Goal: Task Accomplishment & Management: Manage account settings

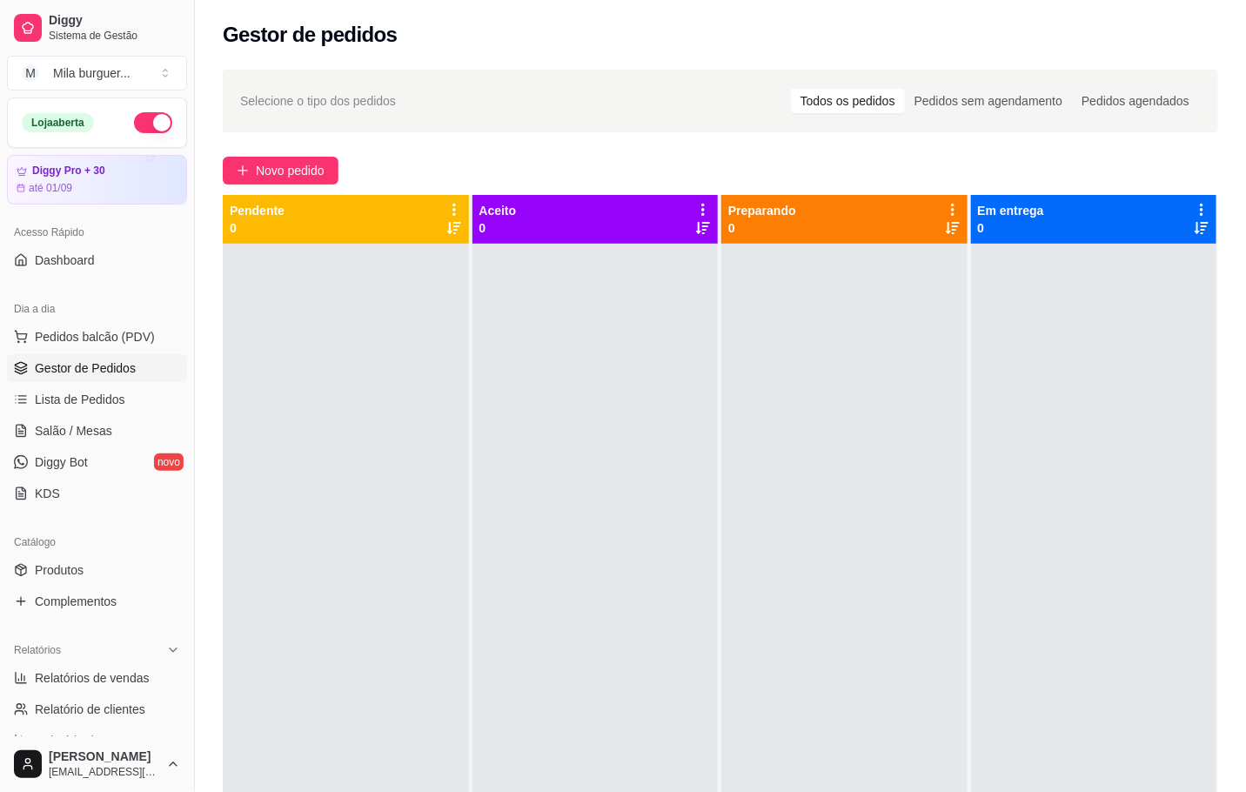
scroll to position [131, 0]
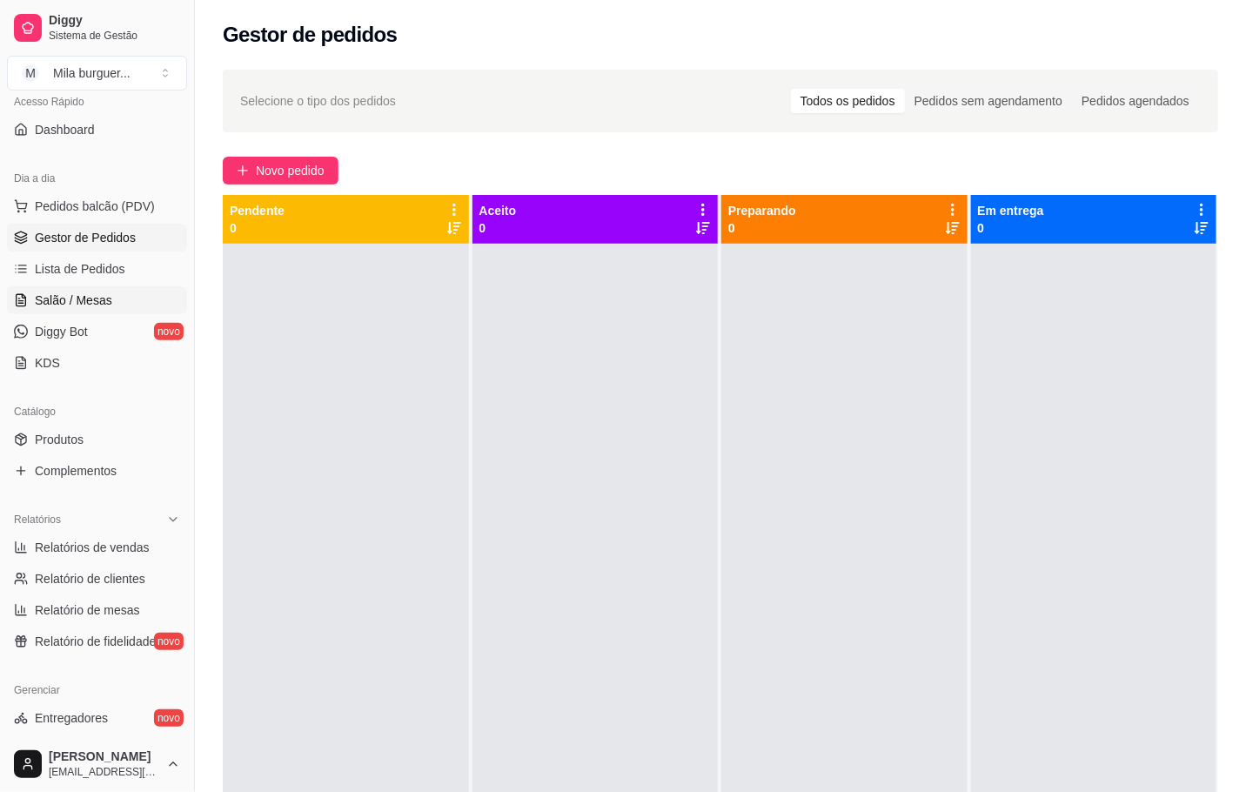
click at [73, 301] on span "Salão / Mesas" at bounding box center [73, 300] width 77 height 17
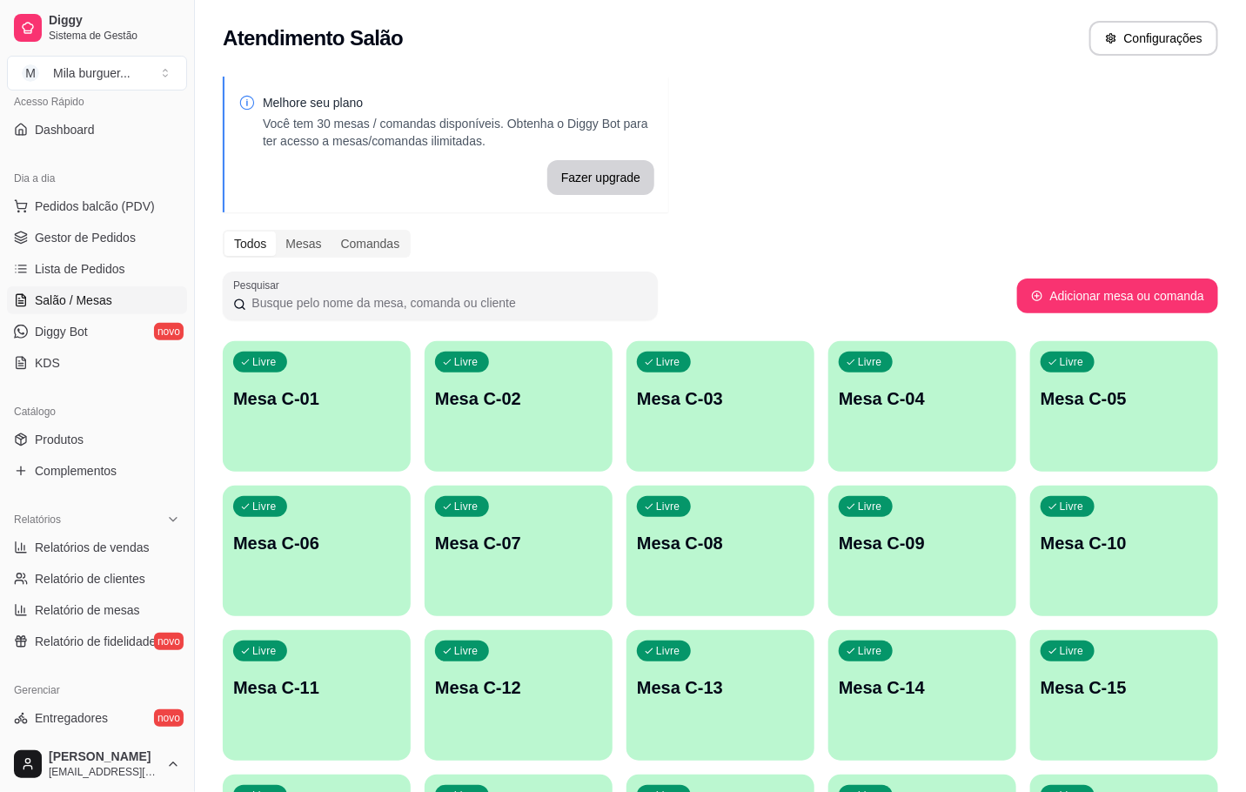
click at [313, 744] on div "button" at bounding box center [317, 750] width 188 height 21
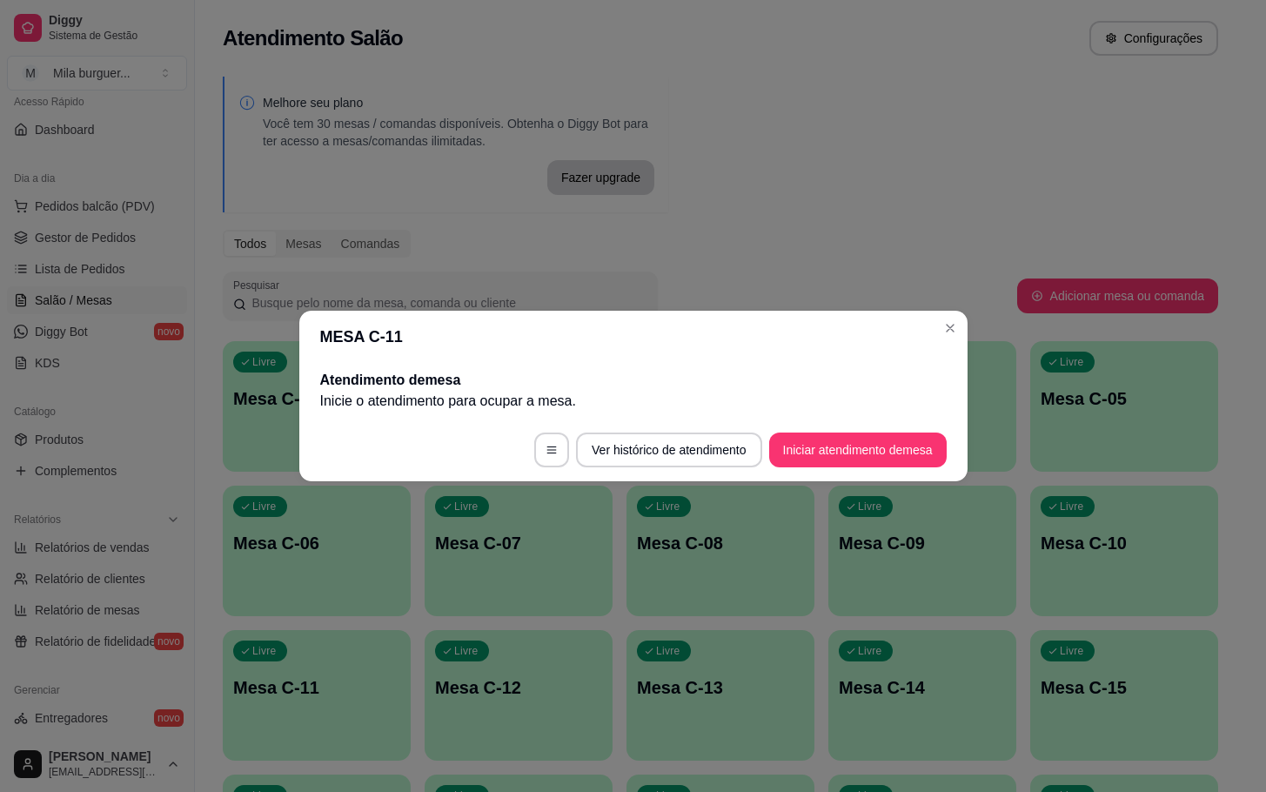
click at [805, 426] on footer "Ver histórico de atendimento Iniciar atendimento de mesa" at bounding box center [633, 450] width 668 height 63
click at [802, 433] on button "Iniciar atendimento de mesa" at bounding box center [858, 450] width 172 height 34
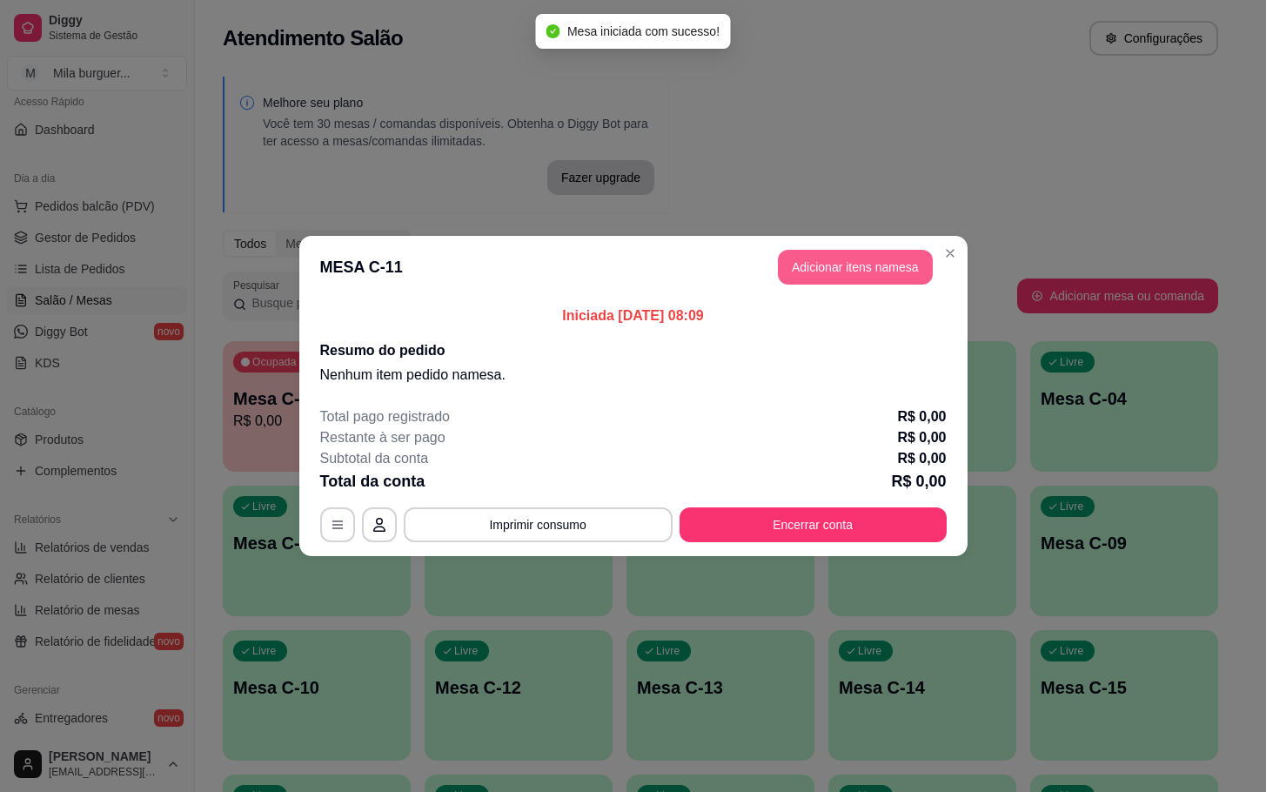
click at [831, 257] on button "Adicionar itens na mesa" at bounding box center [855, 267] width 155 height 35
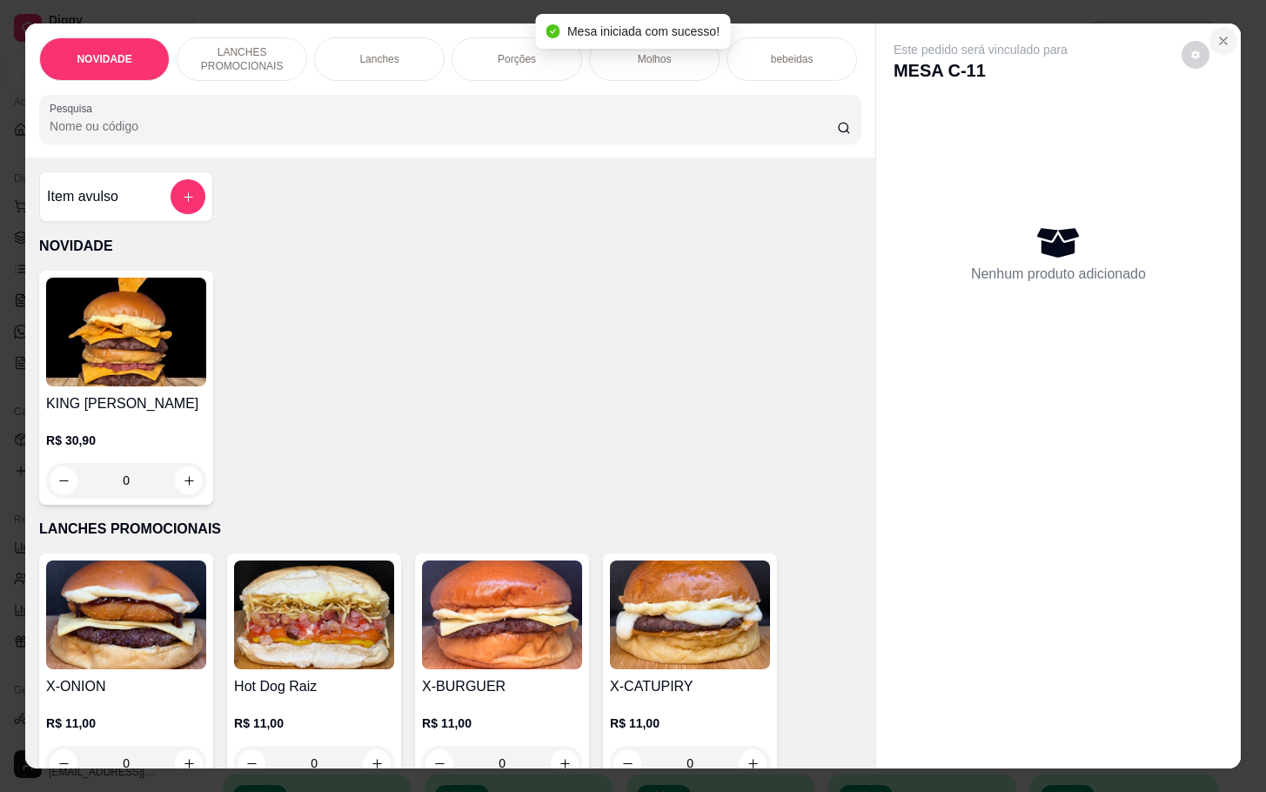
click at [1225, 31] on button "Close" at bounding box center [1224, 41] width 28 height 28
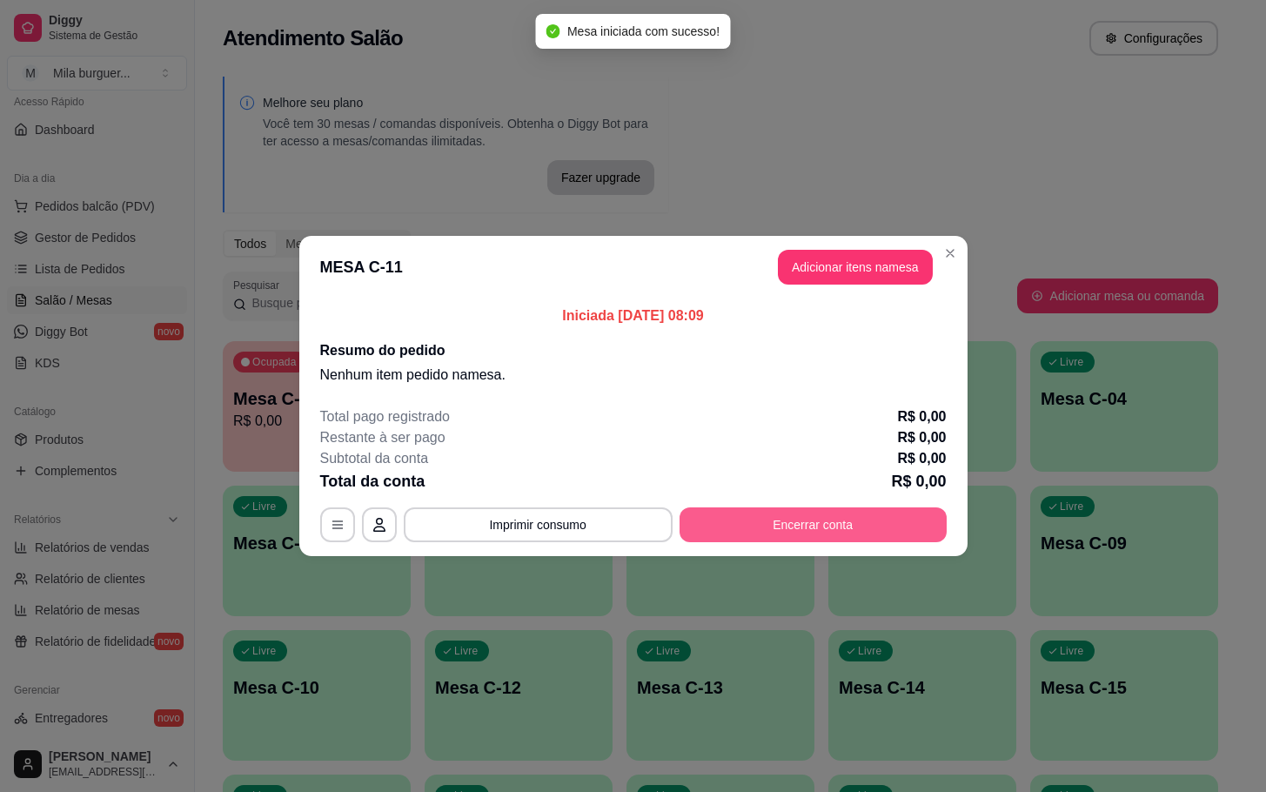
click at [817, 535] on button "Encerrar conta" at bounding box center [813, 524] width 267 height 35
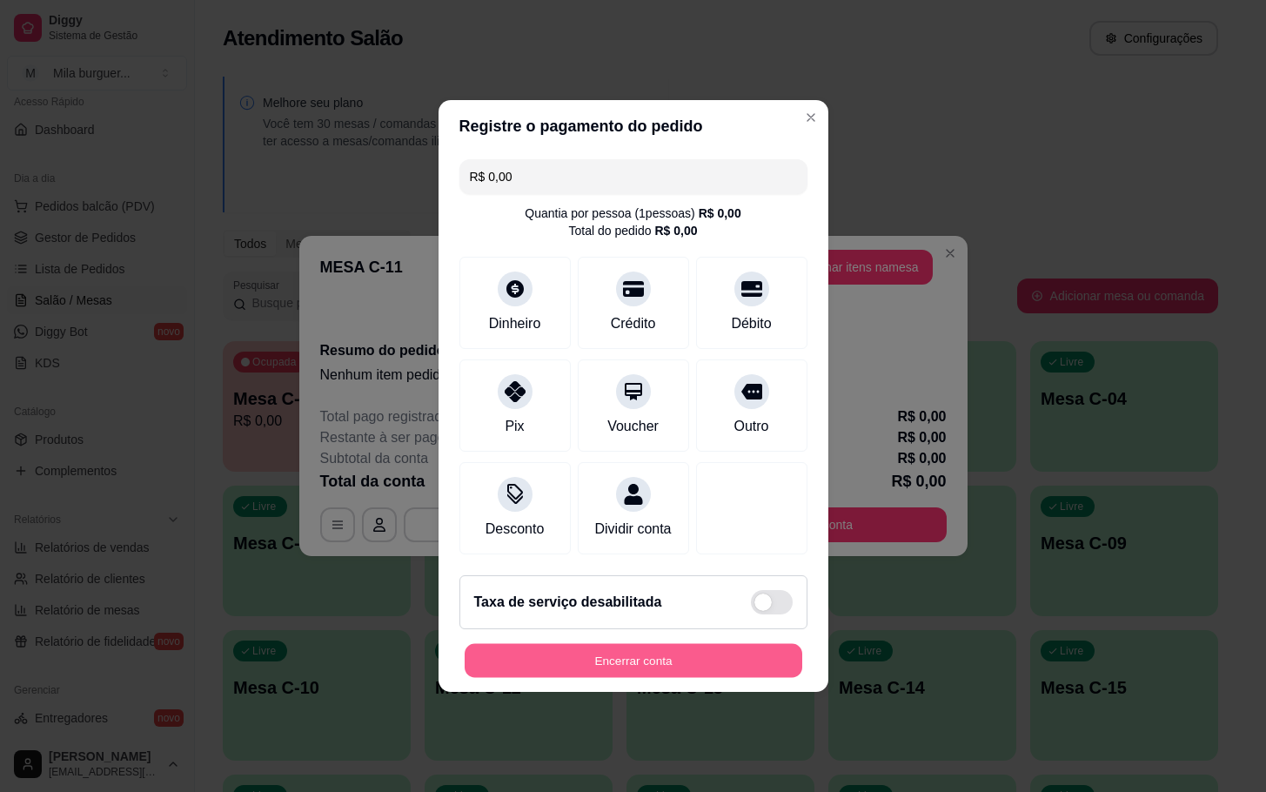
click at [721, 666] on button "Encerrar conta" at bounding box center [634, 661] width 338 height 34
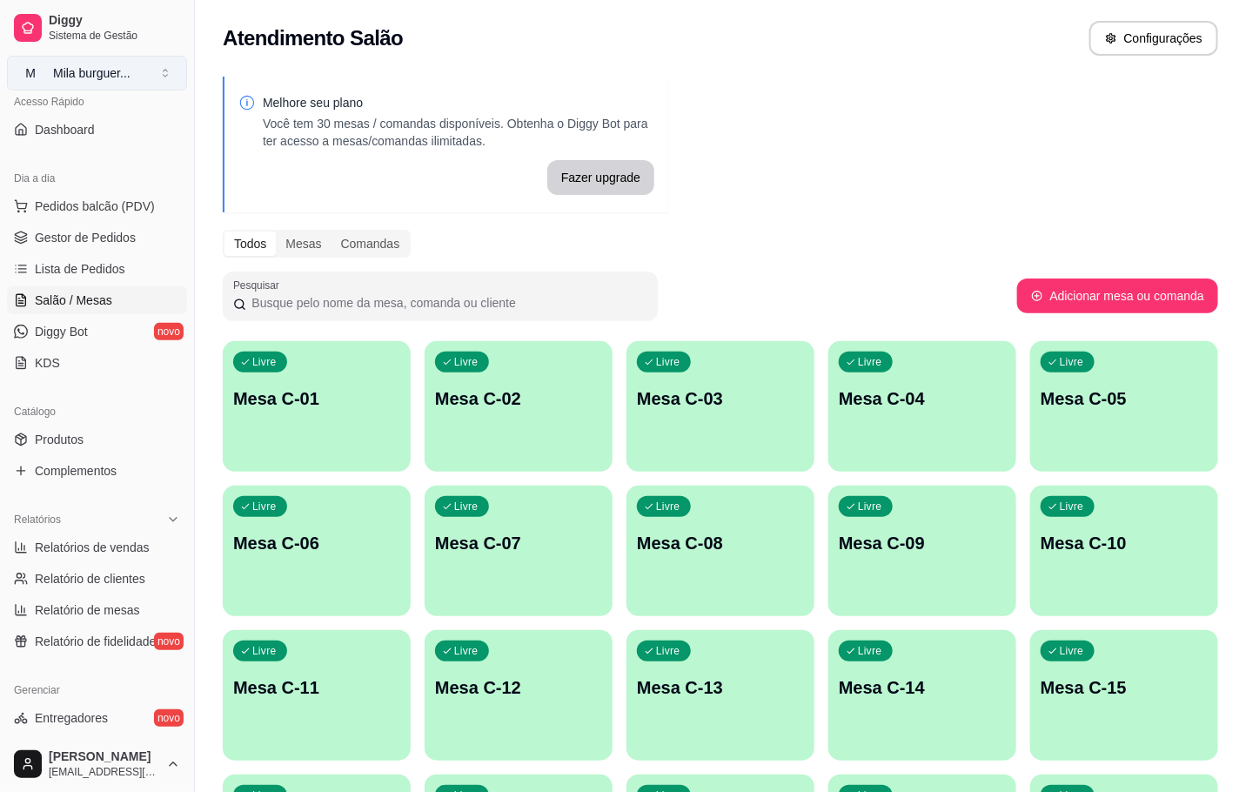
click at [159, 61] on button "M Mila burguer ..." at bounding box center [97, 73] width 180 height 35
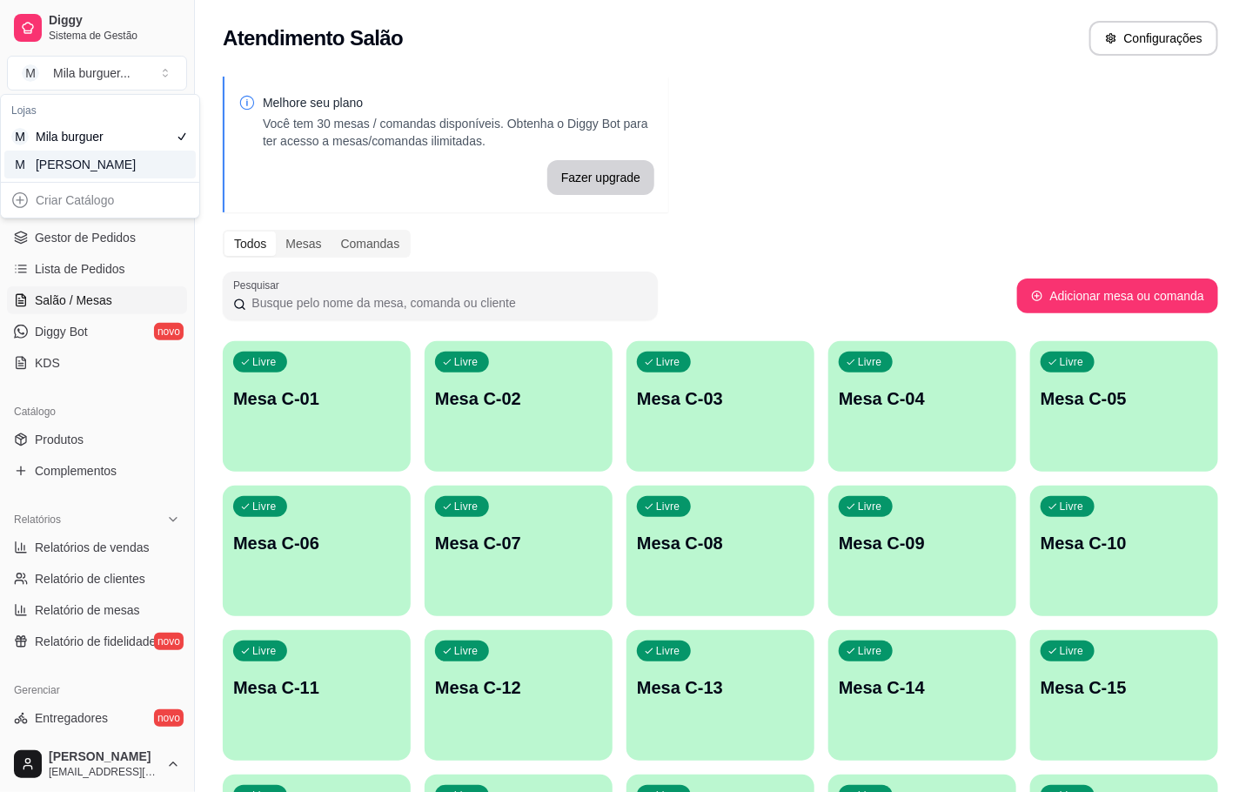
click at [167, 162] on div "M Mila Salgados" at bounding box center [99, 165] width 191 height 28
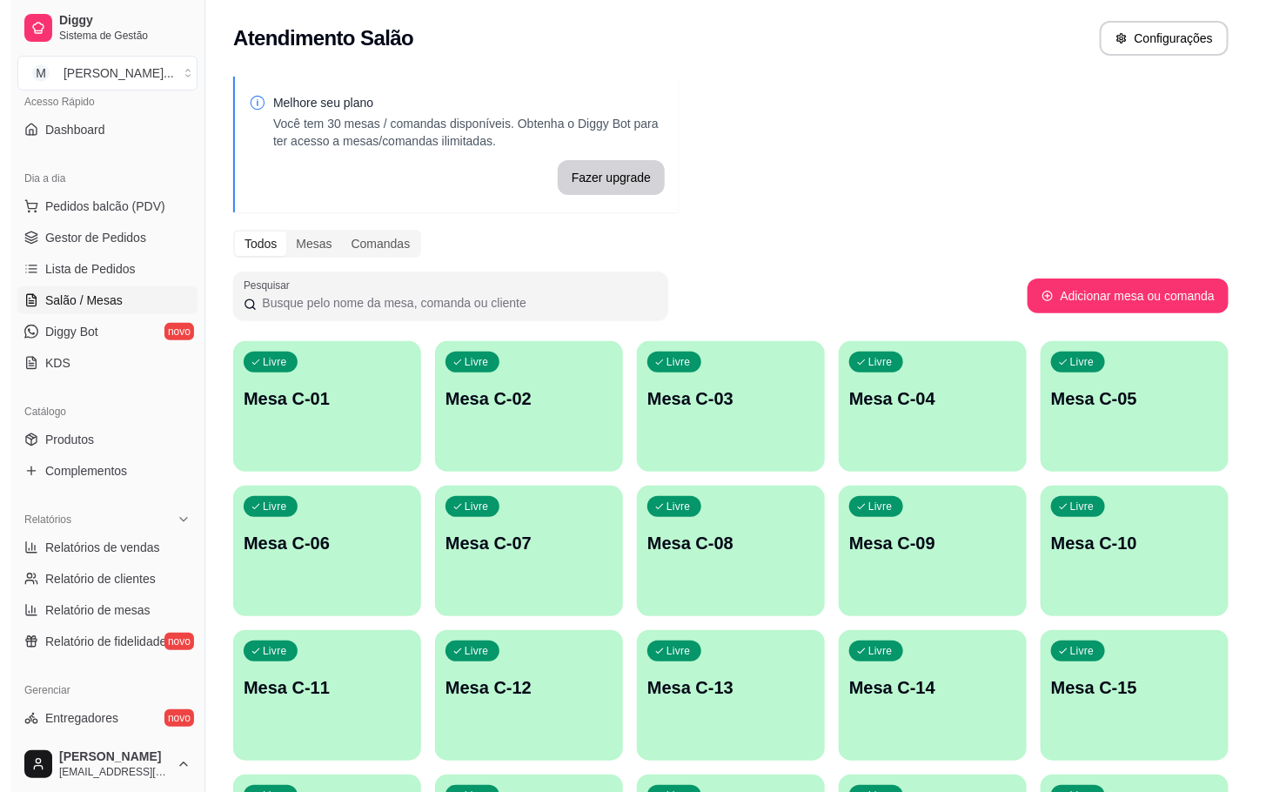
scroll to position [131, 0]
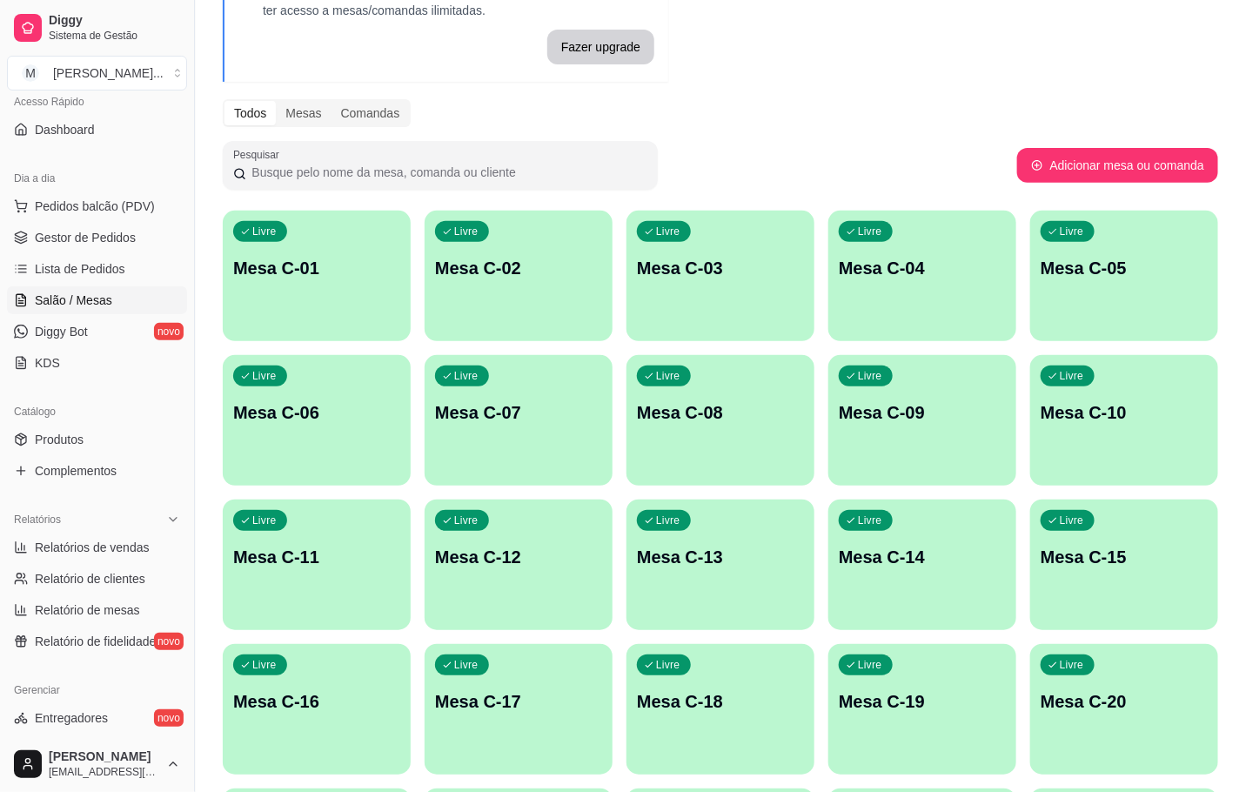
click at [360, 614] on div "button" at bounding box center [317, 619] width 188 height 21
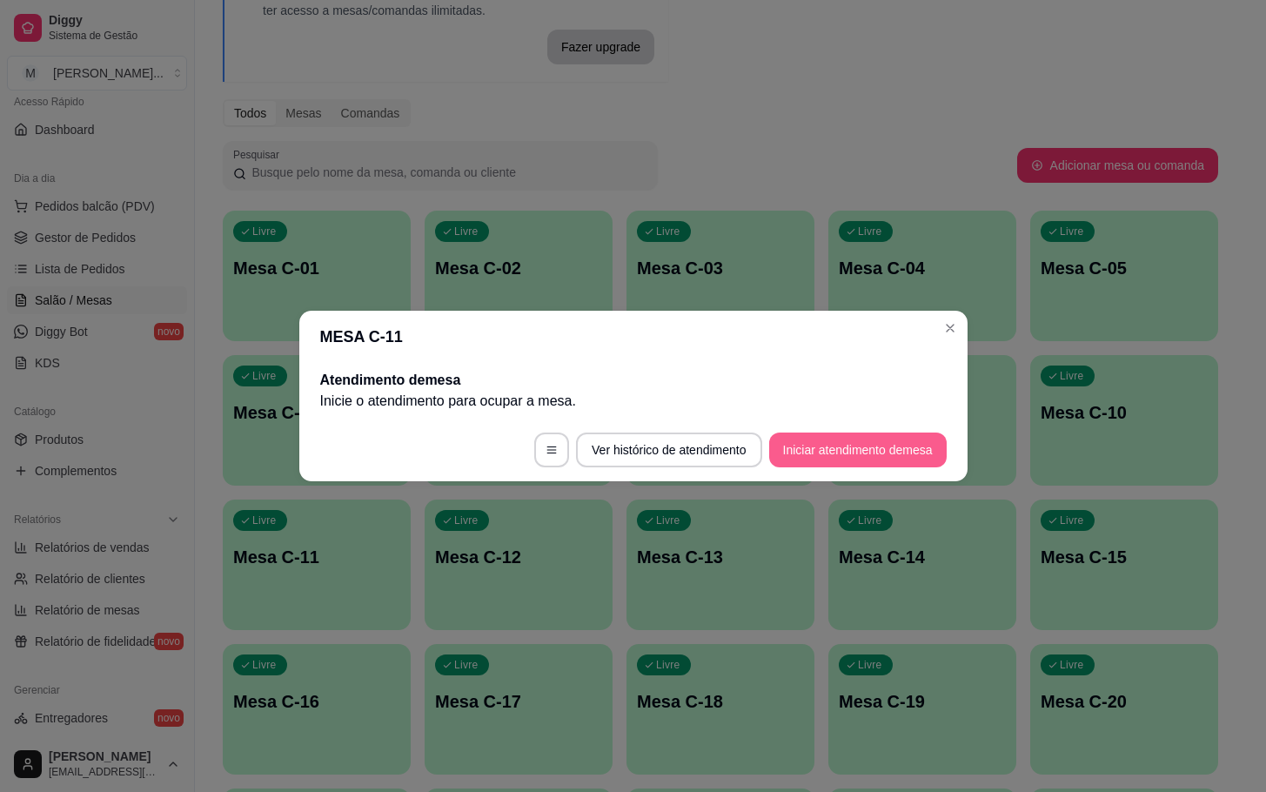
click at [930, 462] on button "Iniciar atendimento de mesa" at bounding box center [858, 450] width 178 height 35
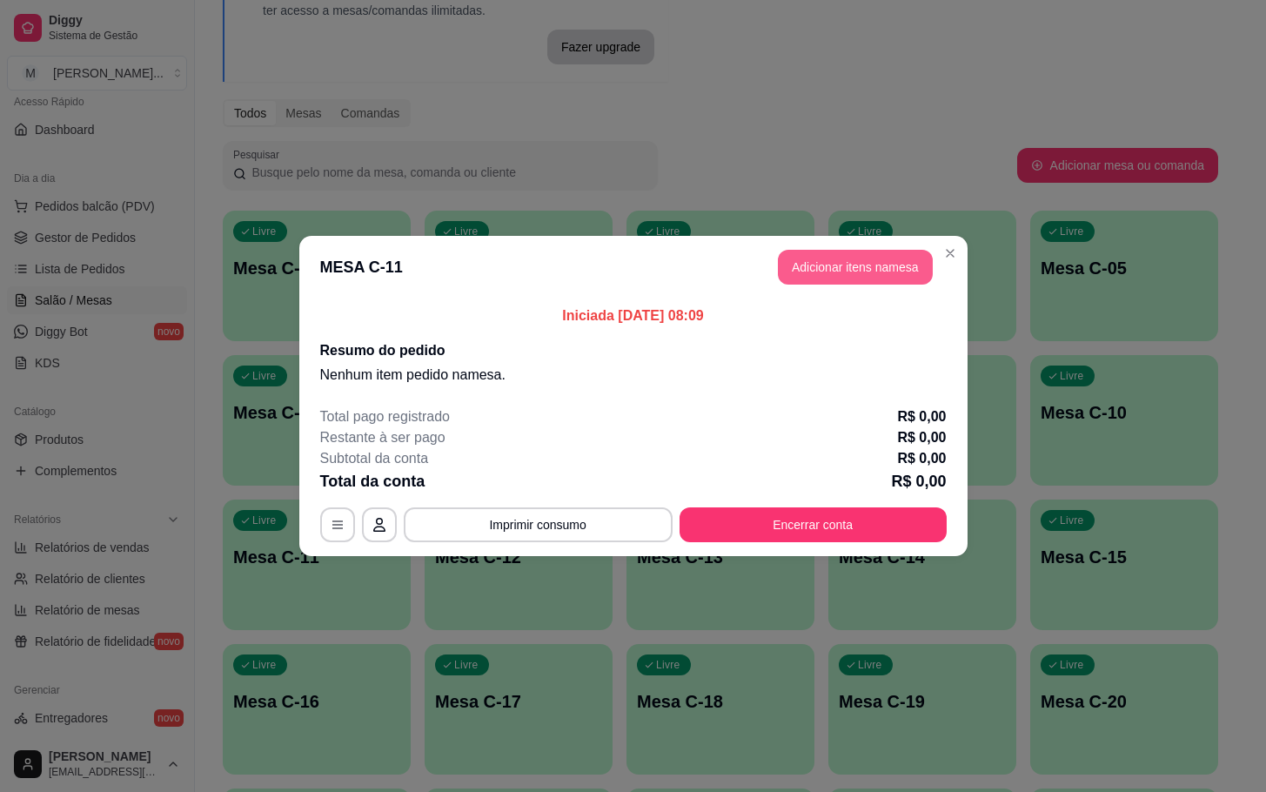
click at [911, 266] on button "Adicionar itens na mesa" at bounding box center [855, 267] width 155 height 35
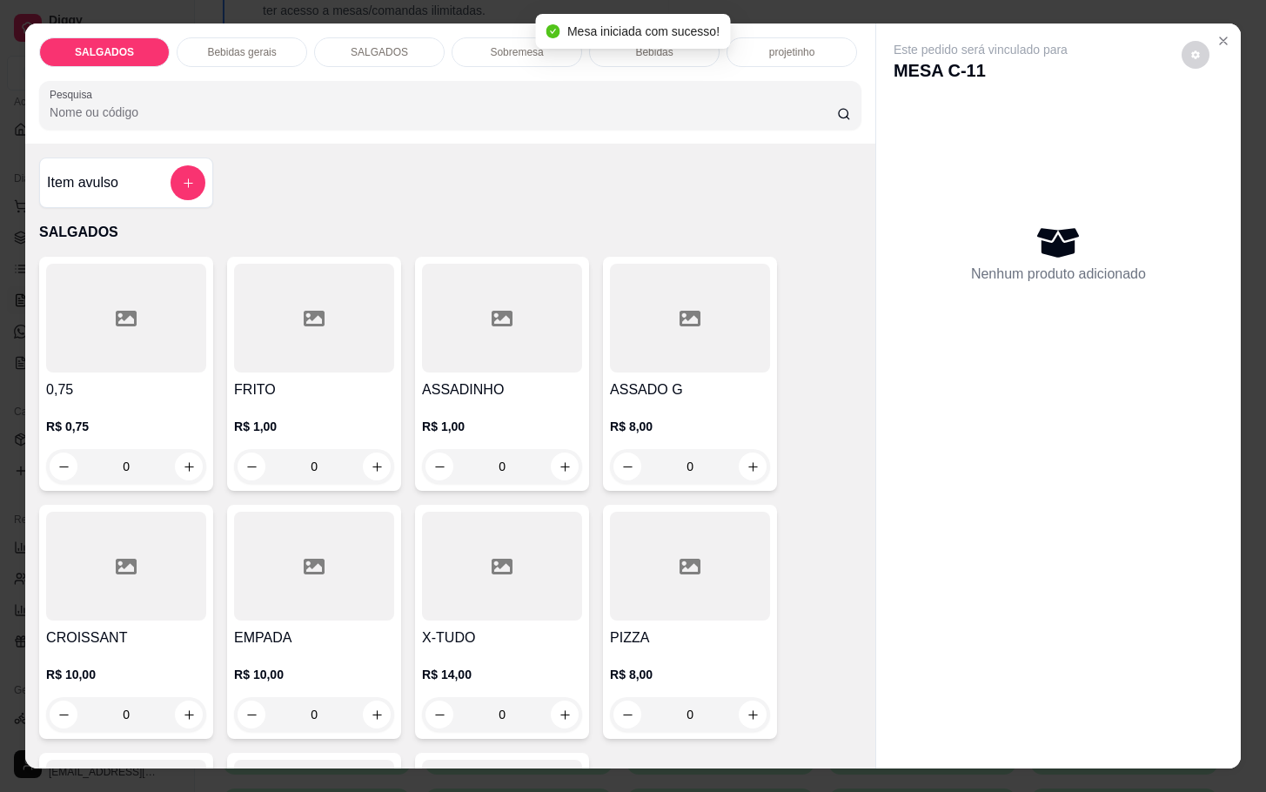
click at [361, 381] on h4 "FRITO" at bounding box center [314, 389] width 160 height 21
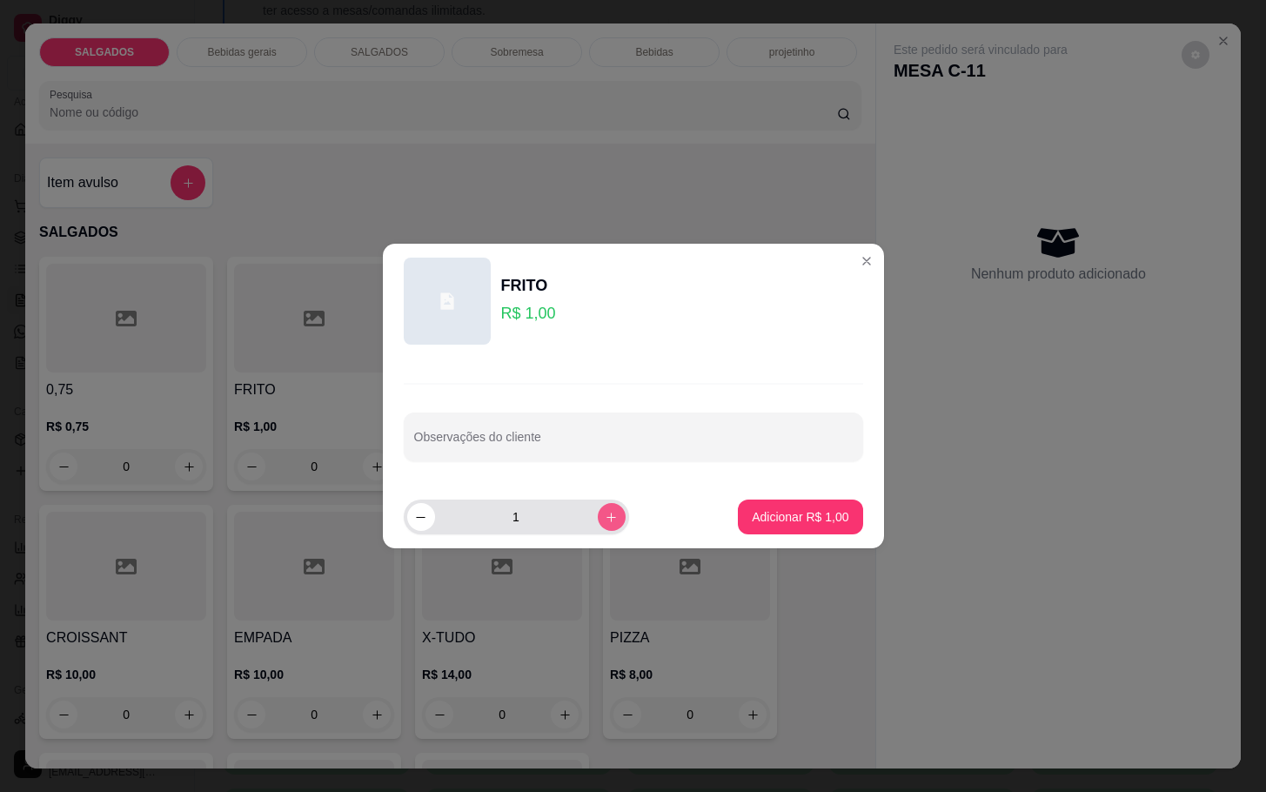
click at [605, 512] on icon "increase-product-quantity" at bounding box center [611, 517] width 13 height 13
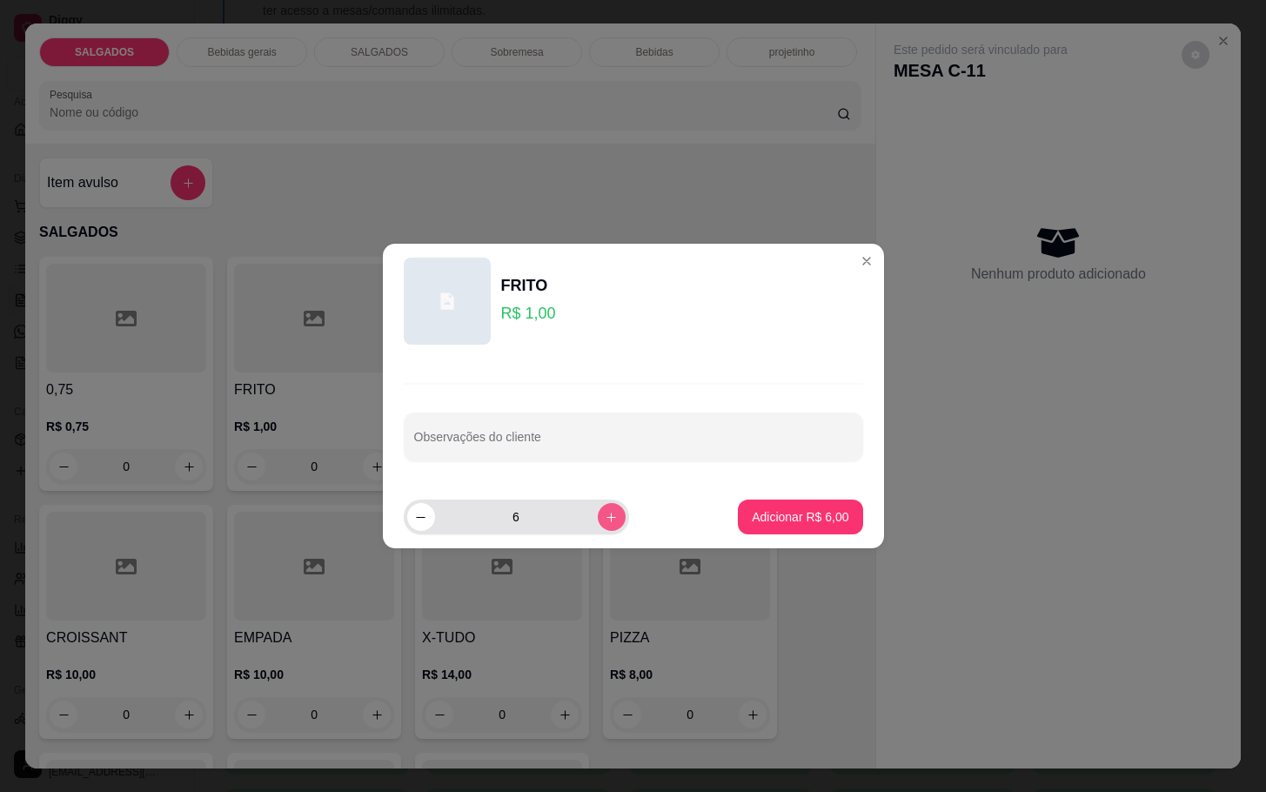
click at [605, 512] on icon "increase-product-quantity" at bounding box center [611, 517] width 13 height 13
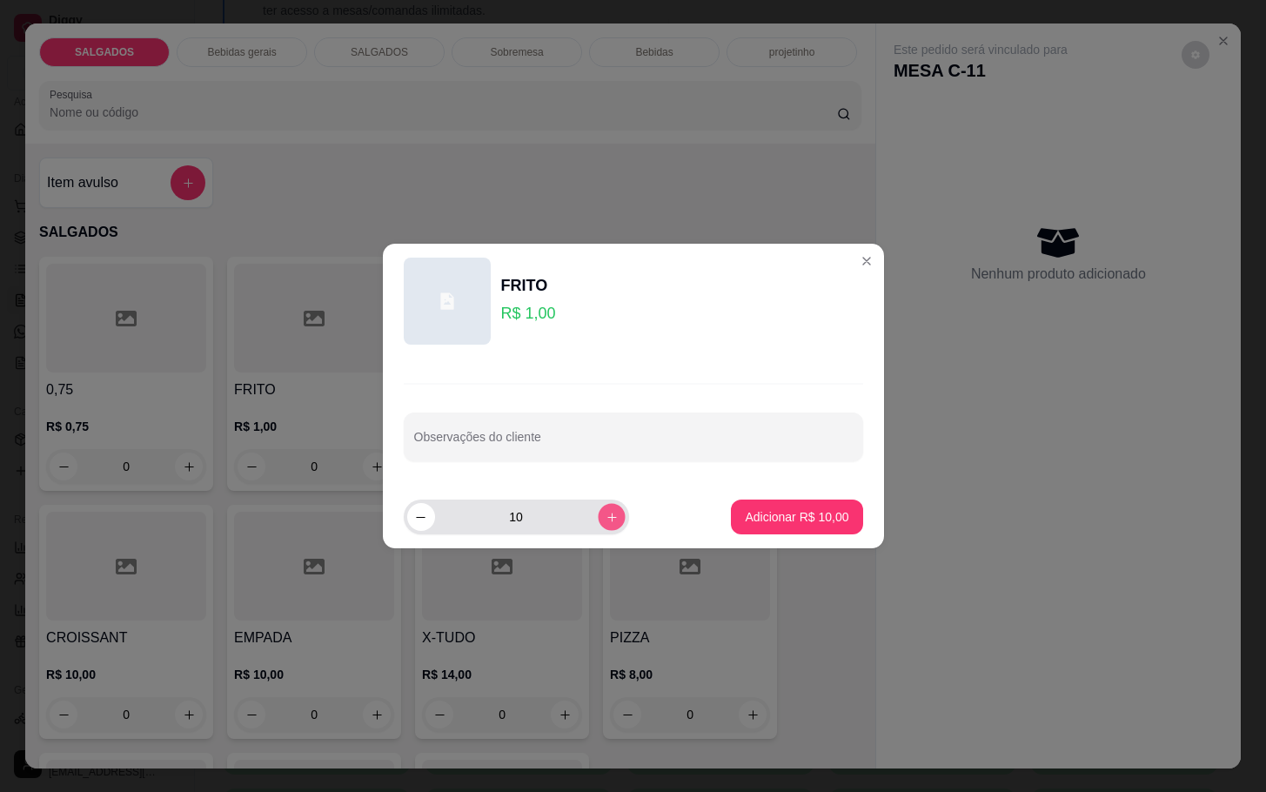
type input "11"
click at [804, 496] on footer "11 Adicionar R$ 11,00" at bounding box center [633, 517] width 501 height 63
click at [804, 510] on p "Adicionar R$ 11,00" at bounding box center [797, 516] width 104 height 17
type input "11"
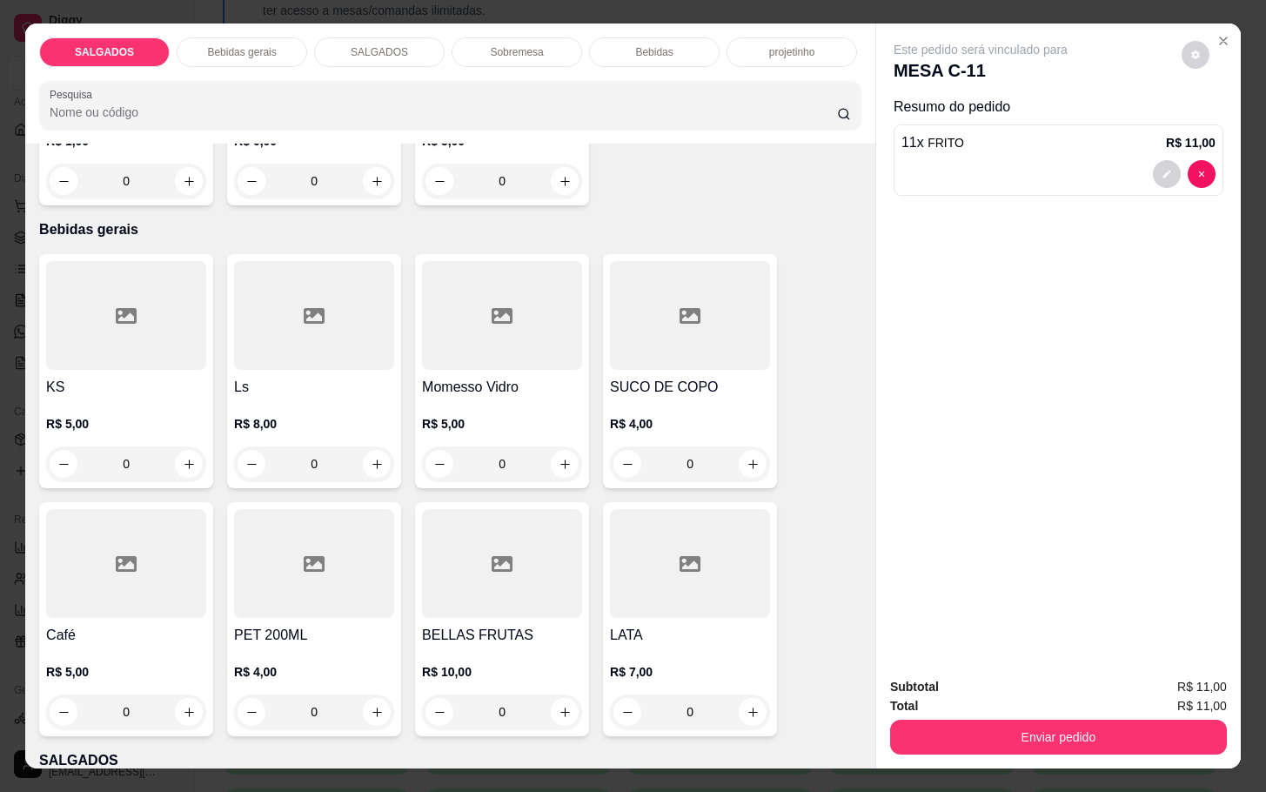
scroll to position [914, 0]
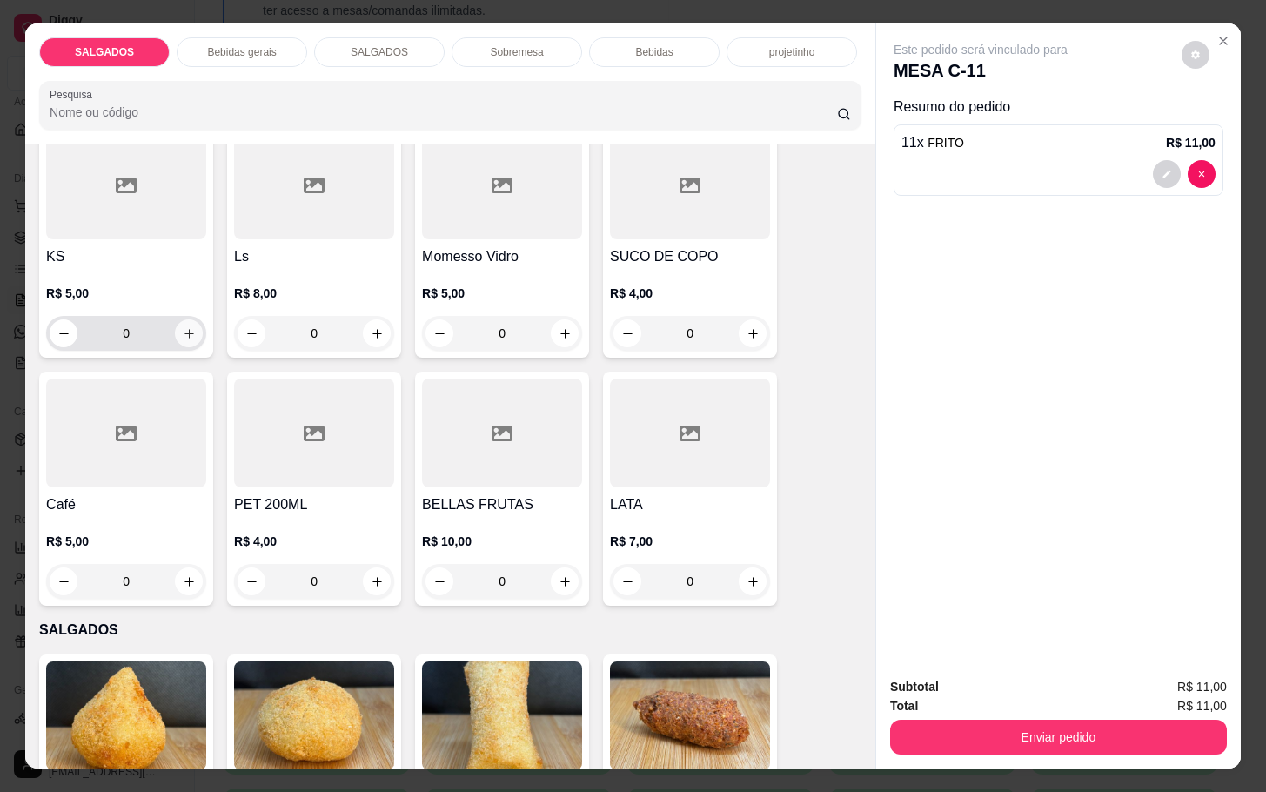
click at [178, 337] on button "increase-product-quantity" at bounding box center [189, 333] width 28 height 28
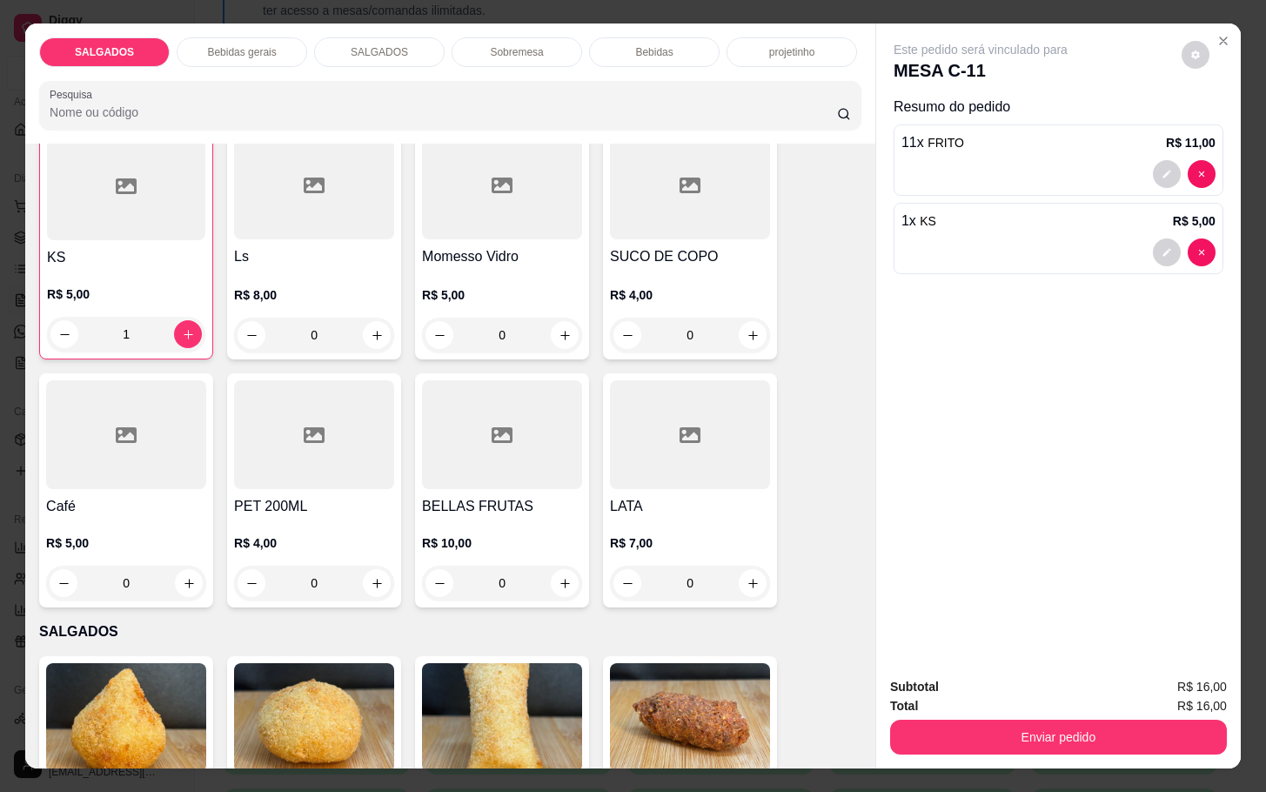
scroll to position [915, 0]
click at [152, 411] on div at bounding box center [126, 433] width 160 height 109
click at [65, 330] on button "decrease-product-quantity" at bounding box center [64, 333] width 28 height 28
type input "0"
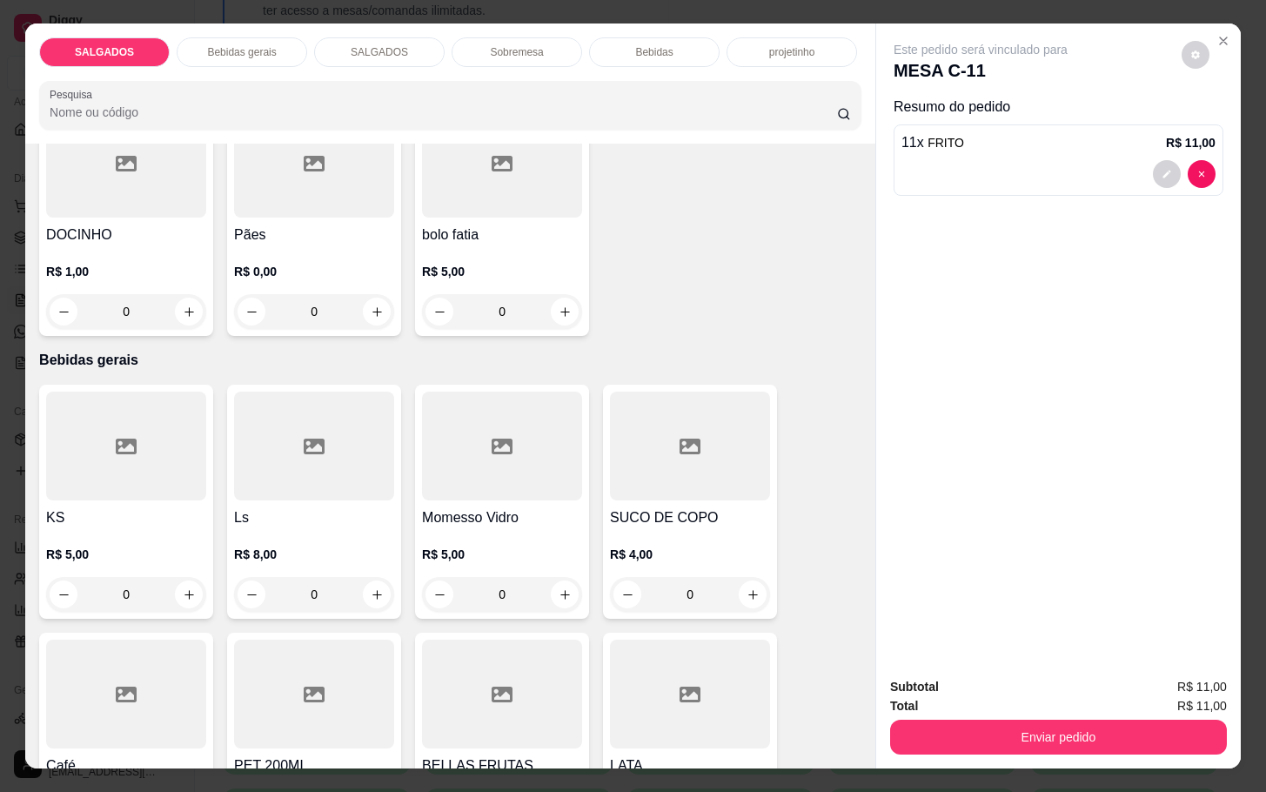
scroll to position [261, 0]
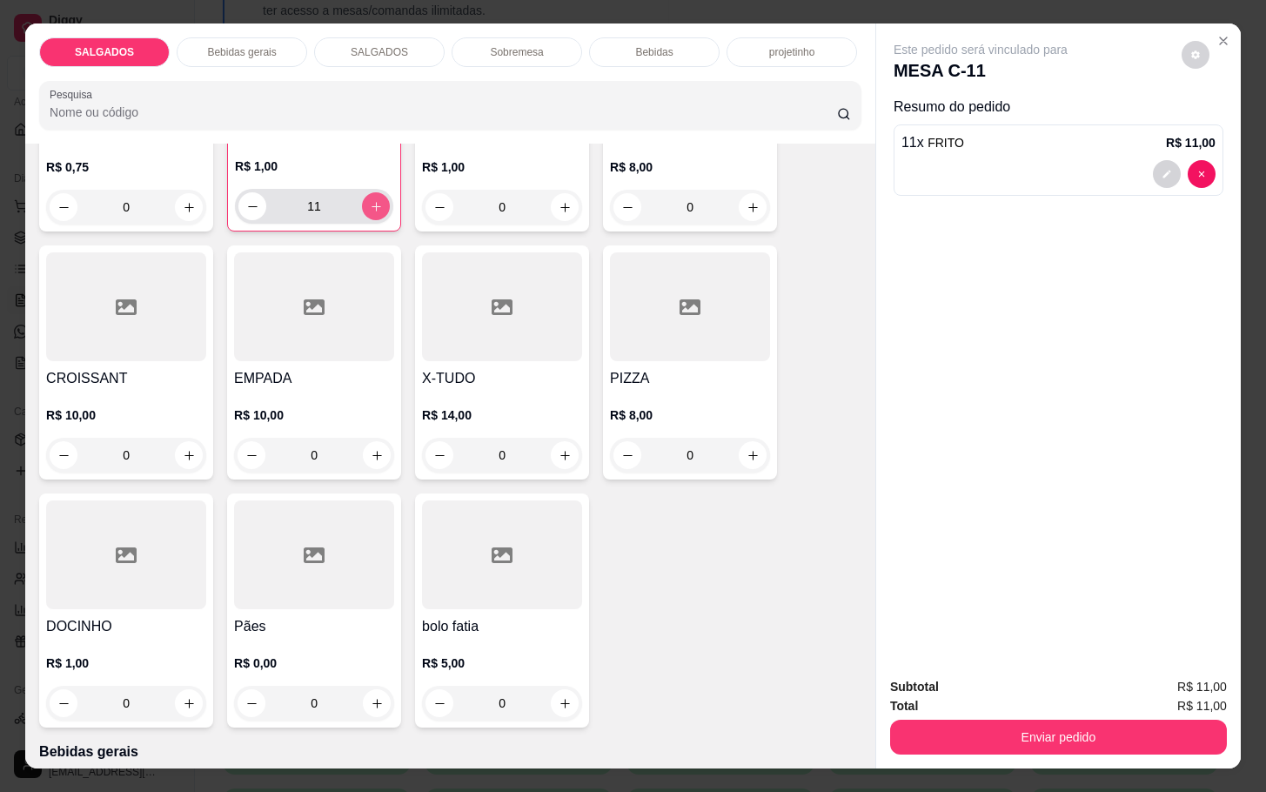
click at [370, 200] on icon "increase-product-quantity" at bounding box center [376, 206] width 13 height 13
type input "12"
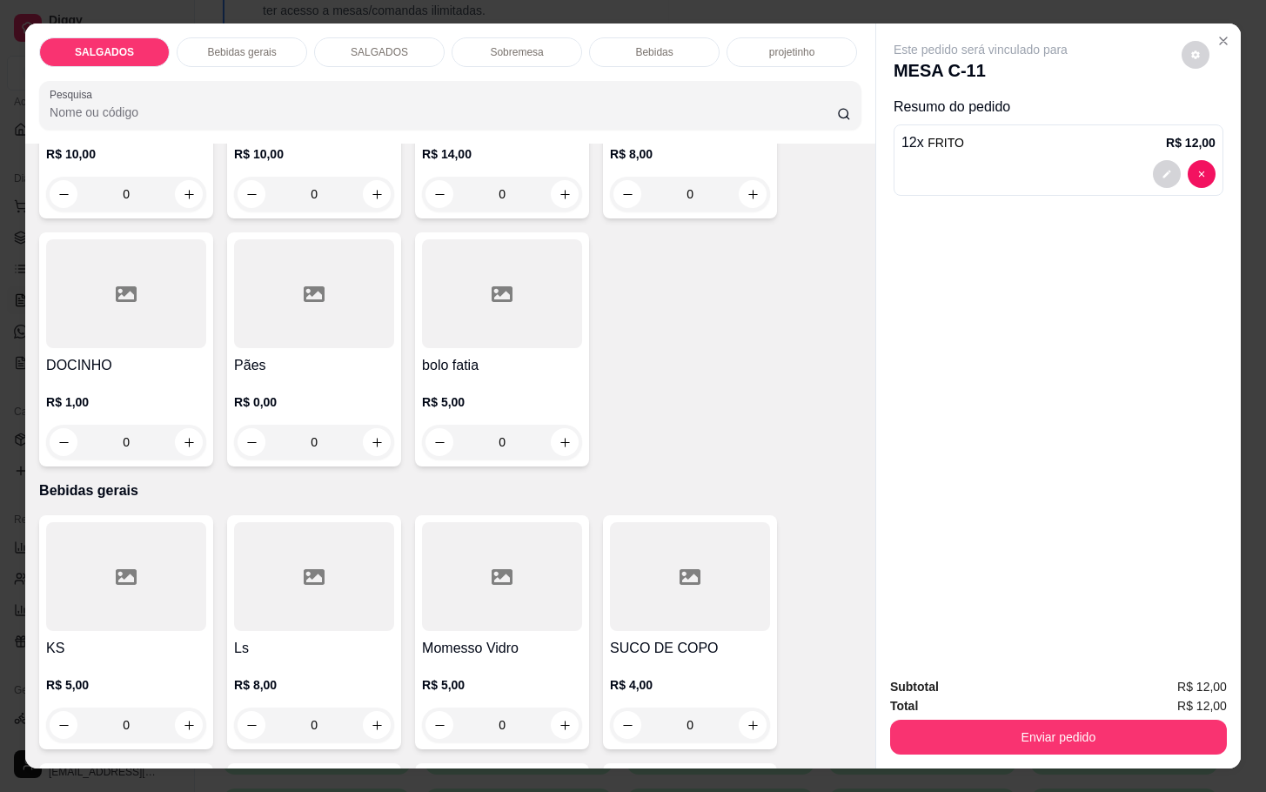
scroll to position [783, 0]
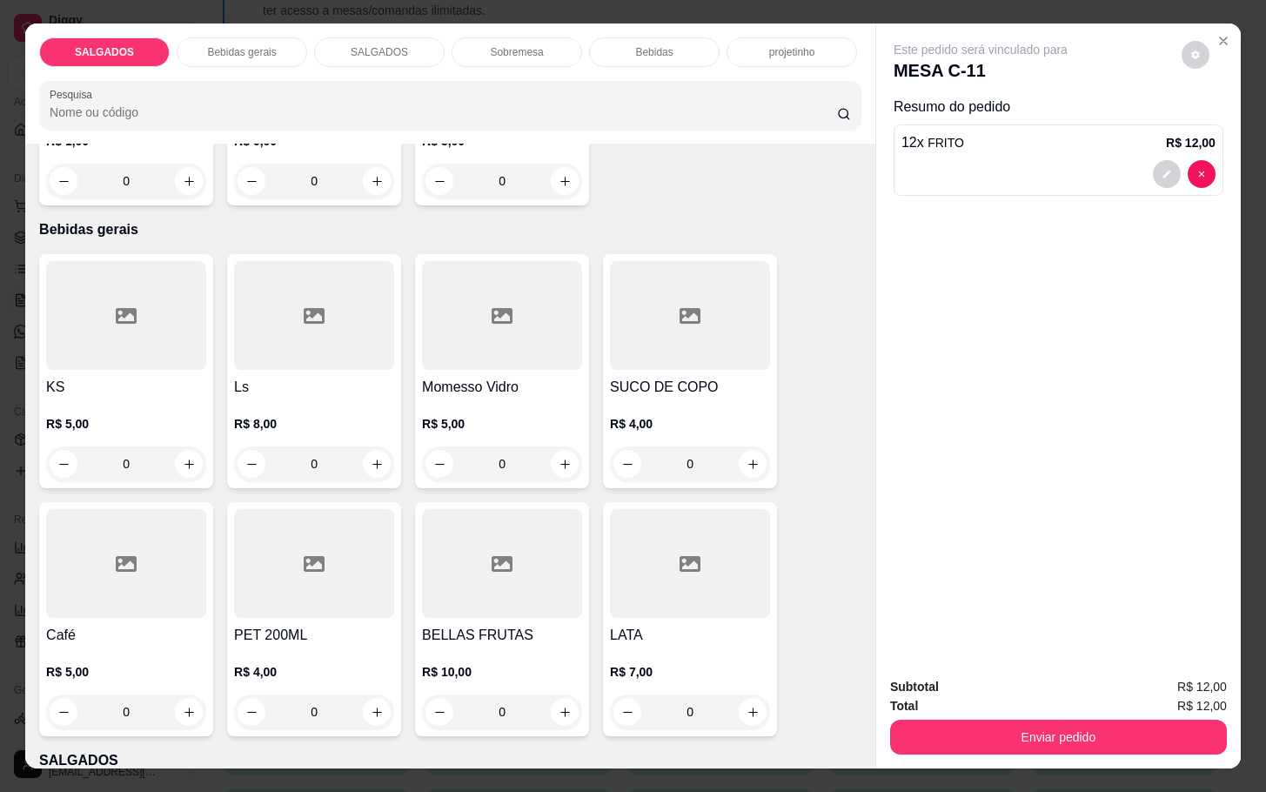
click at [100, 567] on div at bounding box center [126, 563] width 160 height 109
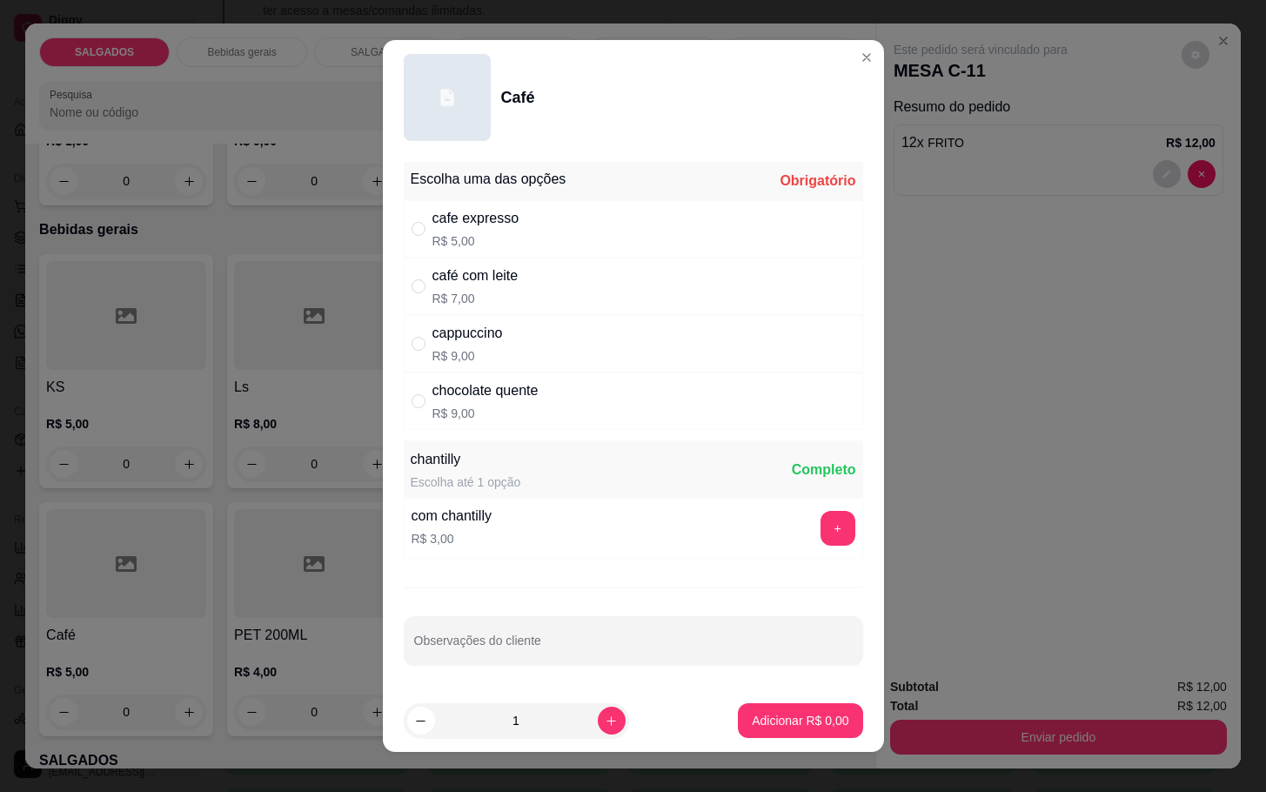
click at [541, 291] on div "café com leite R$ 7,00" at bounding box center [634, 286] width 460 height 57
radio input "true"
click at [598, 708] on button "increase-product-quantity" at bounding box center [612, 721] width 28 height 28
type input "2"
click at [762, 703] on button "Adicionar R$ 14,00" at bounding box center [796, 720] width 131 height 35
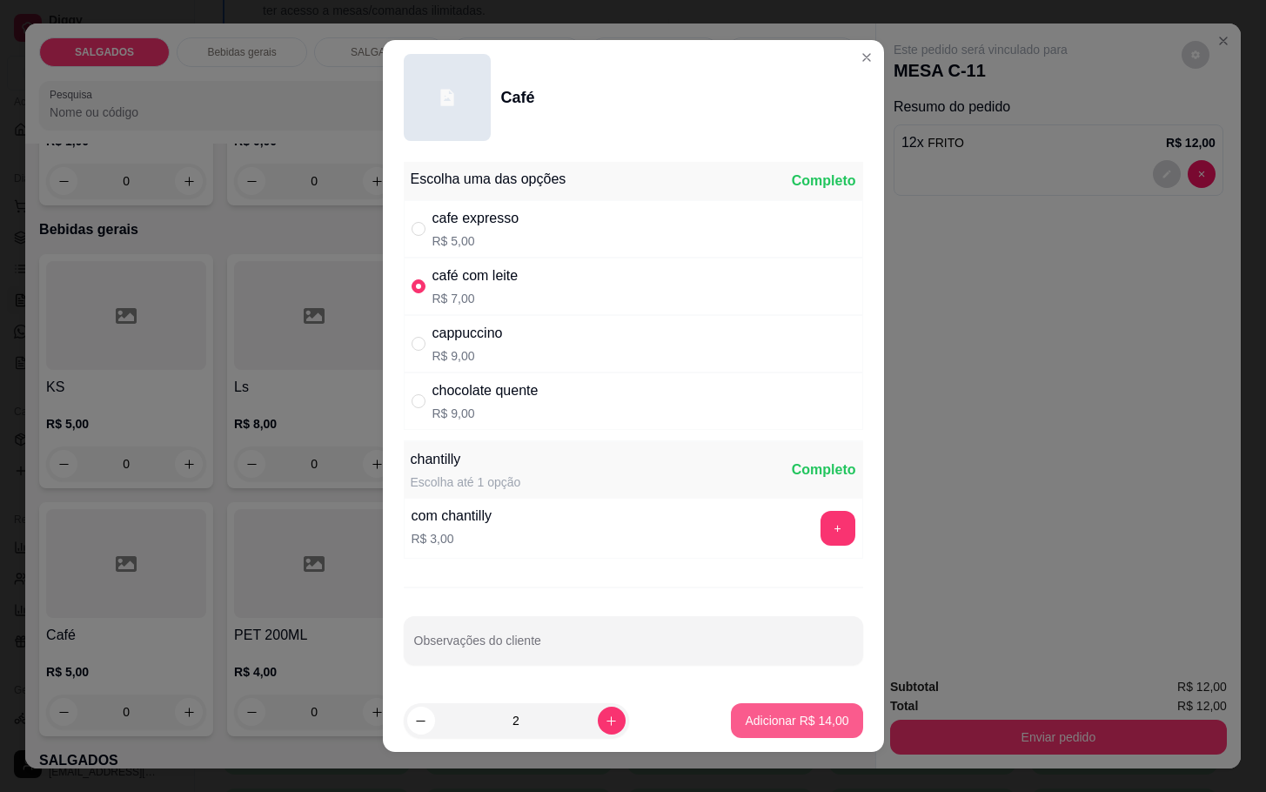
type input "2"
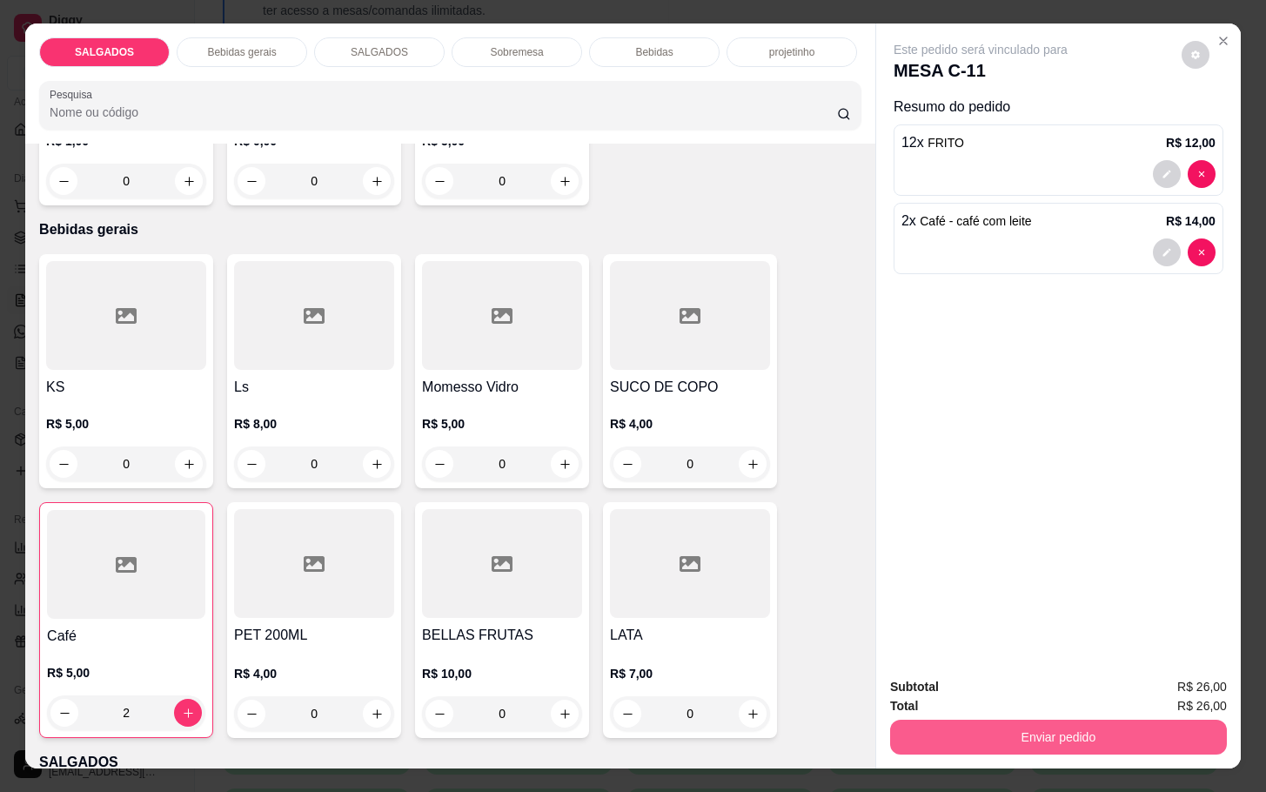
click at [1045, 721] on button "Enviar pedido" at bounding box center [1058, 737] width 337 height 35
click at [1029, 688] on button "Não registrar e enviar pedido" at bounding box center [998, 684] width 181 height 33
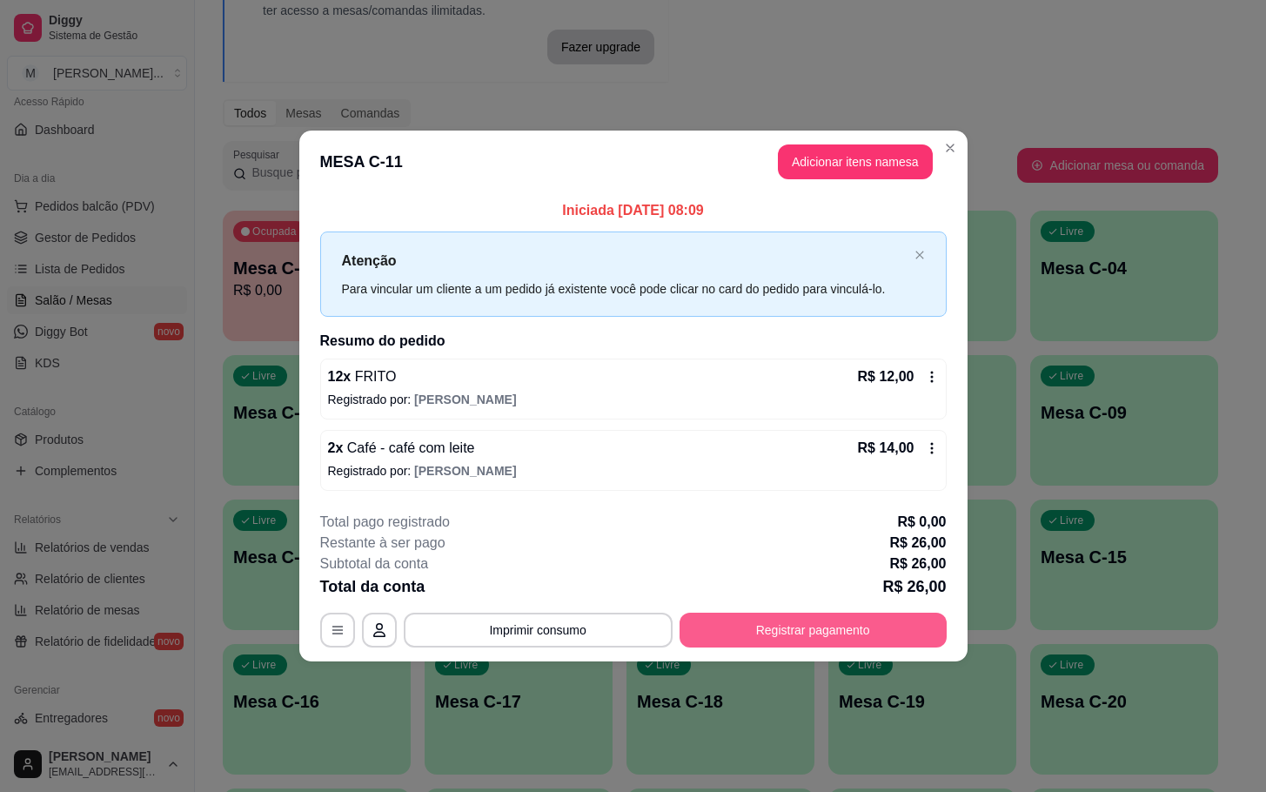
click at [817, 633] on button "Registrar pagamento" at bounding box center [813, 630] width 267 height 35
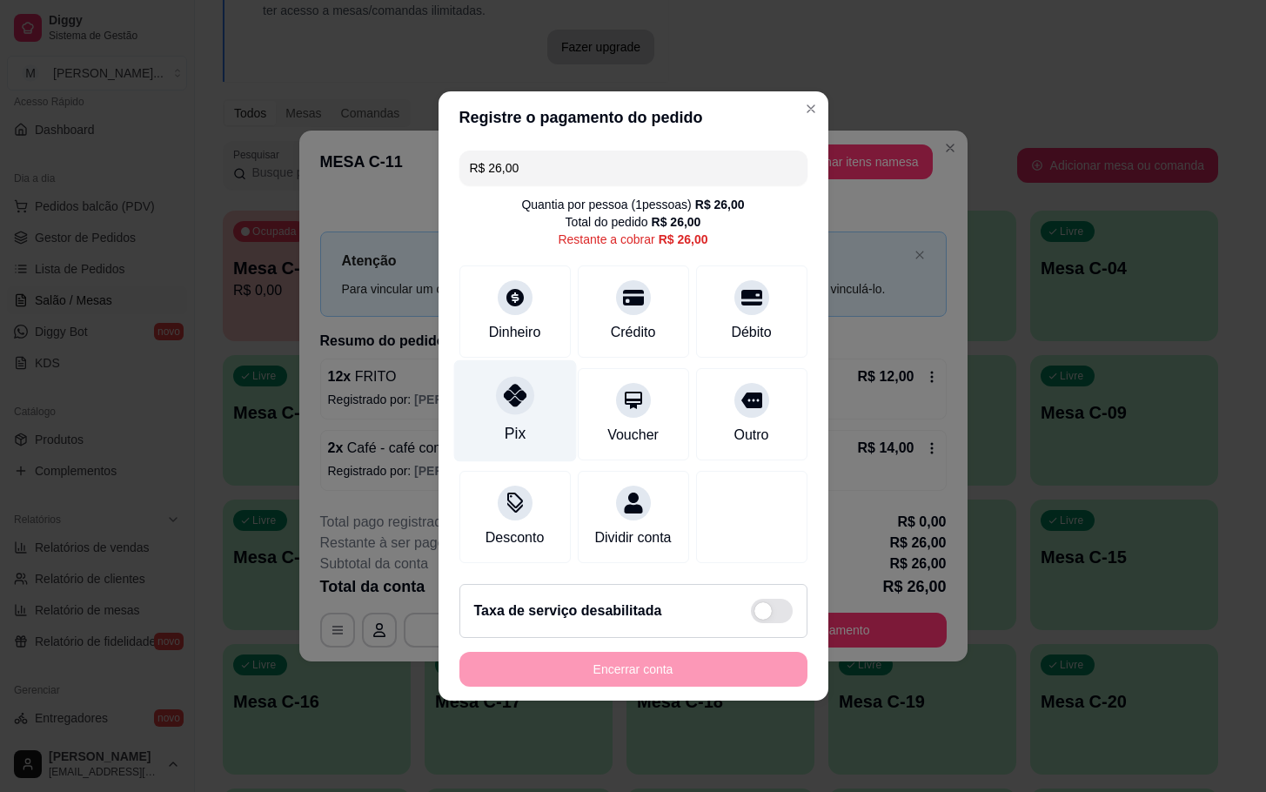
click at [520, 394] on icon at bounding box center [514, 395] width 23 height 23
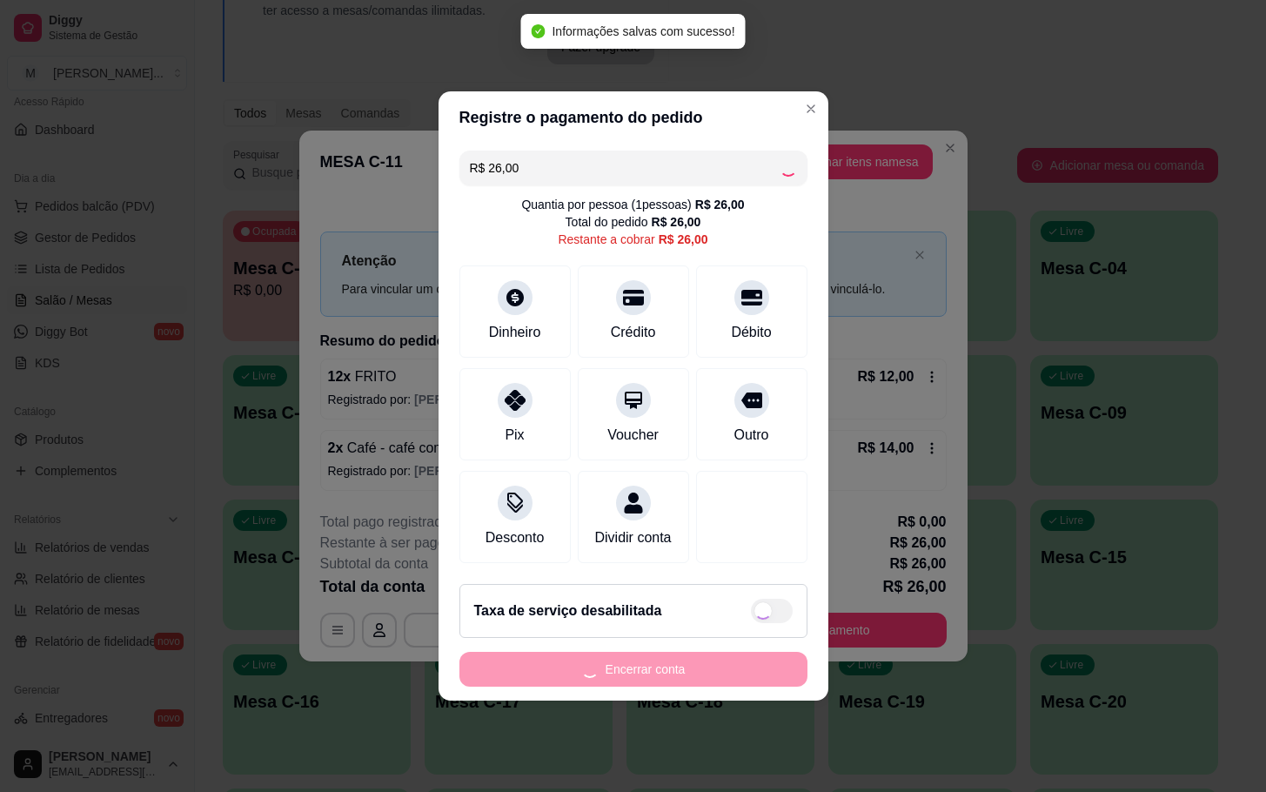
type input "R$ 0,00"
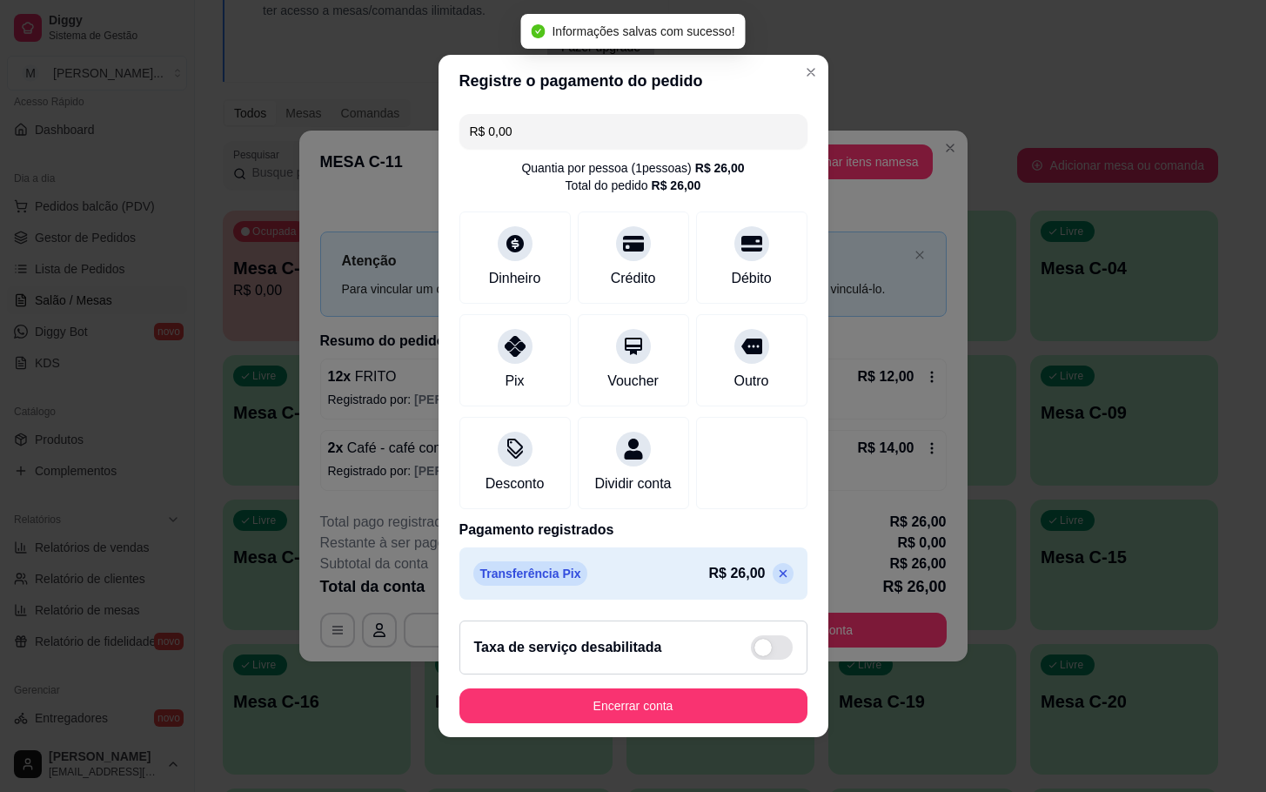
click at [734, 693] on footer "Taxa de serviço desabilitada Encerrar conta" at bounding box center [634, 672] width 390 height 131
click at [737, 737] on footer "Taxa de serviço desabilitada Encerrar conta" at bounding box center [634, 672] width 390 height 131
click at [737, 723] on button "Encerrar conta" at bounding box center [634, 706] width 338 height 34
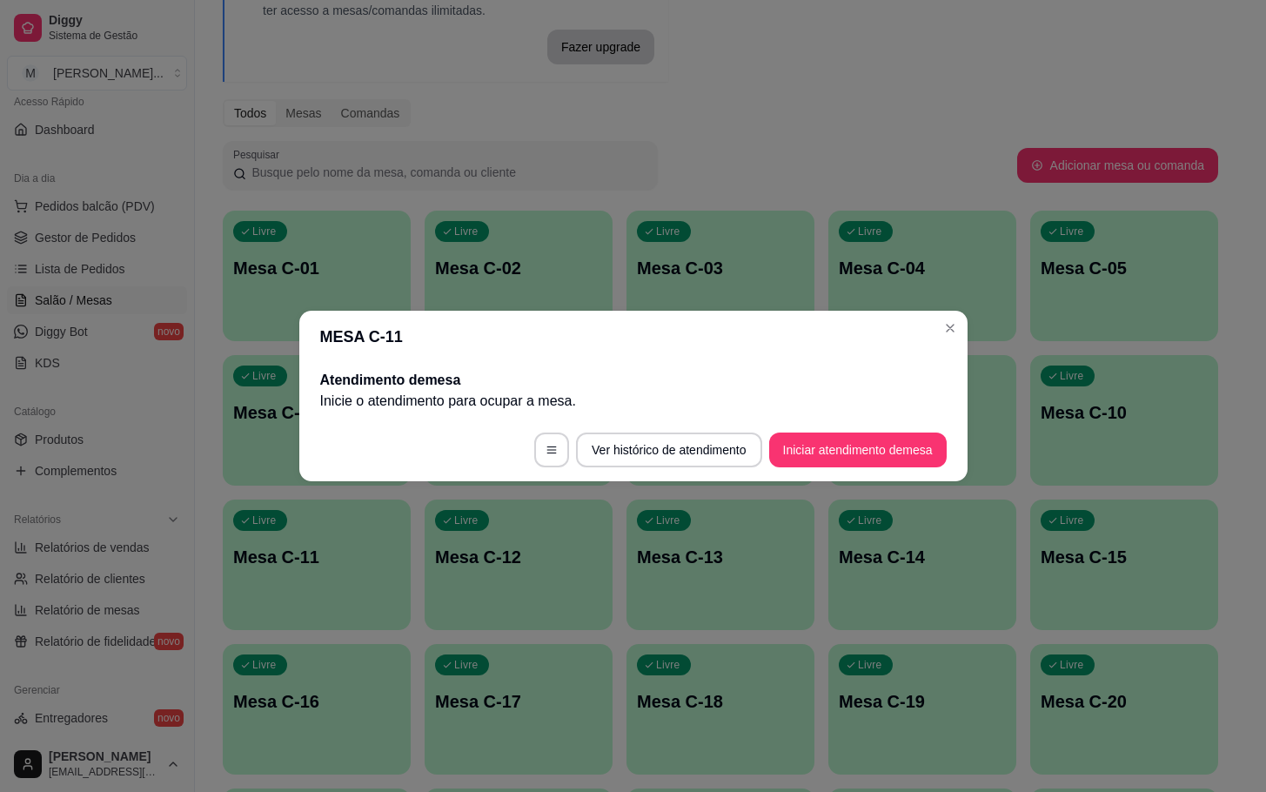
click at [950, 439] on footer "Ver histórico de atendimento Iniciar atendimento de mesa" at bounding box center [633, 450] width 668 height 63
click at [894, 442] on button "Iniciar atendimento de mesa" at bounding box center [858, 450] width 172 height 34
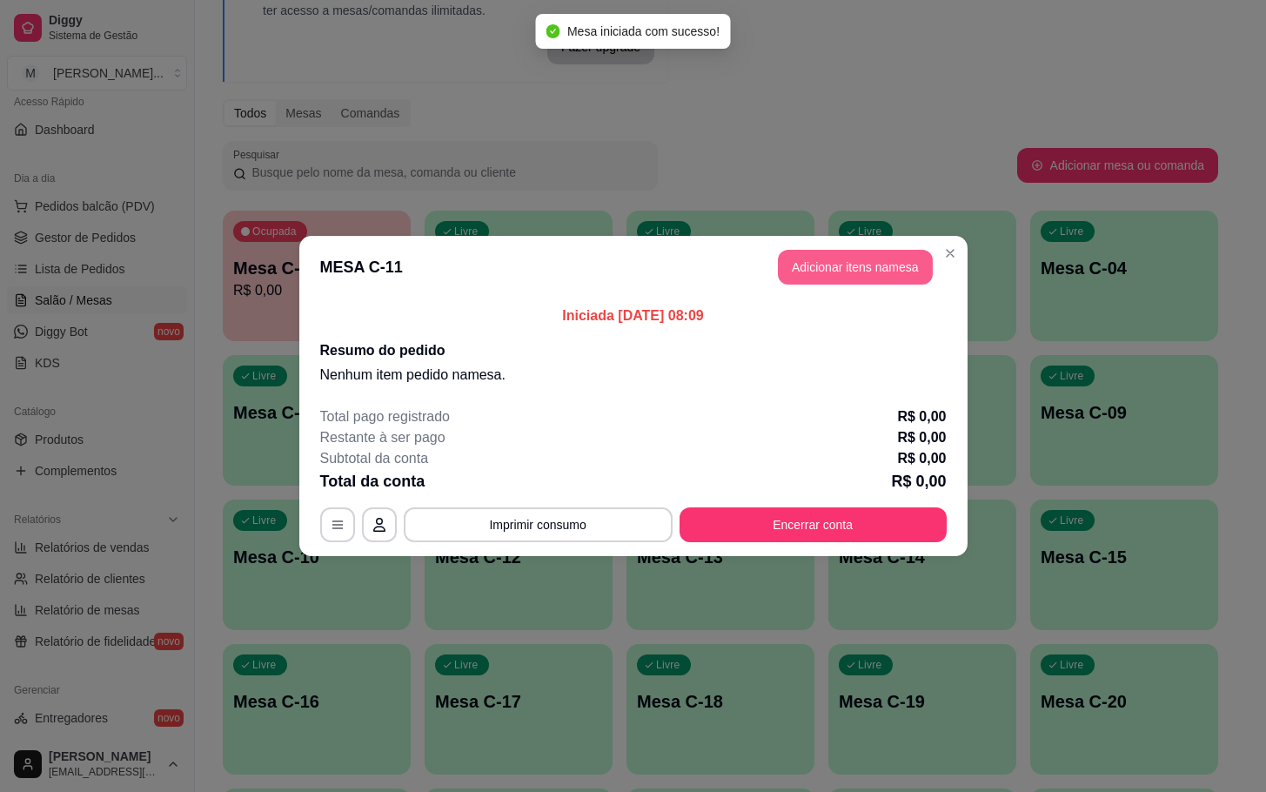
click at [880, 267] on button "Adicionar itens na mesa" at bounding box center [855, 267] width 155 height 35
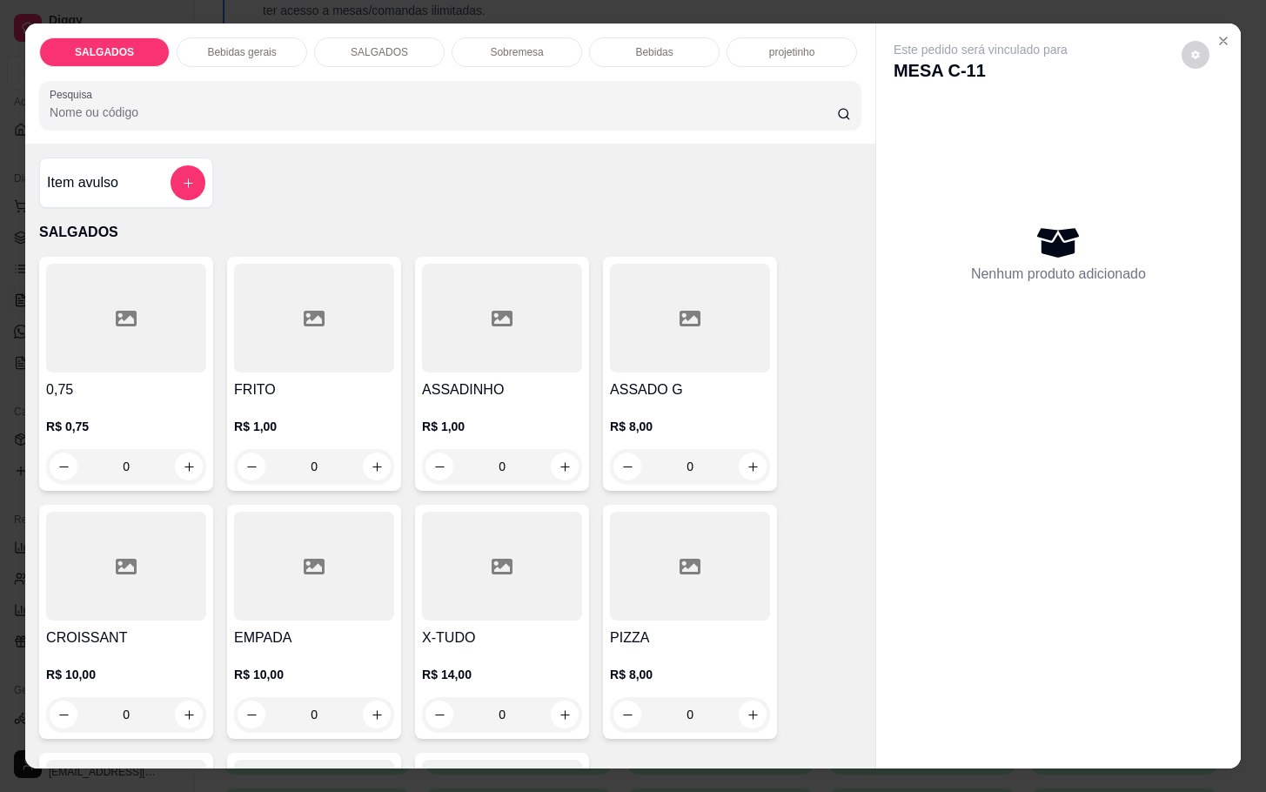
click at [325, 418] on p "R$ 1,00" at bounding box center [314, 426] width 160 height 17
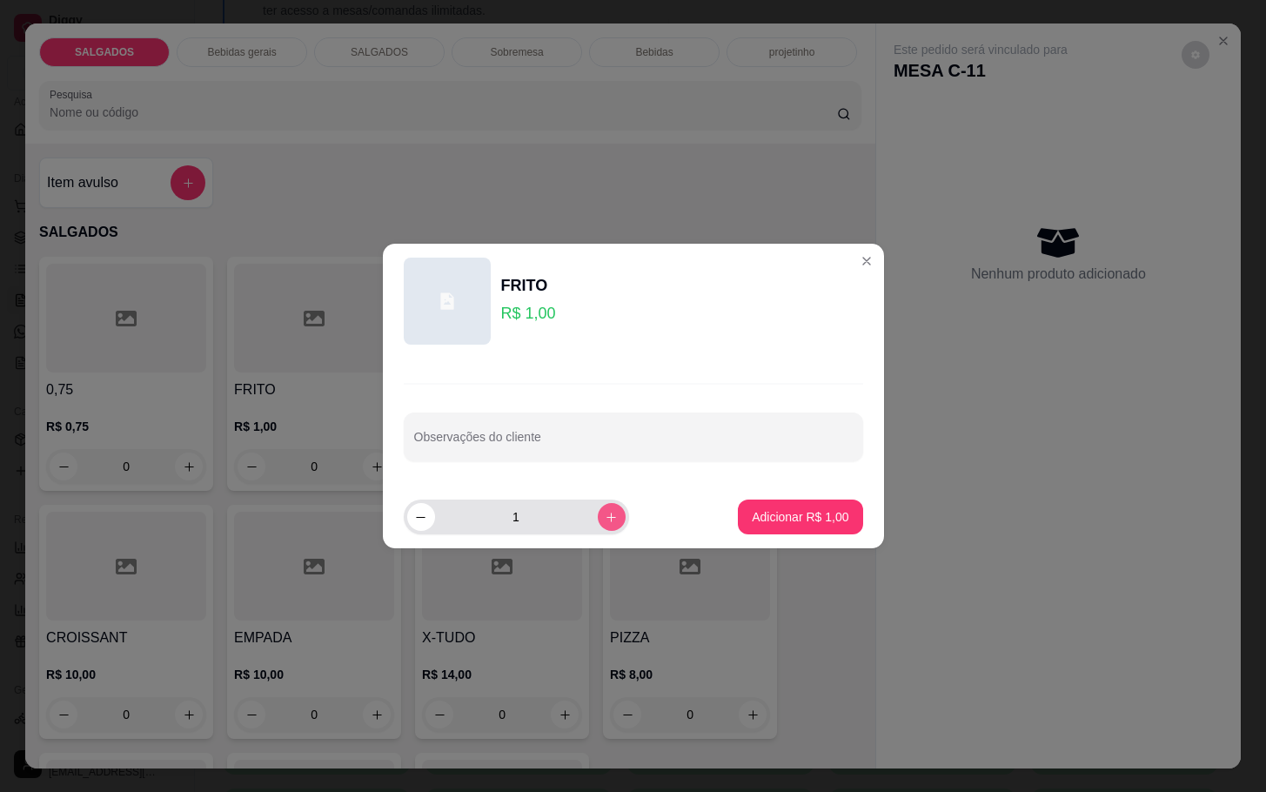
click at [604, 513] on button "increase-product-quantity" at bounding box center [612, 517] width 28 height 28
click at [603, 513] on button "increase-product-quantity" at bounding box center [611, 516] width 27 height 27
click at [605, 513] on icon "increase-product-quantity" at bounding box center [611, 517] width 13 height 13
type input "5"
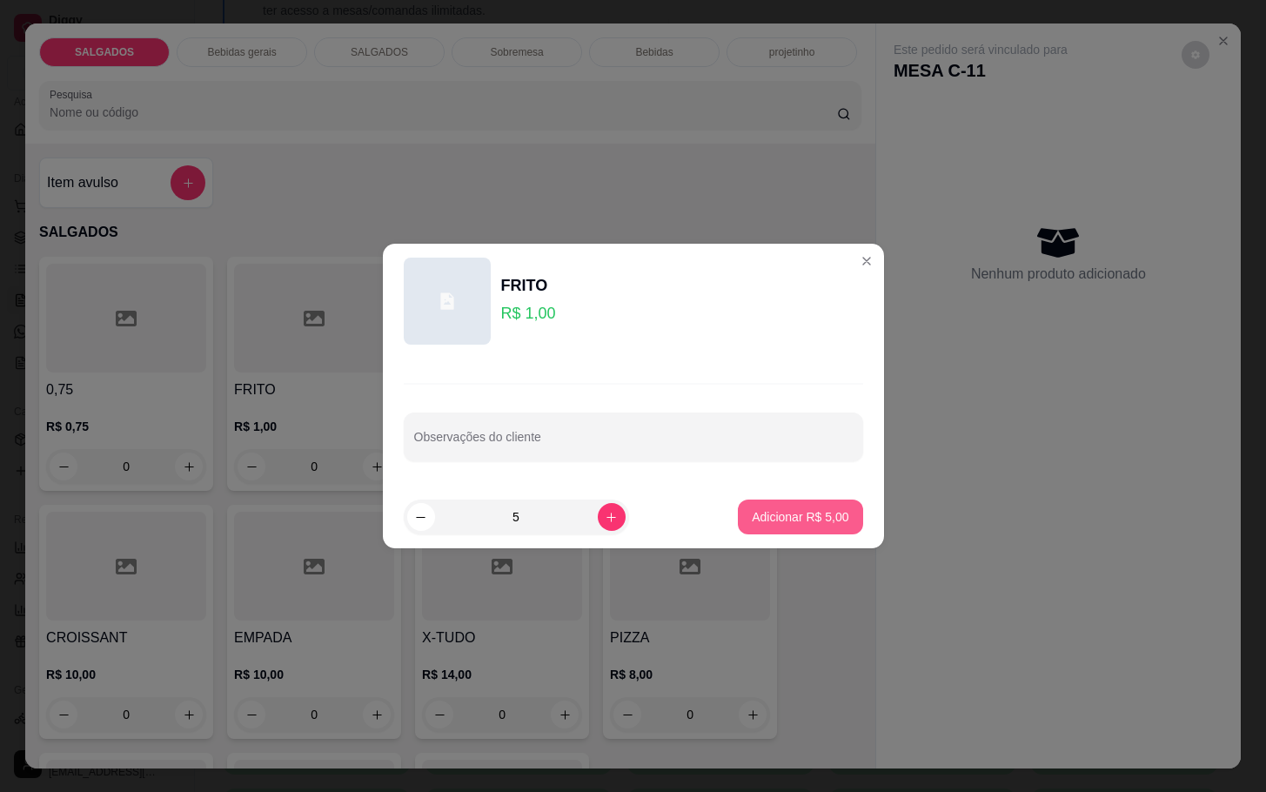
click at [752, 520] on p "Adicionar R$ 5,00" at bounding box center [800, 516] width 97 height 17
type input "5"
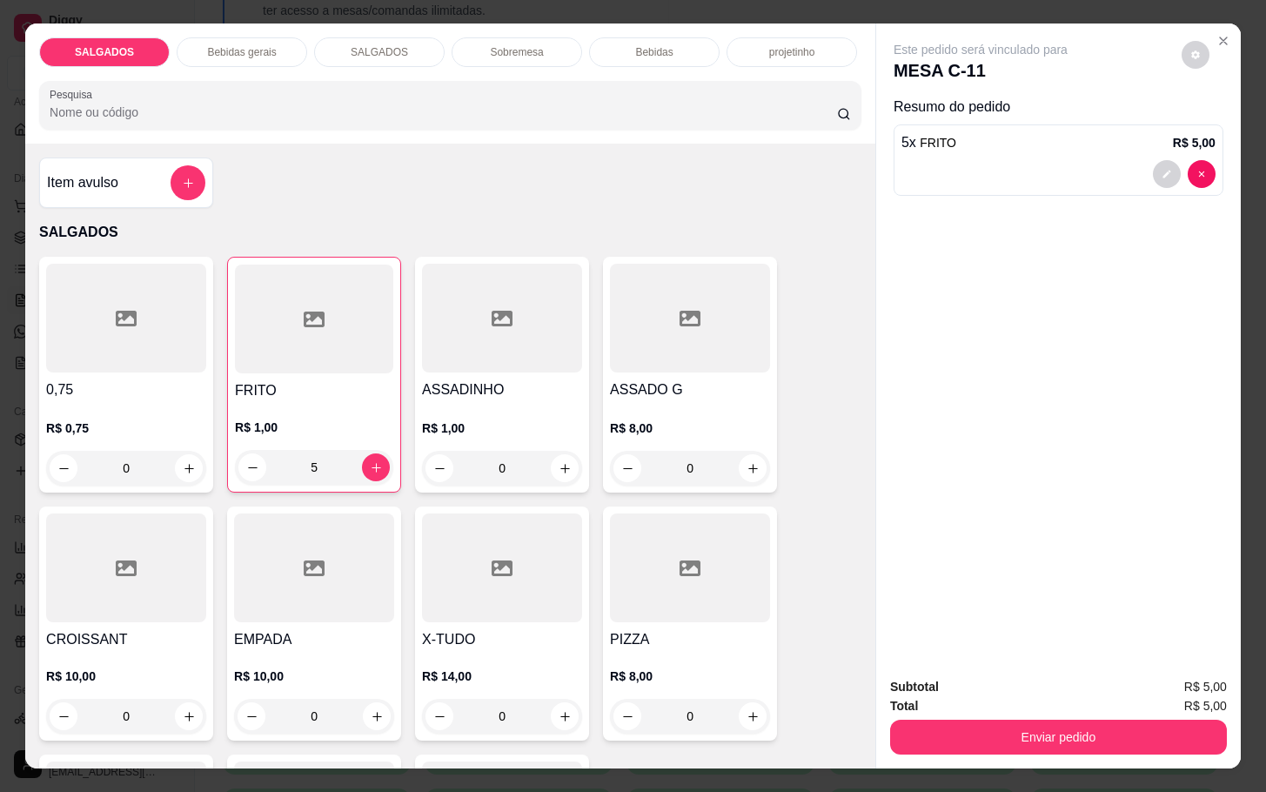
click at [634, 53] on div "Bebidas" at bounding box center [654, 52] width 131 height 30
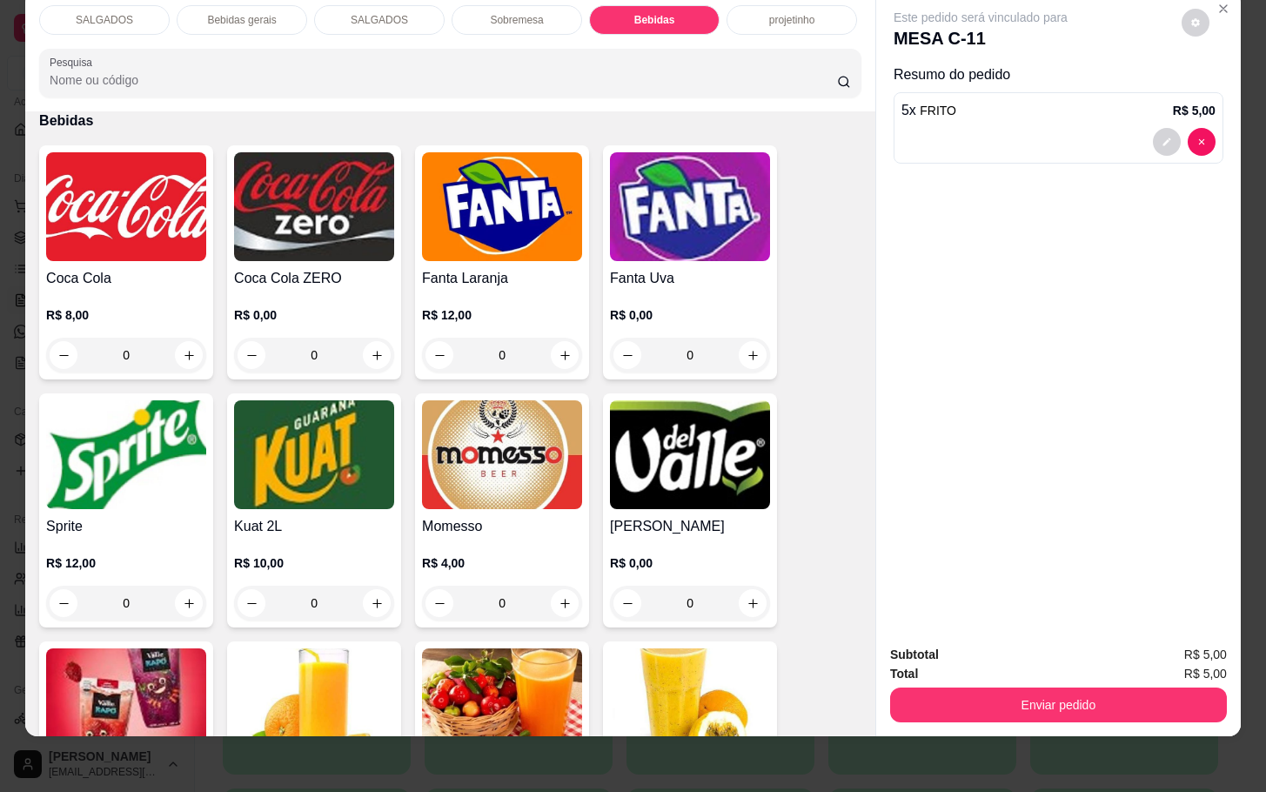
click at [450, 421] on img at bounding box center [502, 454] width 160 height 109
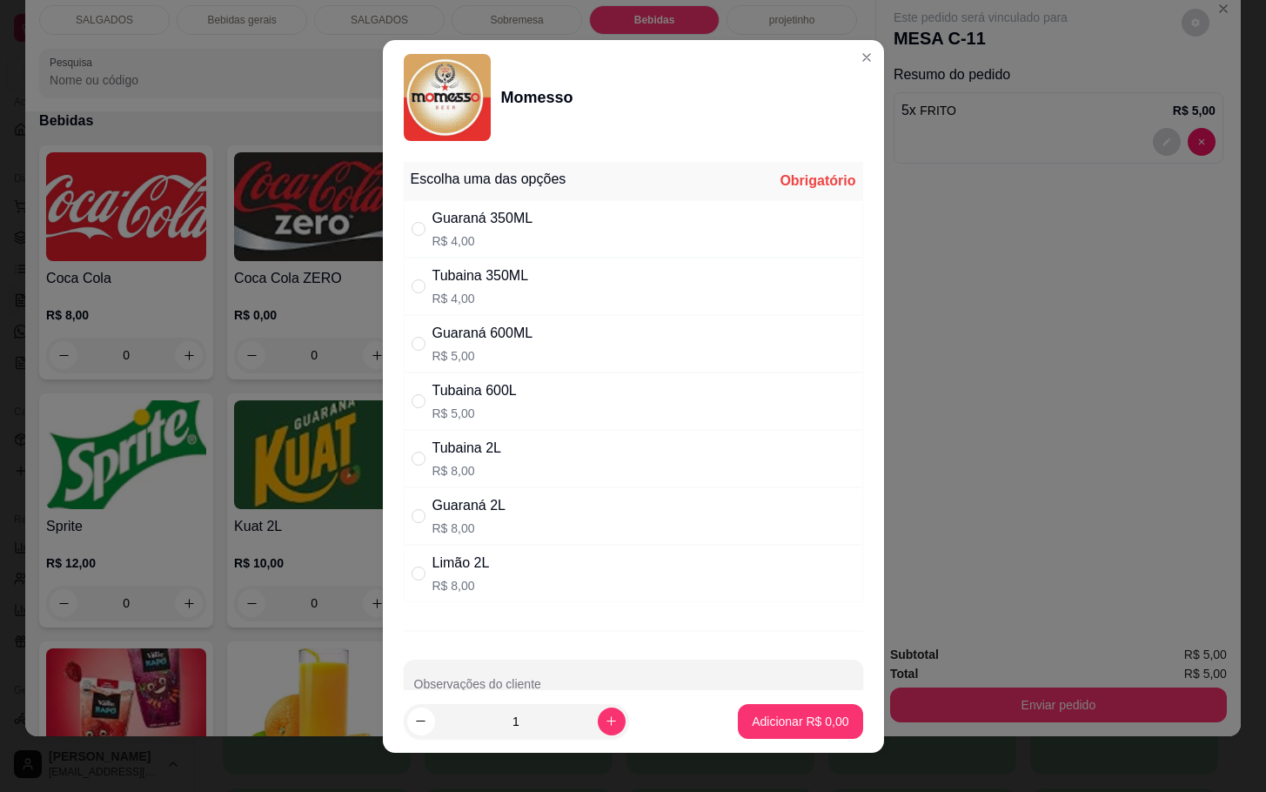
click at [586, 285] on div "Tubaina 350ML R$ 4,00" at bounding box center [634, 286] width 460 height 57
radio input "true"
click at [752, 721] on p "Adicionar R$ 4,00" at bounding box center [800, 721] width 97 height 17
type input "1"
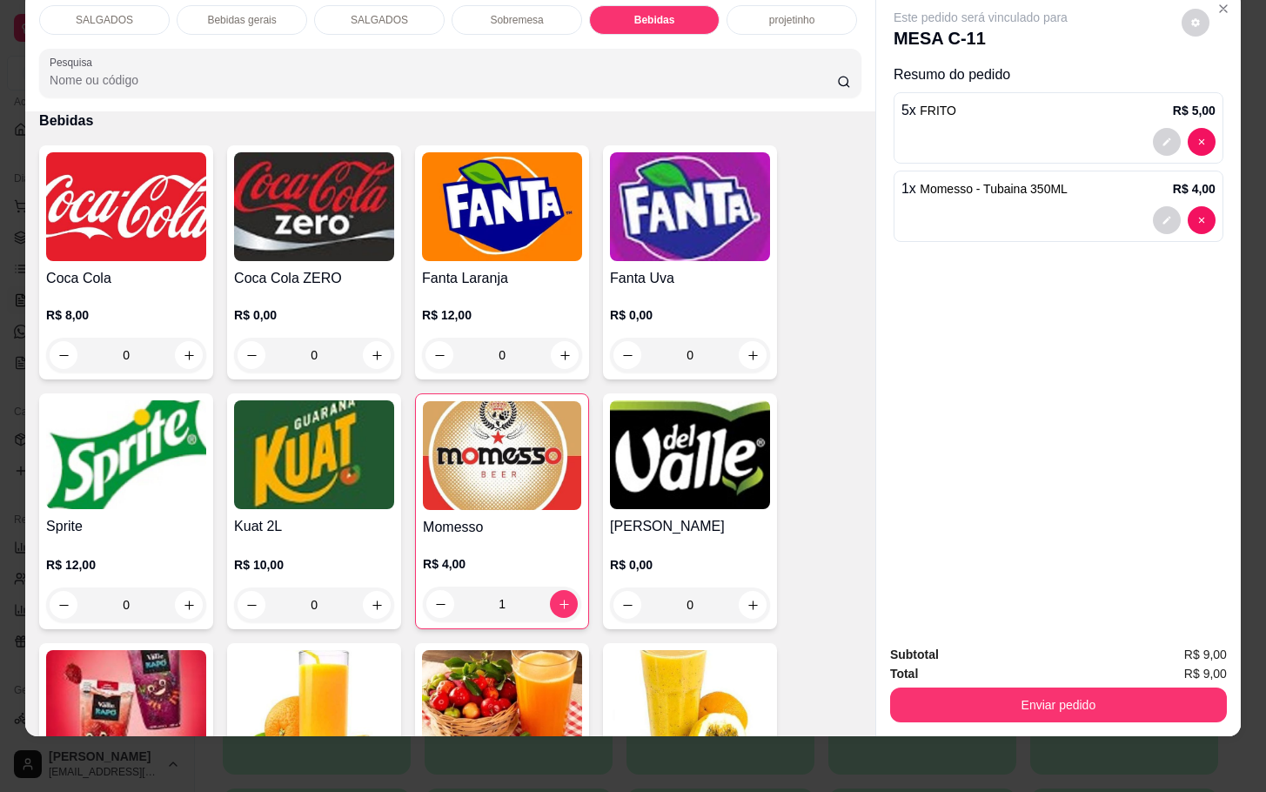
click at [891, 706] on div "Subtotal R$ 9,00 Total R$ 9,00 Enviar pedido" at bounding box center [1058, 683] width 365 height 105
click at [906, 693] on button "Enviar pedido" at bounding box center [1058, 705] width 337 height 35
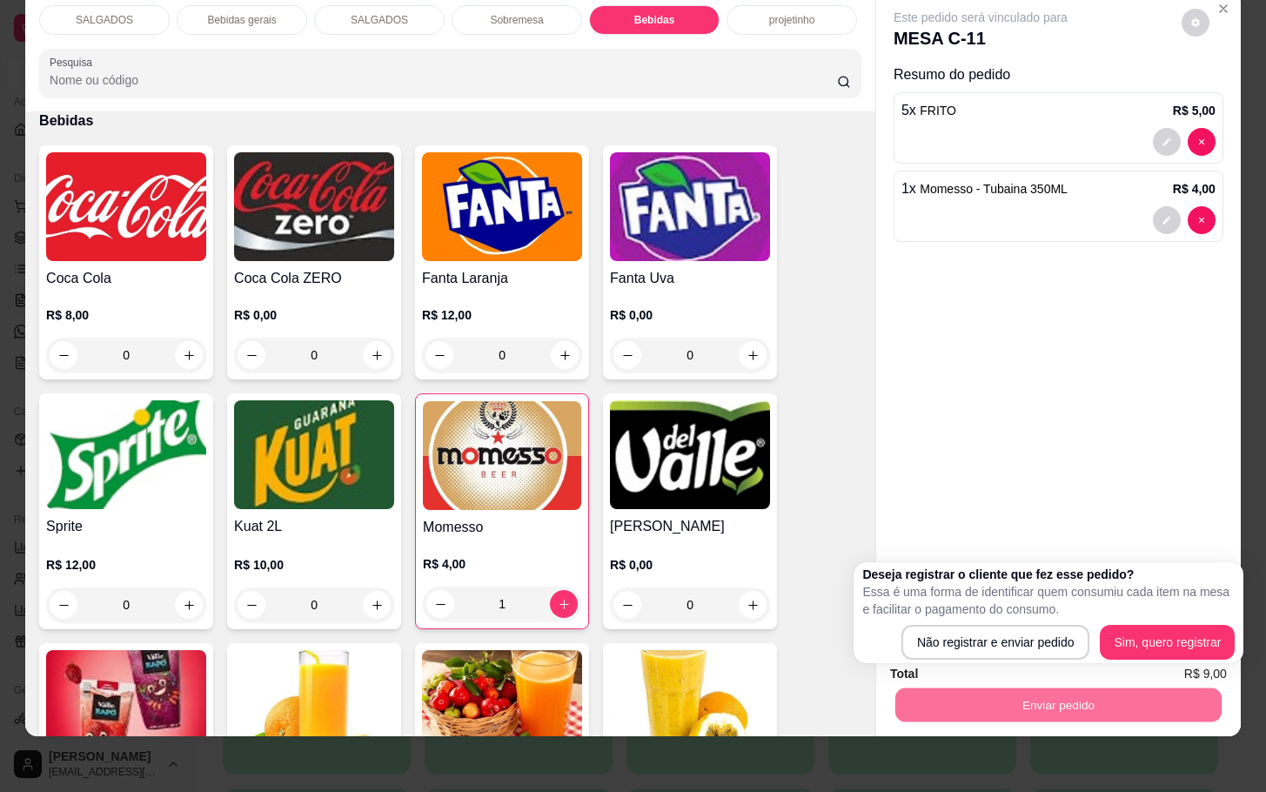
click at [928, 661] on div "Deseja registrar o cliente que fez esse pedido? Essa é uma forma de identificar…" at bounding box center [1049, 612] width 390 height 101
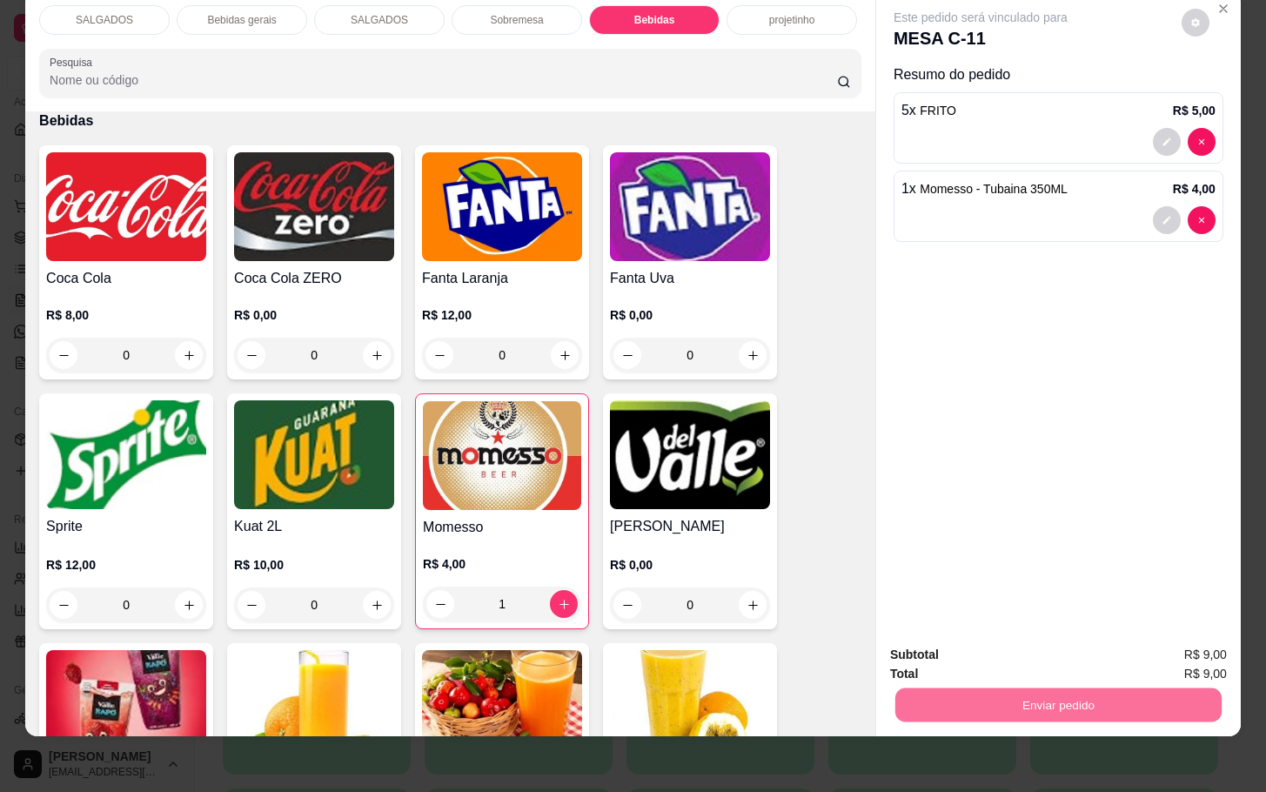
click at [929, 654] on button "Não registrar e enviar pedido" at bounding box center [998, 643] width 181 height 33
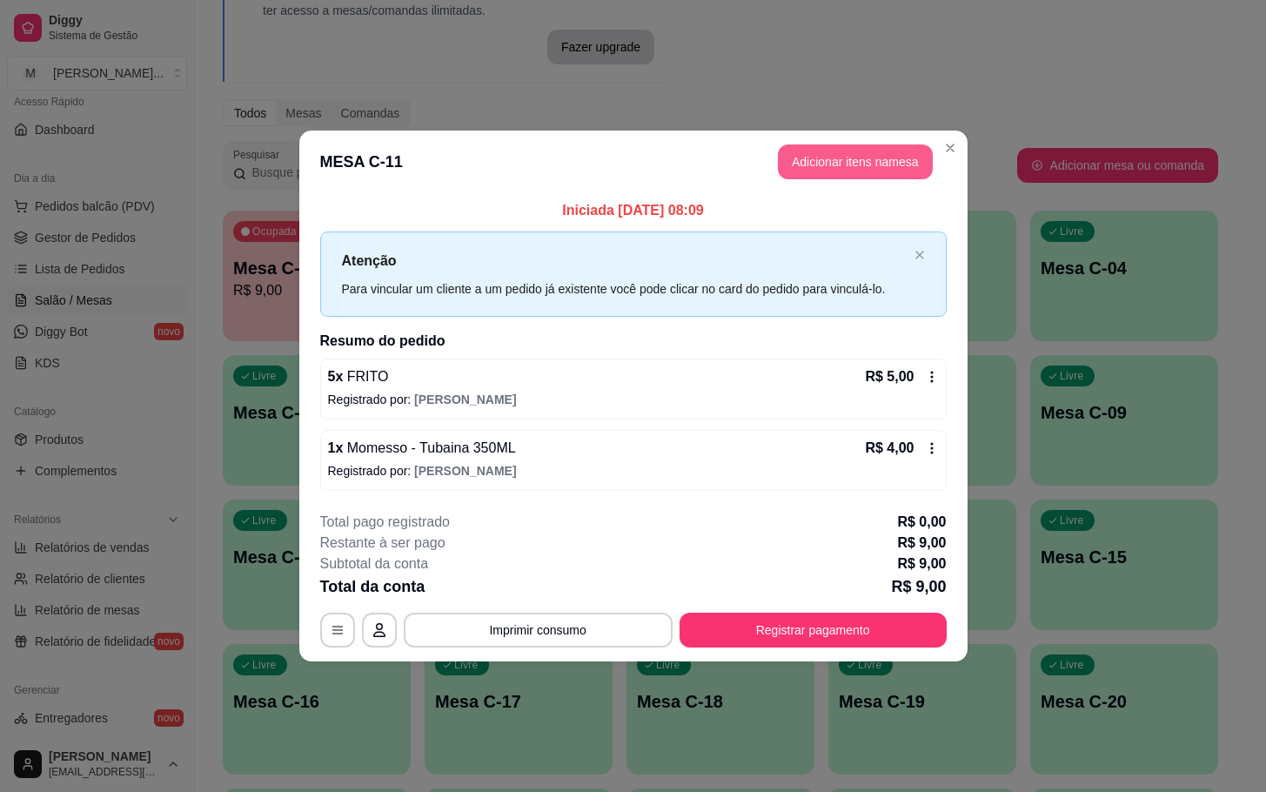
click at [828, 146] on button "Adicionar itens na mesa" at bounding box center [855, 161] width 155 height 35
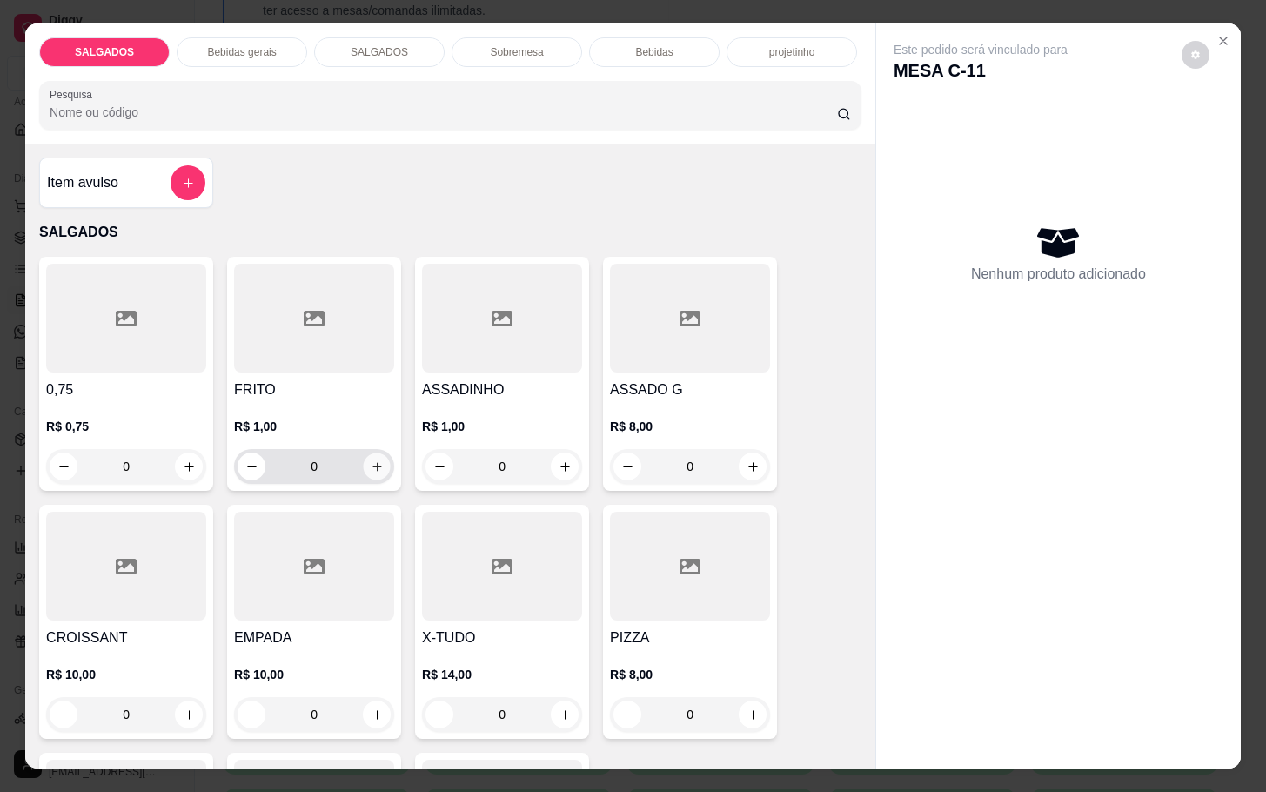
click at [379, 453] on button "increase-product-quantity" at bounding box center [377, 466] width 27 height 27
click at [379, 452] on div "1" at bounding box center [314, 466] width 153 height 35
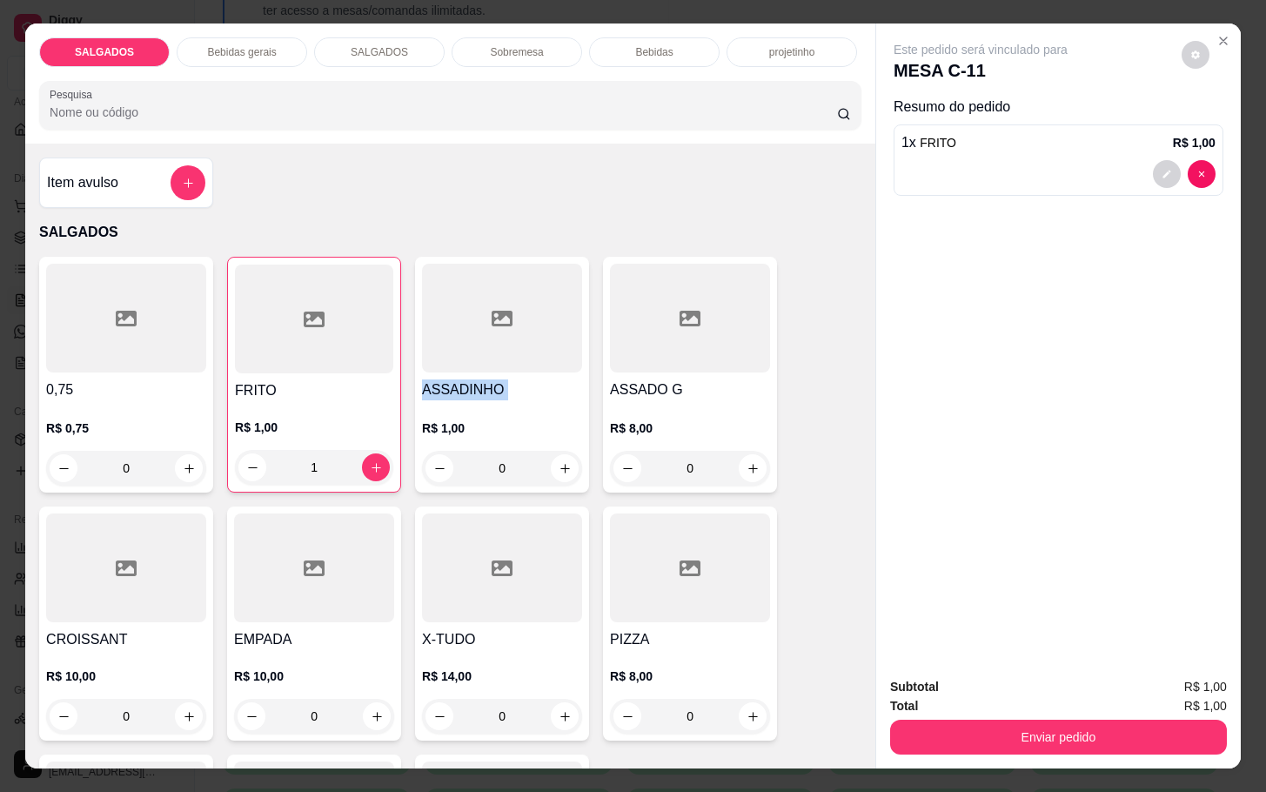
click at [379, 452] on div "1" at bounding box center [313, 467] width 151 height 35
click at [370, 461] on icon "increase-product-quantity" at bounding box center [376, 467] width 13 height 13
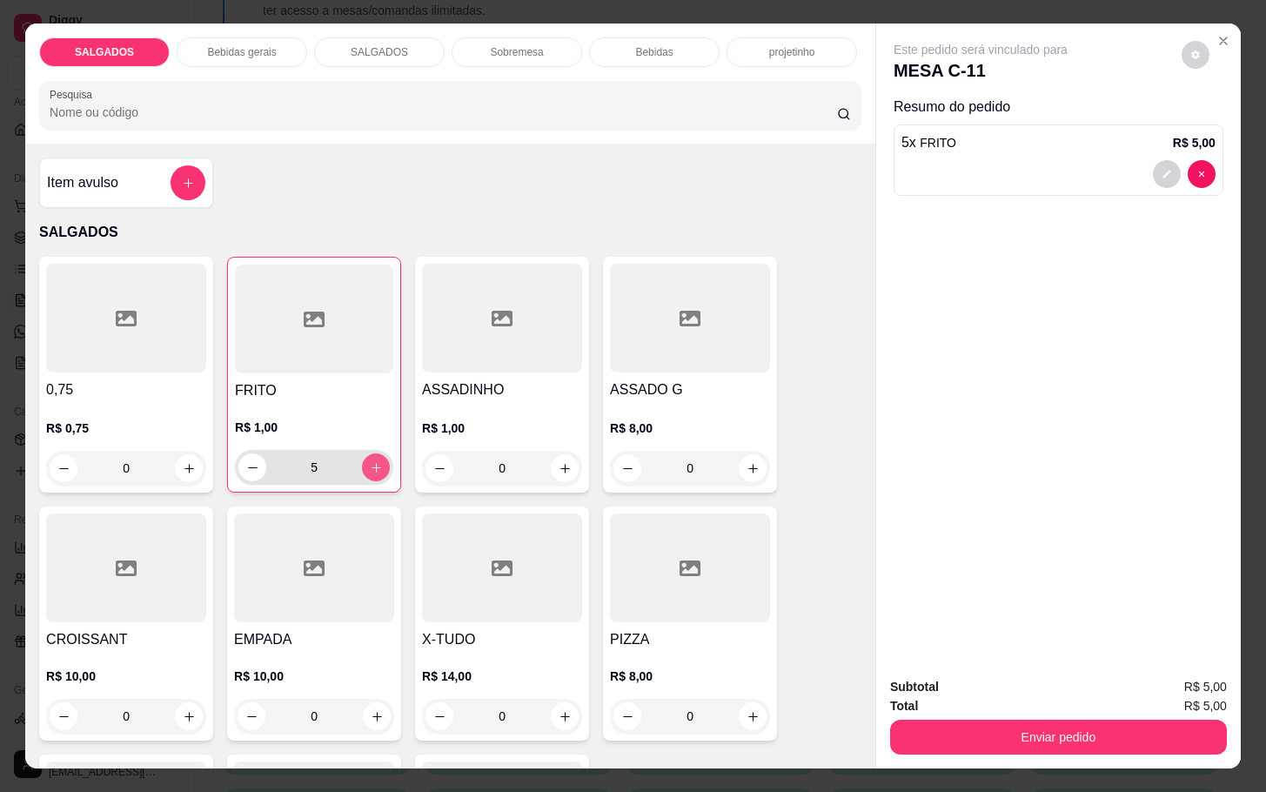
click at [370, 461] on icon "increase-product-quantity" at bounding box center [376, 467] width 13 height 13
click at [240, 453] on button "decrease-product-quantity" at bounding box center [252, 467] width 28 height 28
type input "5"
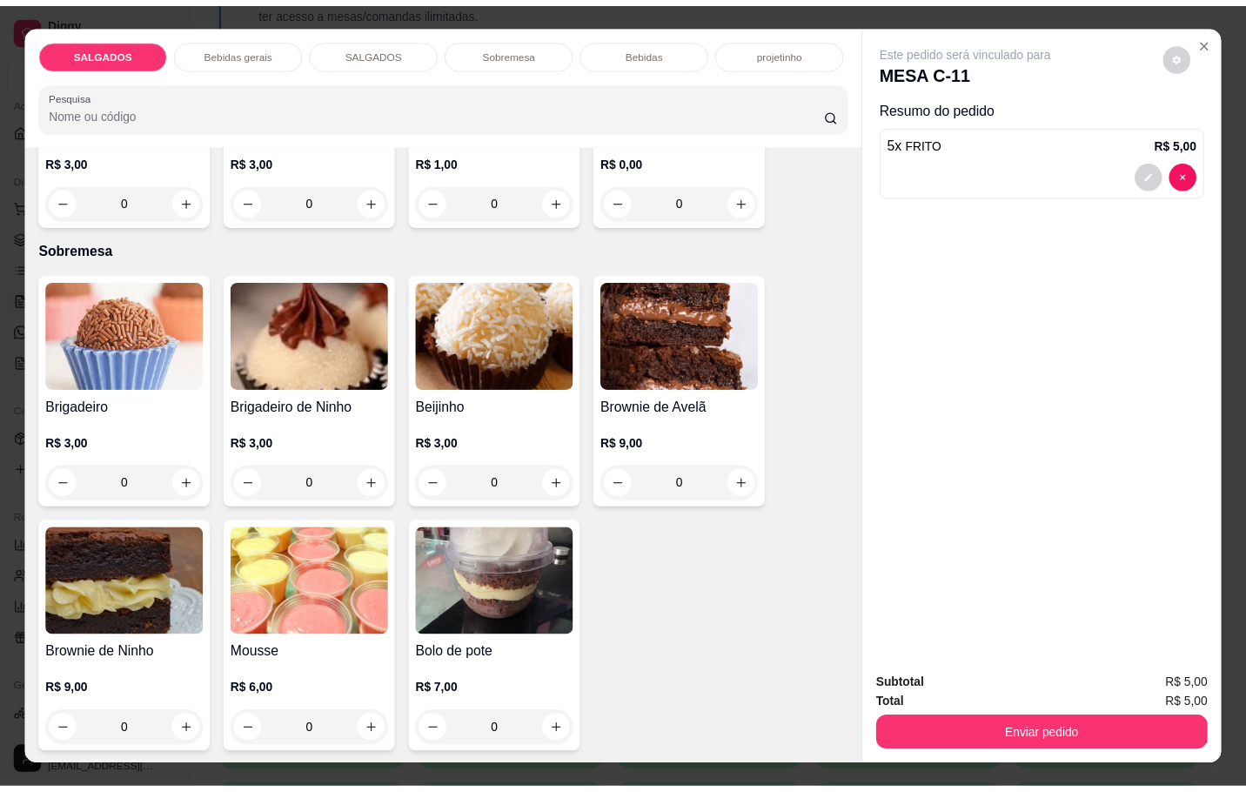
scroll to position [3264, 0]
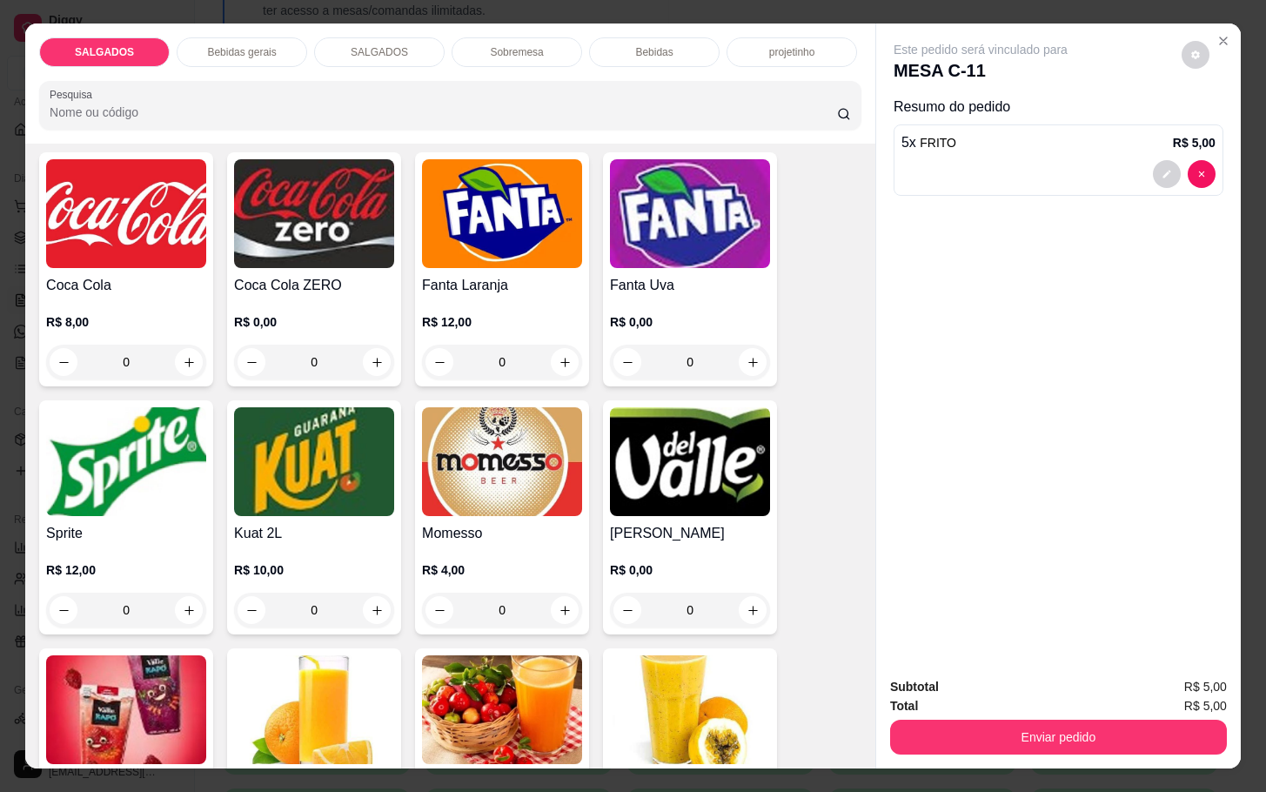
click at [505, 470] on img at bounding box center [502, 461] width 160 height 109
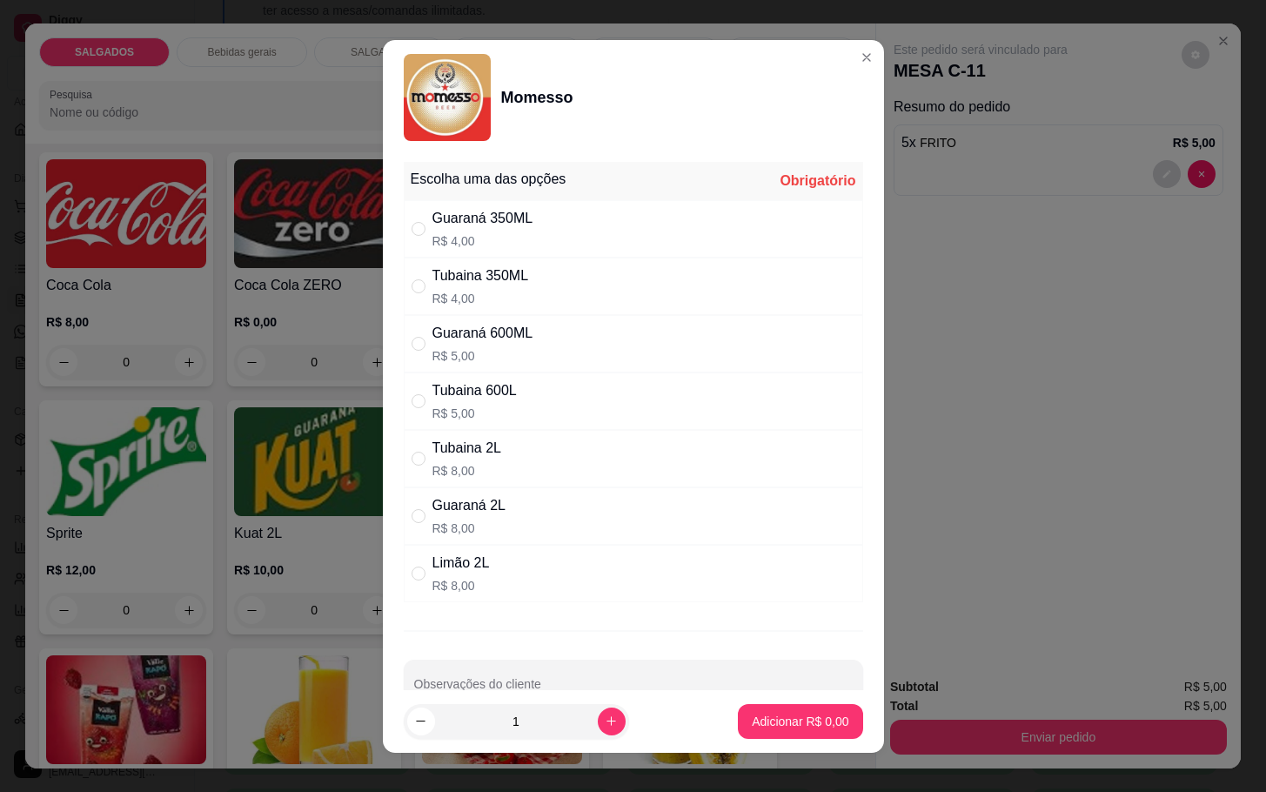
click at [470, 343] on div "Guaraná 600ML" at bounding box center [483, 333] width 101 height 21
radio input "true"
click at [797, 713] on p "Adicionar R$ 5,00" at bounding box center [800, 721] width 97 height 17
type input "1"
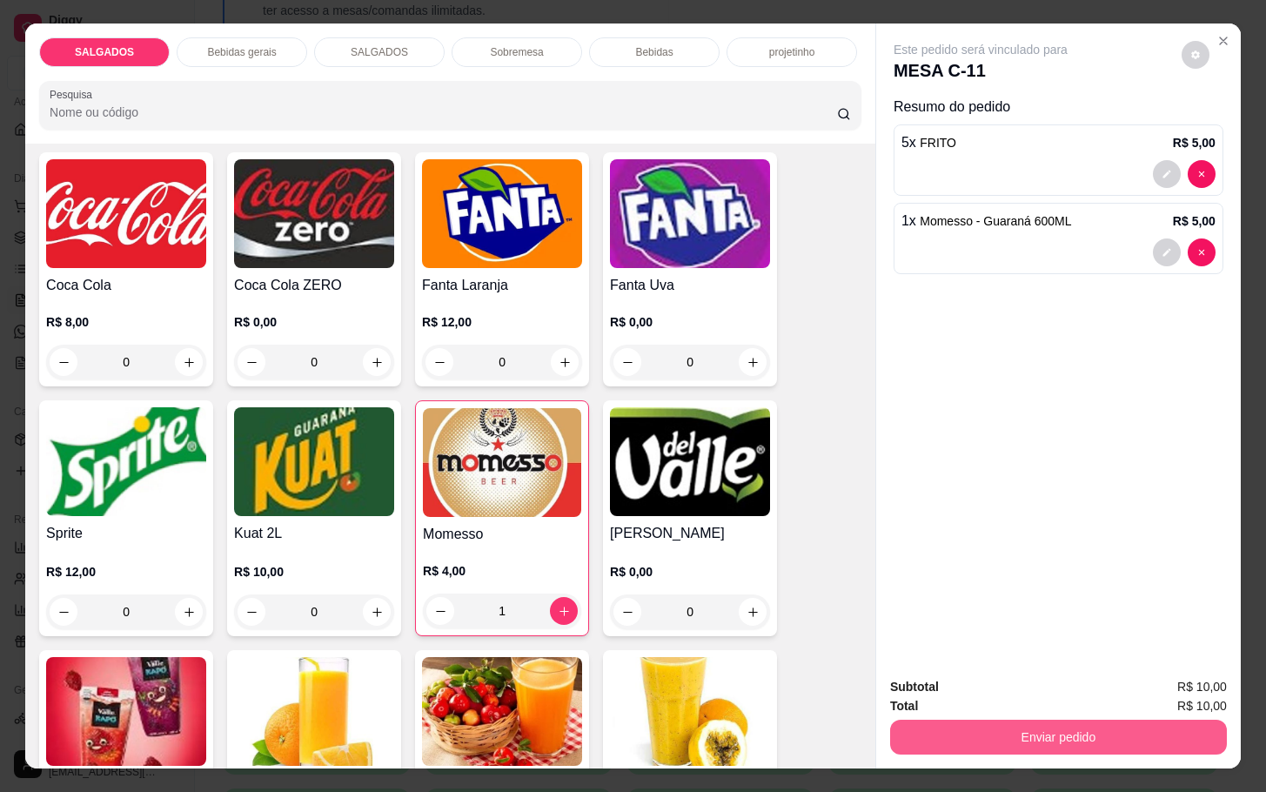
click at [962, 729] on button "Enviar pedido" at bounding box center [1058, 737] width 337 height 35
click at [946, 492] on div "Este pedido será vinculado para MESA C-11 Resumo do pedido 5 x FRITO R$ 5,00 1 …" at bounding box center [1058, 342] width 365 height 639
click at [1063, 238] on div at bounding box center [1059, 252] width 314 height 28
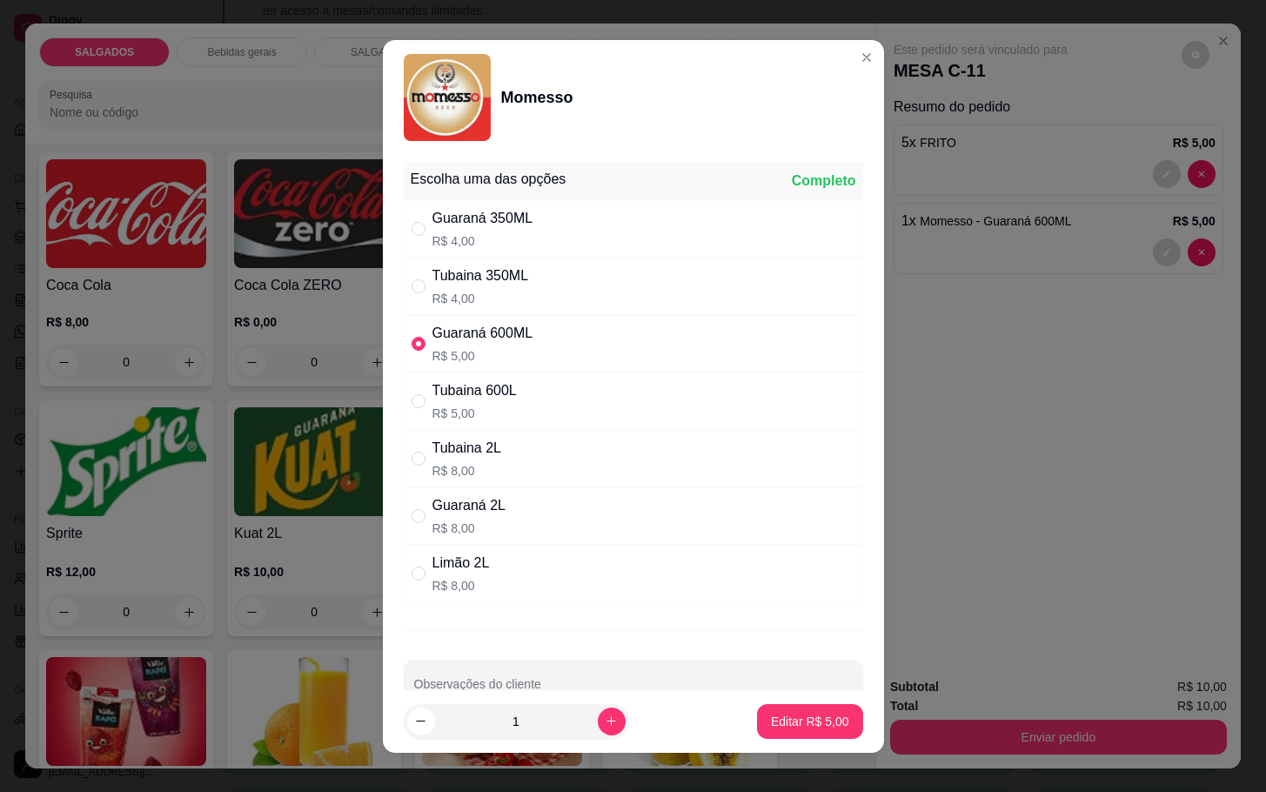
click at [494, 304] on p "R$ 4,00" at bounding box center [481, 298] width 97 height 17
radio input "true"
radio input "false"
click at [759, 732] on button "Editar R$ 4,00" at bounding box center [810, 721] width 103 height 34
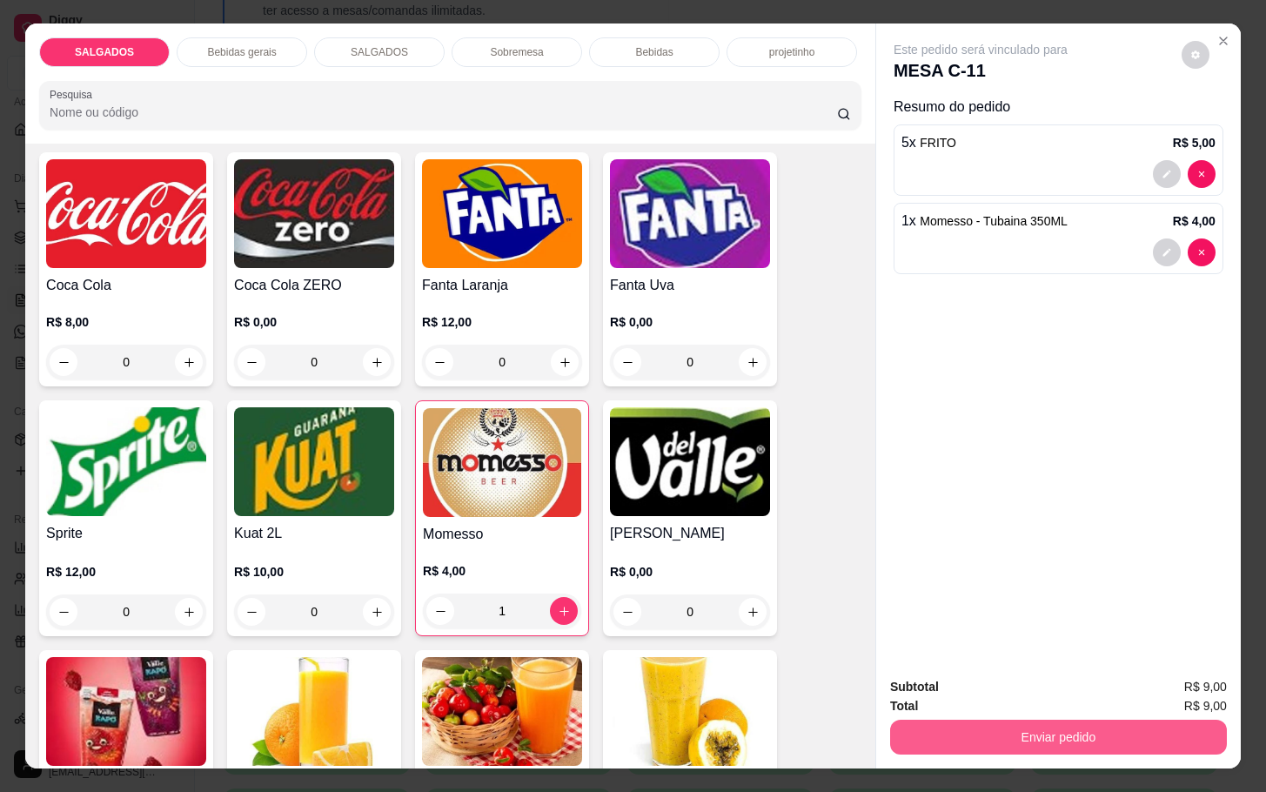
click at [977, 734] on button "Enviar pedido" at bounding box center [1058, 737] width 337 height 35
click at [937, 681] on button "Não registrar e enviar pedido" at bounding box center [998, 684] width 176 height 32
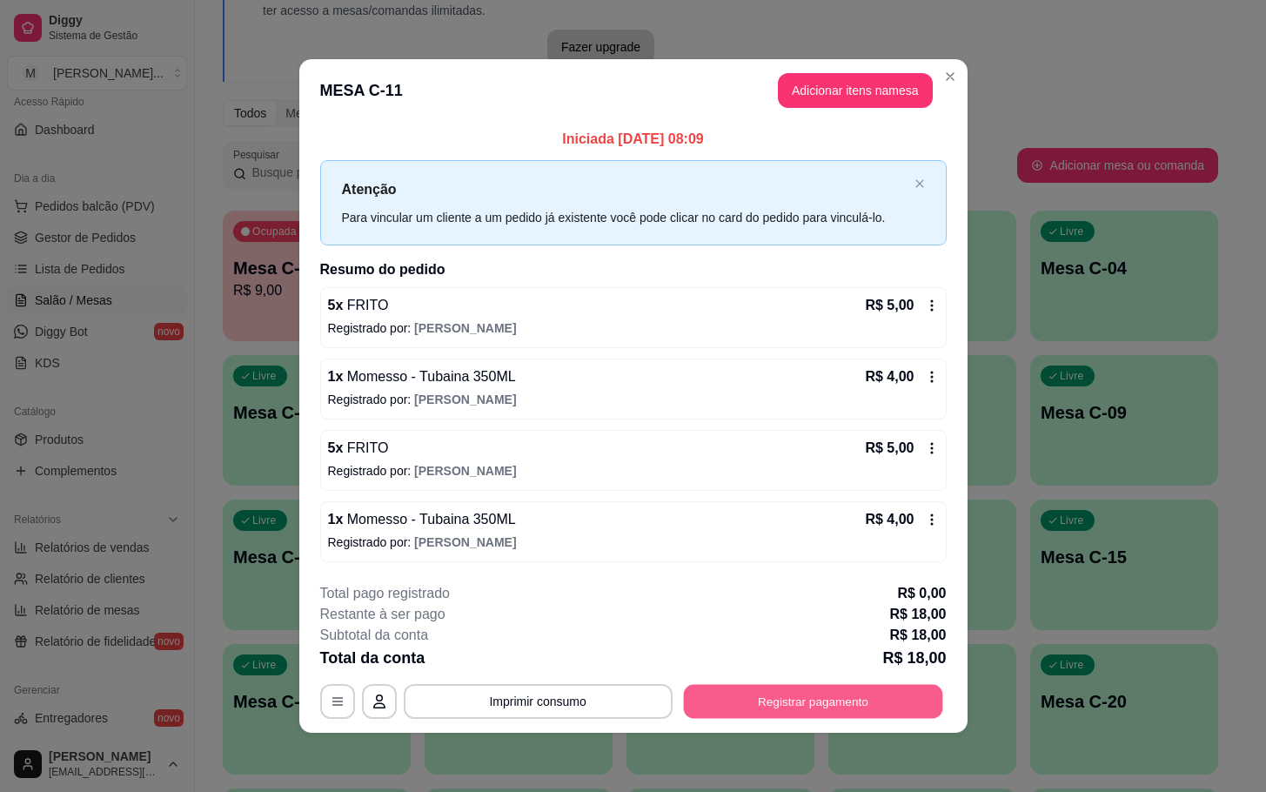
click at [805, 700] on button "Registrar pagamento" at bounding box center [812, 701] width 259 height 34
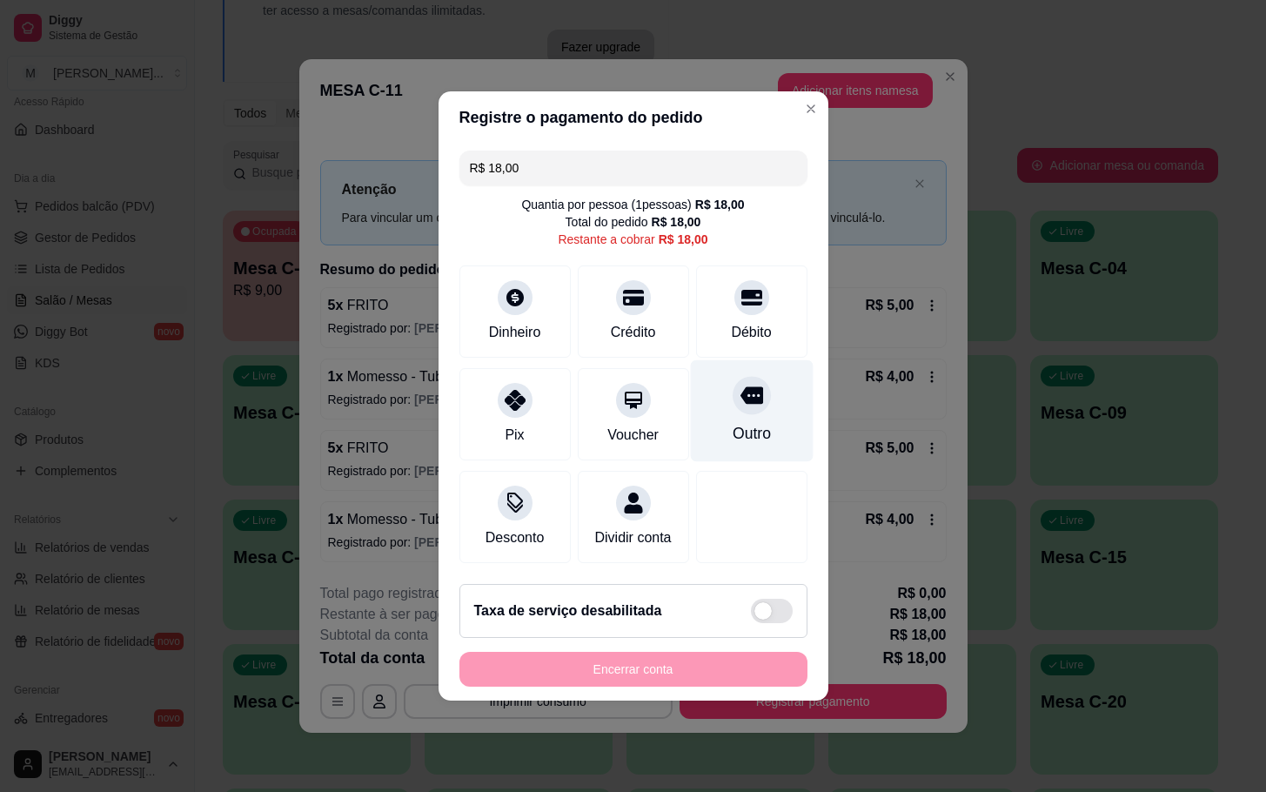
click at [748, 397] on div at bounding box center [752, 395] width 38 height 38
type input "R$ 0,00"
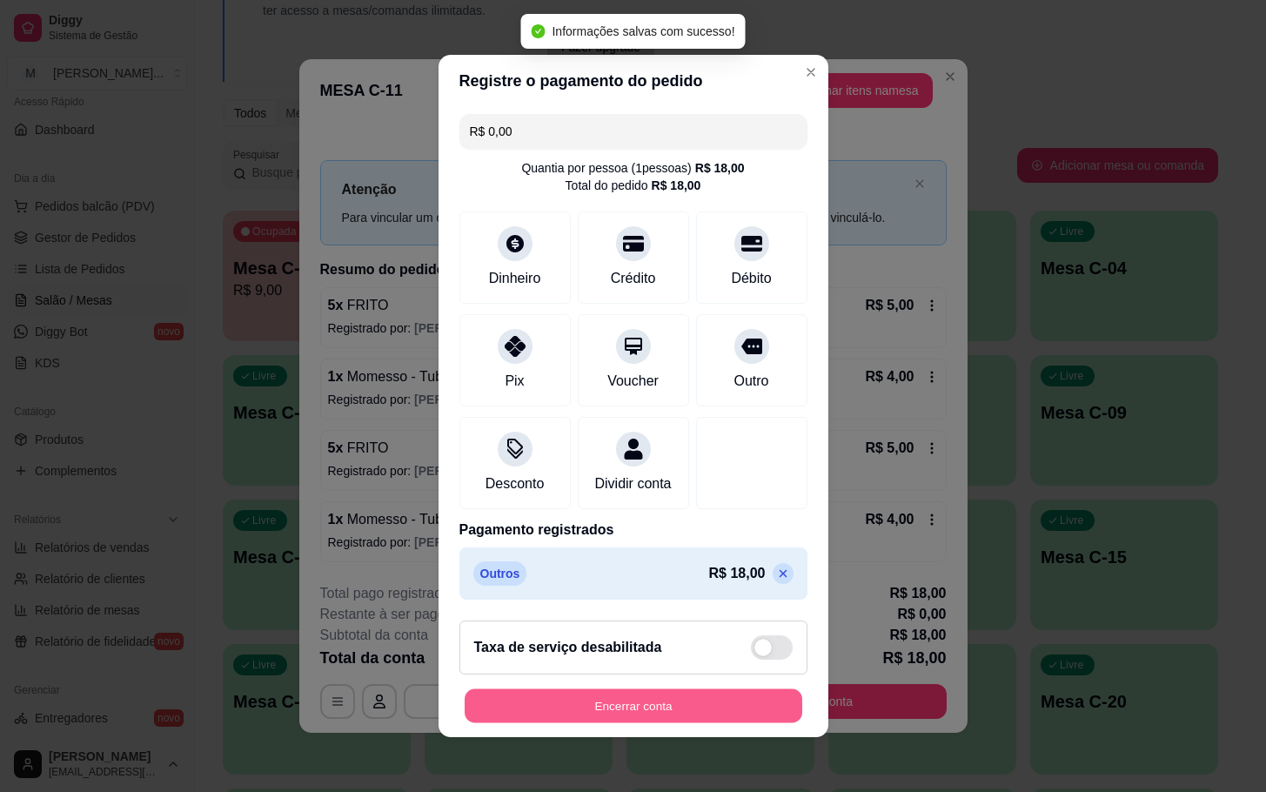
click at [580, 708] on button "Encerrar conta" at bounding box center [634, 706] width 338 height 34
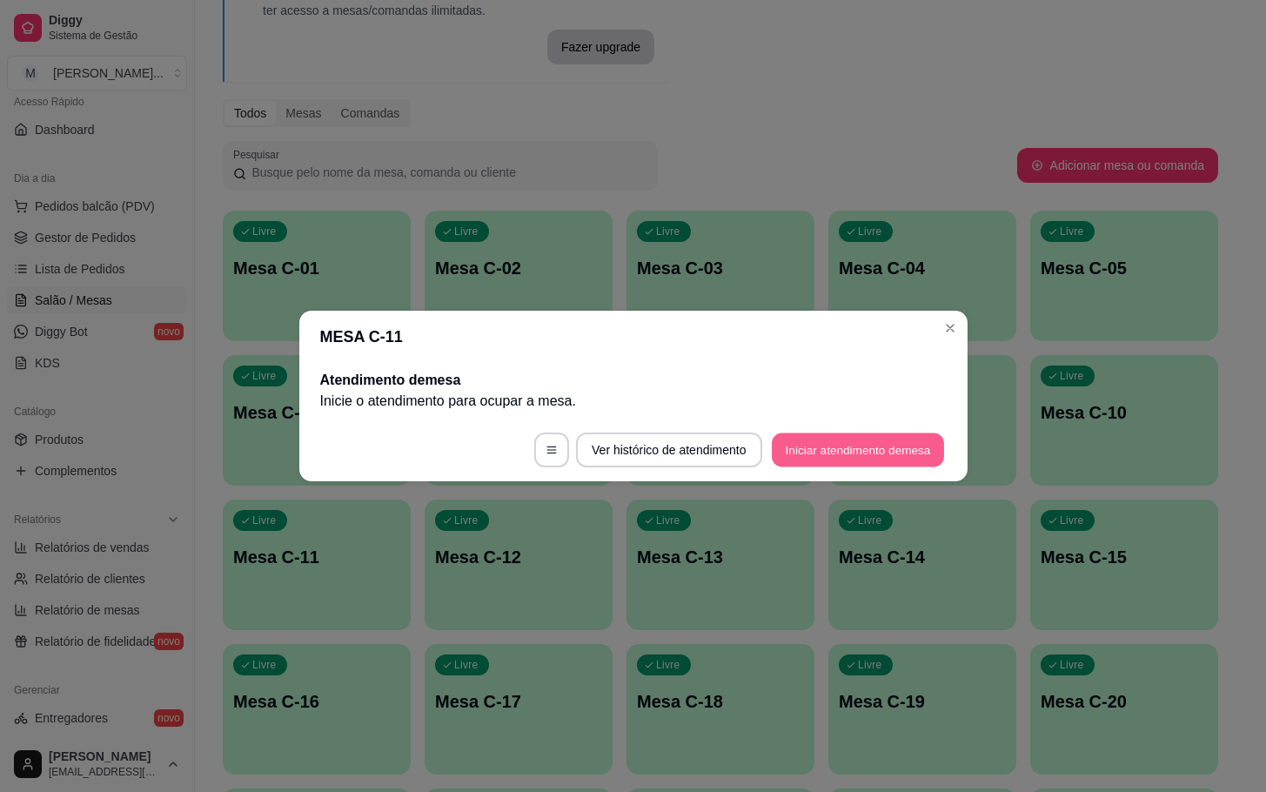
click at [823, 439] on button "Iniciar atendimento de mesa" at bounding box center [858, 450] width 172 height 34
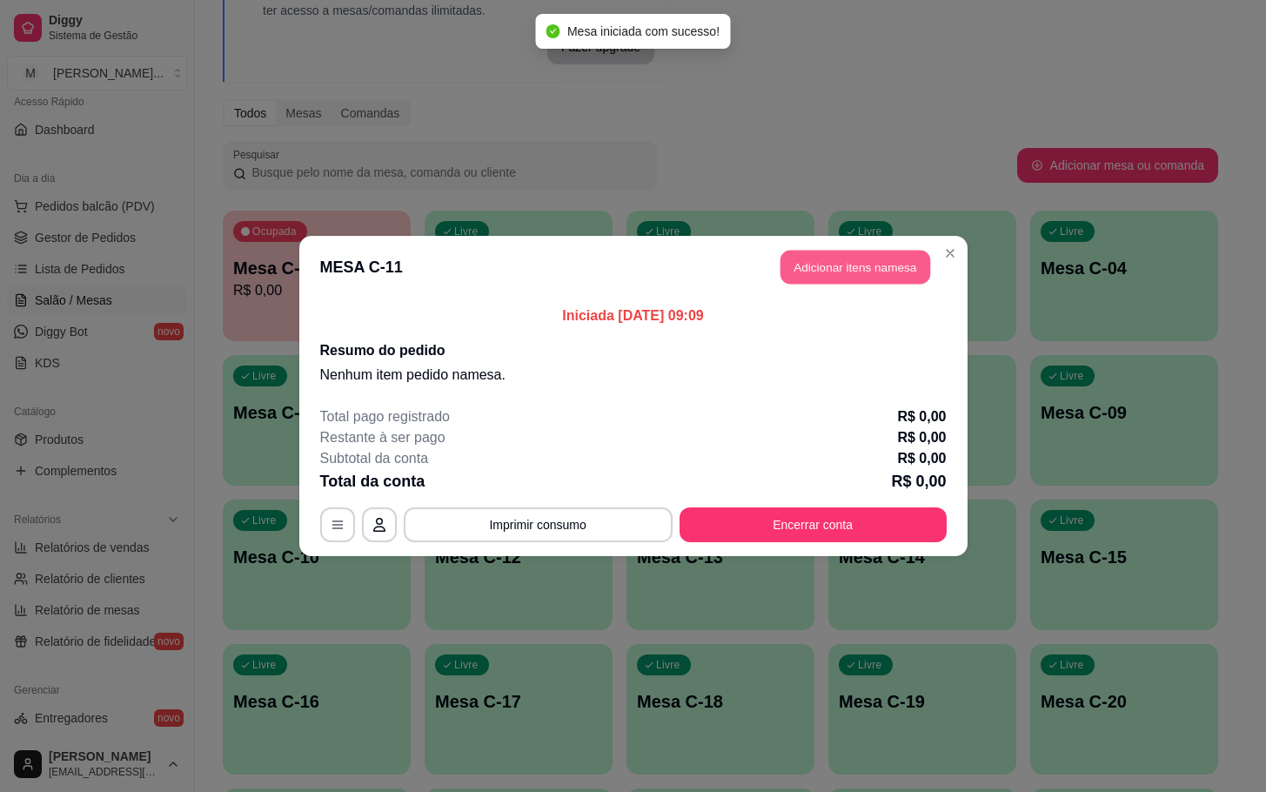
click at [846, 266] on button "Adicionar itens na mesa" at bounding box center [856, 268] width 150 height 34
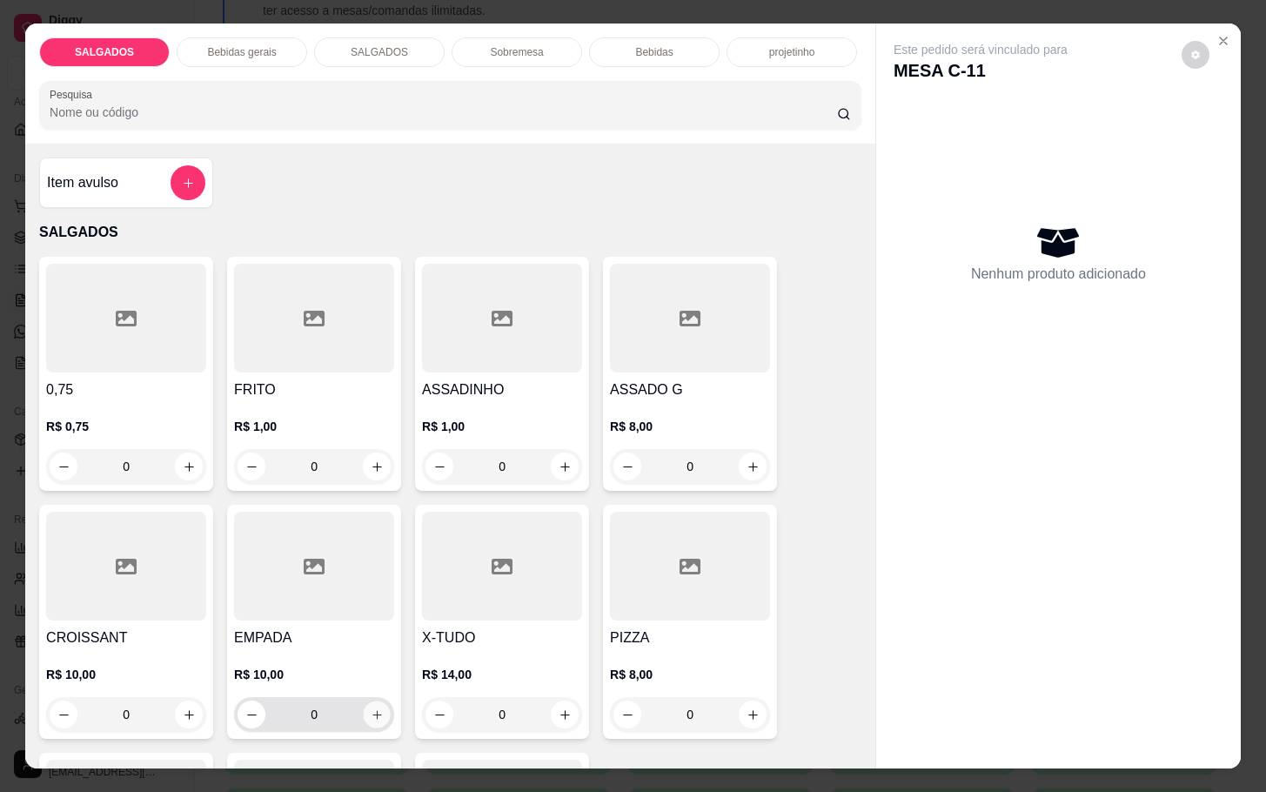
click at [371, 708] on icon "increase-product-quantity" at bounding box center [377, 714] width 13 height 13
type input "1"
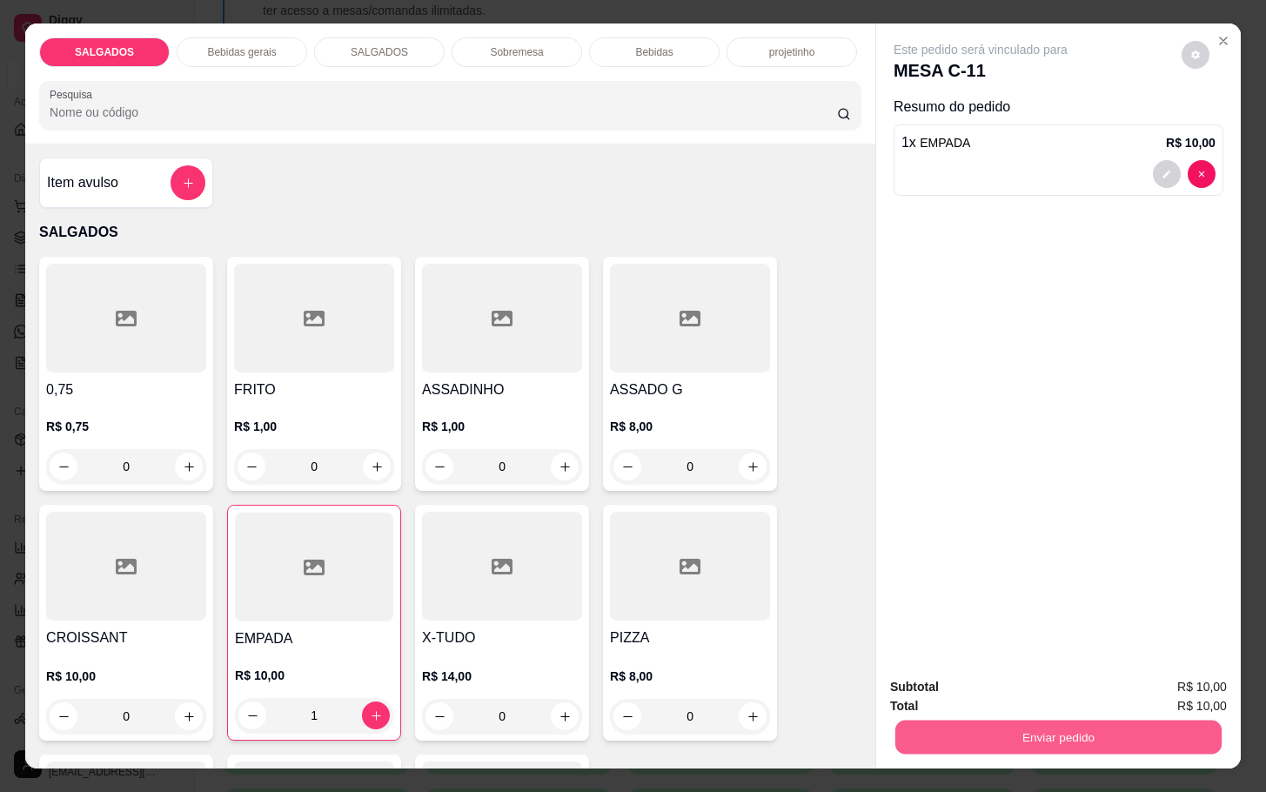
click at [990, 740] on button "Enviar pedido" at bounding box center [1059, 737] width 326 height 34
click at [1009, 694] on button "Não registrar e enviar pedido" at bounding box center [998, 684] width 176 height 32
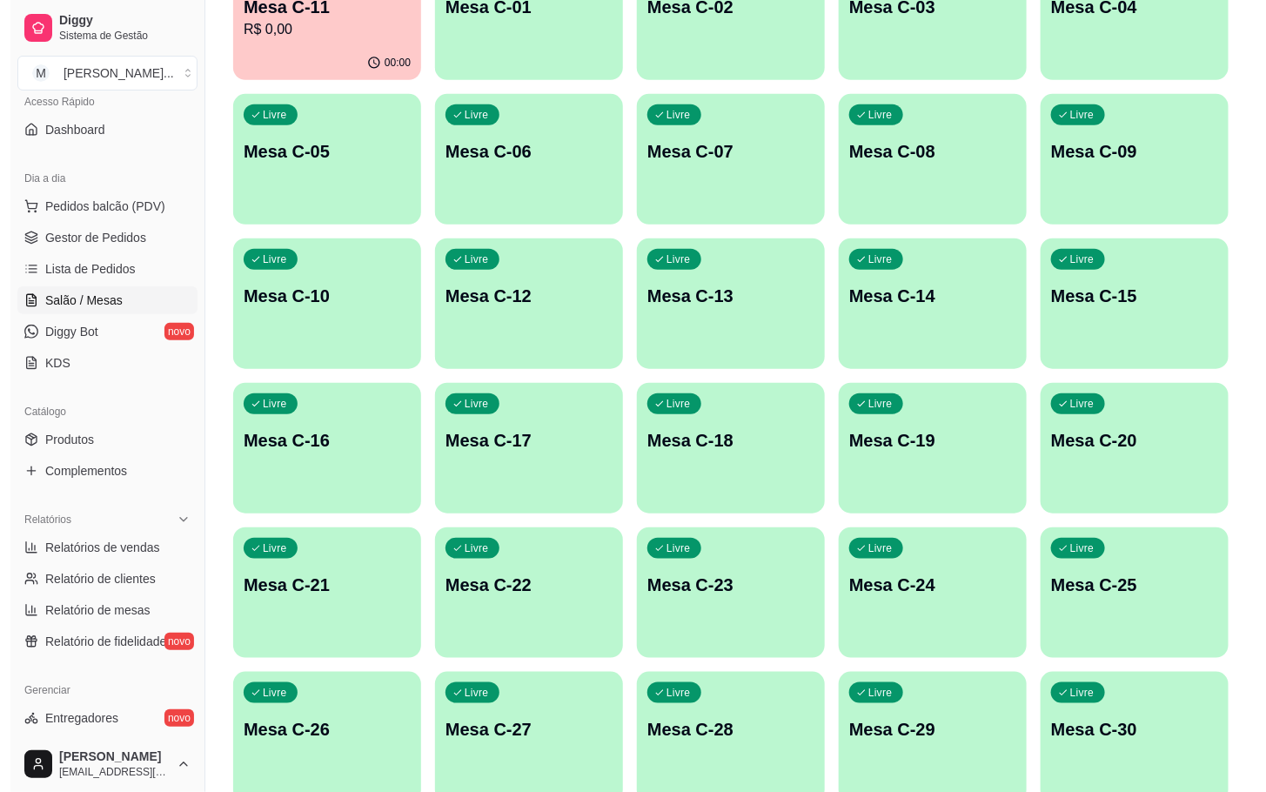
scroll to position [473, 0]
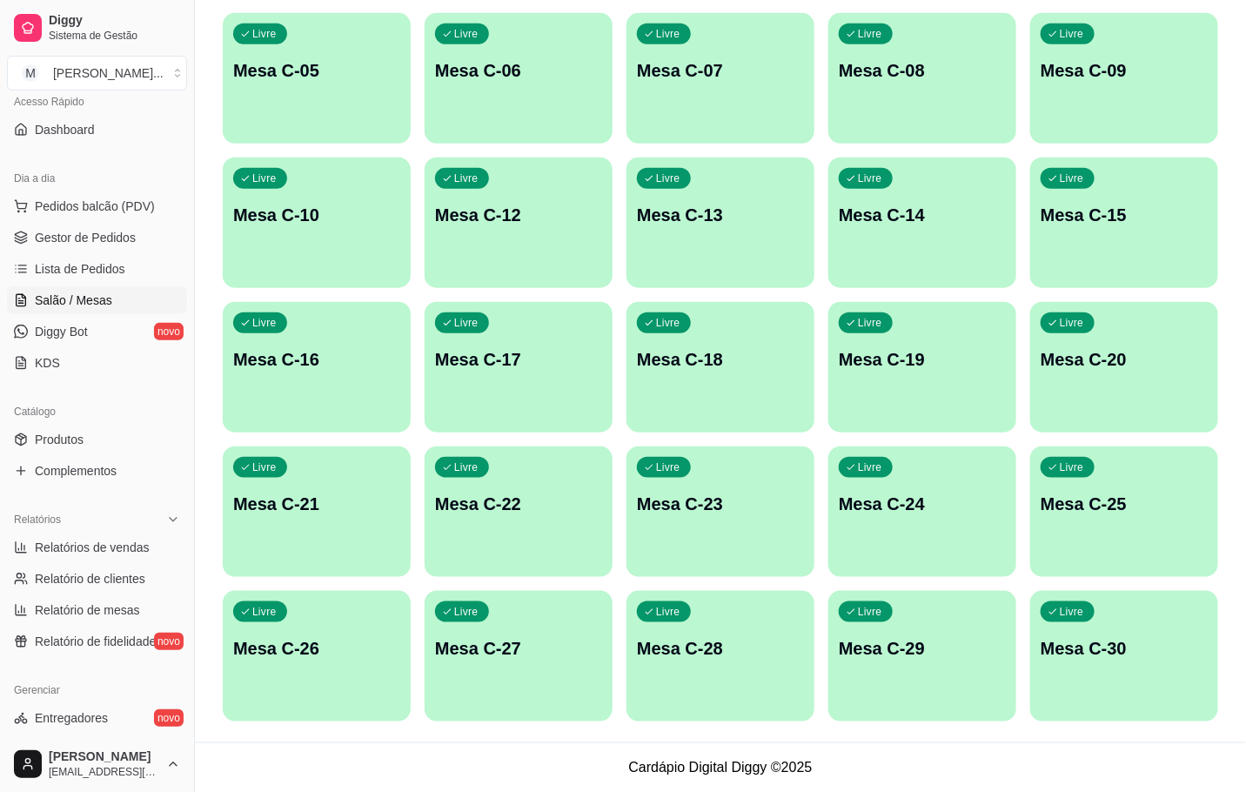
click at [702, 685] on div "Livre Mesa C-28" at bounding box center [721, 646] width 188 height 110
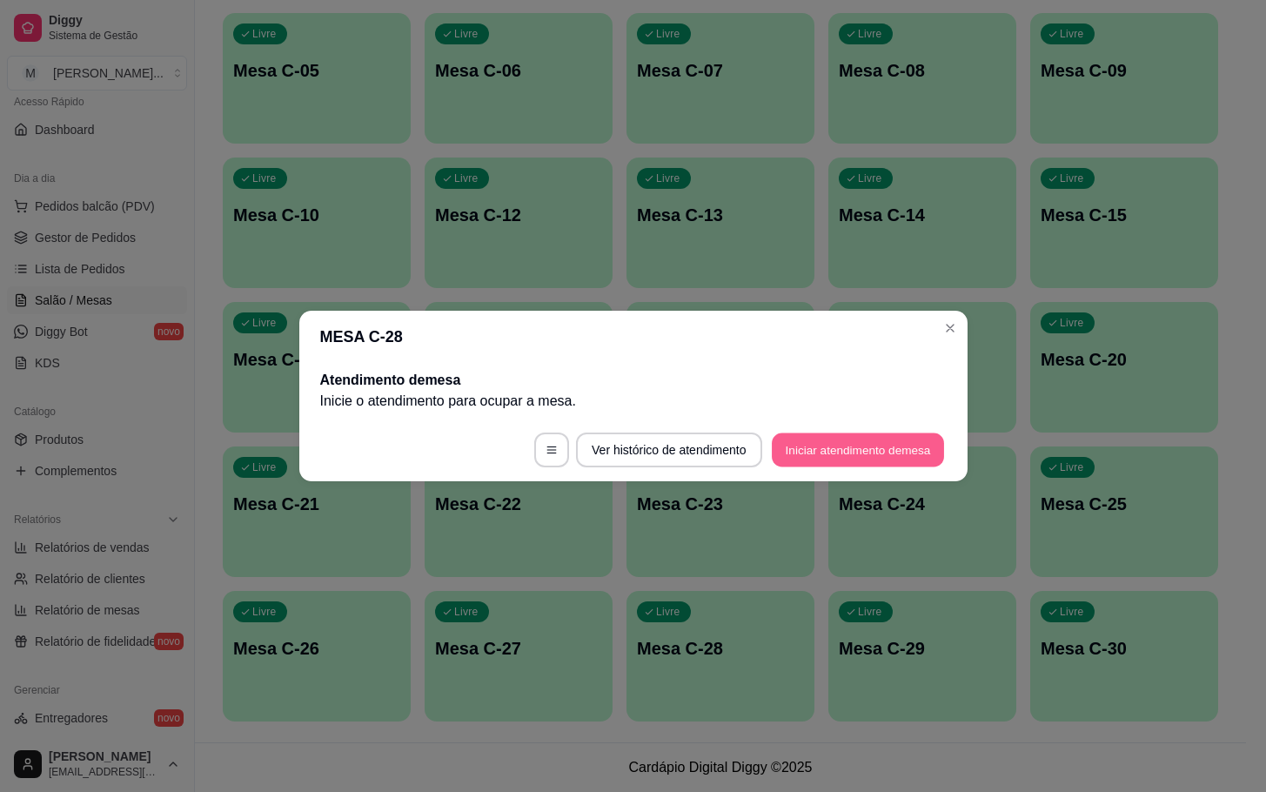
click at [851, 433] on button "Iniciar atendimento de mesa" at bounding box center [858, 450] width 172 height 34
click at [838, 436] on button "Iniciar atendimento de mesa" at bounding box center [858, 450] width 172 height 34
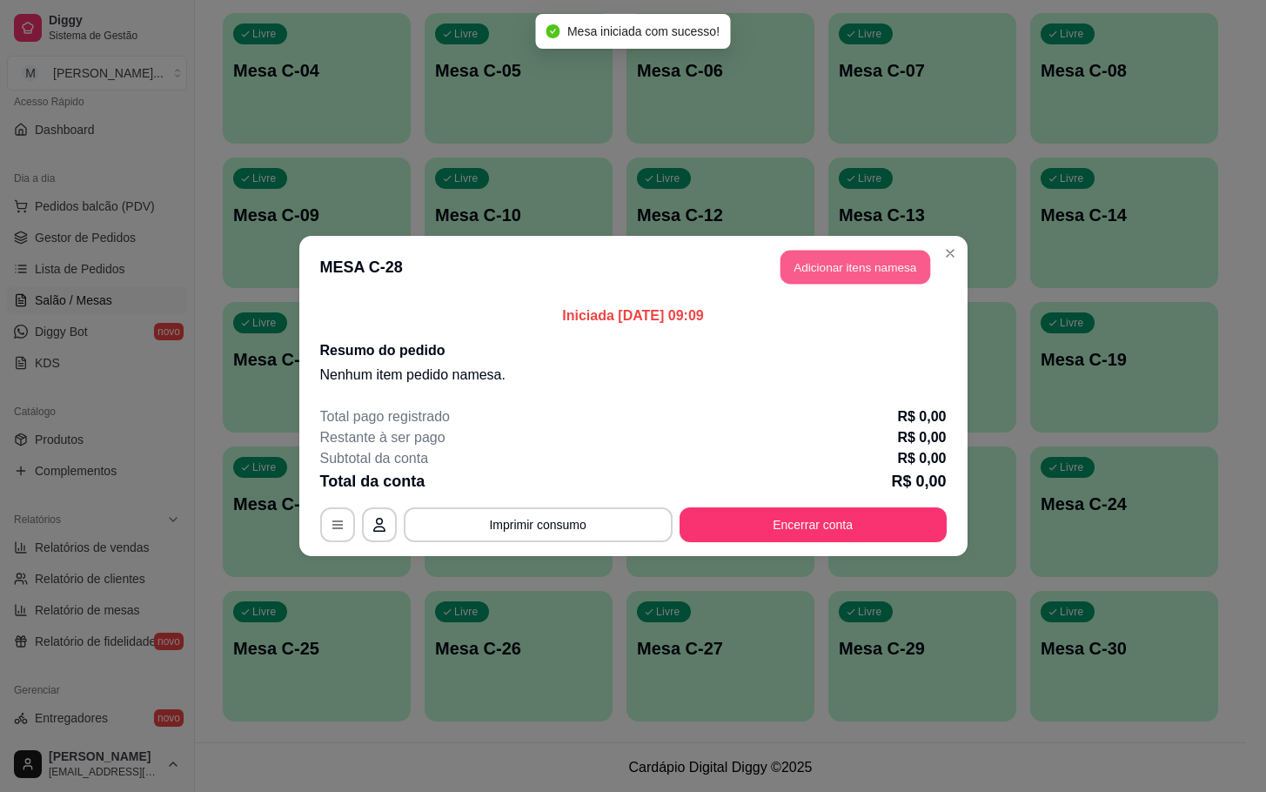
click at [810, 278] on button "Adicionar itens na mesa" at bounding box center [856, 268] width 150 height 34
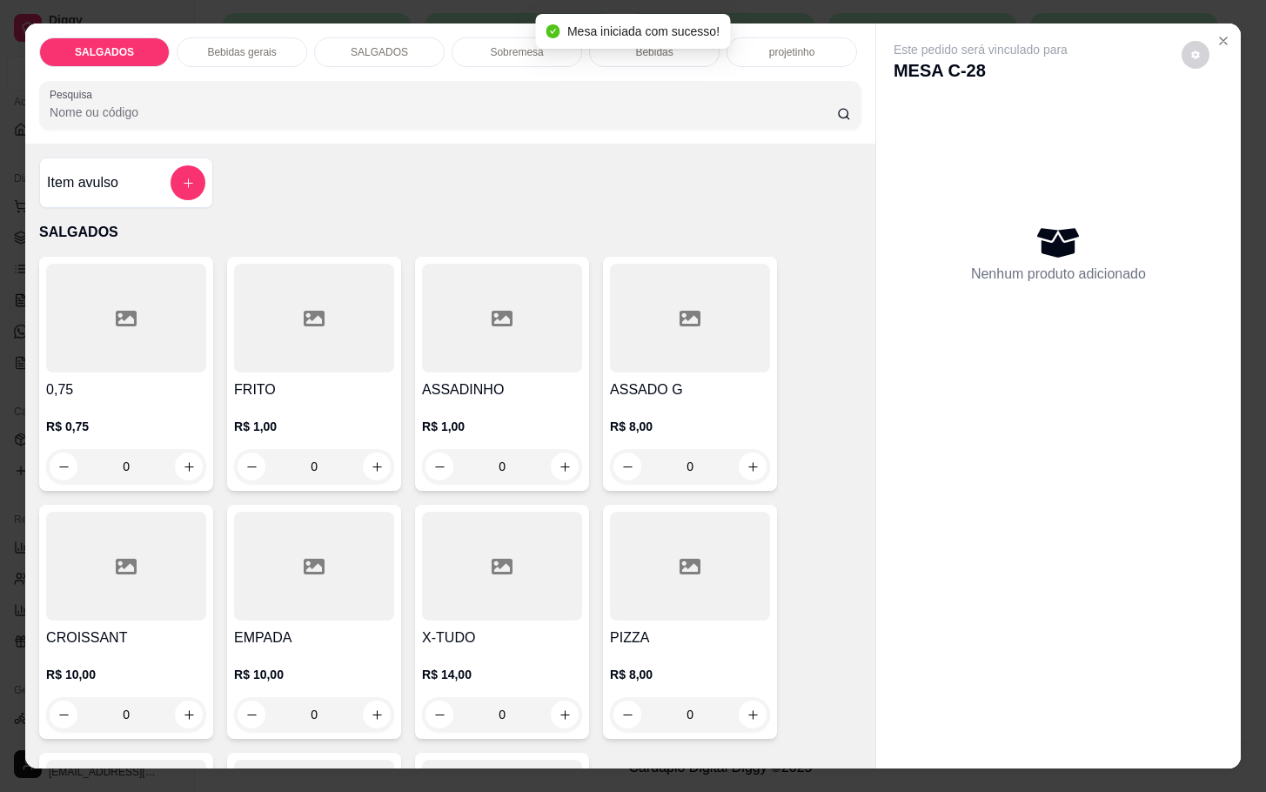
scroll to position [131, 0]
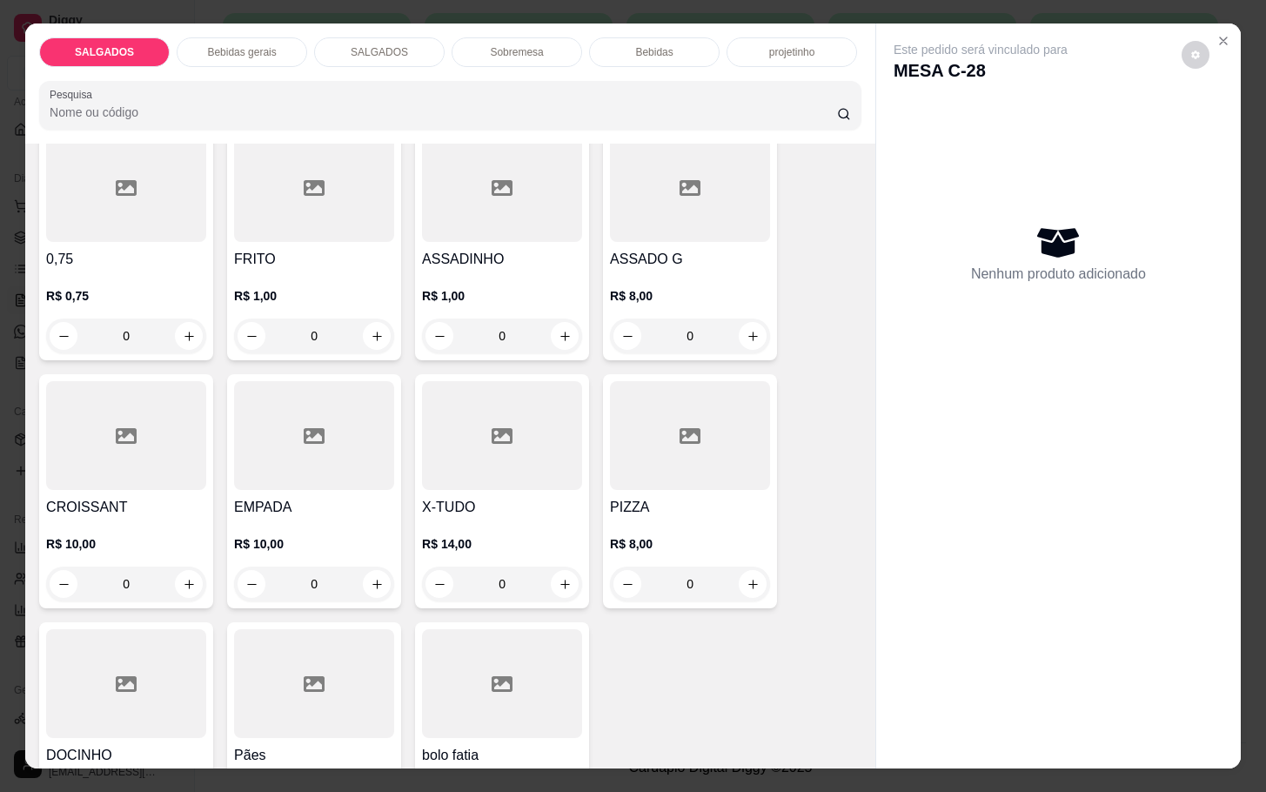
drag, startPoint x: 319, startPoint y: 326, endPoint x: 267, endPoint y: 325, distance: 51.4
click at [267, 325] on input "0" at bounding box center [313, 336] width 97 height 35
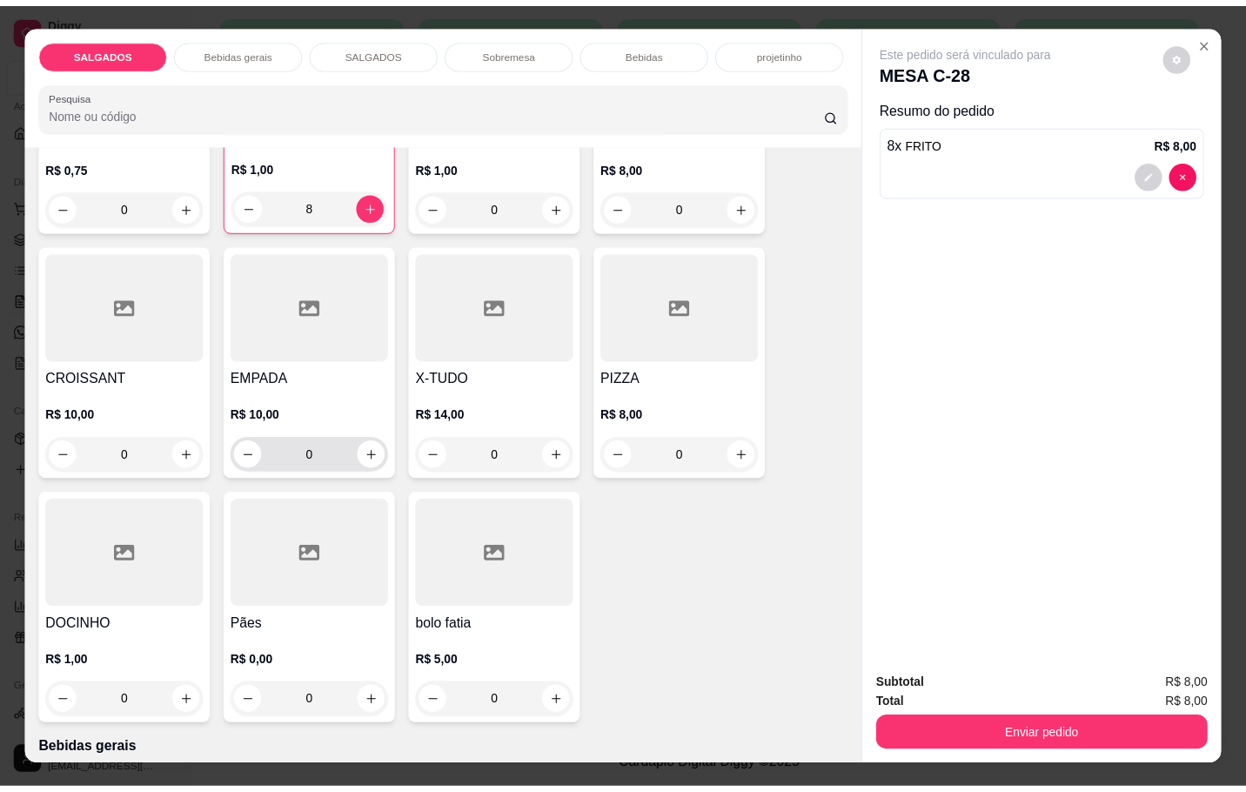
scroll to position [653, 0]
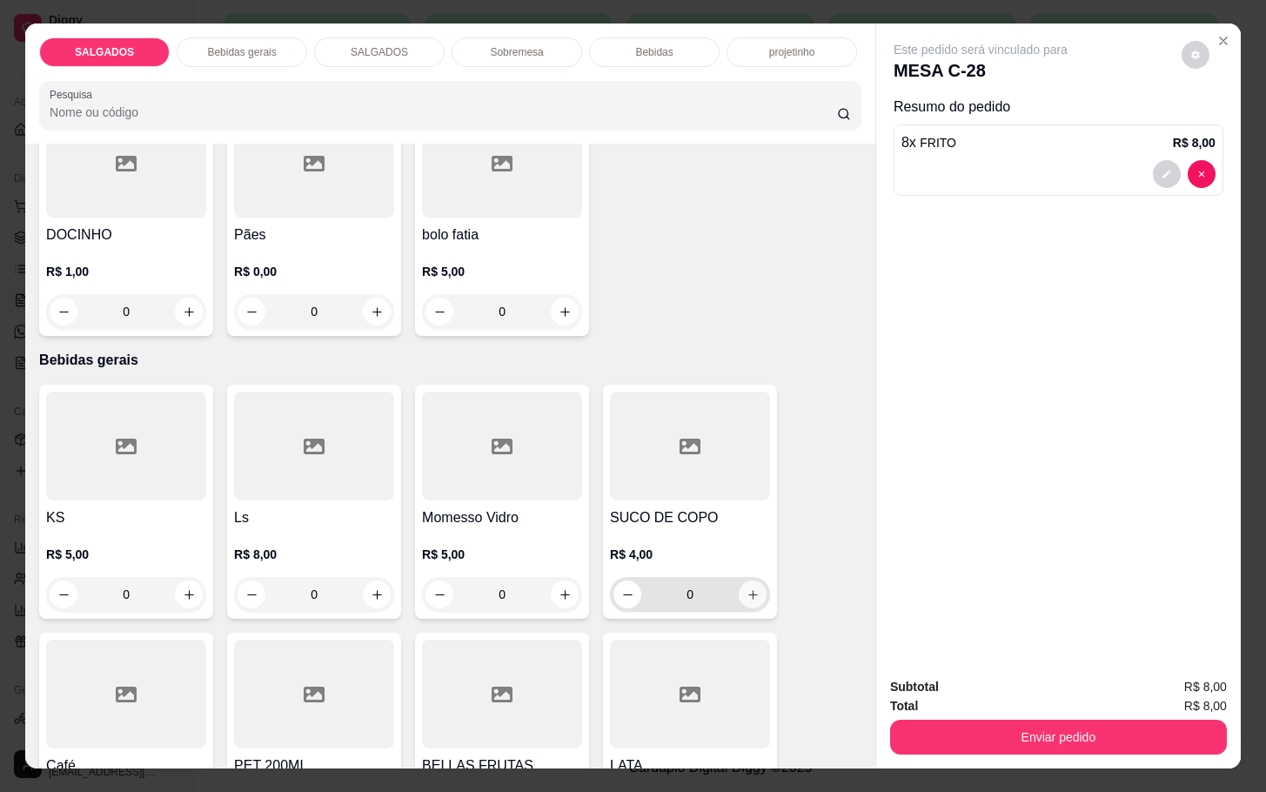
type input "8"
click at [747, 593] on icon "increase-product-quantity" at bounding box center [753, 594] width 13 height 13
type input "1"
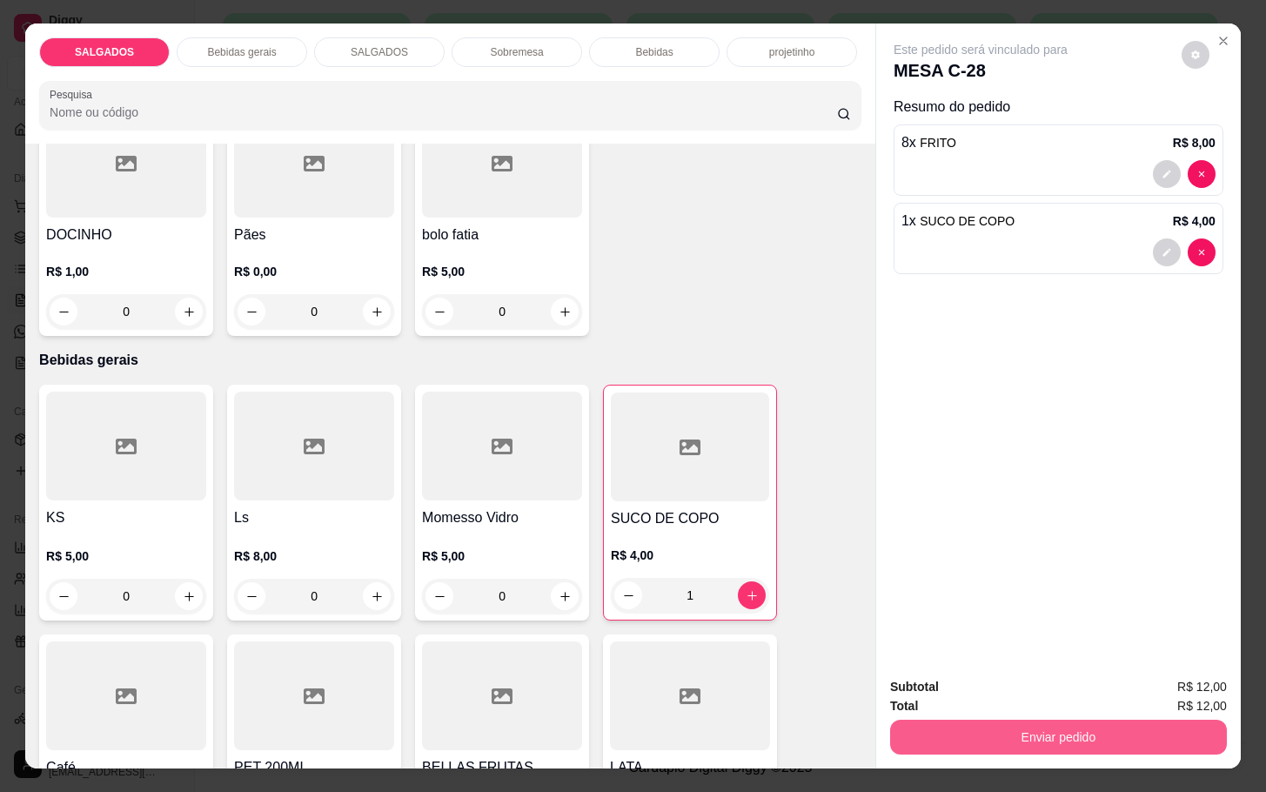
click at [972, 721] on button "Enviar pedido" at bounding box center [1058, 737] width 337 height 35
click at [1000, 677] on button "Não registrar e enviar pedido" at bounding box center [998, 684] width 176 height 32
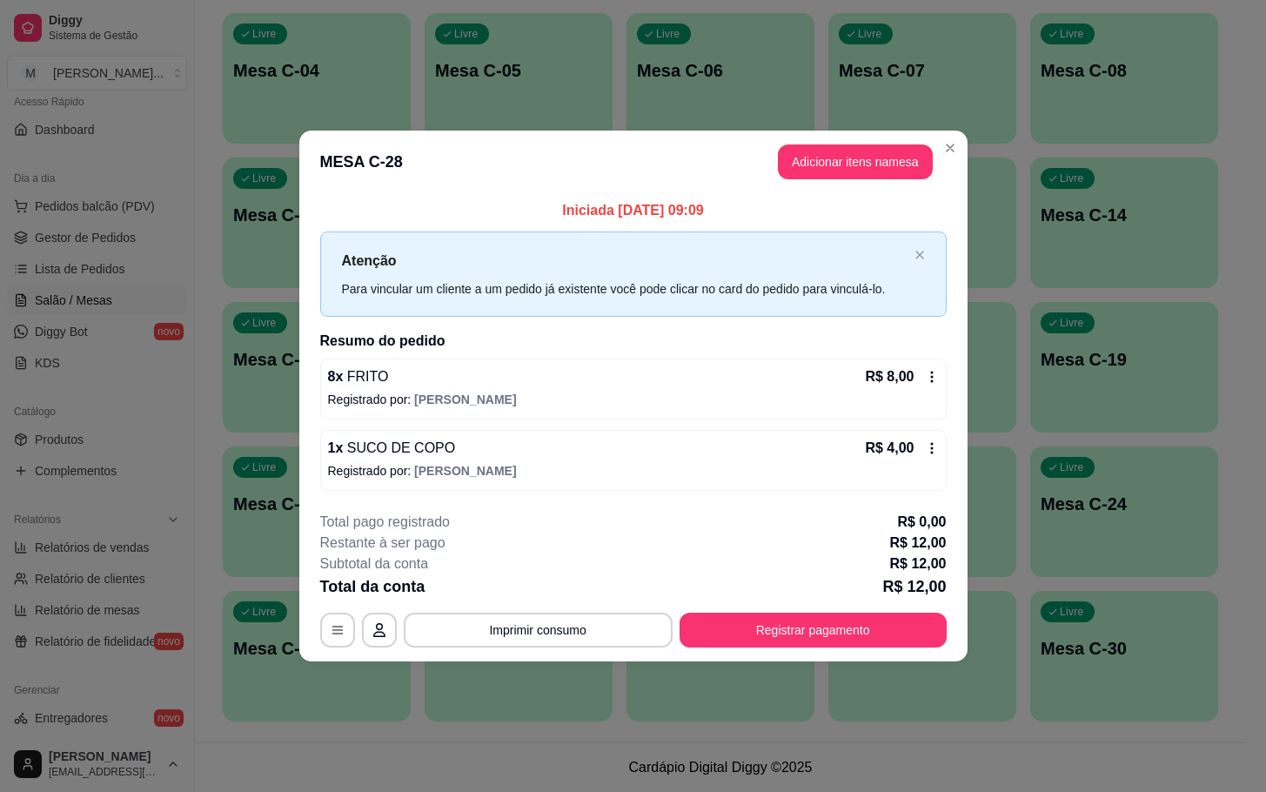
drag, startPoint x: 969, startPoint y: 411, endPoint x: 975, endPoint y: 379, distance: 31.9
click at [971, 407] on div "**********" at bounding box center [633, 396] width 1266 height 792
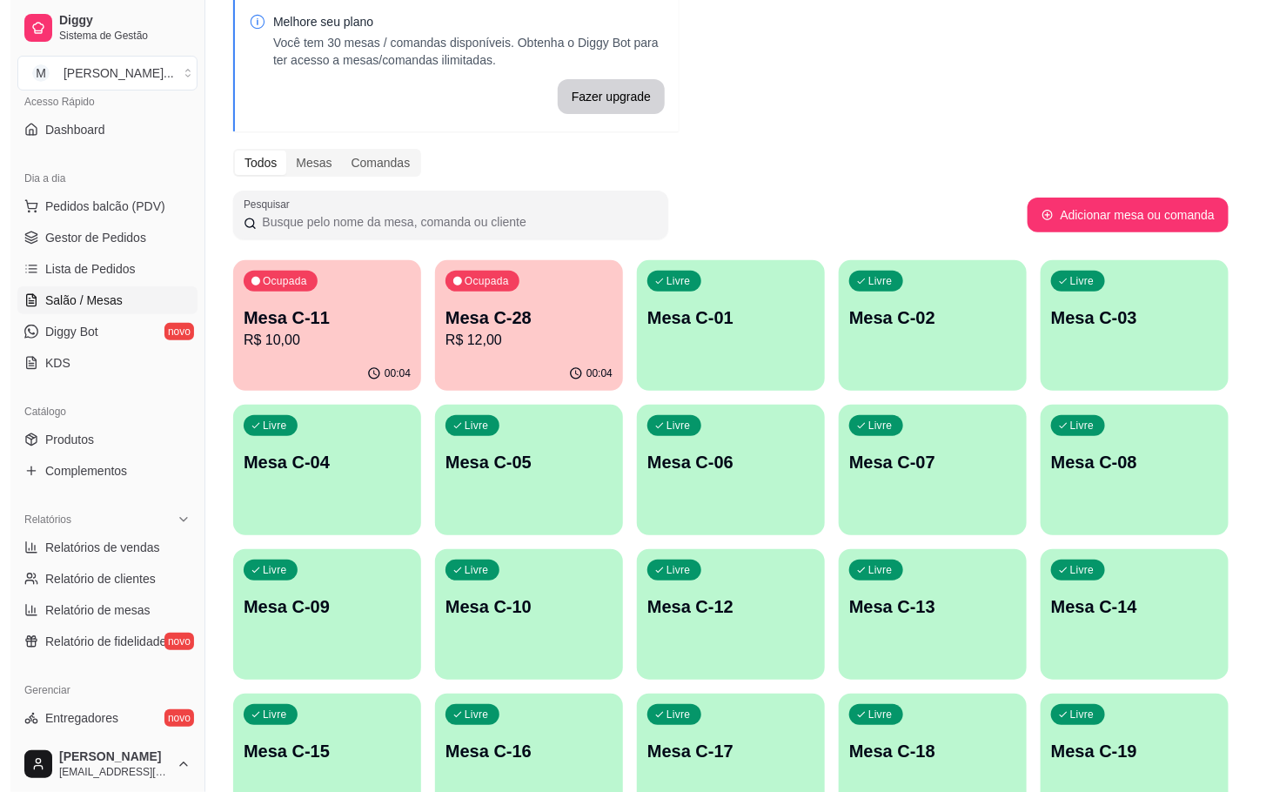
scroll to position [0, 0]
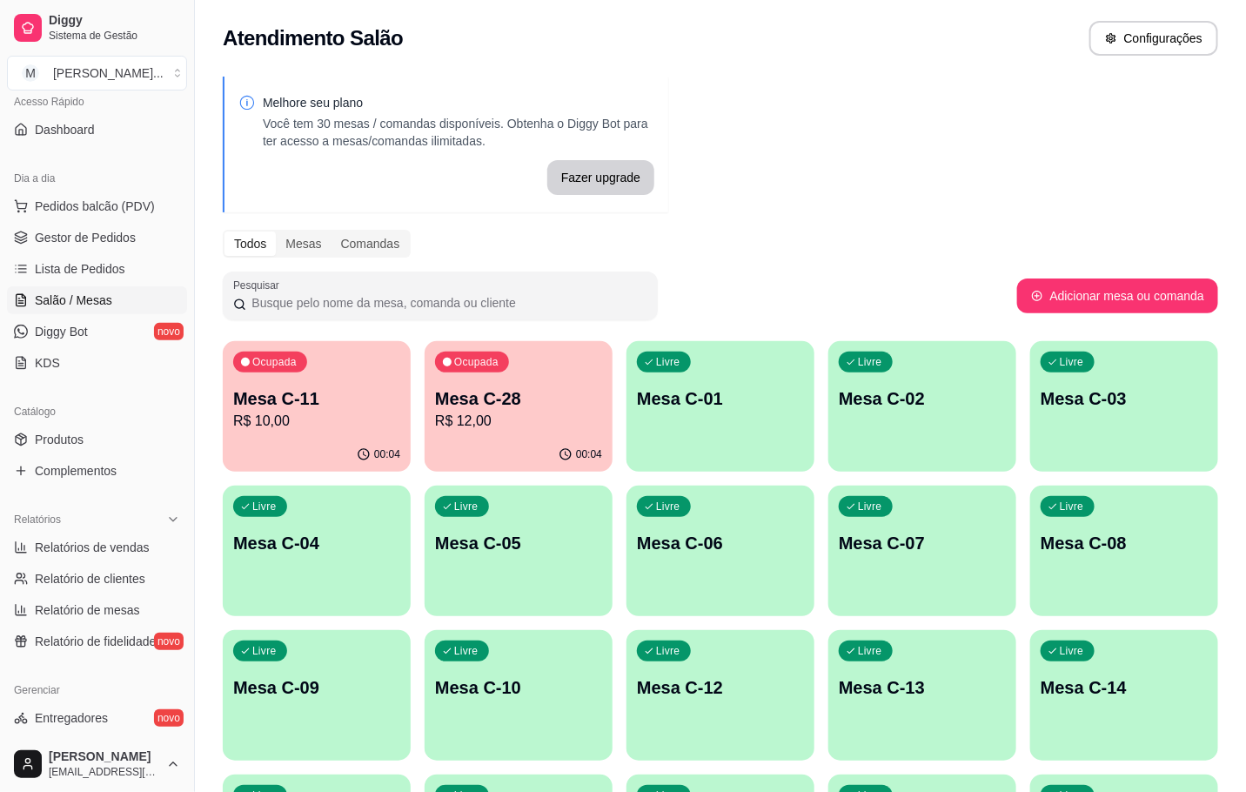
click at [483, 405] on p "Mesa C-28" at bounding box center [518, 398] width 167 height 24
click at [272, 424] on p "R$ 10,00" at bounding box center [316, 421] width 167 height 21
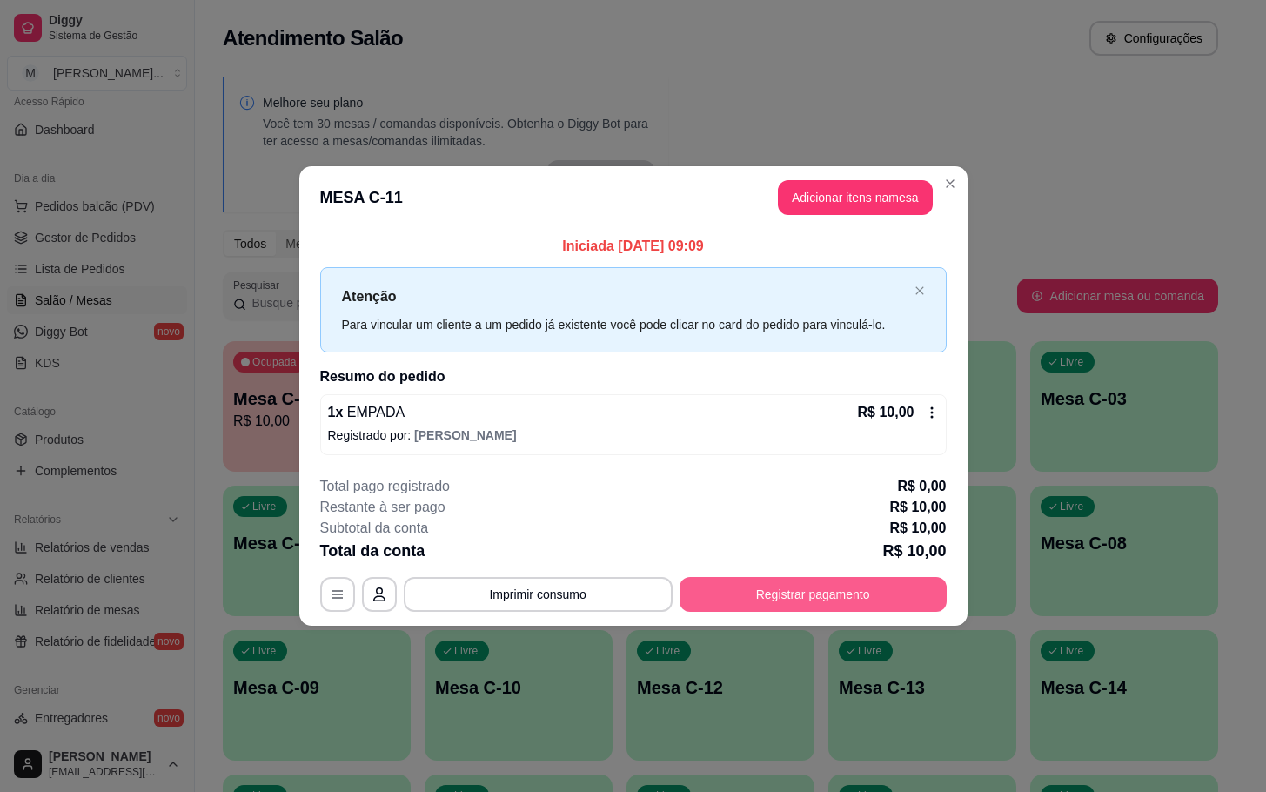
click at [755, 604] on button "Registrar pagamento" at bounding box center [813, 594] width 267 height 35
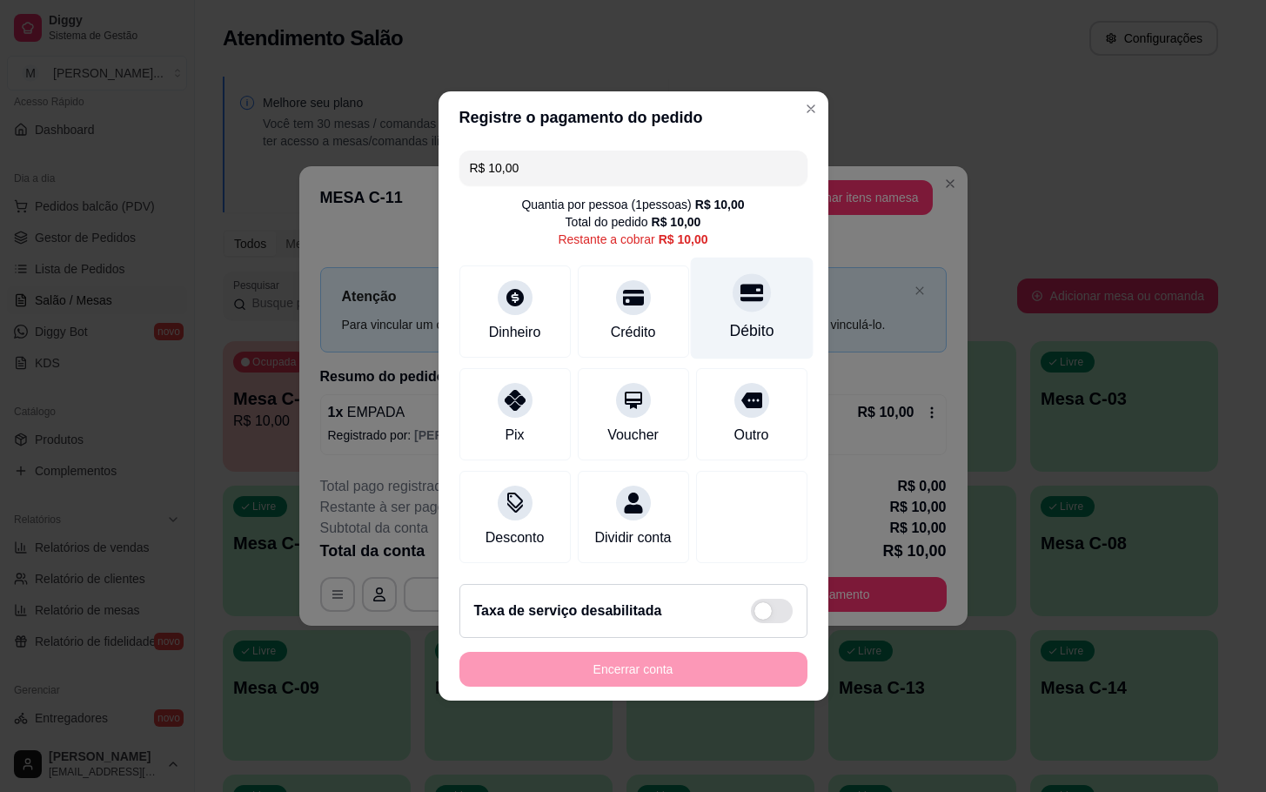
click at [721, 340] on div "Débito" at bounding box center [751, 309] width 123 height 102
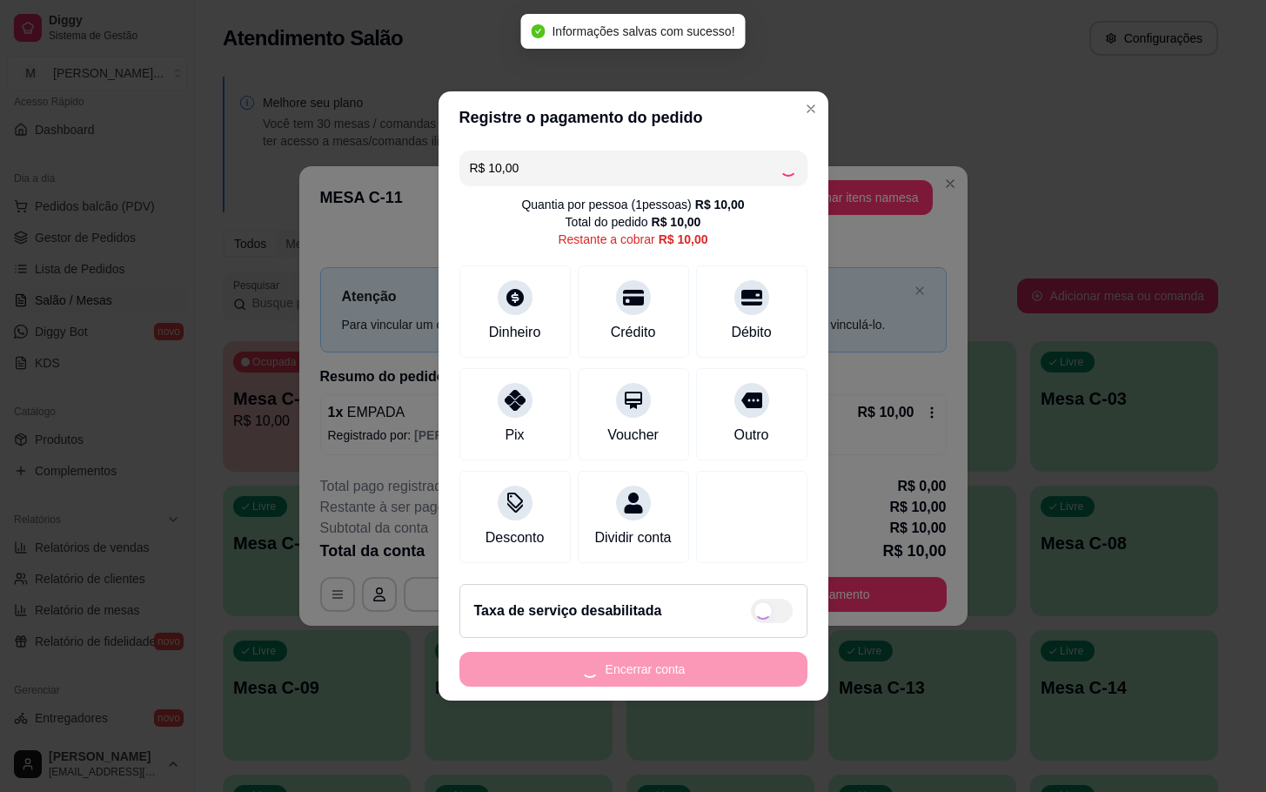
type input "R$ 0,00"
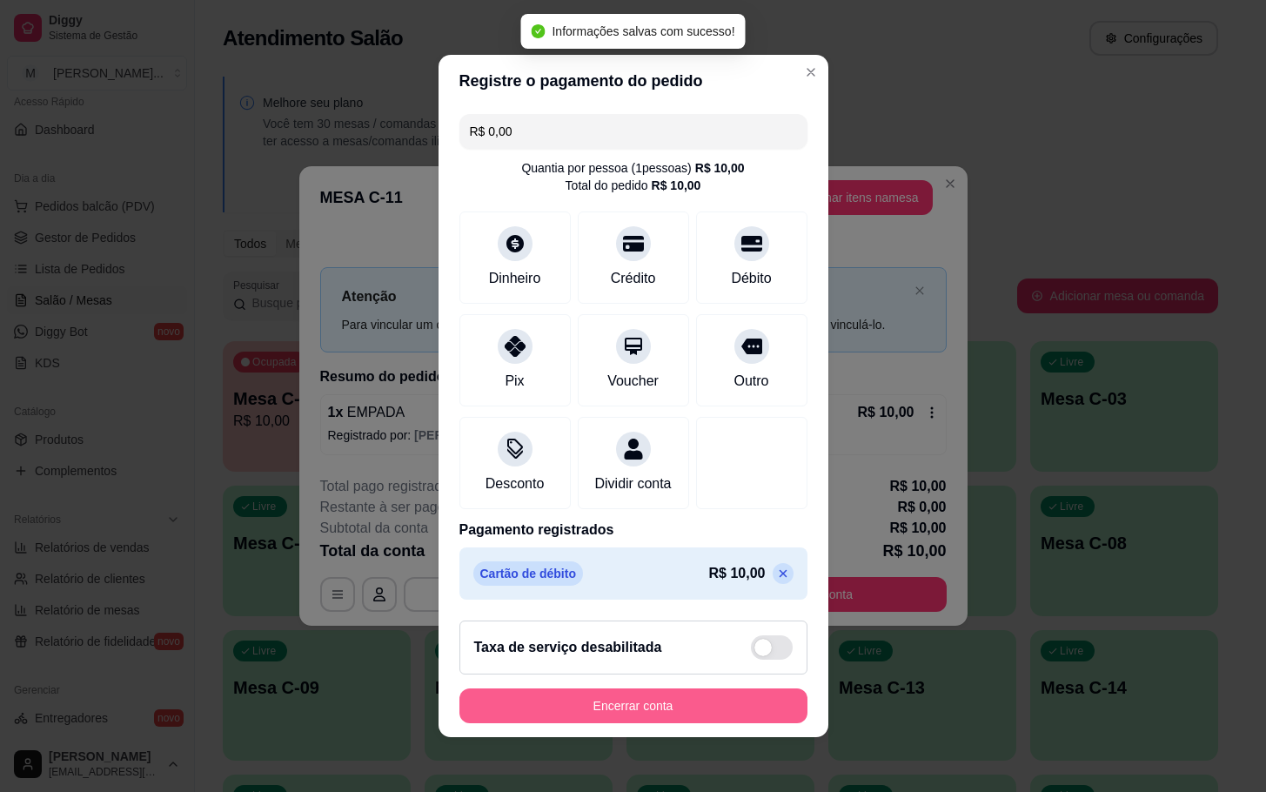
click at [561, 719] on button "Encerrar conta" at bounding box center [634, 705] width 348 height 35
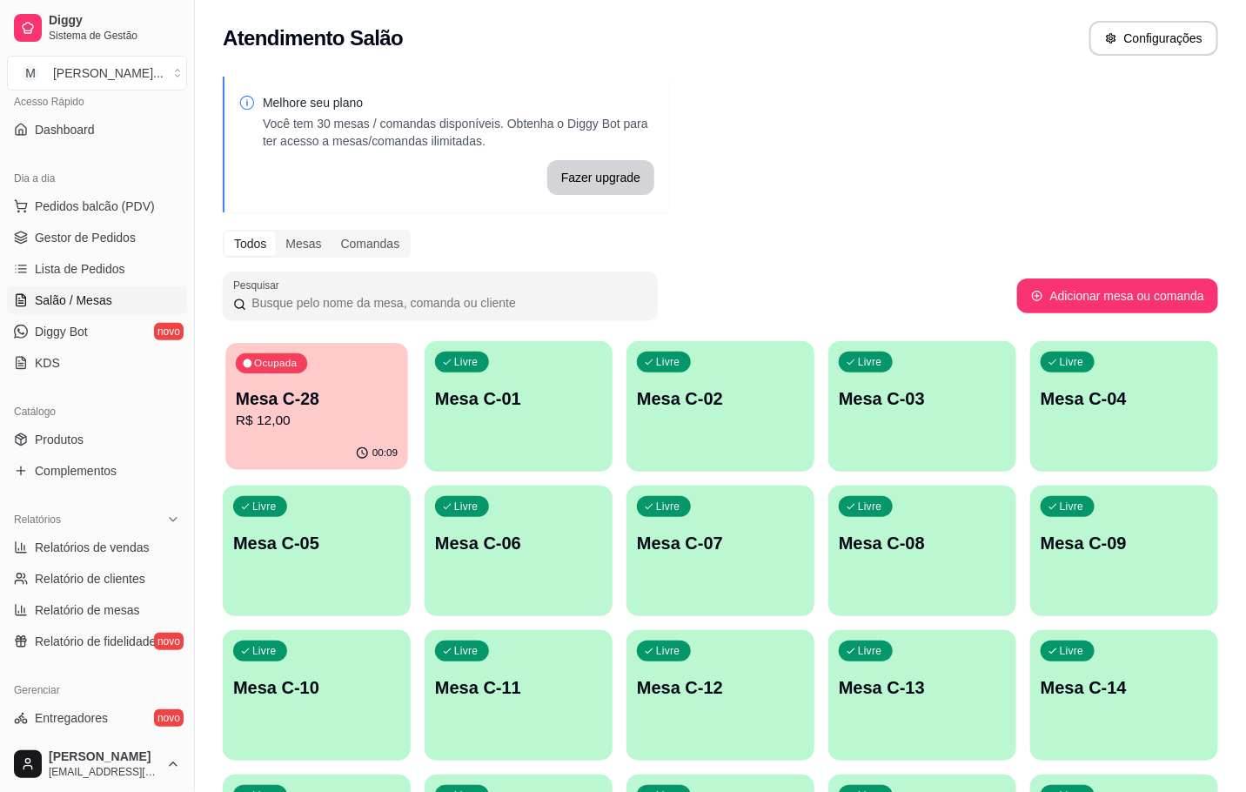
click at [338, 419] on p "R$ 12,00" at bounding box center [317, 421] width 162 height 20
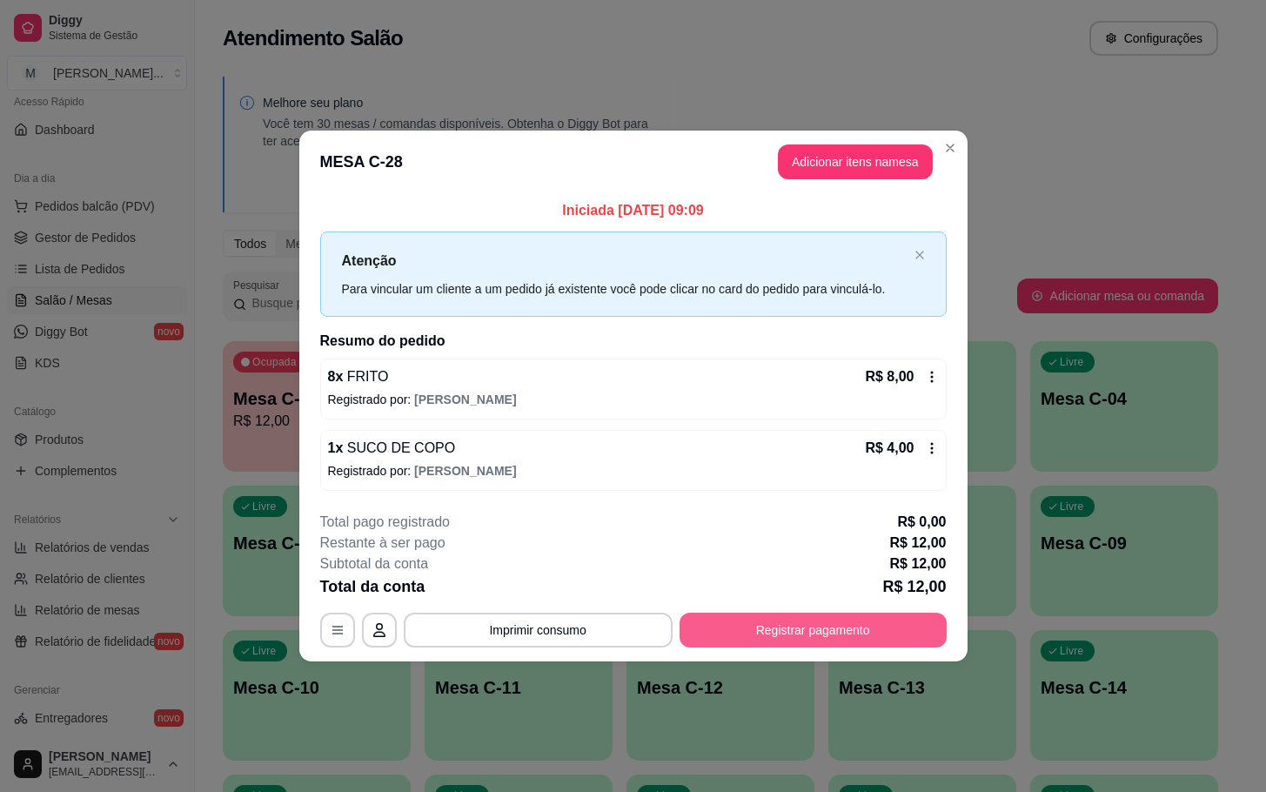
click at [735, 646] on button "Registrar pagamento" at bounding box center [813, 630] width 267 height 35
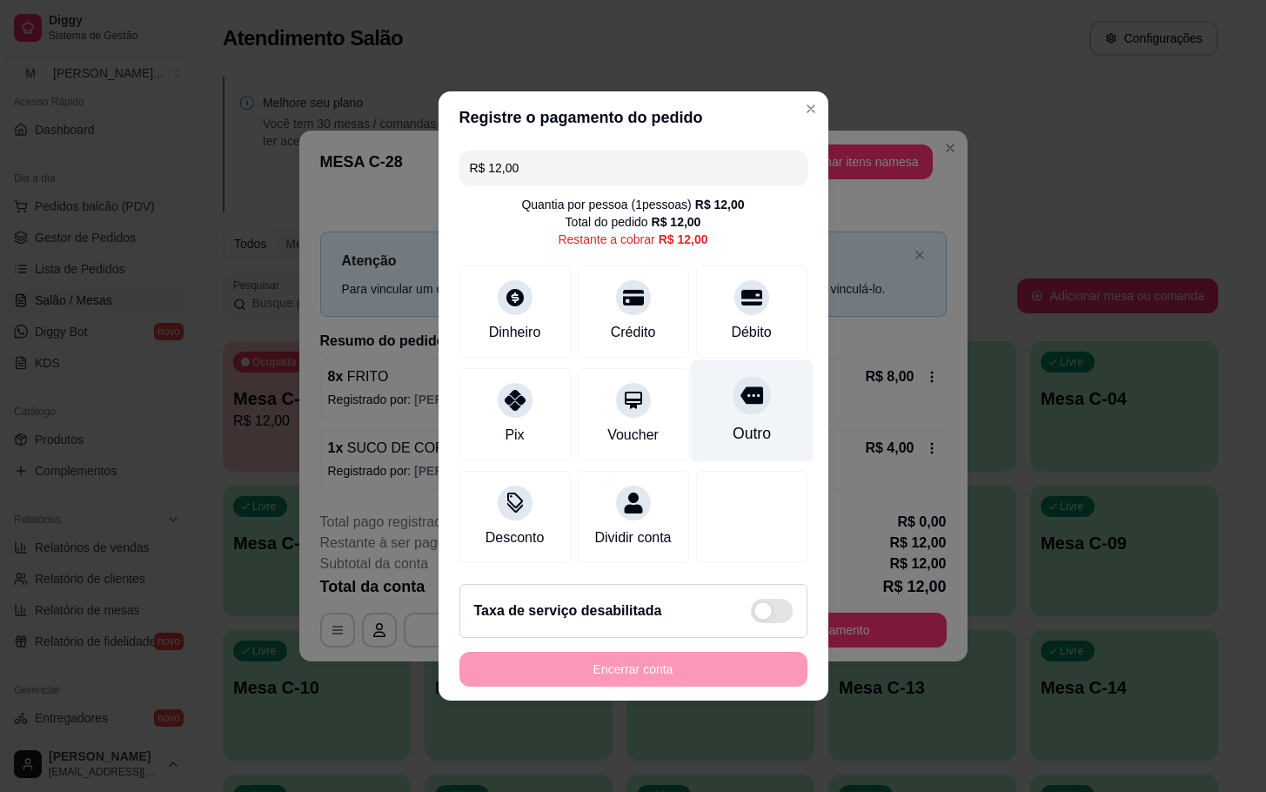
click at [742, 407] on div "Outro" at bounding box center [751, 411] width 123 height 102
type input "R$ 0,00"
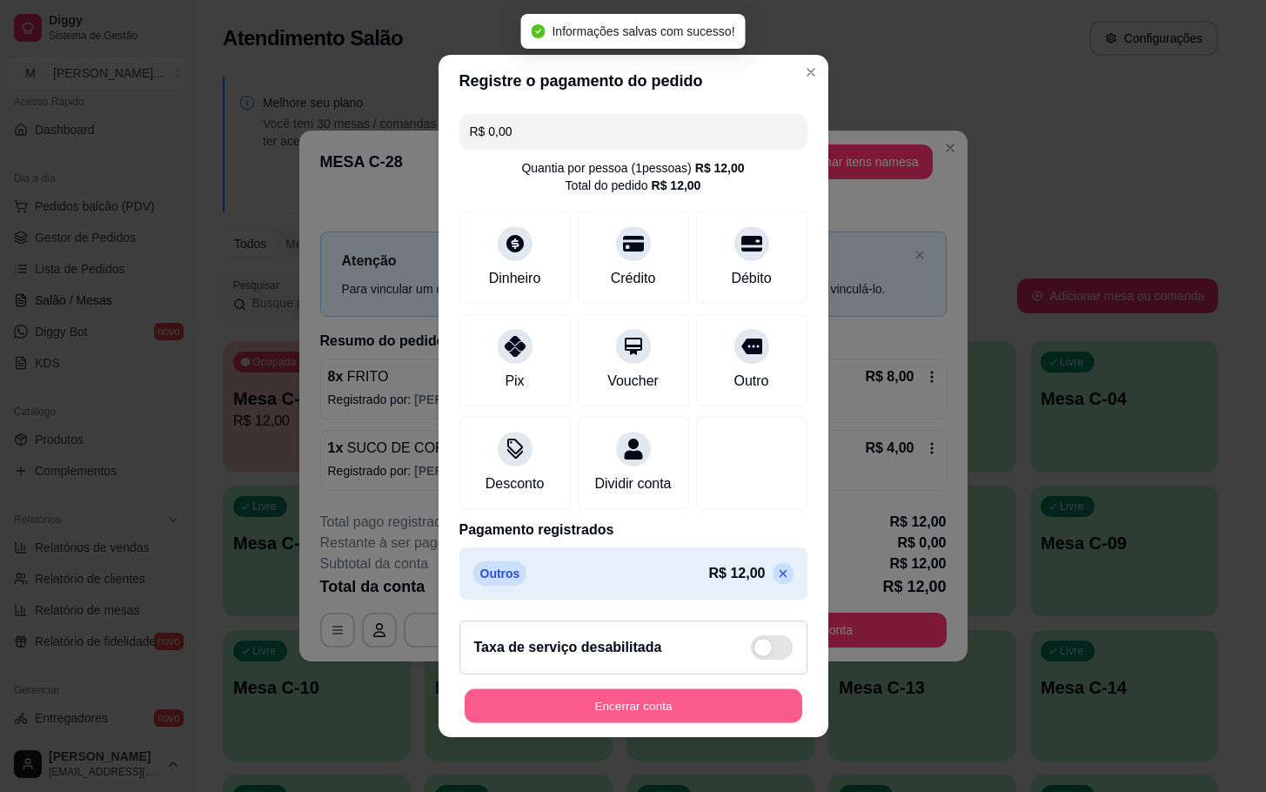
click at [688, 721] on button "Encerrar conta" at bounding box center [634, 706] width 338 height 34
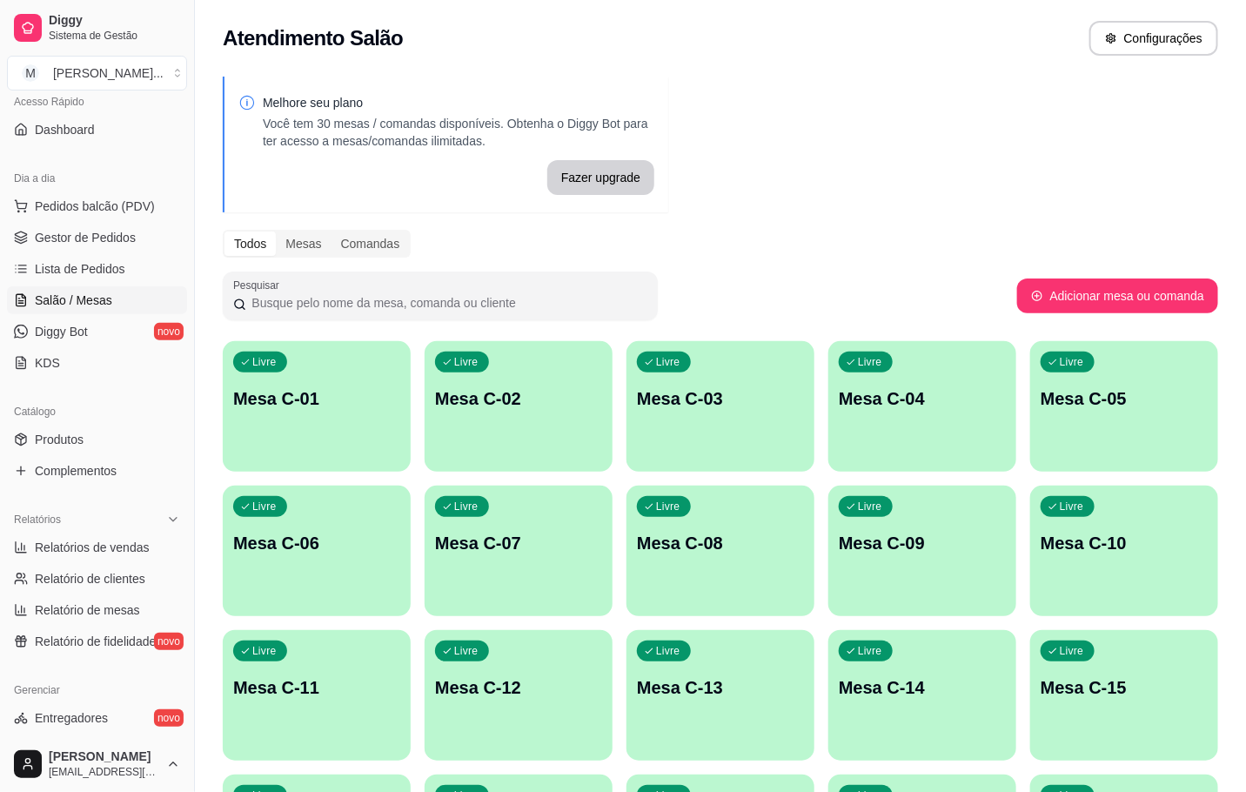
click at [230, 727] on div "Livre Mesa C-11" at bounding box center [317, 685] width 188 height 110
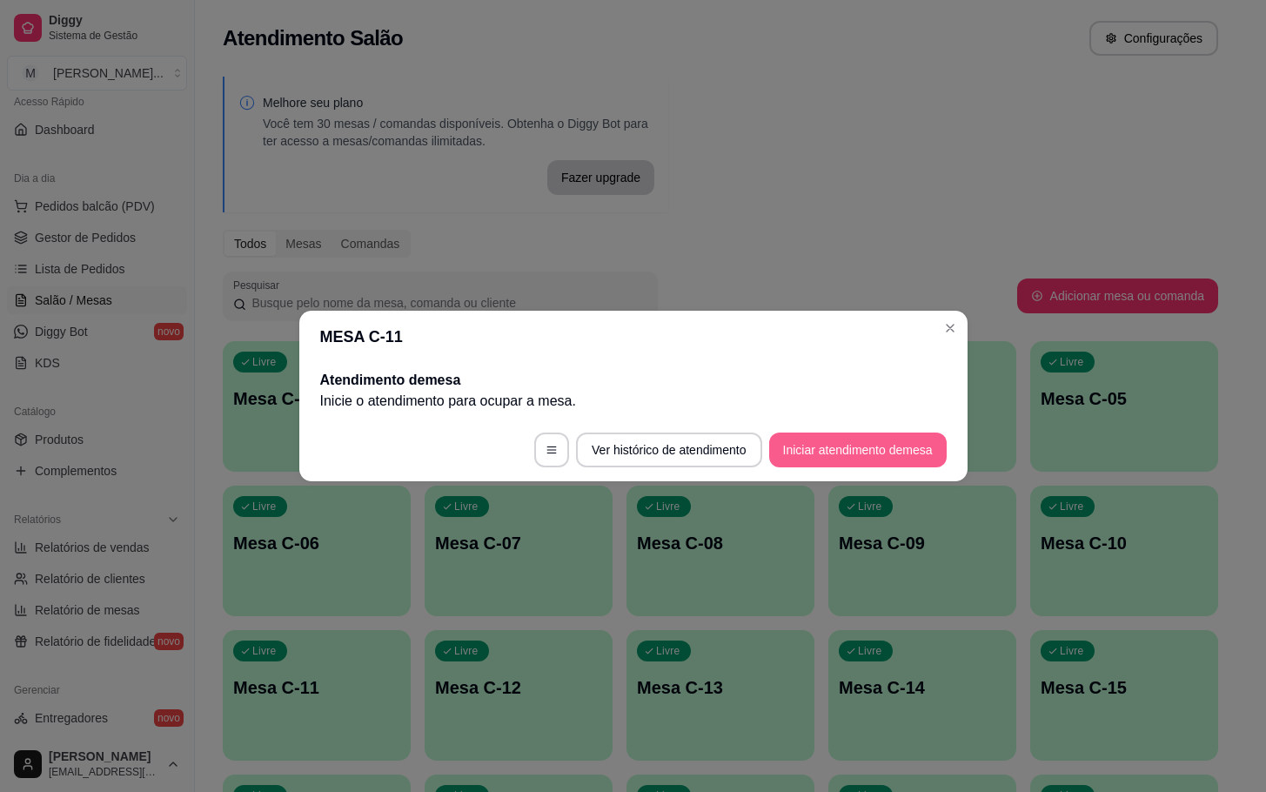
click at [847, 434] on button "Iniciar atendimento de mesa" at bounding box center [858, 450] width 178 height 35
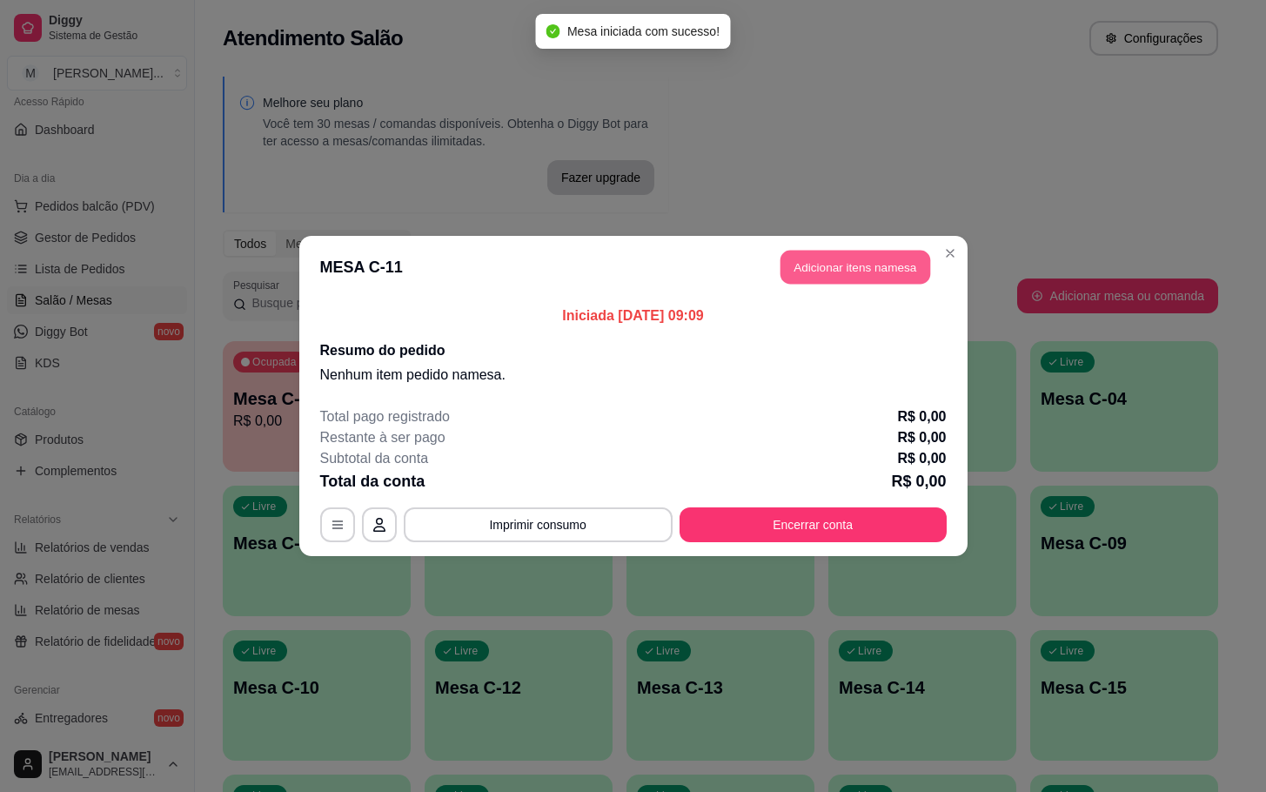
click at [868, 279] on button "Adicionar itens na mesa" at bounding box center [856, 268] width 150 height 34
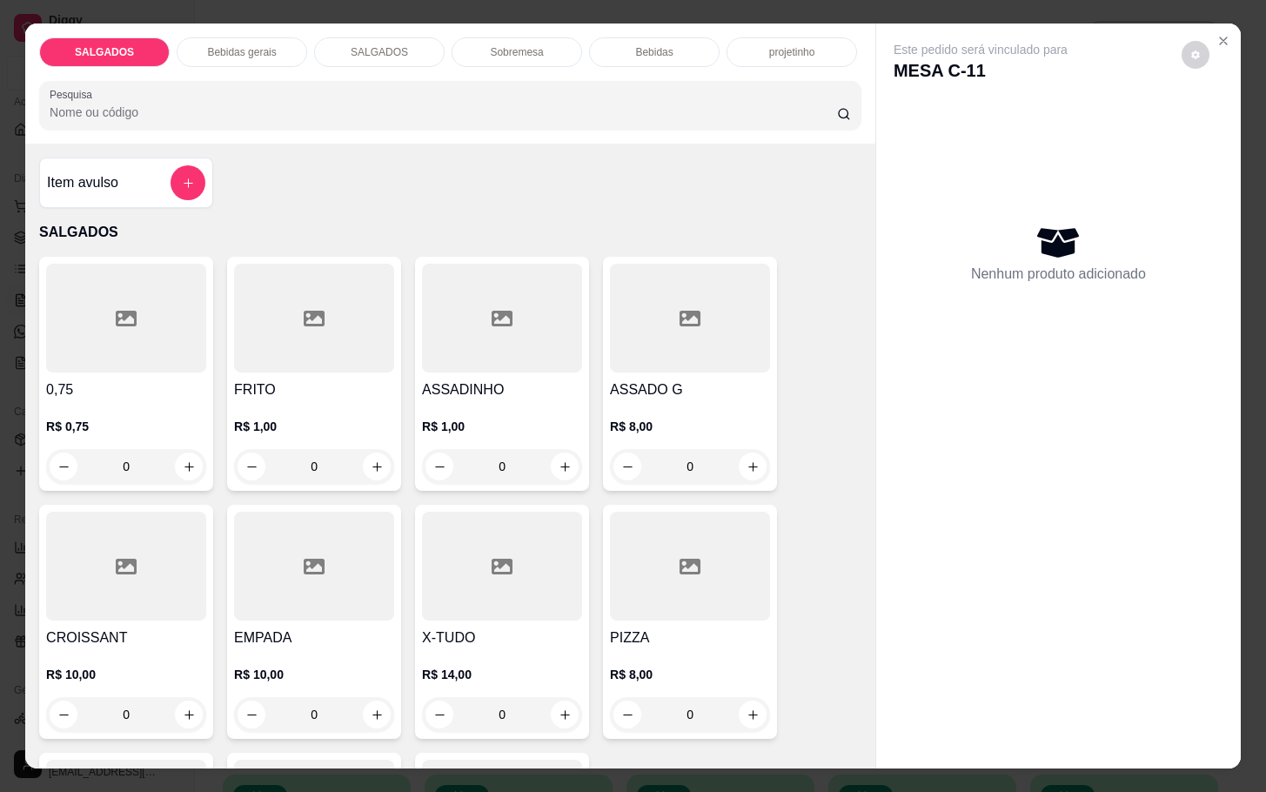
click at [254, 366] on div "FRITO R$ 1,00 0" at bounding box center [314, 374] width 174 height 234
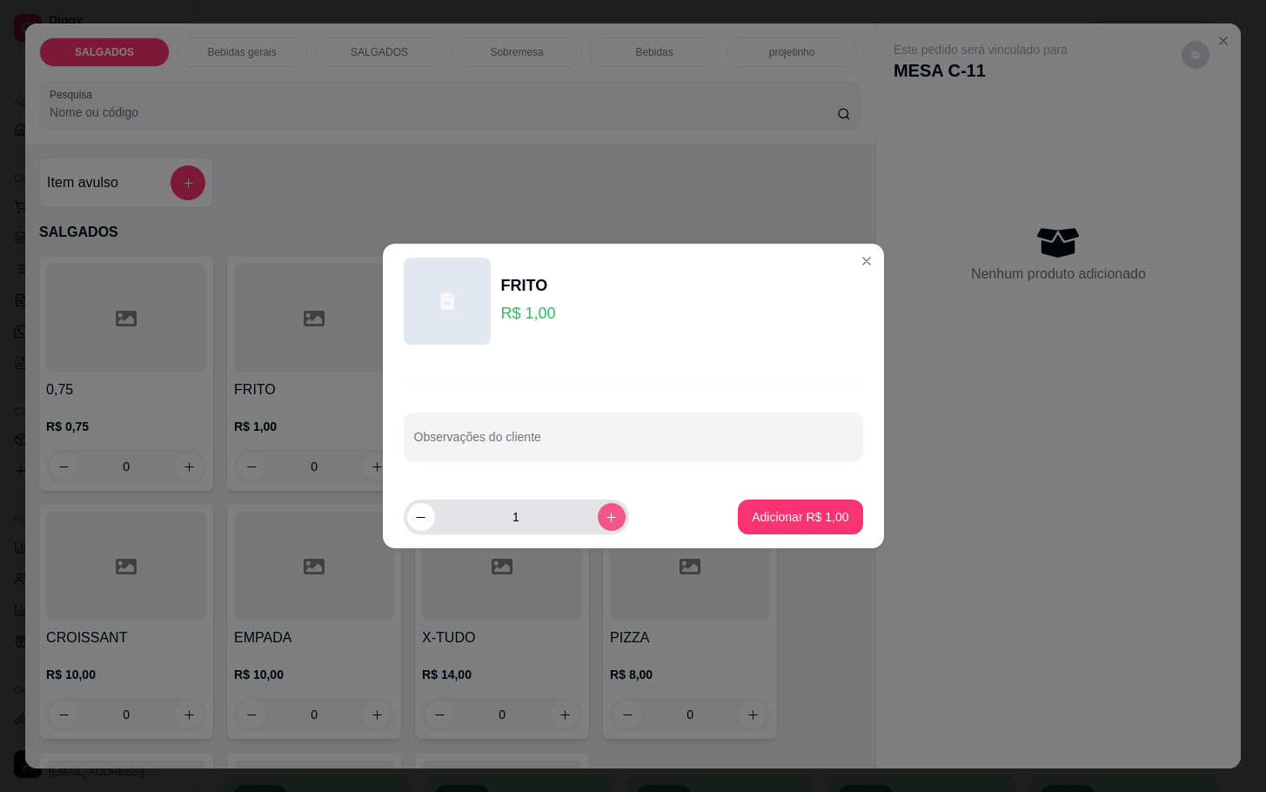
click at [605, 511] on icon "increase-product-quantity" at bounding box center [611, 517] width 13 height 13
click at [598, 510] on button "increase-product-quantity" at bounding box center [611, 516] width 27 height 27
click at [598, 510] on button "increase-product-quantity" at bounding box center [612, 517] width 28 height 28
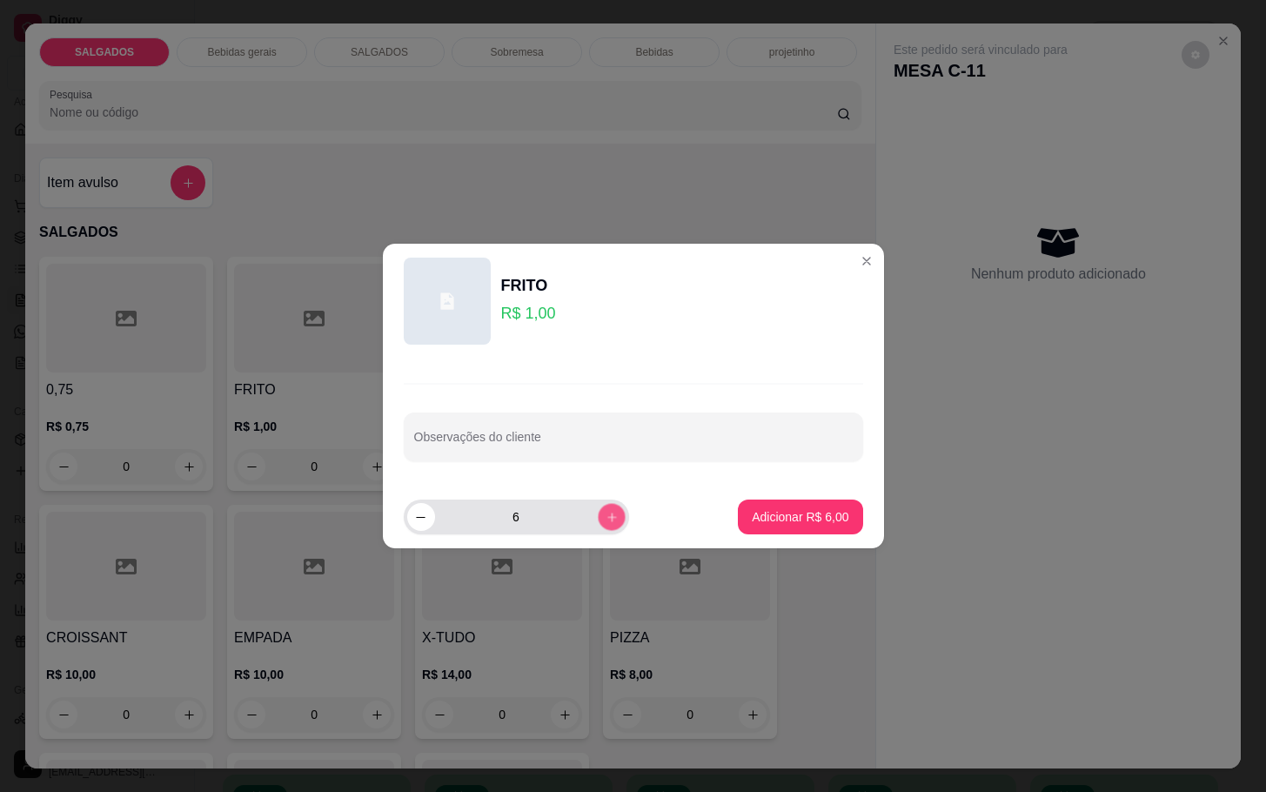
click at [605, 511] on icon "increase-product-quantity" at bounding box center [611, 517] width 13 height 13
type input "10"
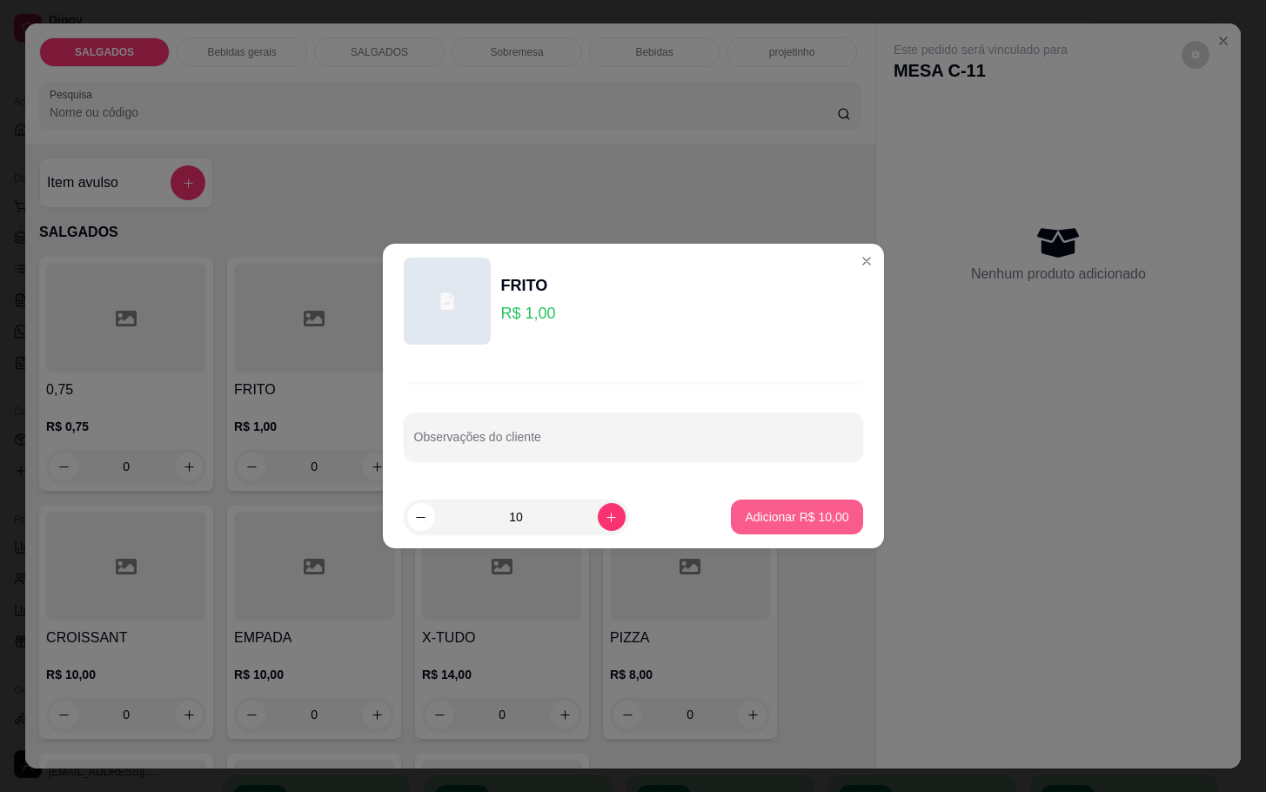
click at [732, 533] on button "Adicionar R$ 10,00" at bounding box center [796, 517] width 131 height 35
type input "10"
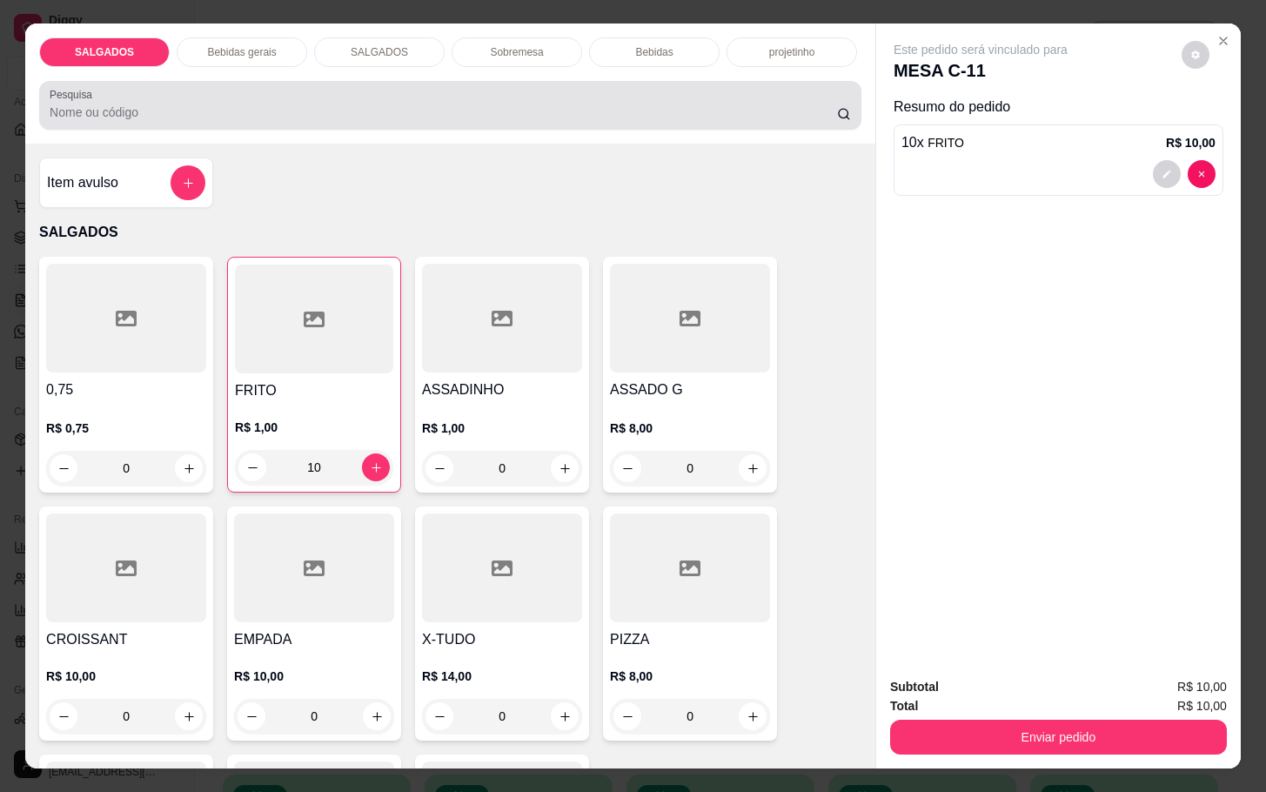
click at [215, 81] on div "Pesquisa" at bounding box center [450, 105] width 822 height 49
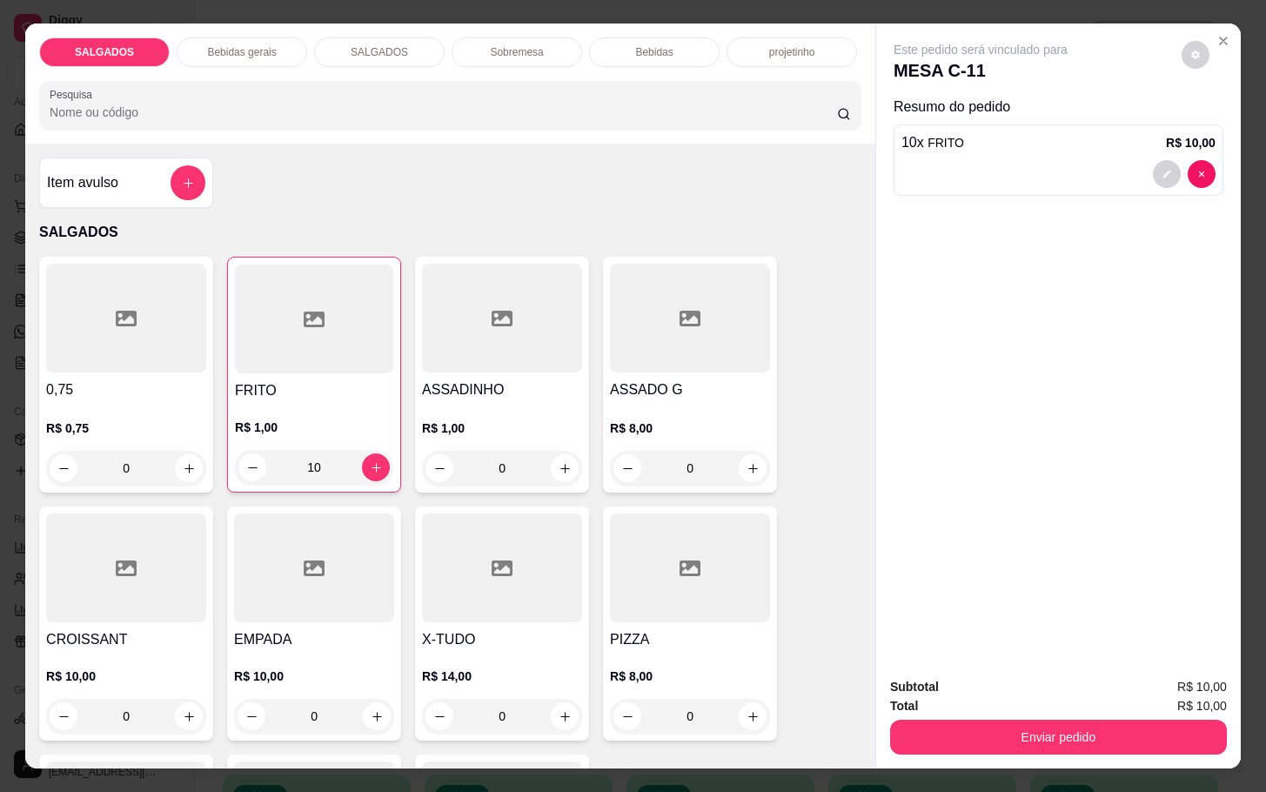
click at [225, 70] on div "SALGADOS Bebidas gerais SALGADOS Sobremesa Bebidas projetinho Pesquisa" at bounding box center [450, 83] width 850 height 120
click at [228, 45] on p "Bebidas gerais" at bounding box center [241, 52] width 69 height 14
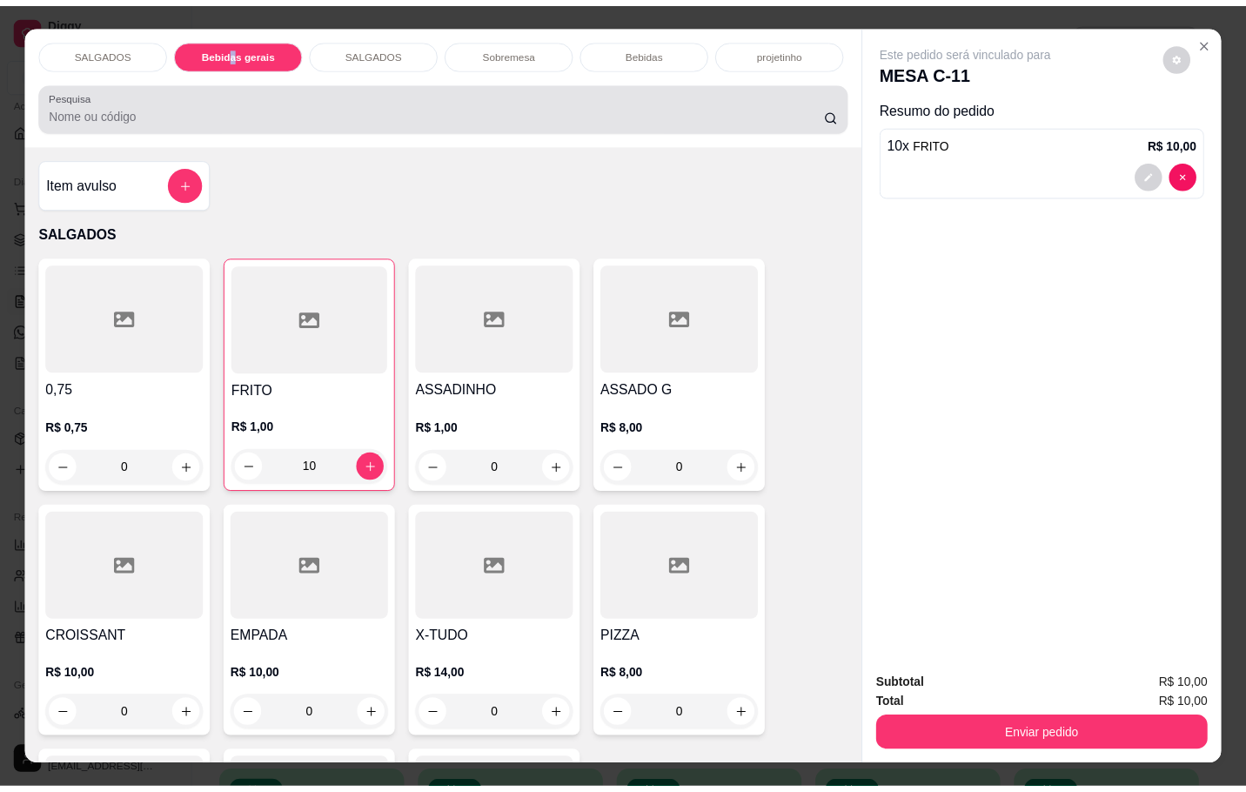
scroll to position [42, 0]
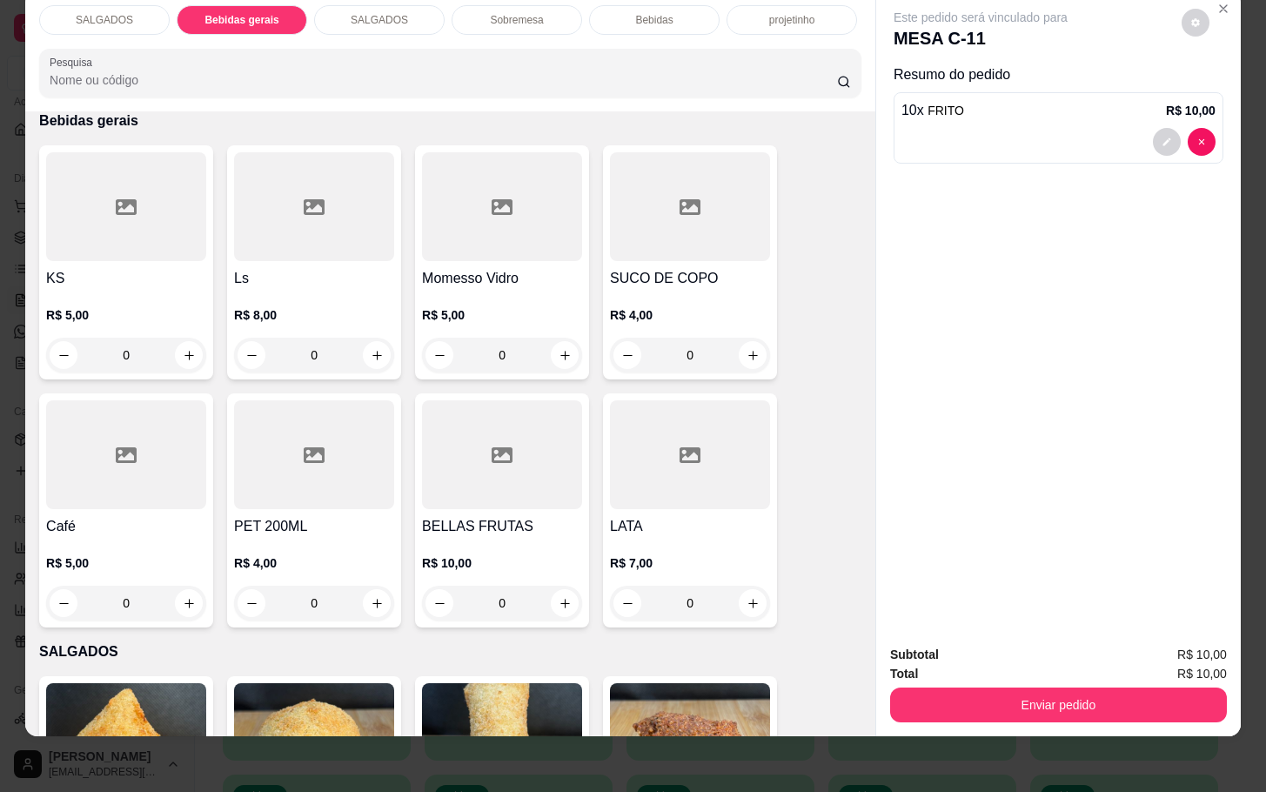
click at [641, 225] on div at bounding box center [690, 206] width 160 height 109
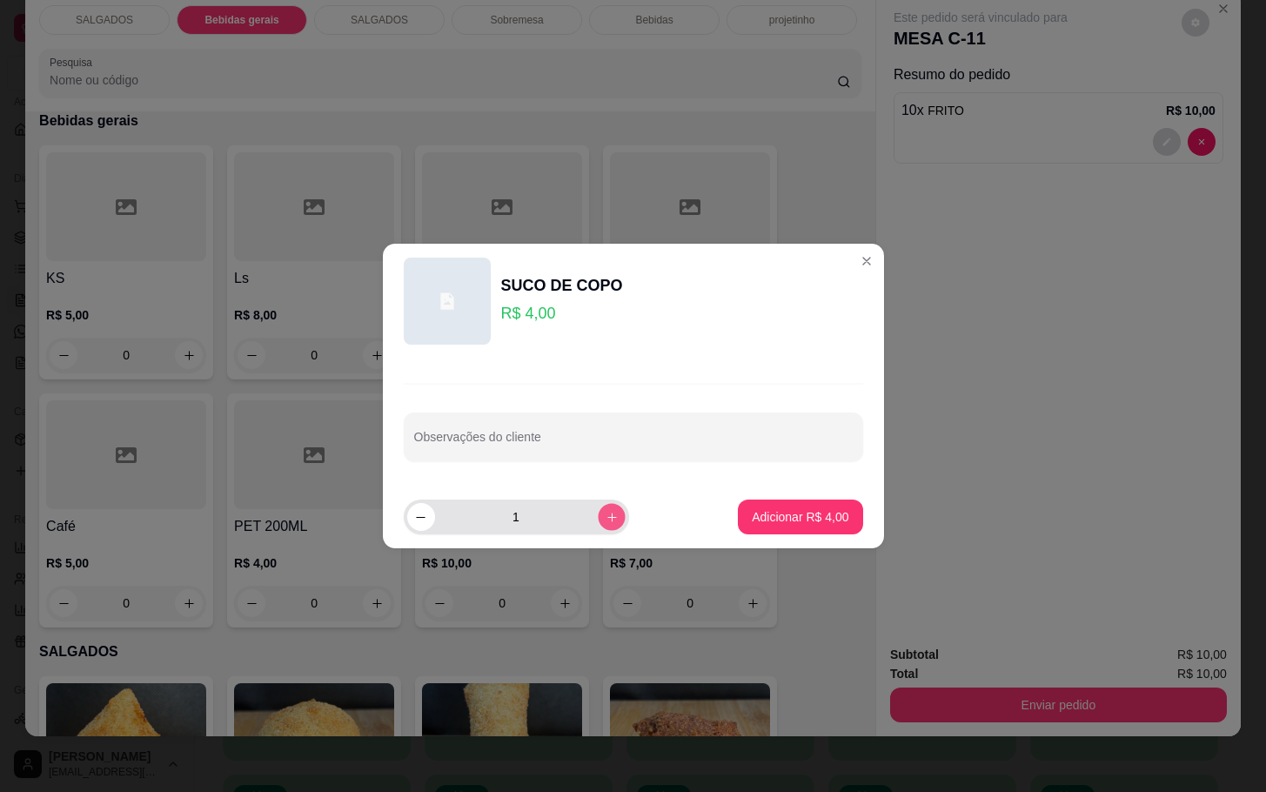
click at [605, 511] on icon "increase-product-quantity" at bounding box center [611, 517] width 13 height 13
type input "2"
click at [766, 504] on button "Adicionar R$ 8,00" at bounding box center [800, 517] width 124 height 35
type input "2"
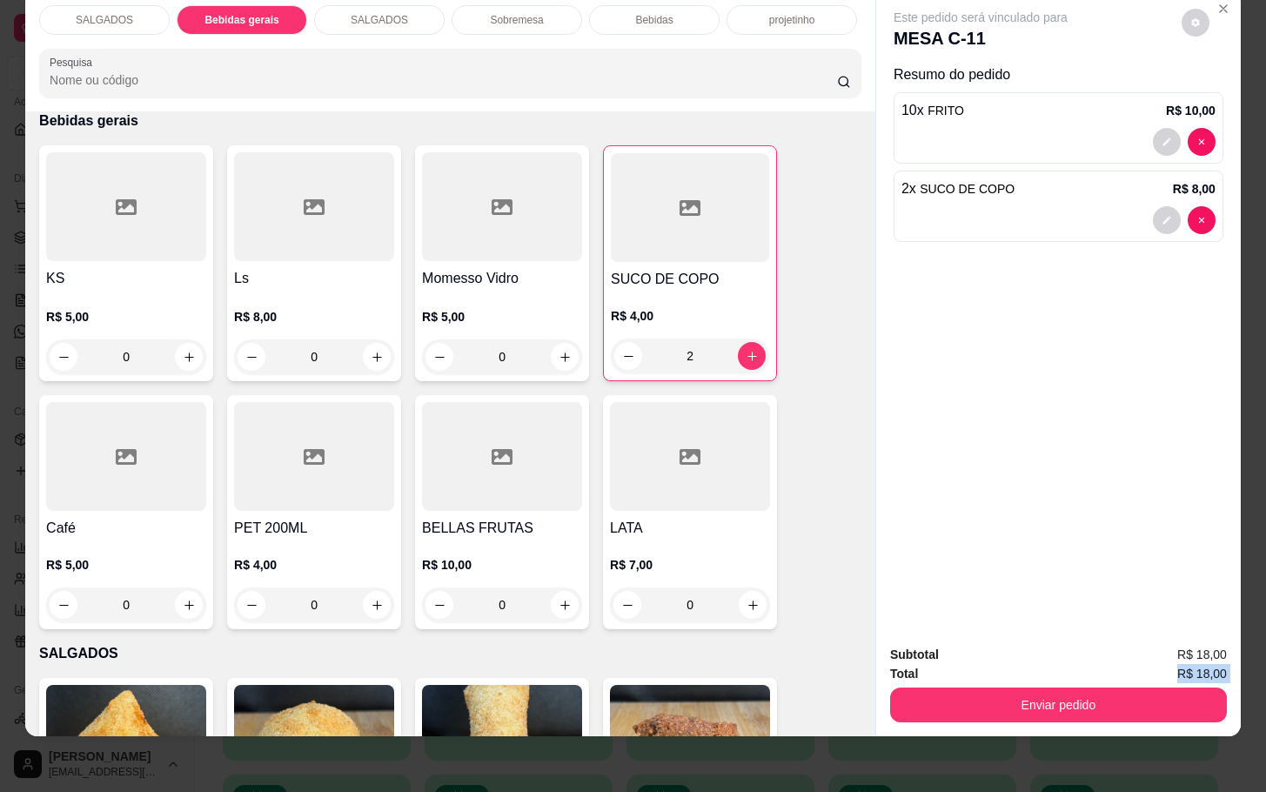
drag, startPoint x: 930, startPoint y: 661, endPoint x: 935, endPoint y: 672, distance: 11.3
click at [936, 666] on div "Subtotal R$ 18,00 Total R$ 18,00 Enviar pedido" at bounding box center [1058, 683] width 337 height 77
click at [935, 692] on button "Enviar pedido" at bounding box center [1058, 705] width 337 height 35
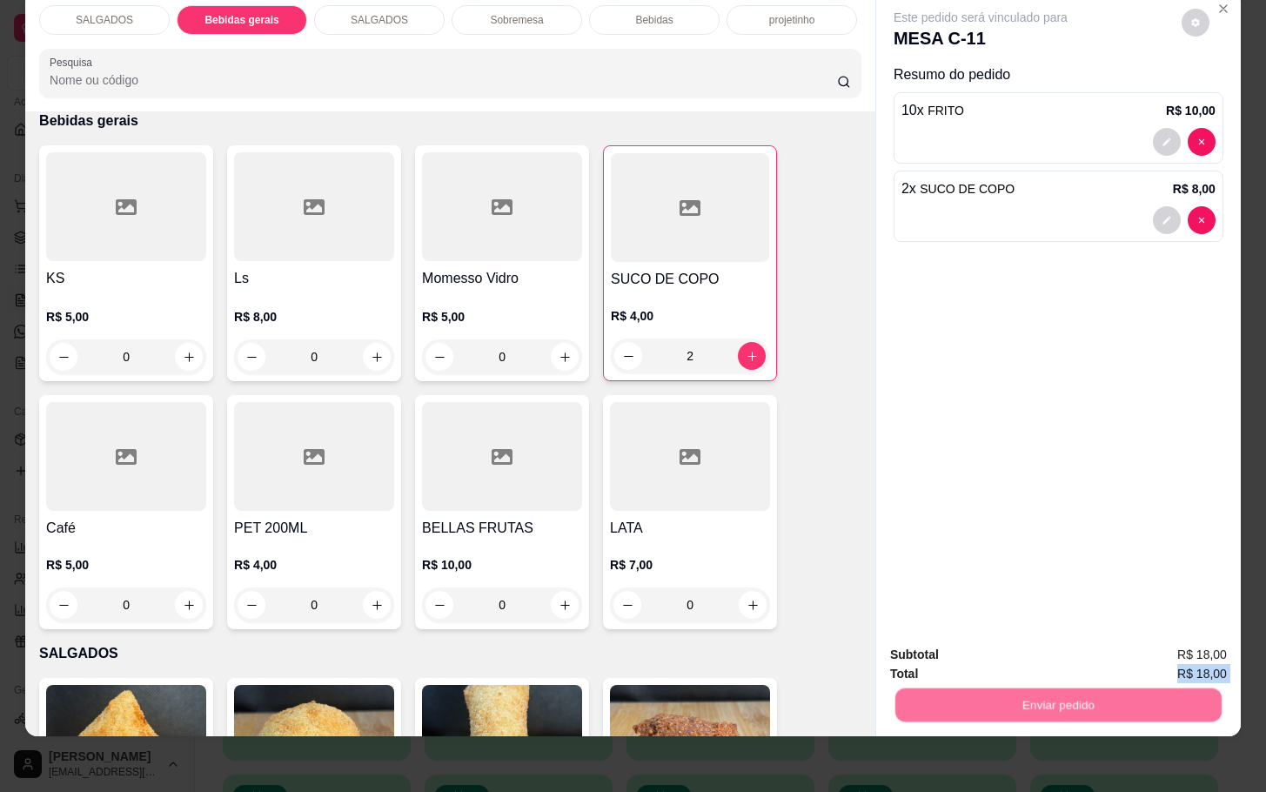
click at [940, 638] on button "Não registrar e enviar pedido" at bounding box center [998, 643] width 181 height 33
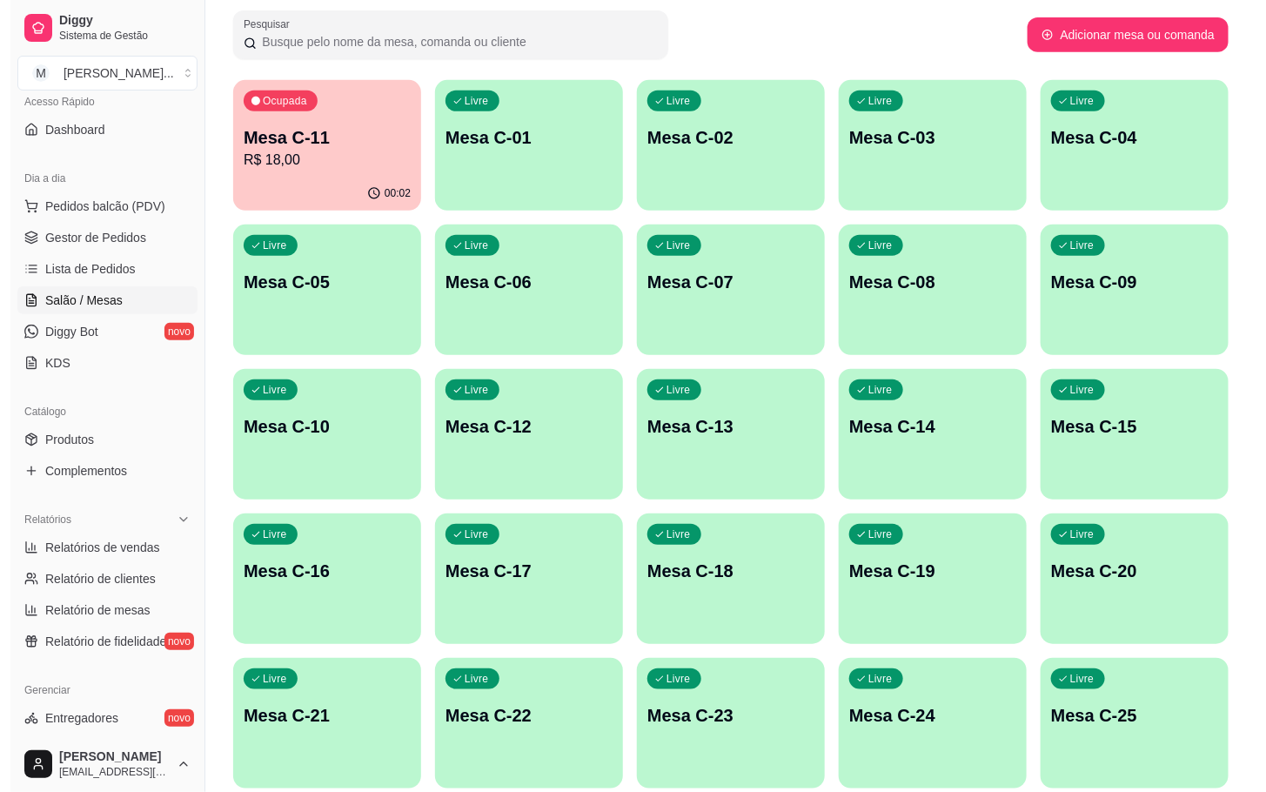
scroll to position [473, 0]
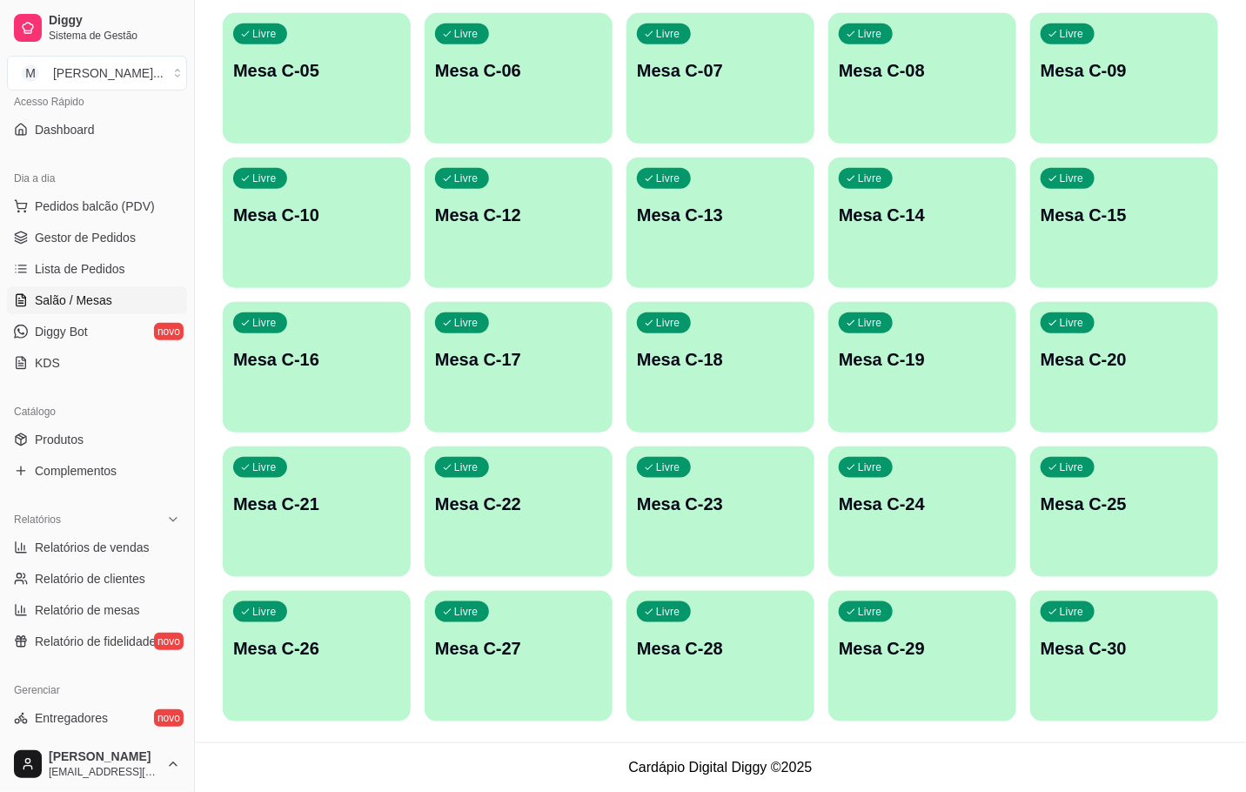
click at [791, 655] on p "Mesa C-28" at bounding box center [720, 648] width 167 height 24
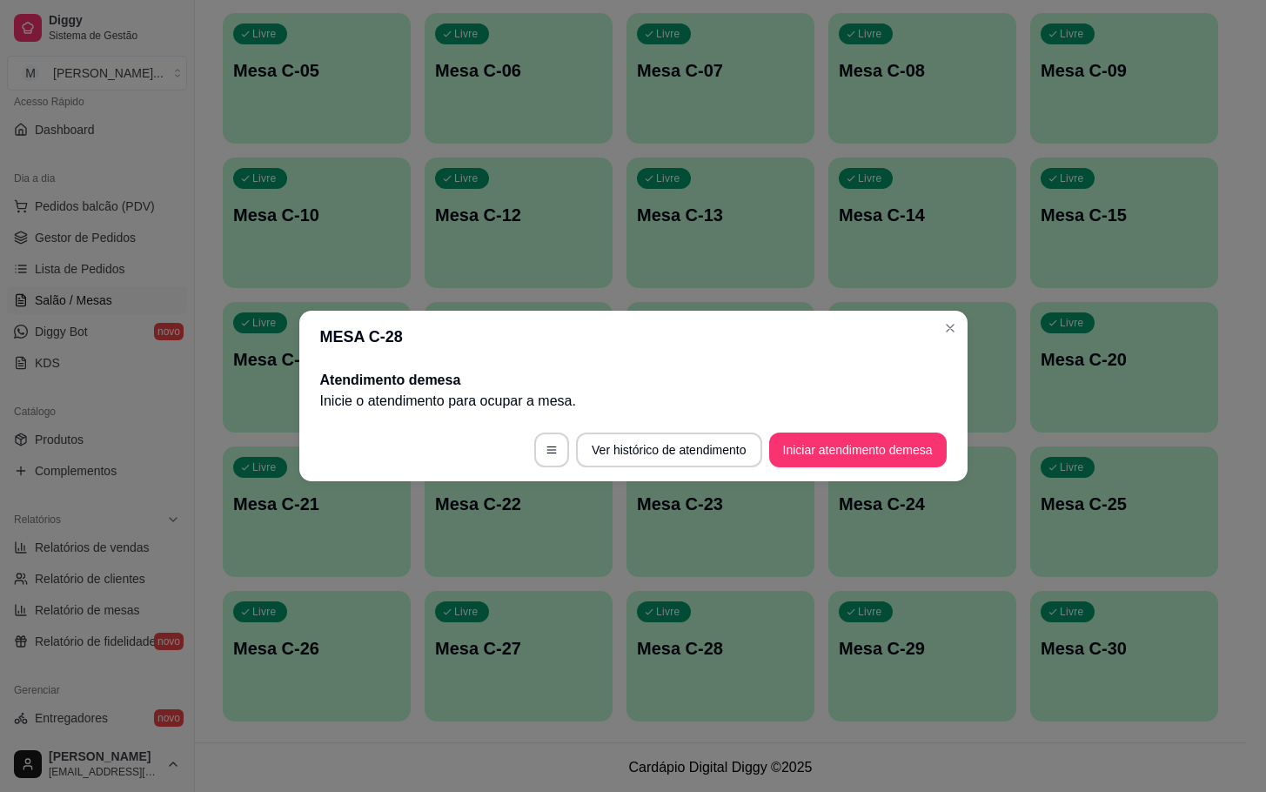
click at [849, 433] on button "Iniciar atendimento de mesa" at bounding box center [858, 450] width 178 height 35
click at [839, 441] on button "Iniciar atendimento de mesa" at bounding box center [858, 450] width 178 height 35
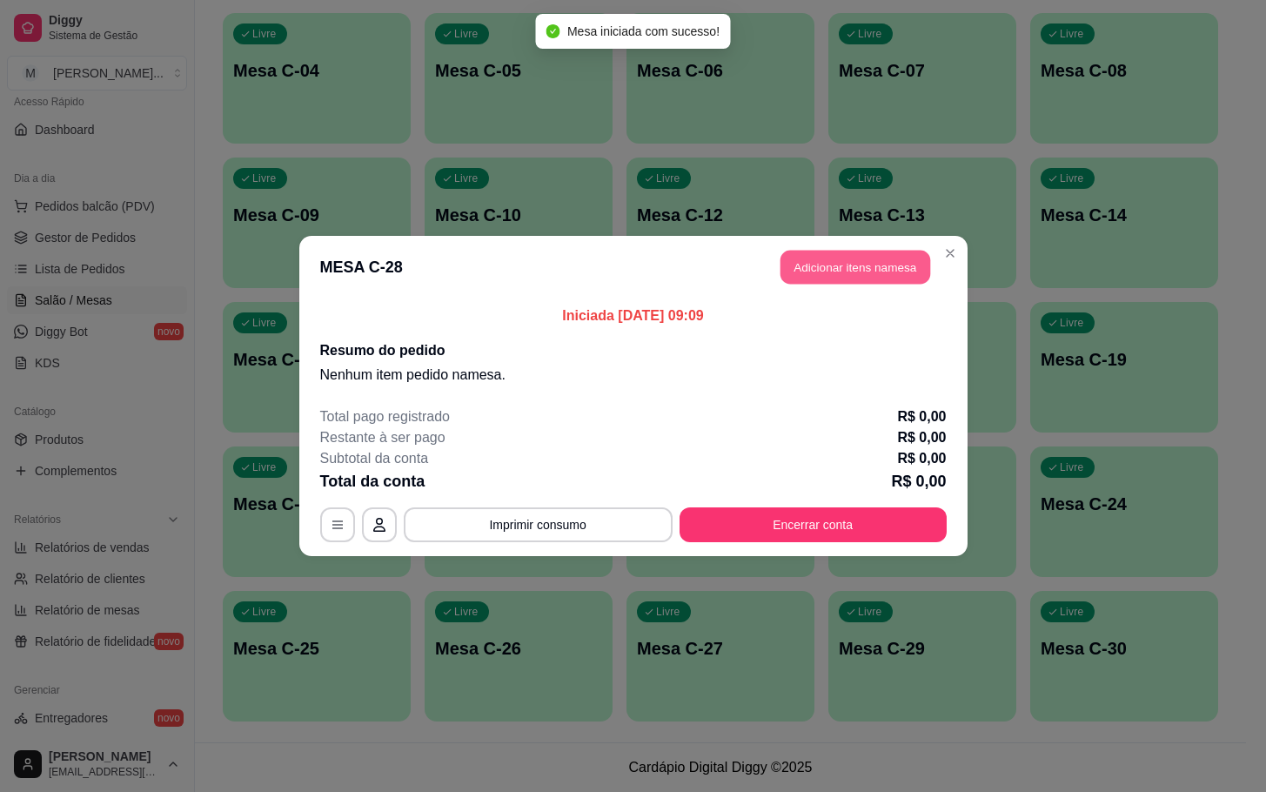
click at [838, 267] on button "Adicionar itens na mesa" at bounding box center [856, 268] width 150 height 34
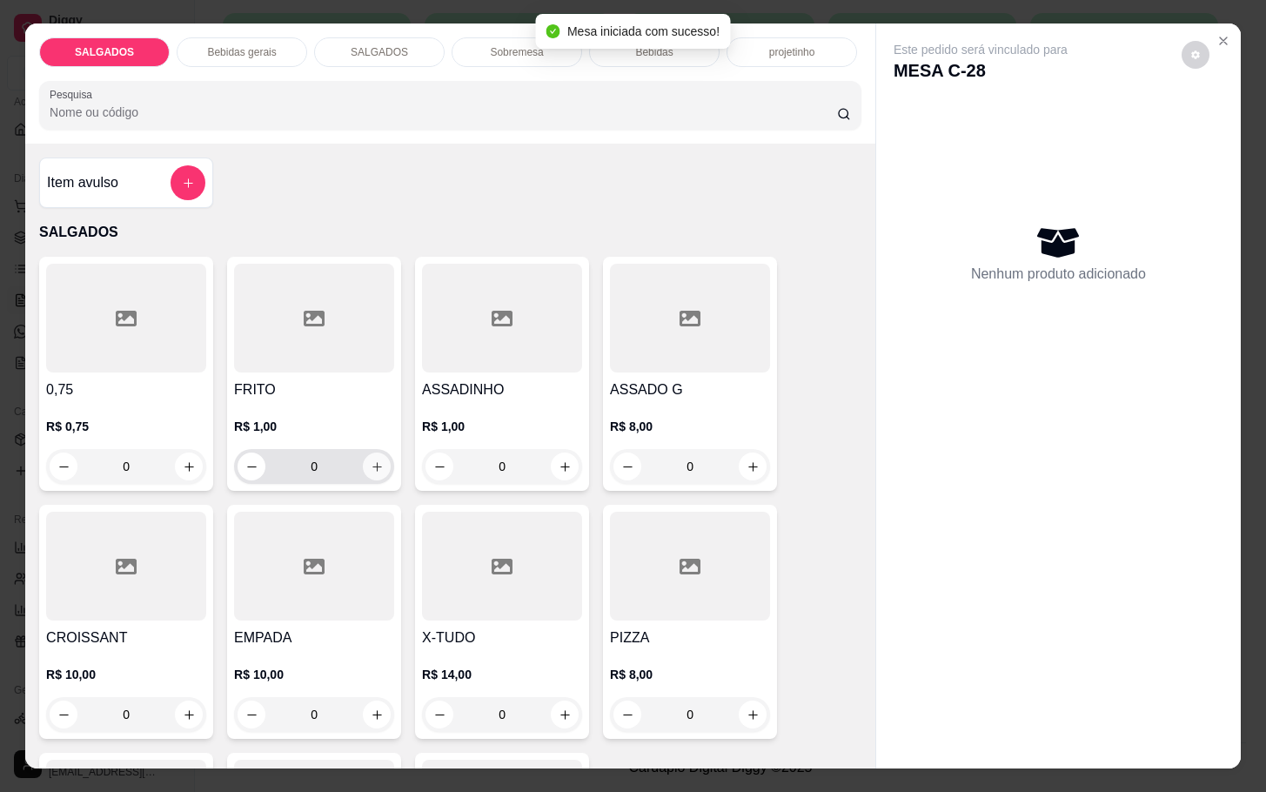
click at [347, 379] on h4 "FRITO" at bounding box center [314, 389] width 160 height 21
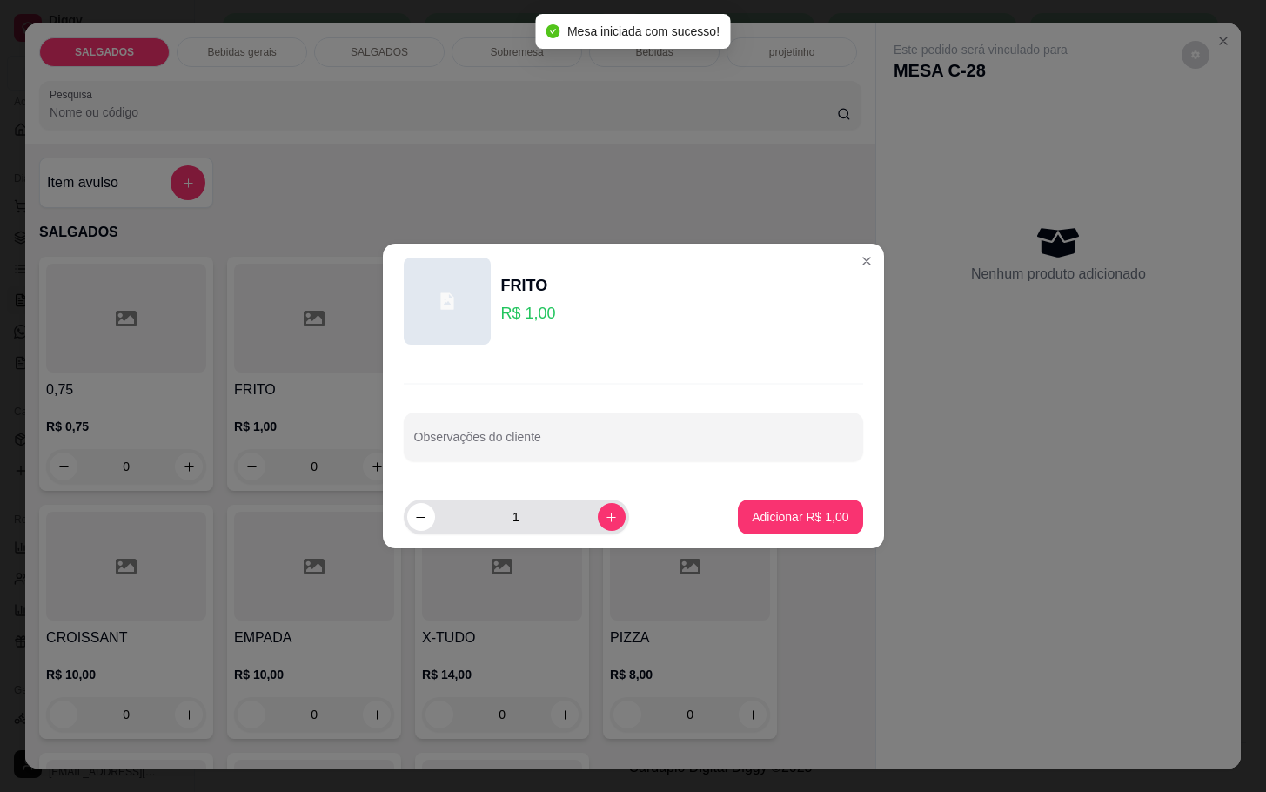
click at [594, 531] on div "1" at bounding box center [516, 517] width 218 height 35
click at [598, 528] on button "increase-product-quantity" at bounding box center [612, 517] width 28 height 28
click at [601, 527] on button "increase-product-quantity" at bounding box center [611, 516] width 27 height 27
click at [601, 527] on button "increase-product-quantity" at bounding box center [612, 517] width 28 height 28
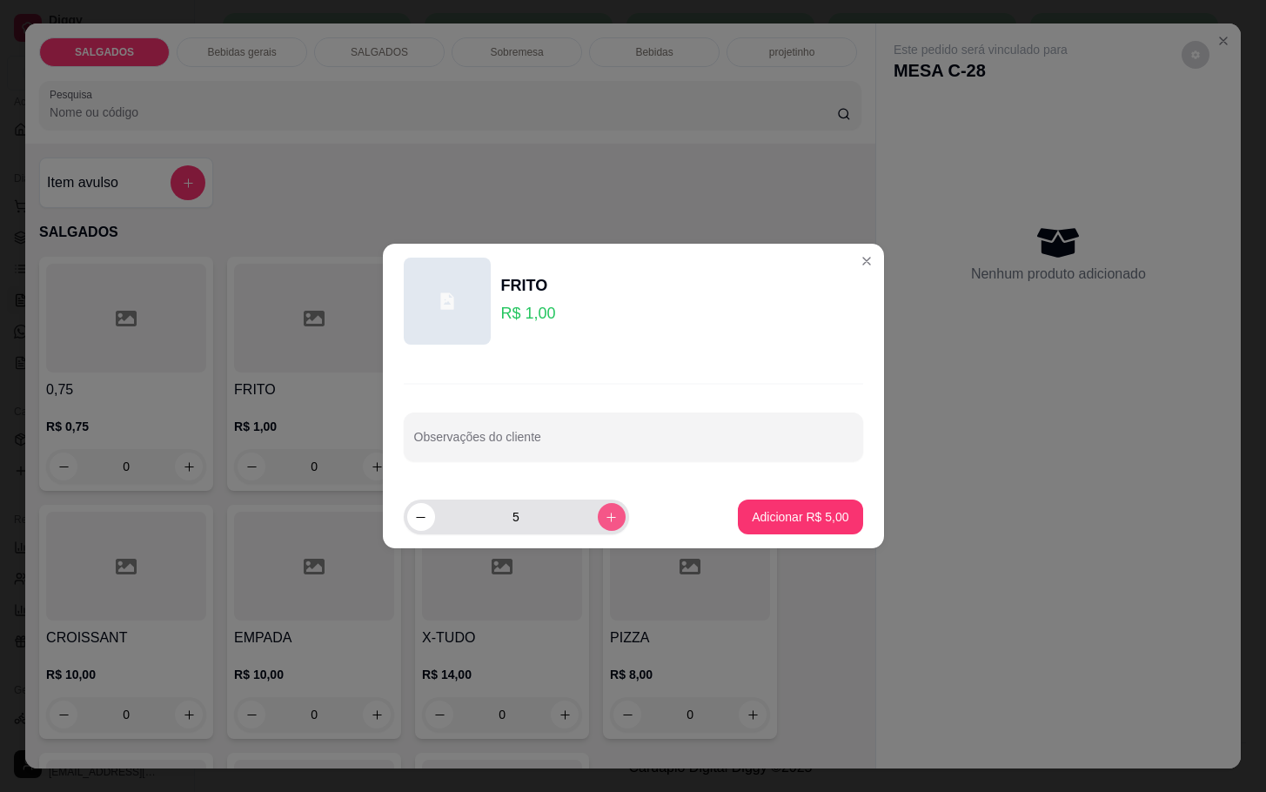
click at [598, 526] on button "increase-product-quantity" at bounding box center [612, 517] width 28 height 28
click at [598, 526] on button "increase-product-quantity" at bounding box center [611, 516] width 27 height 27
click at [605, 522] on icon "increase-product-quantity" at bounding box center [611, 517] width 13 height 13
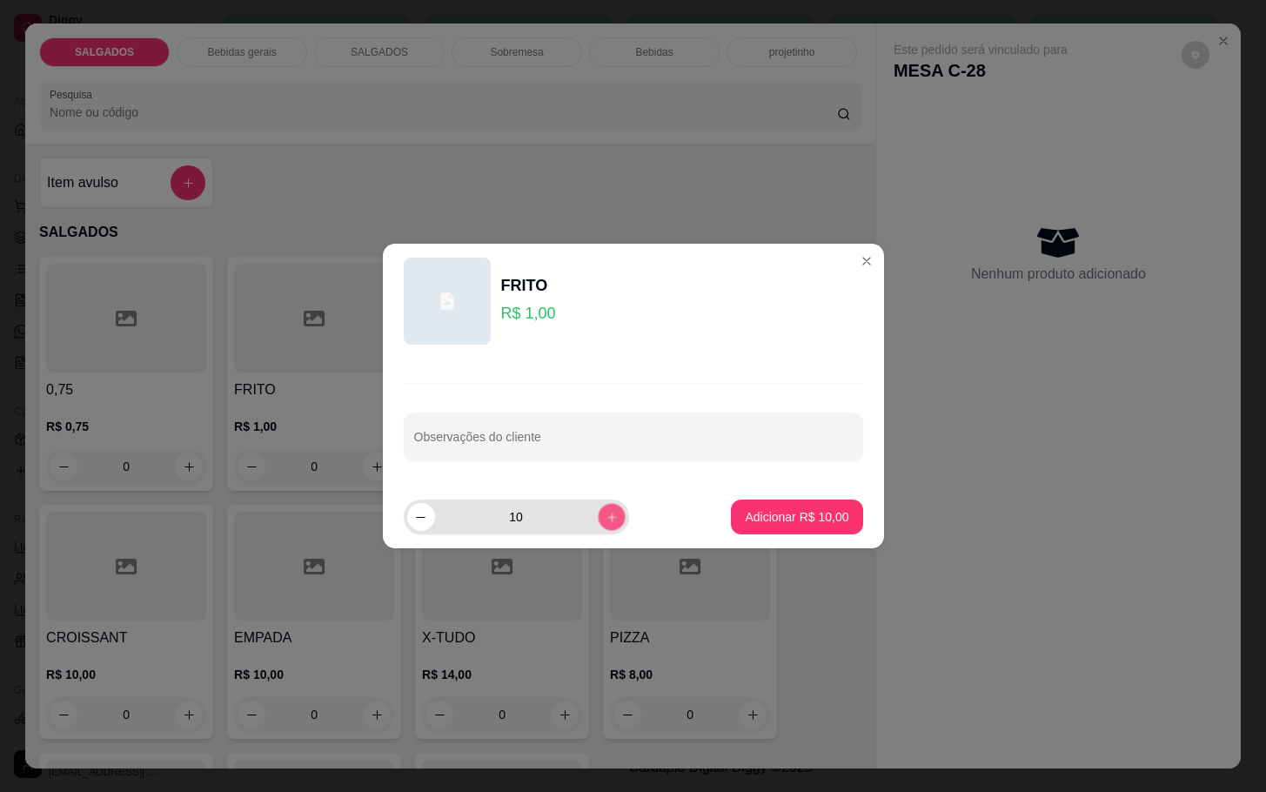
click at [605, 522] on icon "increase-product-quantity" at bounding box center [611, 517] width 13 height 13
click at [605, 520] on icon "increase-product-quantity" at bounding box center [611, 517] width 13 height 13
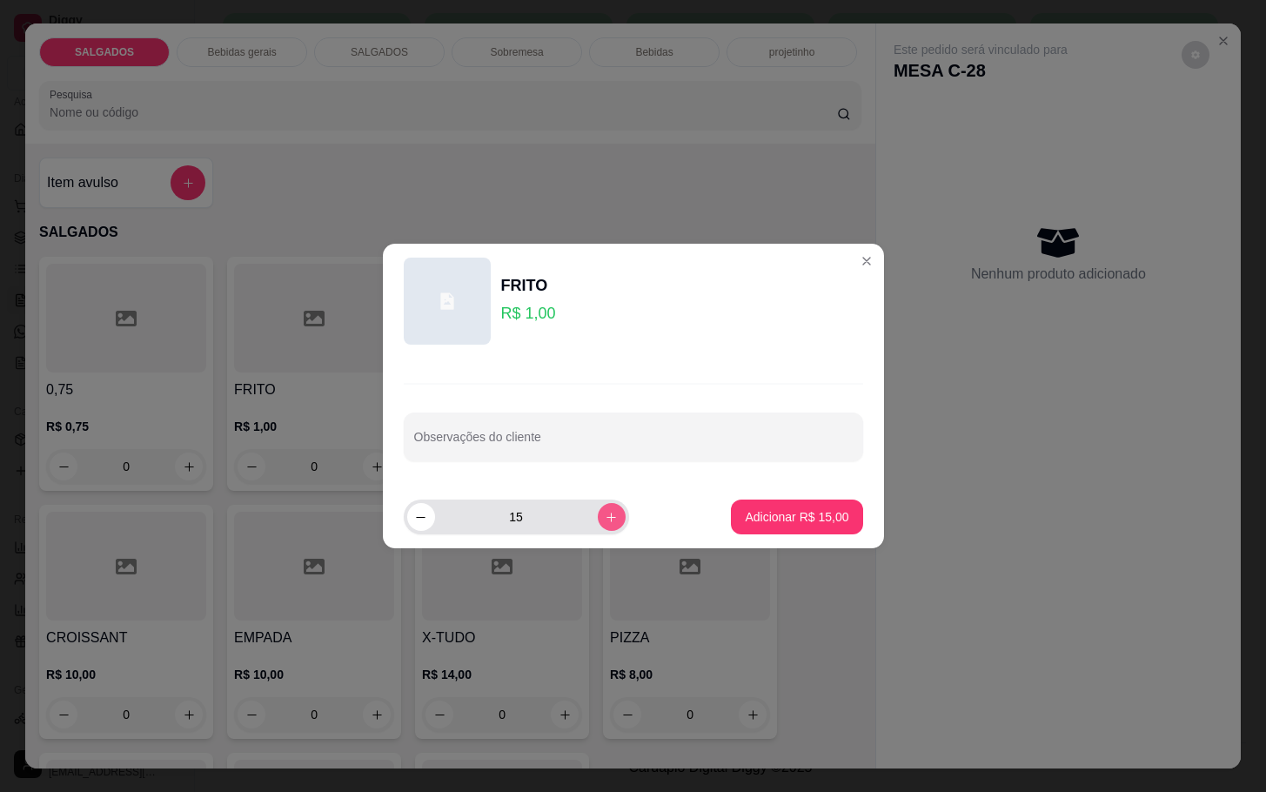
click at [605, 520] on icon "increase-product-quantity" at bounding box center [611, 517] width 13 height 13
click at [426, 515] on icon "decrease-product-quantity" at bounding box center [420, 517] width 13 height 13
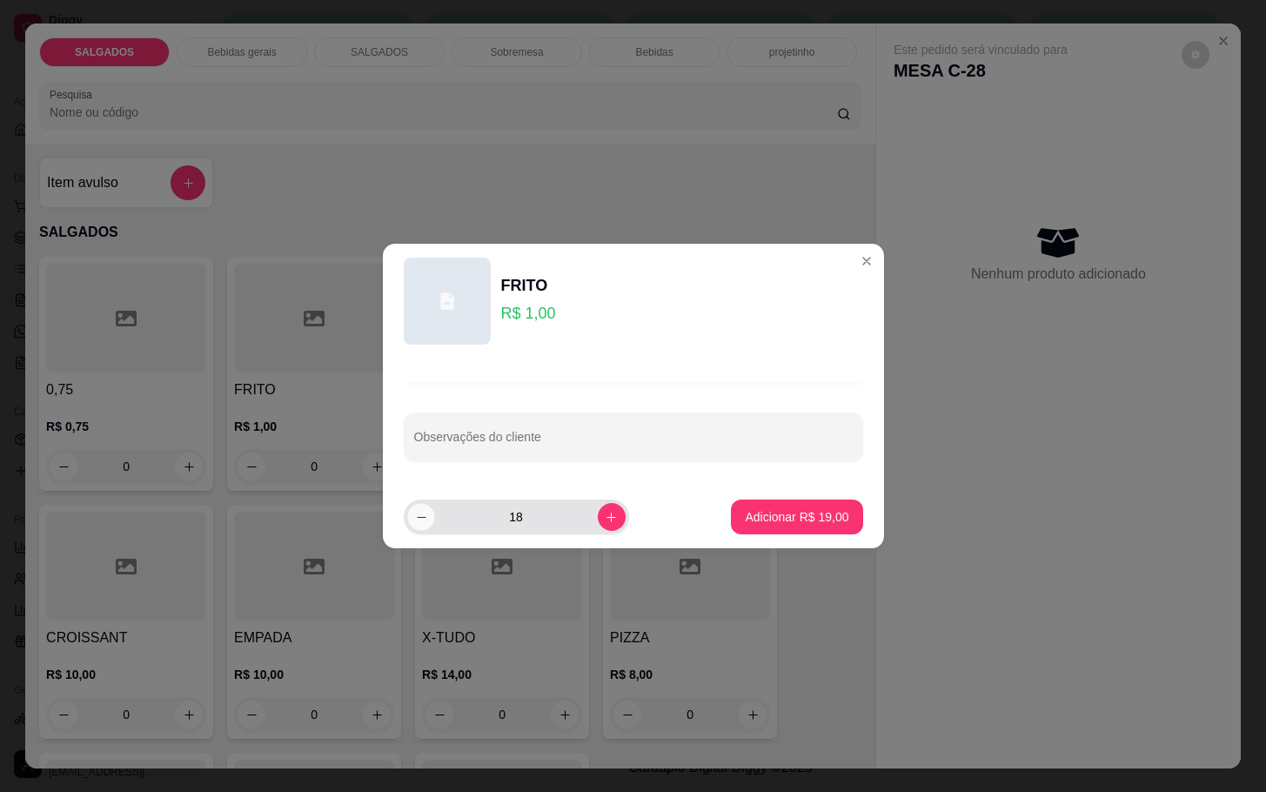
click at [426, 515] on icon "decrease-product-quantity" at bounding box center [420, 517] width 13 height 13
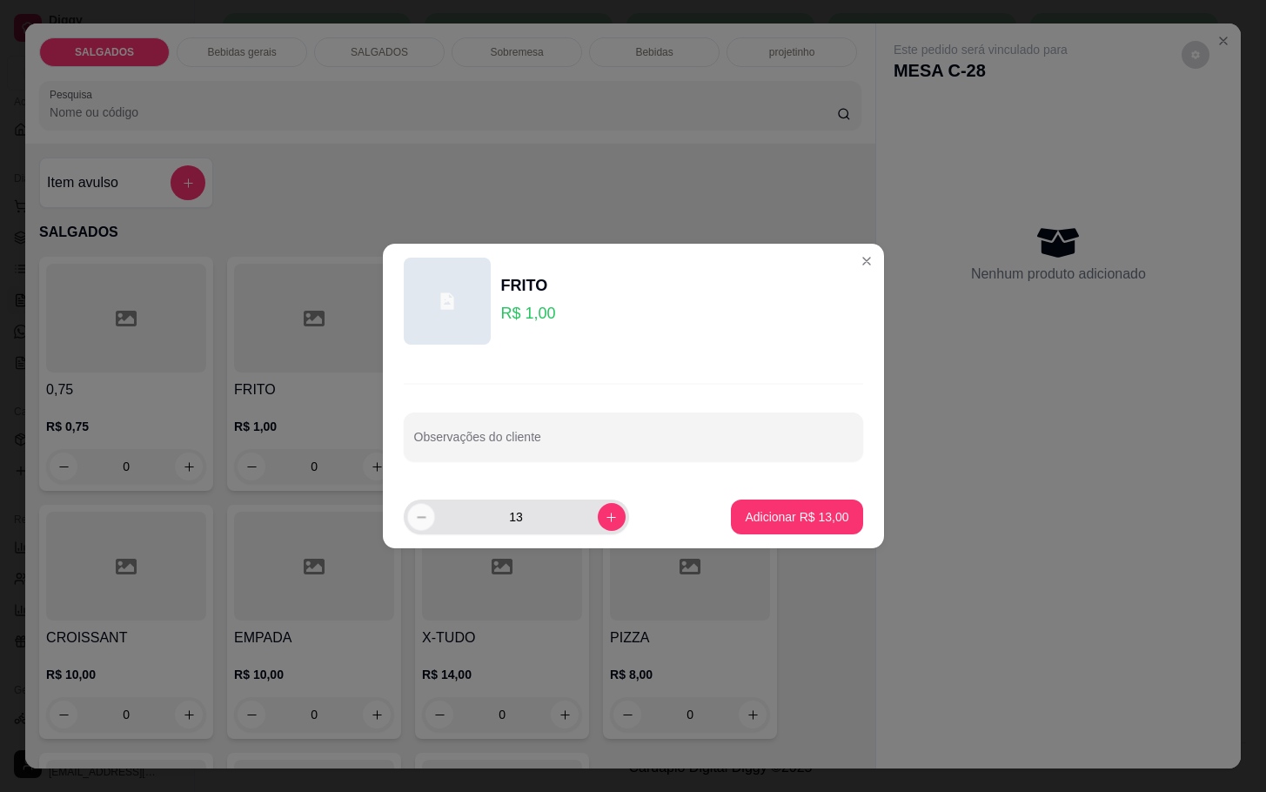
click at [426, 515] on icon "decrease-product-quantity" at bounding box center [420, 517] width 13 height 13
type input "9"
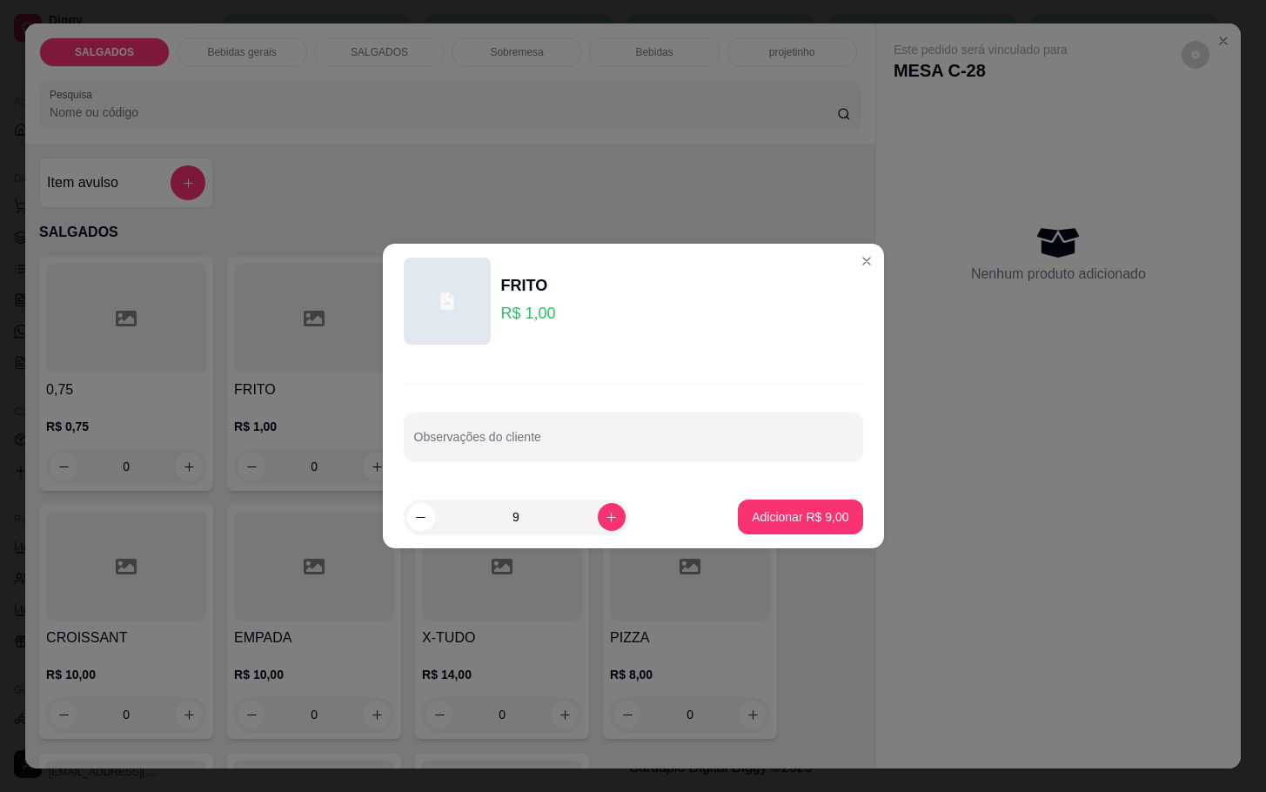
click at [770, 539] on footer "9 Adicionar R$ 9,00" at bounding box center [633, 517] width 501 height 63
click at [778, 528] on button "Adicionar R$ 9,00" at bounding box center [800, 517] width 124 height 35
type input "9"
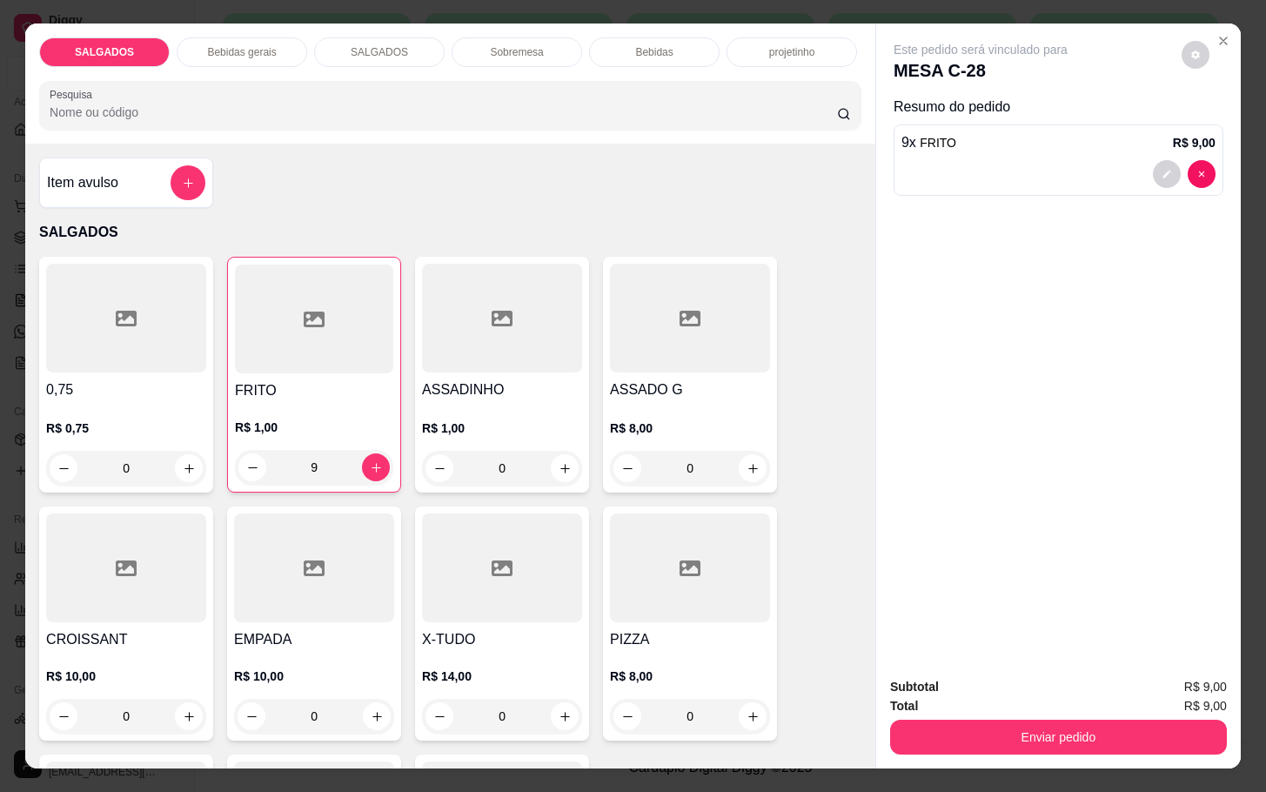
click at [265, 45] on p "Bebidas gerais" at bounding box center [241, 52] width 69 height 14
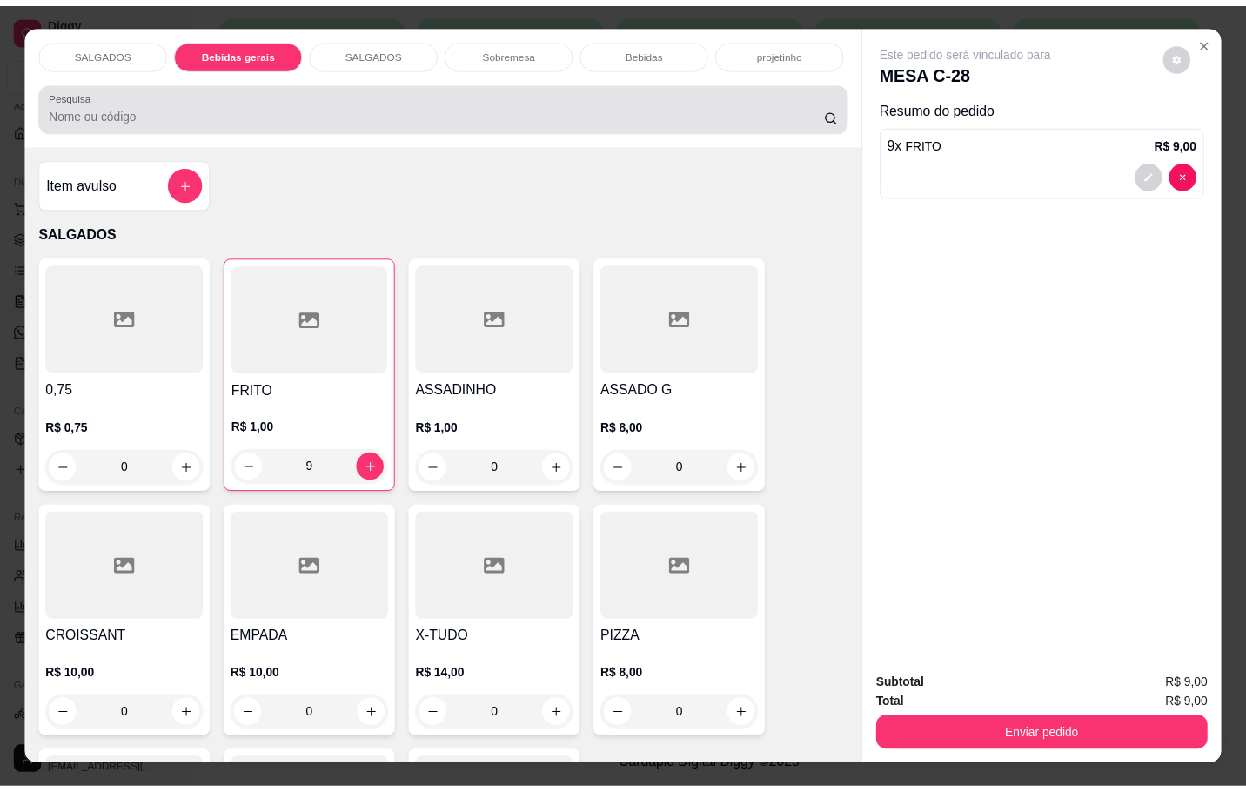
scroll to position [42, 0]
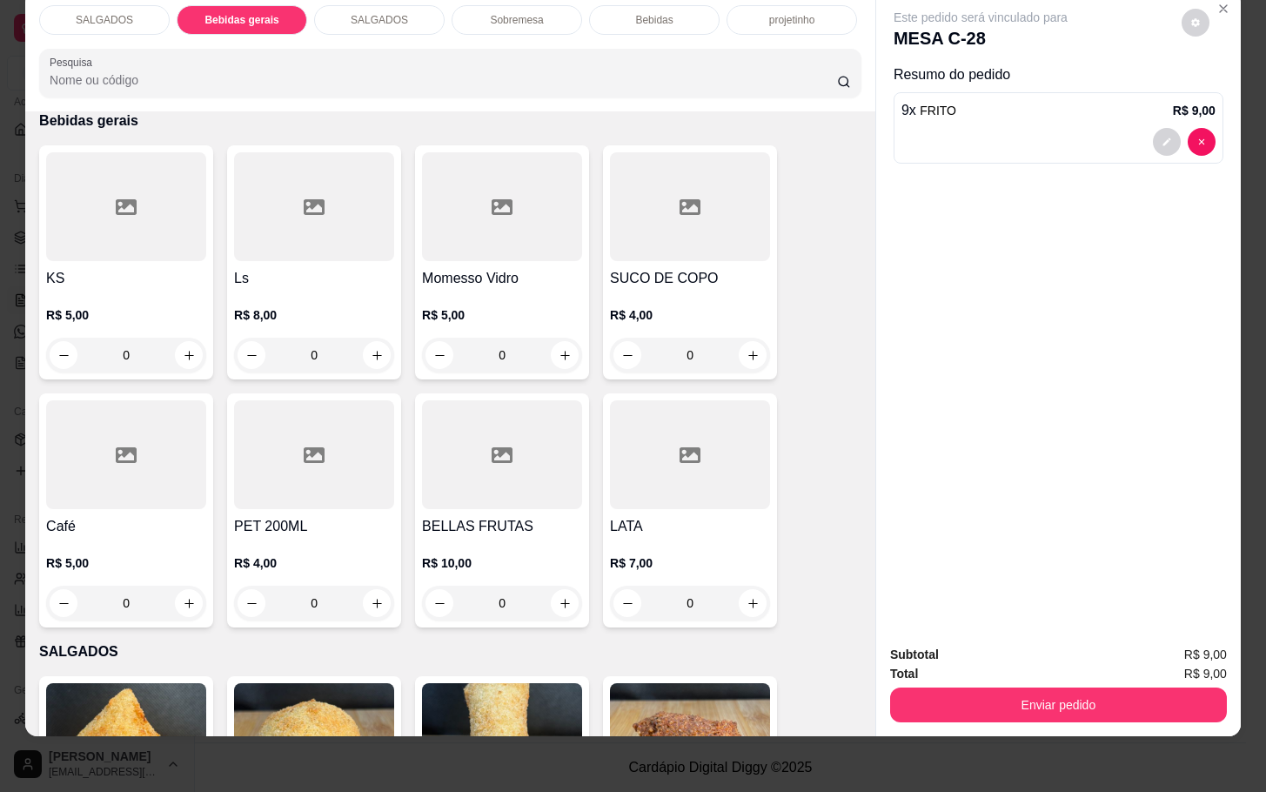
click at [352, 289] on div "R$ 8,00 0" at bounding box center [314, 331] width 160 height 84
click at [165, 212] on div at bounding box center [126, 206] width 160 height 109
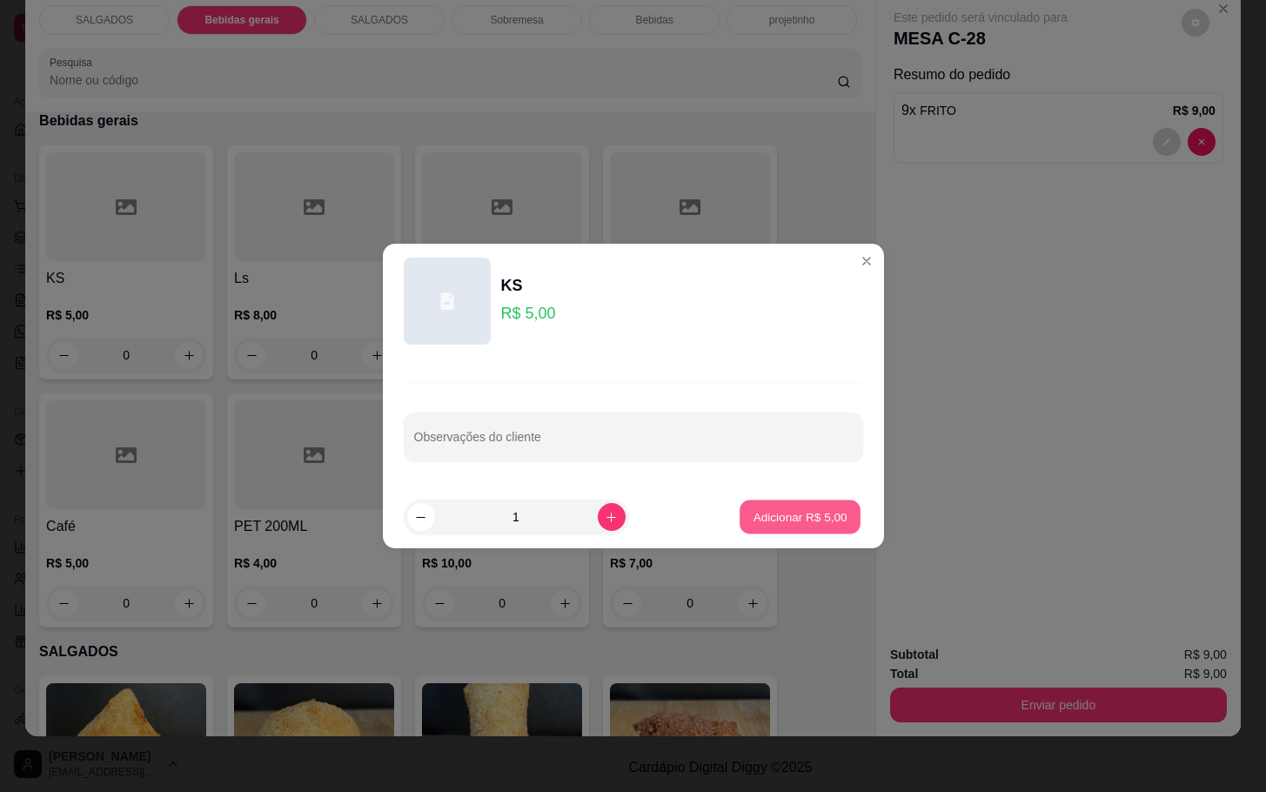
click at [768, 502] on button "Adicionar R$ 5,00" at bounding box center [800, 517] width 121 height 34
type input "1"
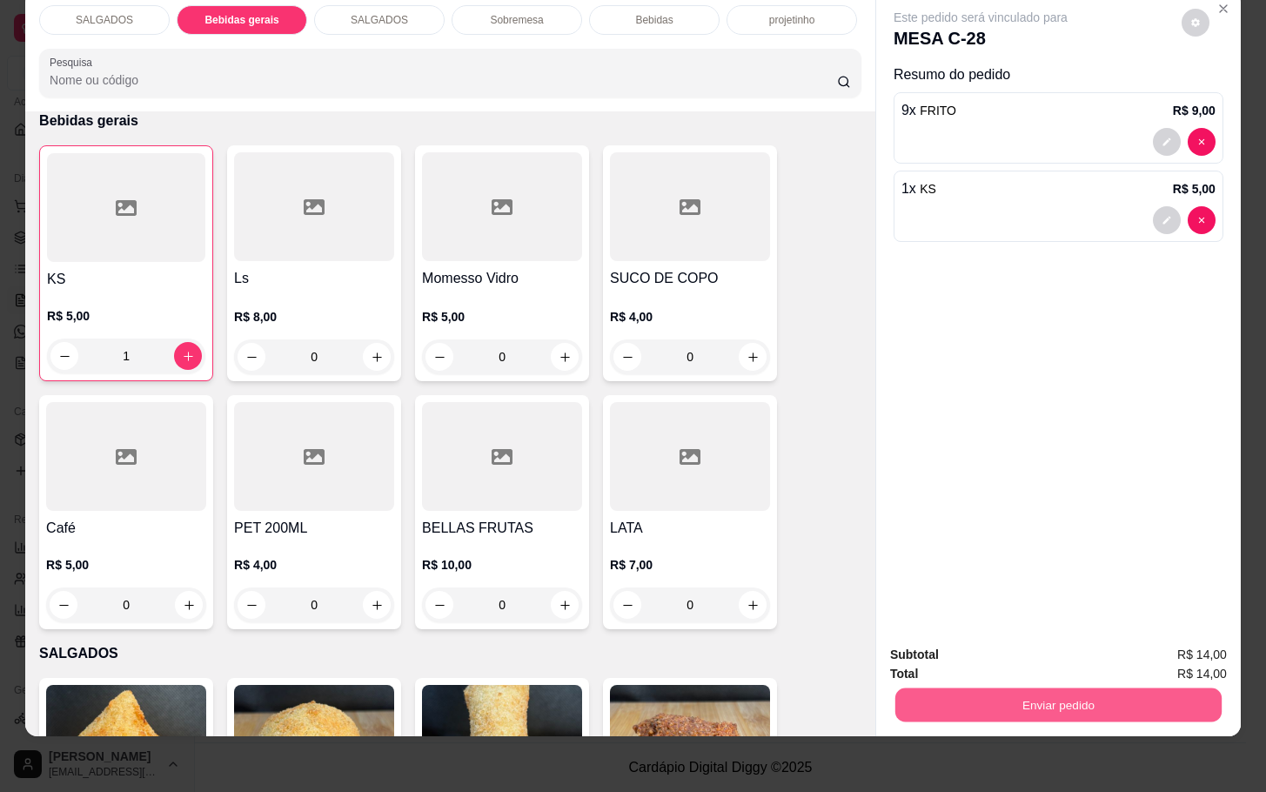
click at [1097, 692] on button "Enviar pedido" at bounding box center [1059, 705] width 326 height 34
click at [1052, 650] on button "Não registrar e enviar pedido" at bounding box center [998, 643] width 181 height 33
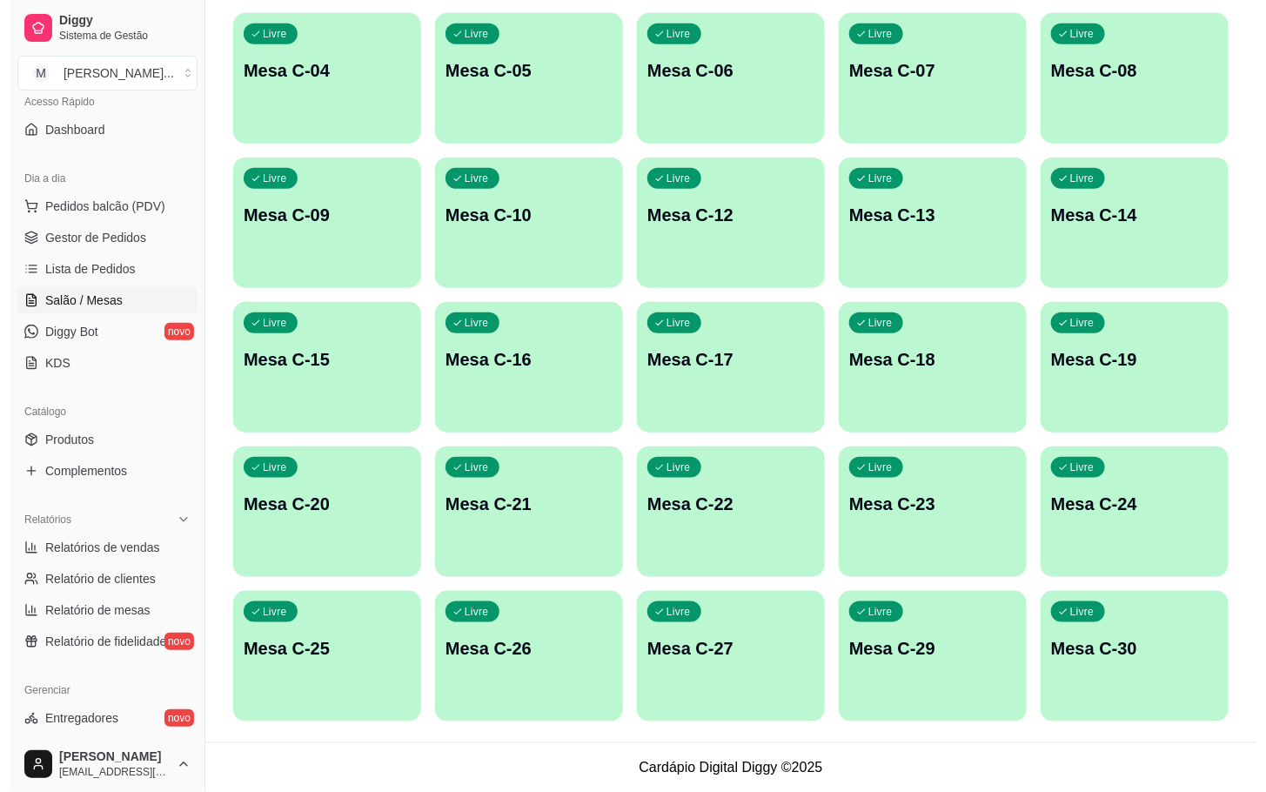
scroll to position [211, 0]
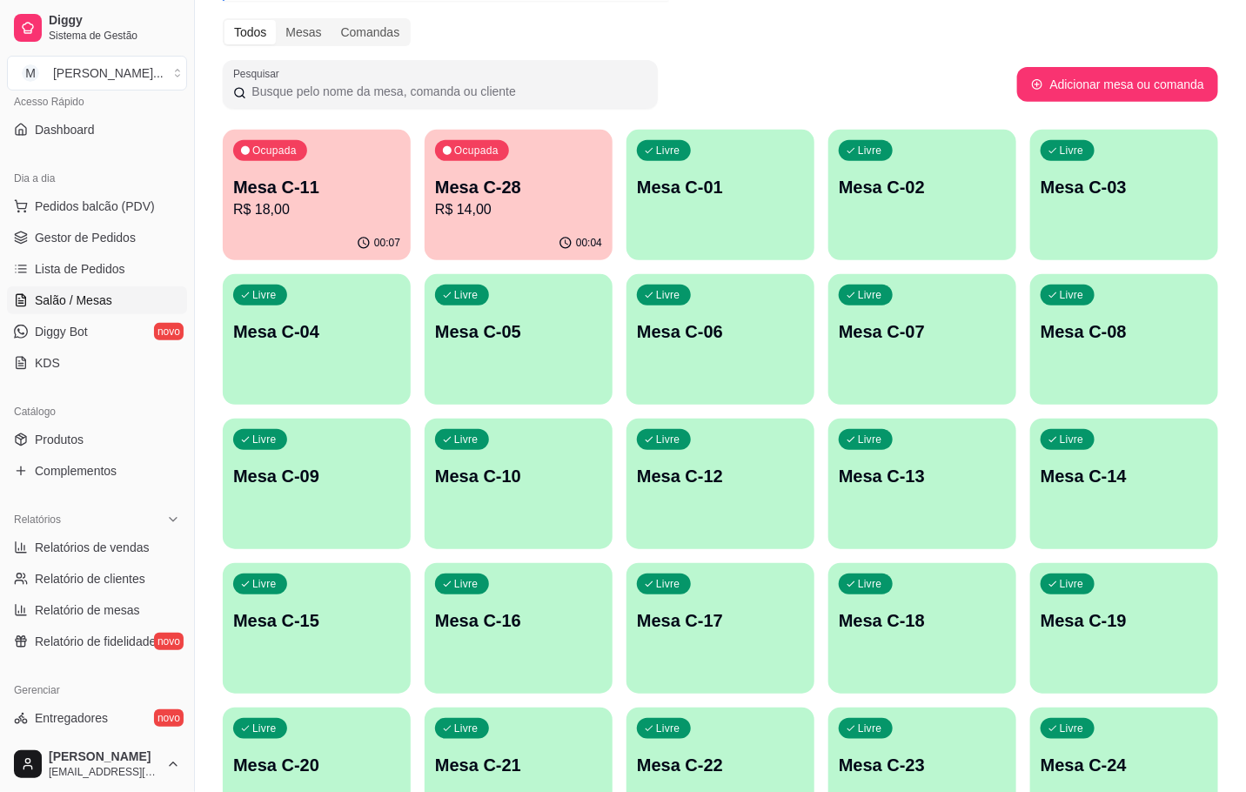
click at [371, 214] on p "R$ 18,00" at bounding box center [316, 209] width 167 height 21
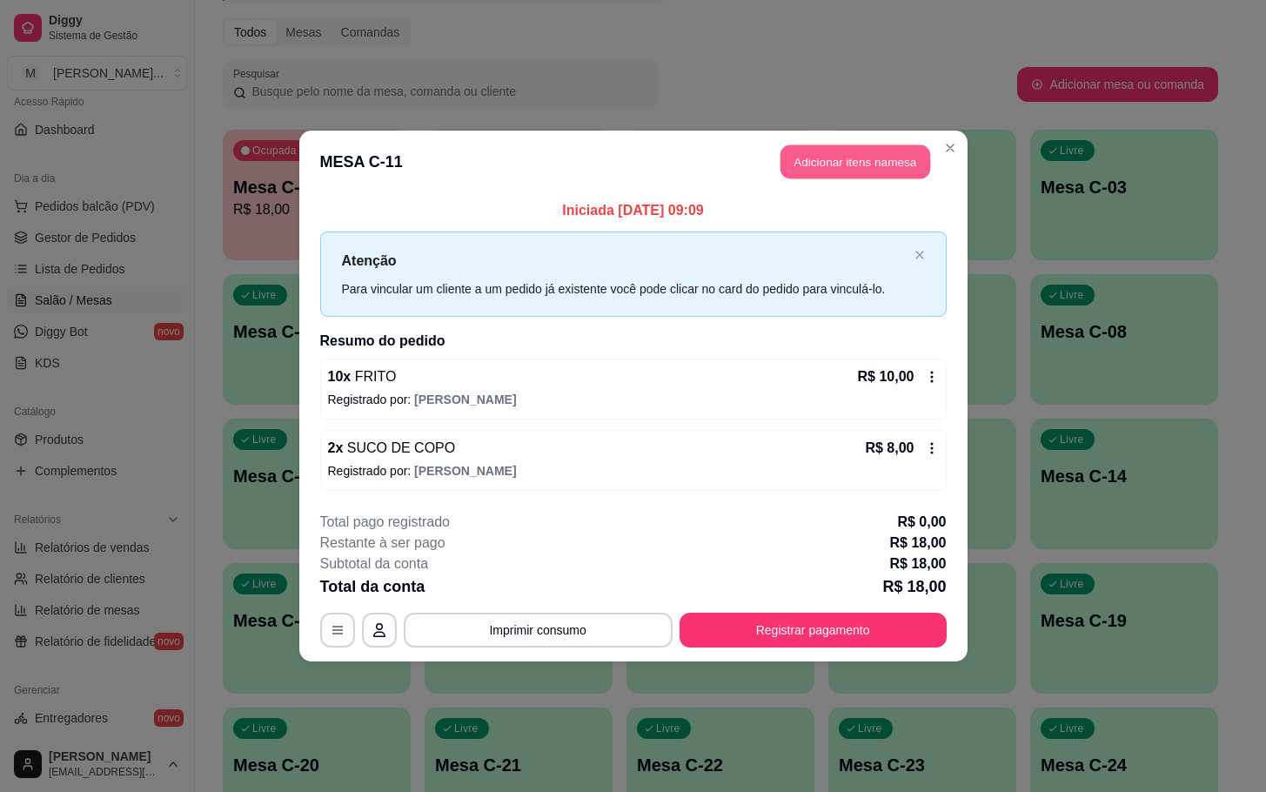
click at [854, 163] on button "Adicionar itens na mesa" at bounding box center [856, 162] width 150 height 34
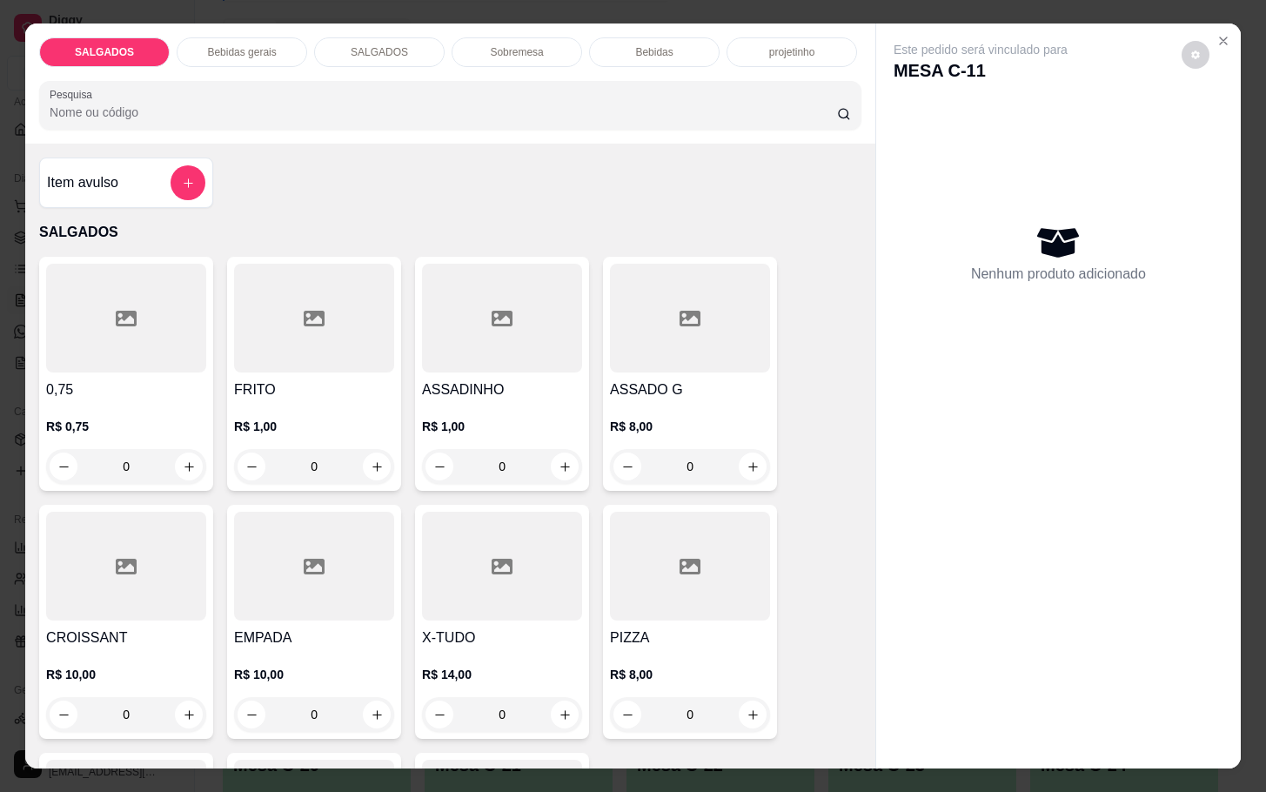
click at [291, 329] on div at bounding box center [314, 318] width 160 height 109
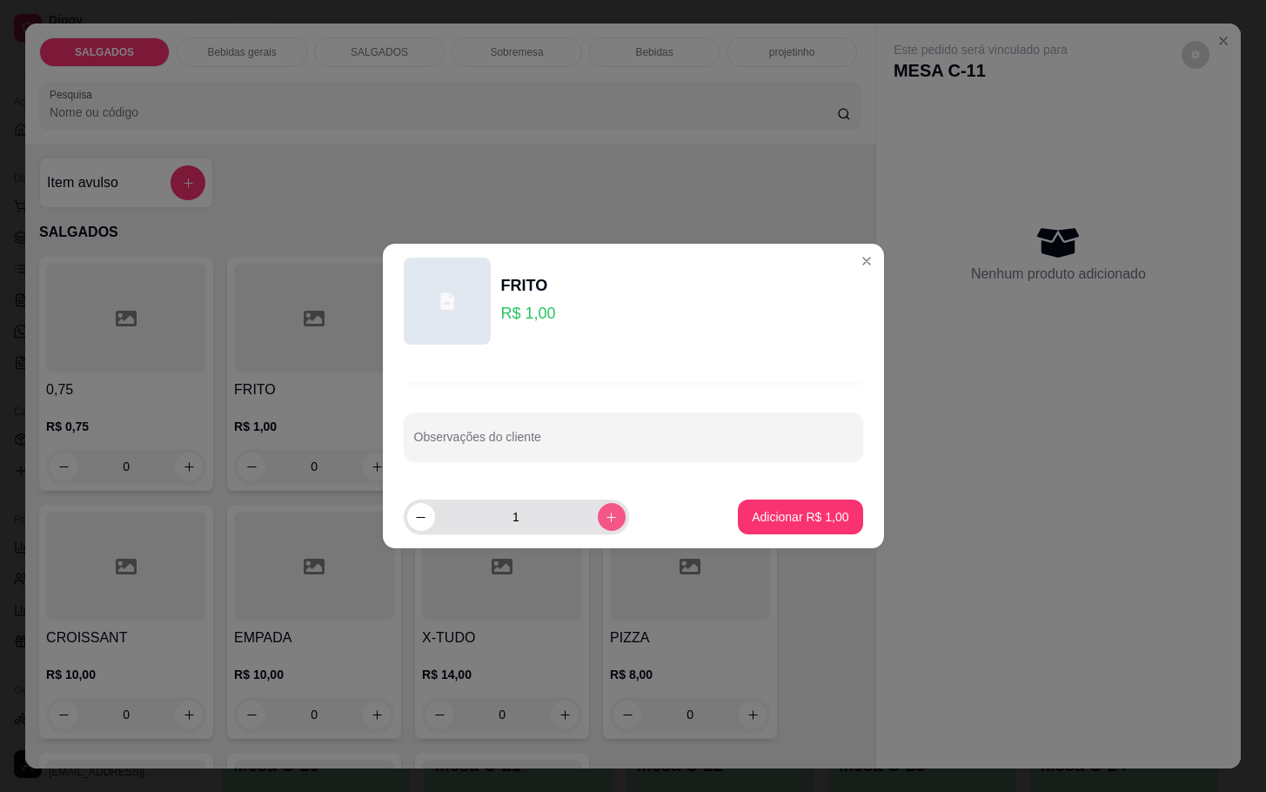
click at [605, 523] on icon "increase-product-quantity" at bounding box center [611, 517] width 13 height 13
click at [598, 520] on button "increase-product-quantity" at bounding box center [611, 516] width 27 height 27
click at [605, 520] on icon "increase-product-quantity" at bounding box center [611, 517] width 13 height 13
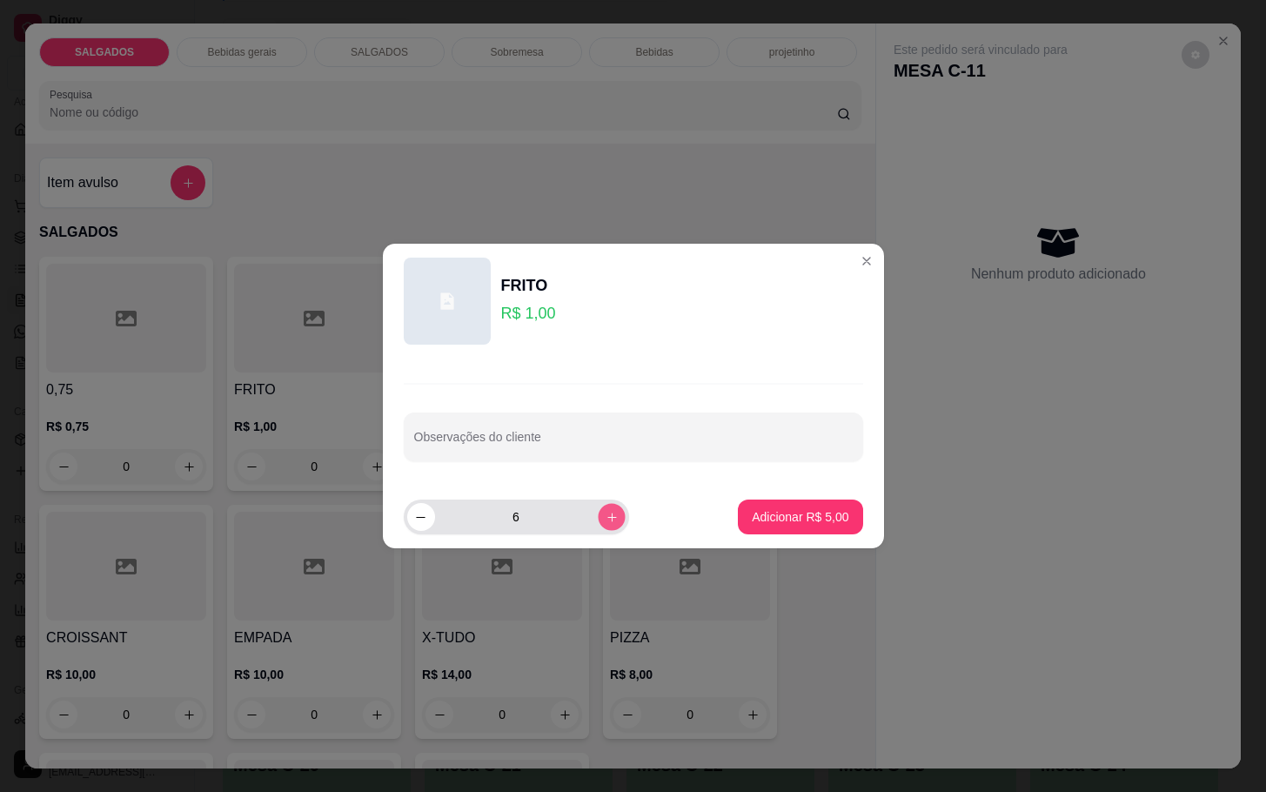
click at [605, 520] on icon "increase-product-quantity" at bounding box center [611, 517] width 13 height 13
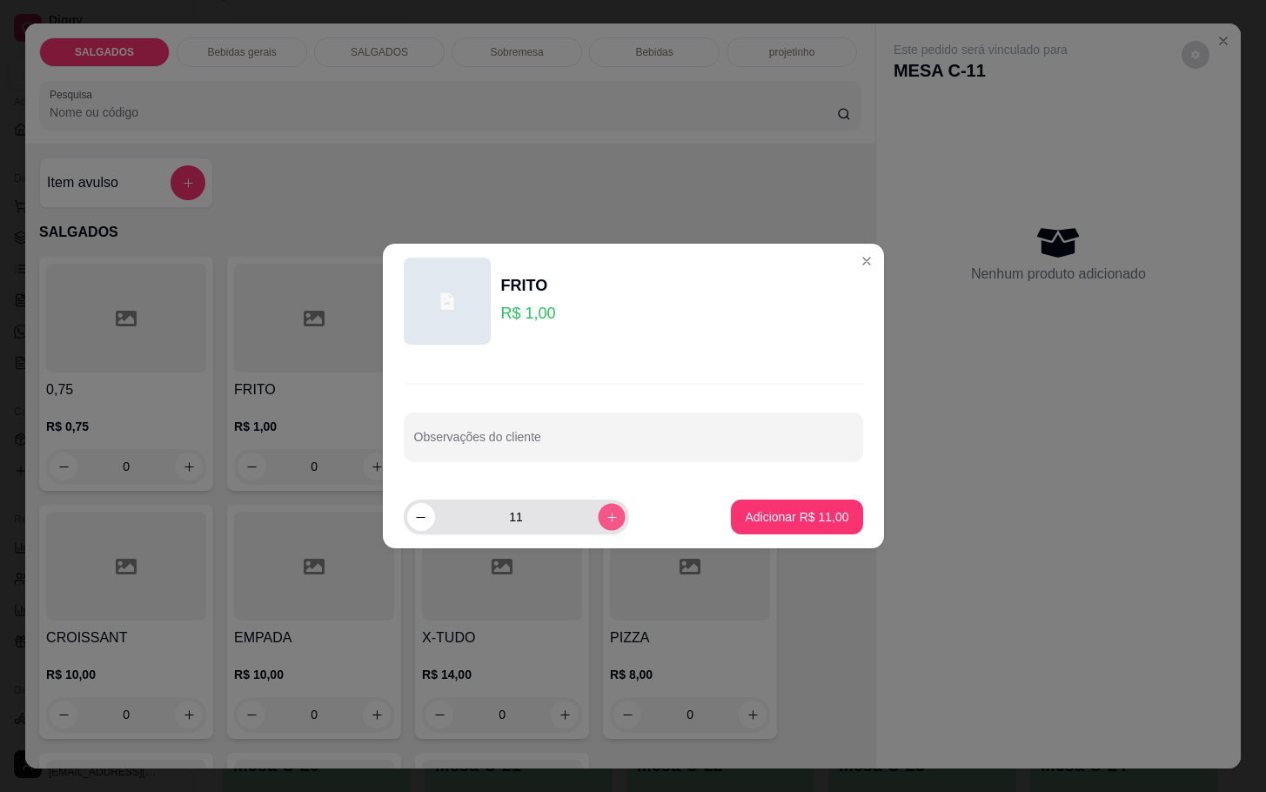
click at [605, 520] on icon "increase-product-quantity" at bounding box center [611, 517] width 13 height 13
type input "12"
click at [731, 513] on button "Adicionar R$ 12,00" at bounding box center [796, 517] width 131 height 35
type input "12"
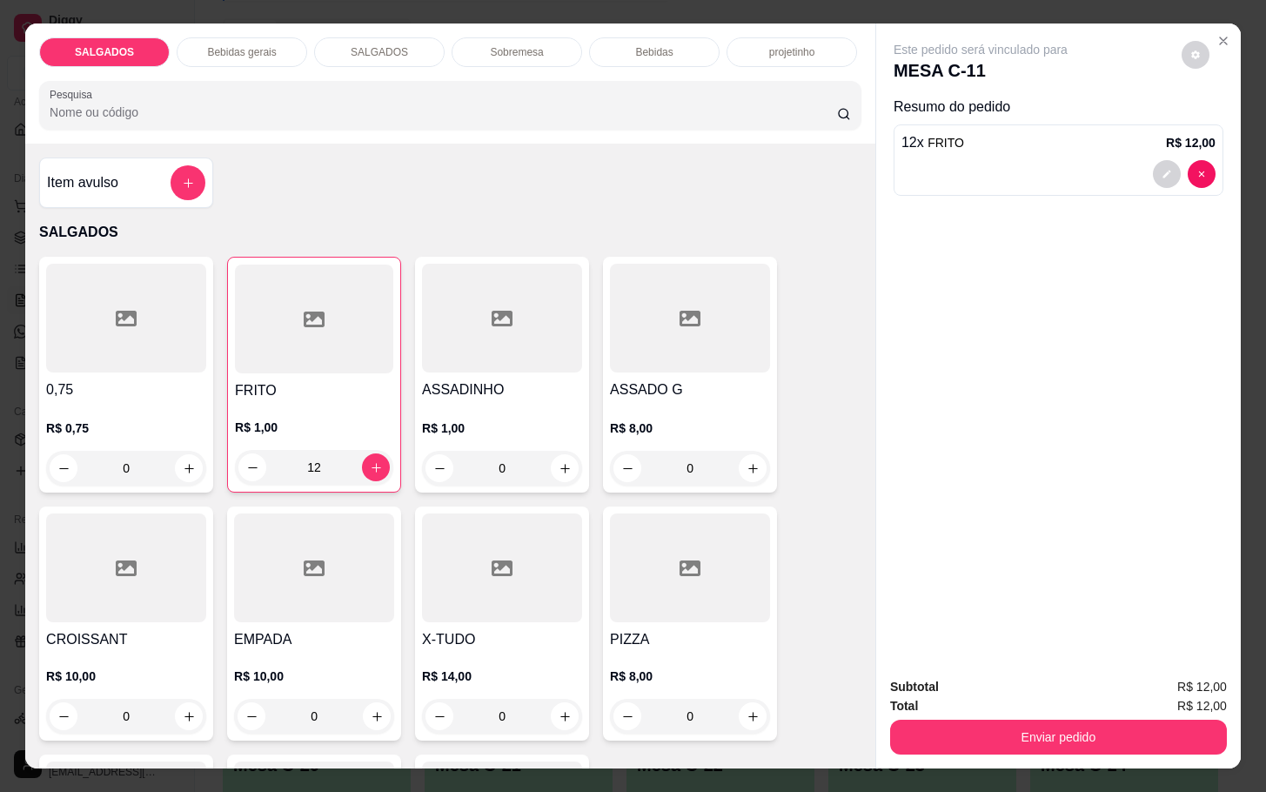
click at [969, 739] on button "Enviar pedido" at bounding box center [1058, 737] width 337 height 35
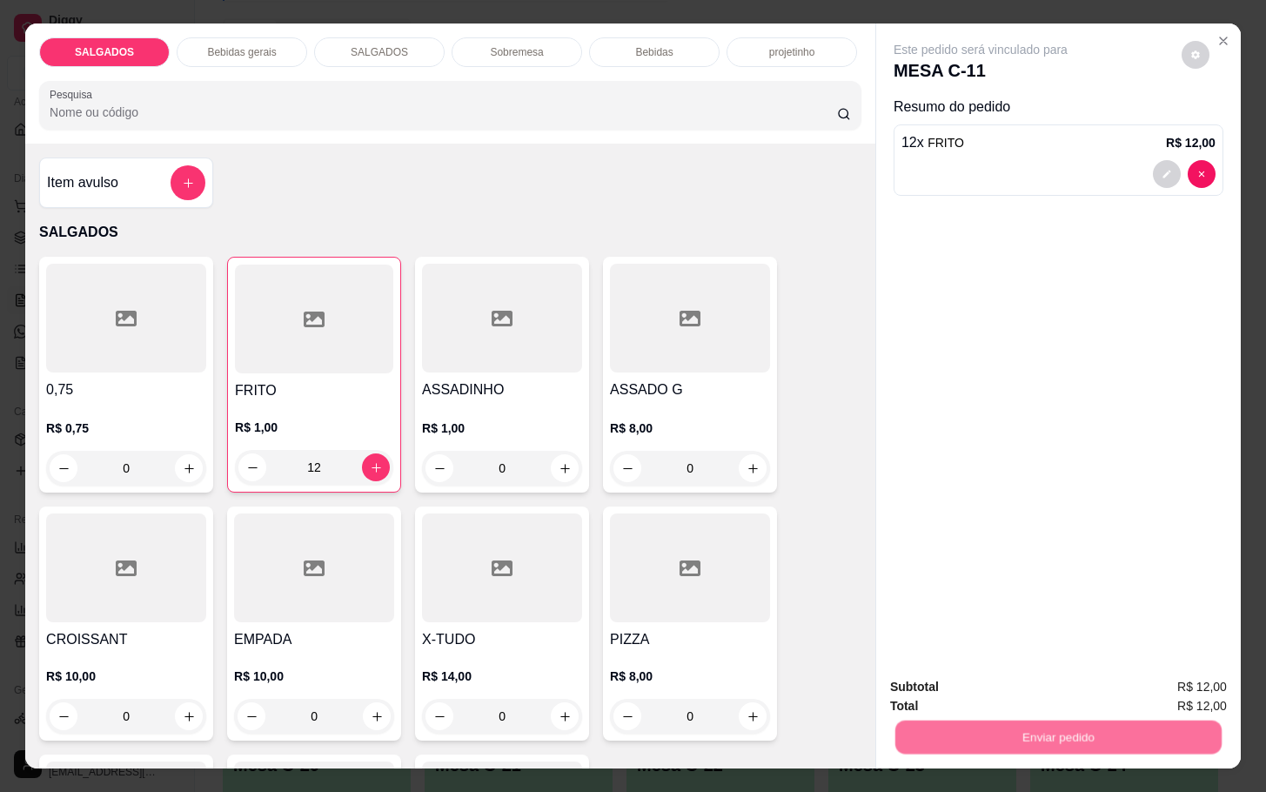
click at [910, 676] on button "Não registrar e enviar pedido" at bounding box center [998, 684] width 176 height 32
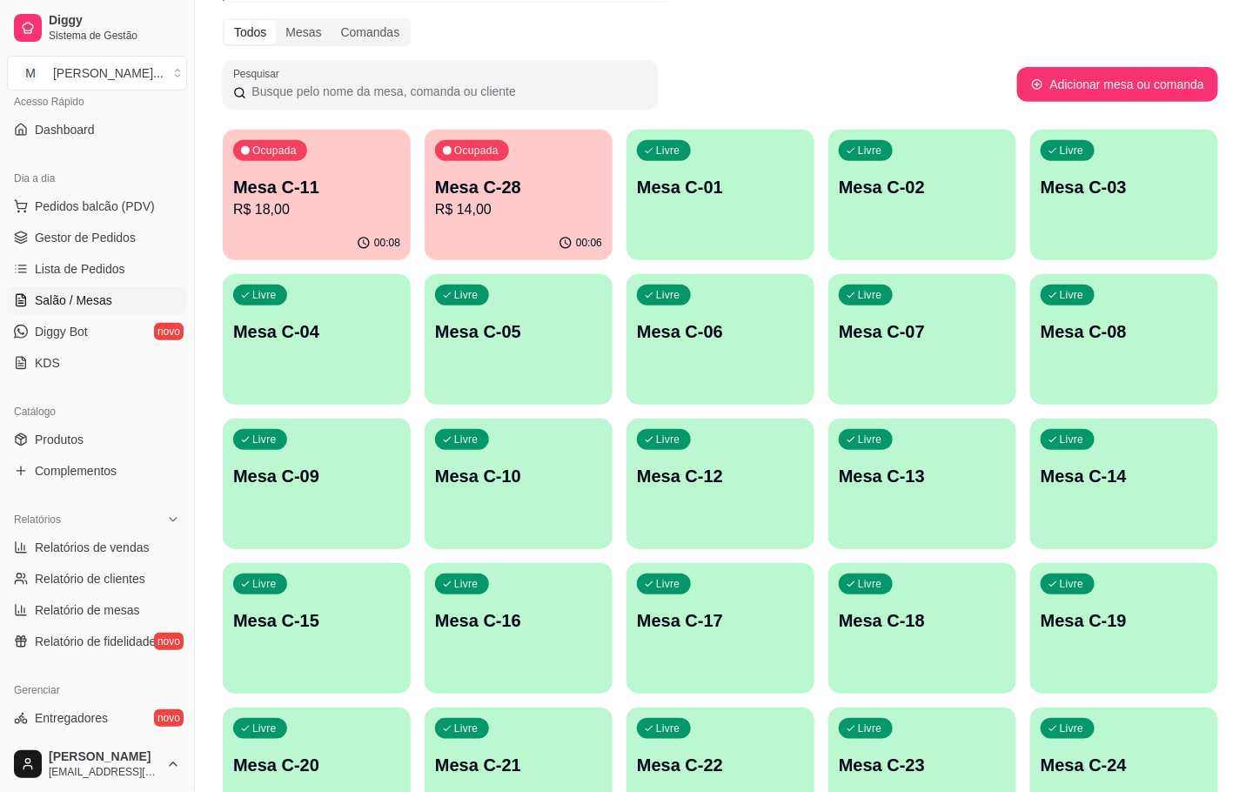
click at [1151, 619] on p "Mesa C-19" at bounding box center [1124, 620] width 167 height 24
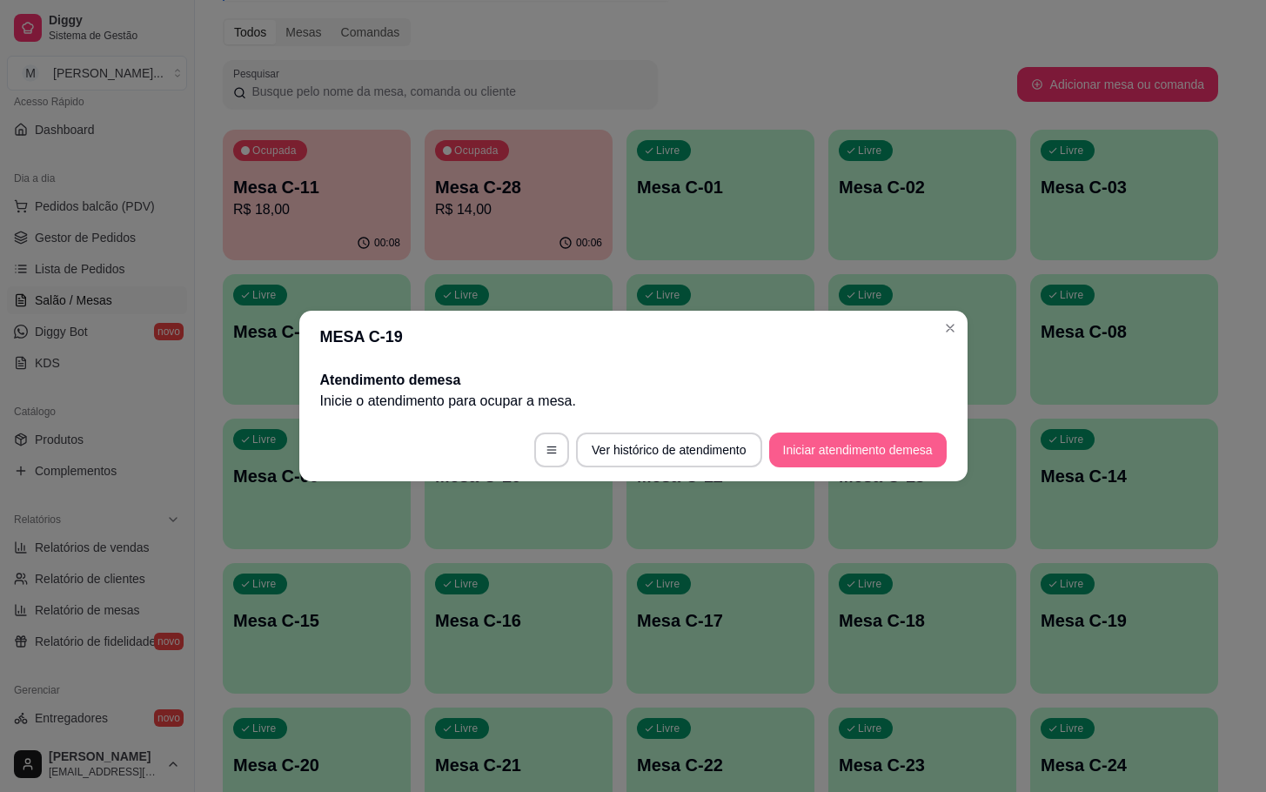
click at [880, 450] on button "Iniciar atendimento de mesa" at bounding box center [858, 450] width 178 height 35
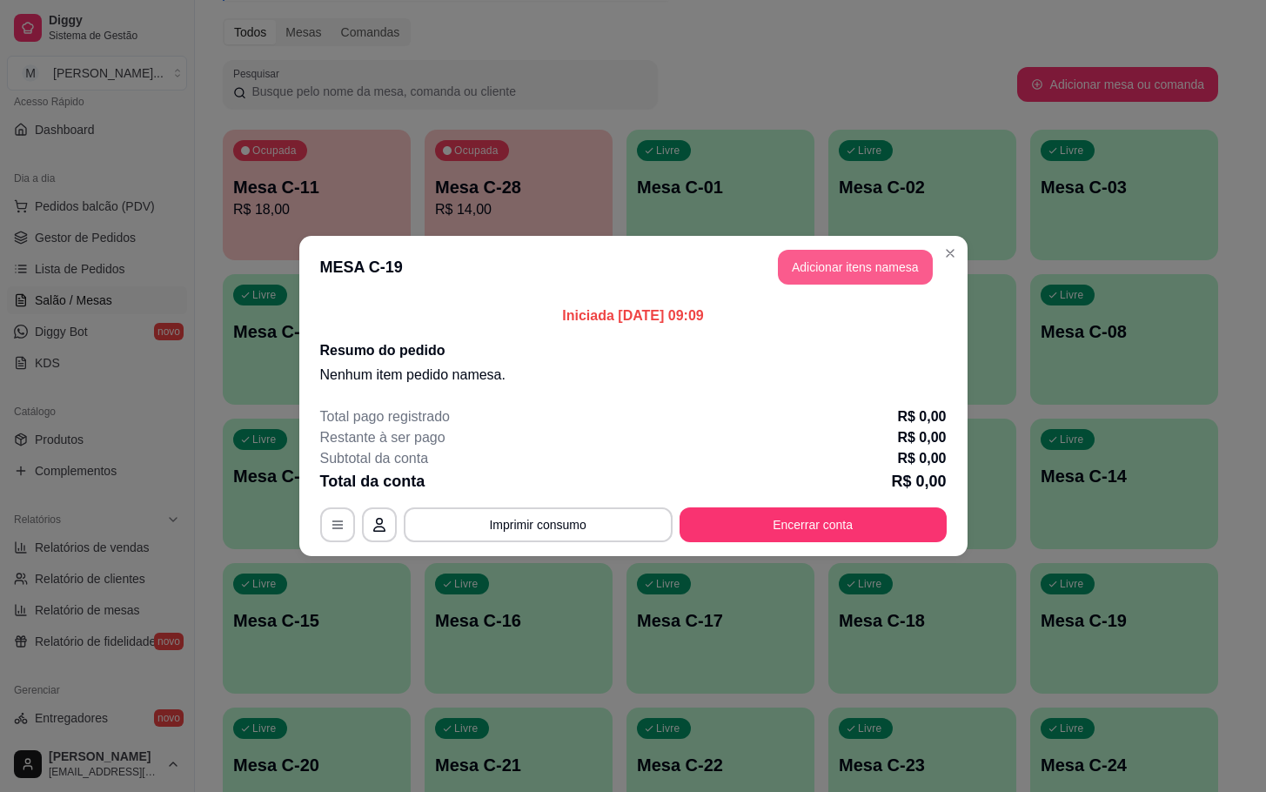
click at [843, 269] on button "Adicionar itens na mesa" at bounding box center [855, 267] width 155 height 35
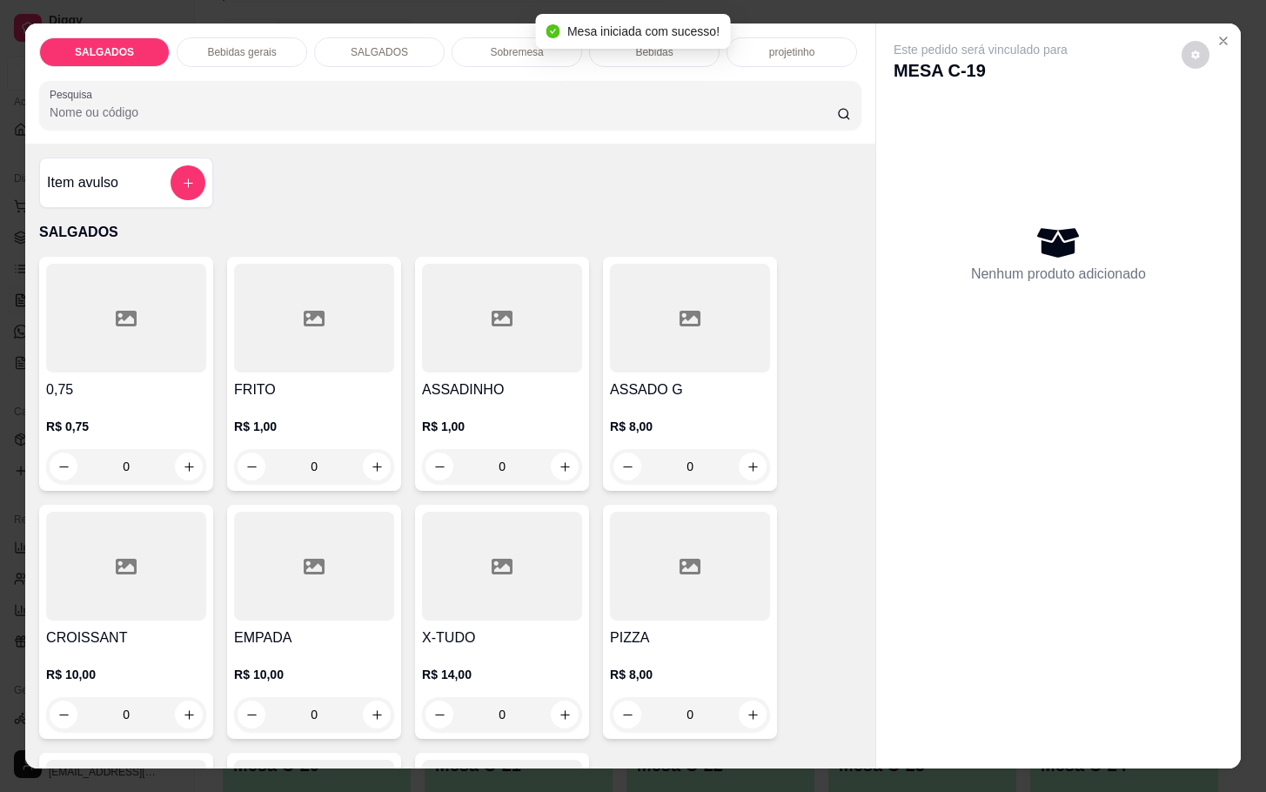
click at [258, 246] on div "Item avulso SALGADOS 0,75 R$ 0,75 0 FRITO R$ 1,00 0 ASSADINHO R$ 1,00 0 ASSADO …" at bounding box center [450, 456] width 850 height 624
click at [285, 278] on div at bounding box center [314, 318] width 160 height 109
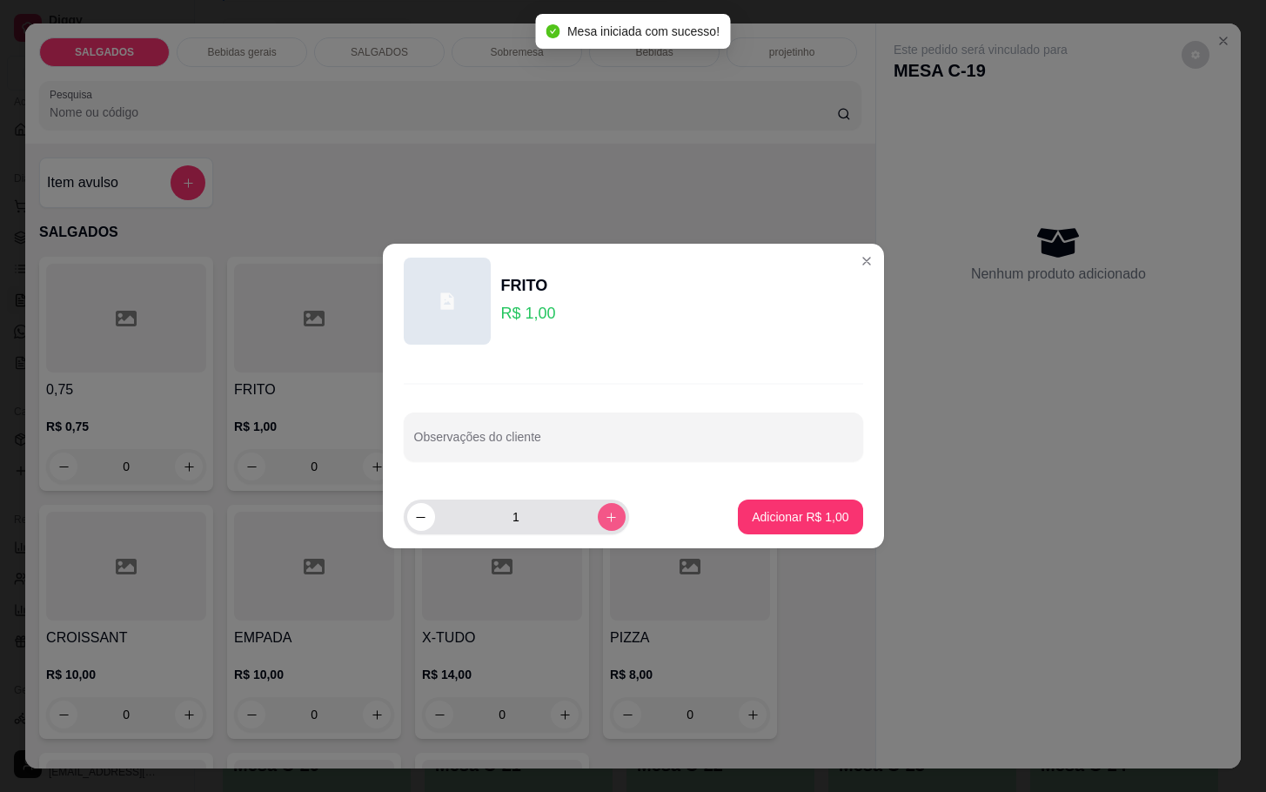
click at [605, 522] on icon "increase-product-quantity" at bounding box center [611, 517] width 13 height 13
click at [605, 520] on icon "increase-product-quantity" at bounding box center [611, 517] width 13 height 13
click at [605, 515] on icon "increase-product-quantity" at bounding box center [611, 517] width 13 height 13
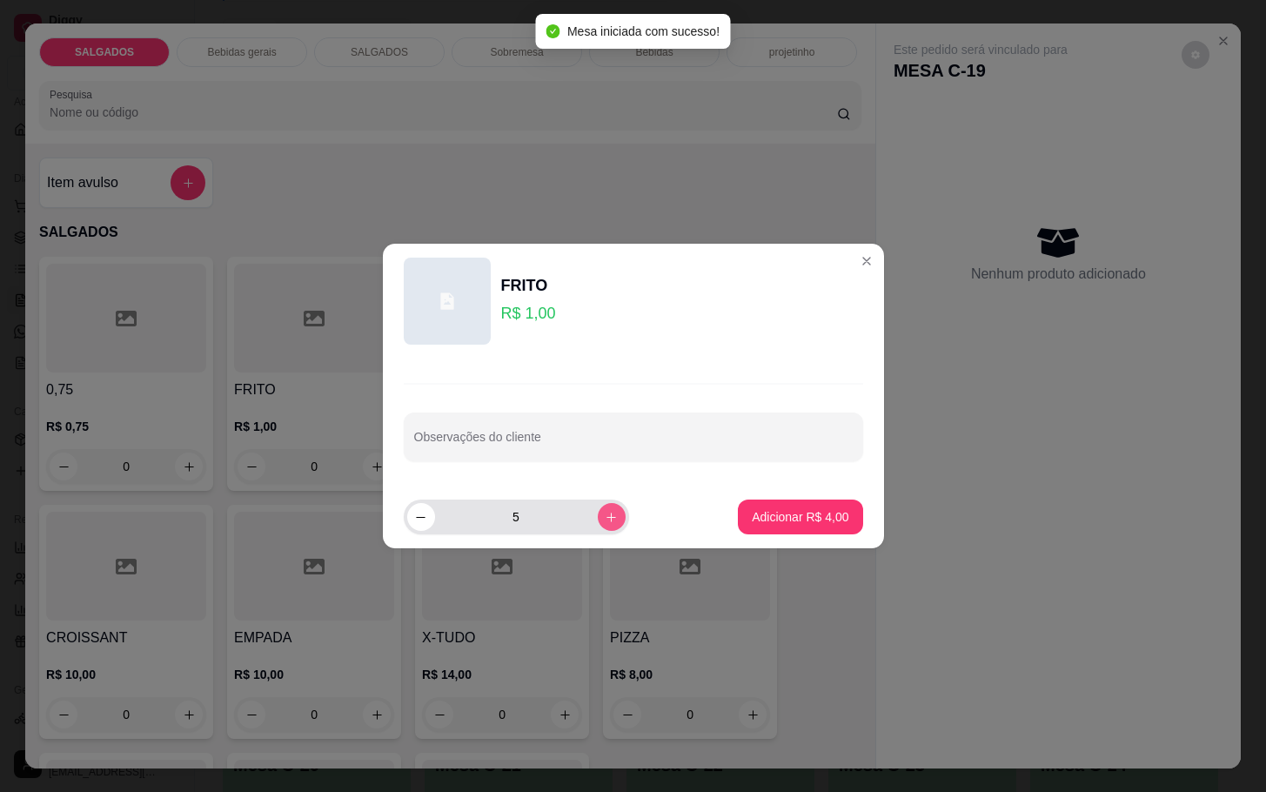
type input "6"
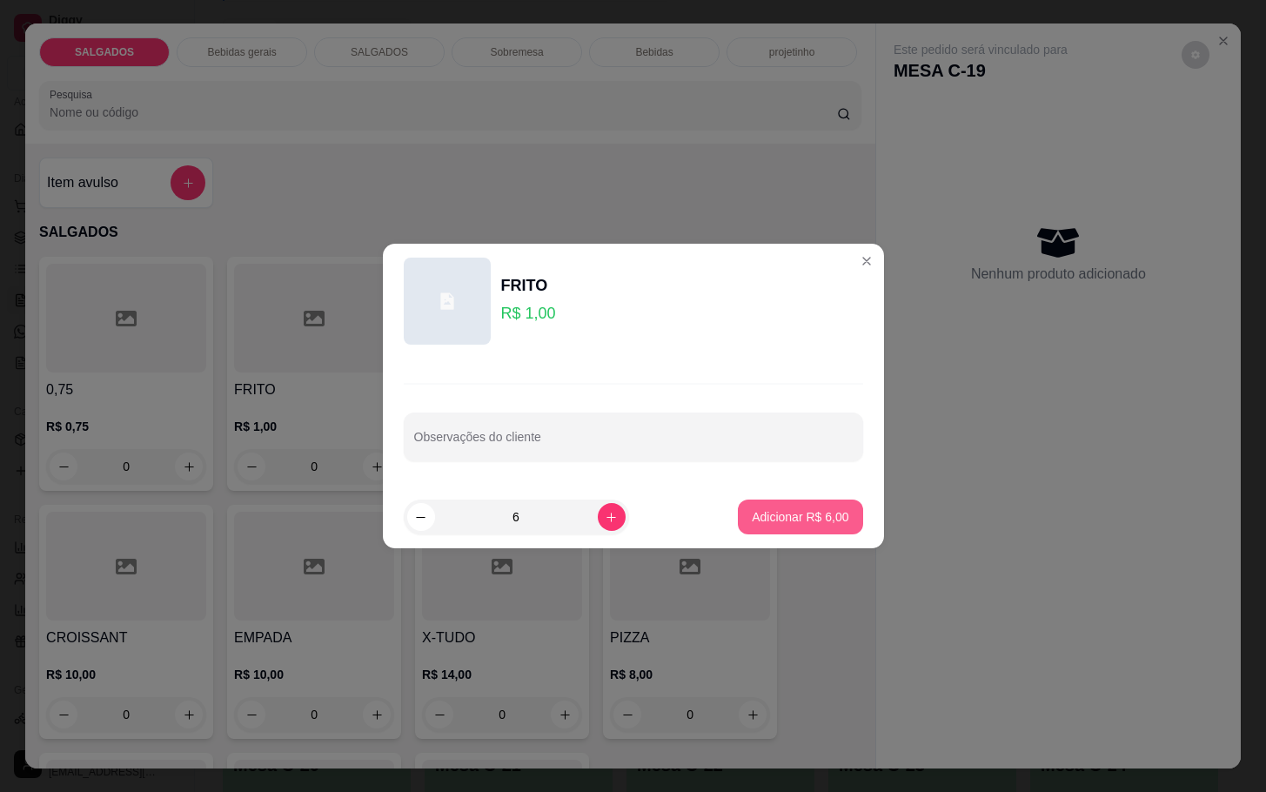
click at [741, 507] on button "Adicionar R$ 6,00" at bounding box center [800, 517] width 124 height 35
type input "6"
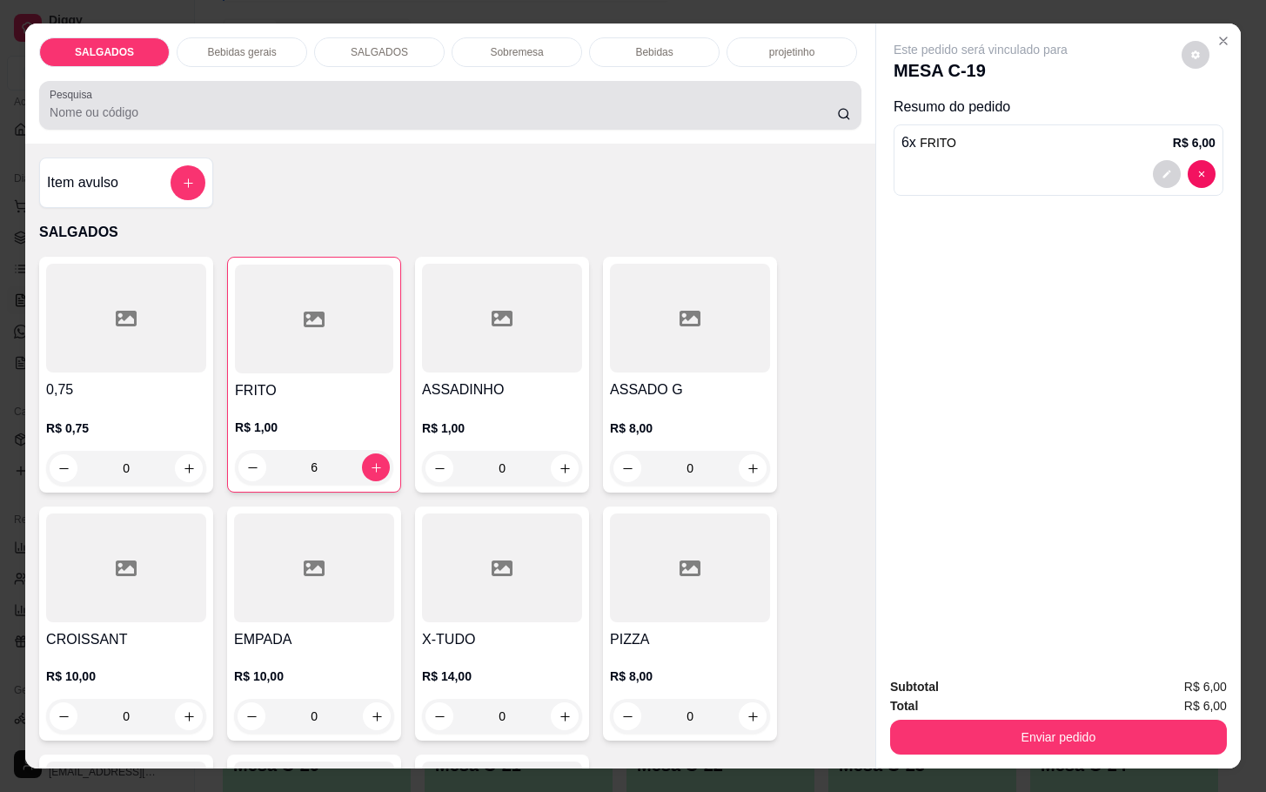
click at [251, 81] on div "Pesquisa" at bounding box center [450, 105] width 822 height 49
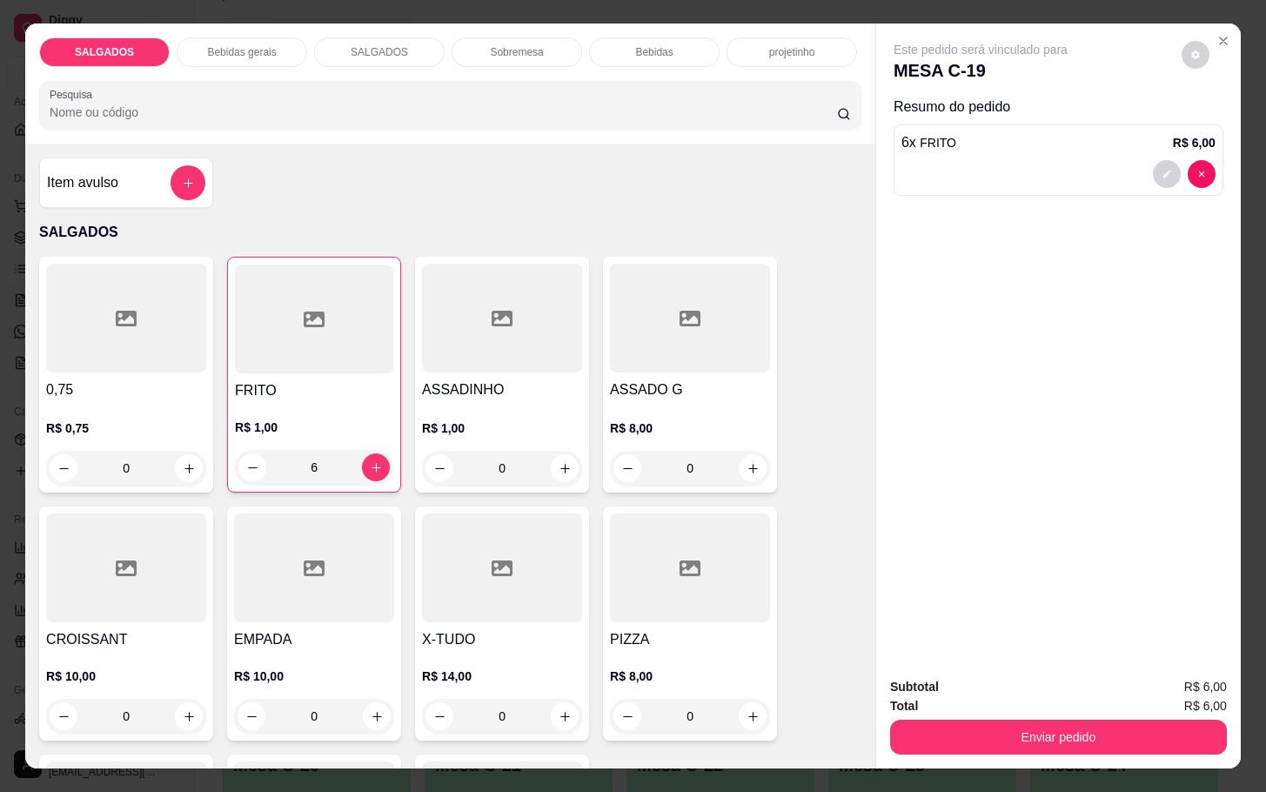
click at [269, 63] on div "SALGADOS Bebidas gerais SALGADOS Sobremesa Bebidas projetinho Pesquisa" at bounding box center [450, 83] width 850 height 120
click at [249, 53] on div "Bebidas gerais" at bounding box center [242, 52] width 131 height 30
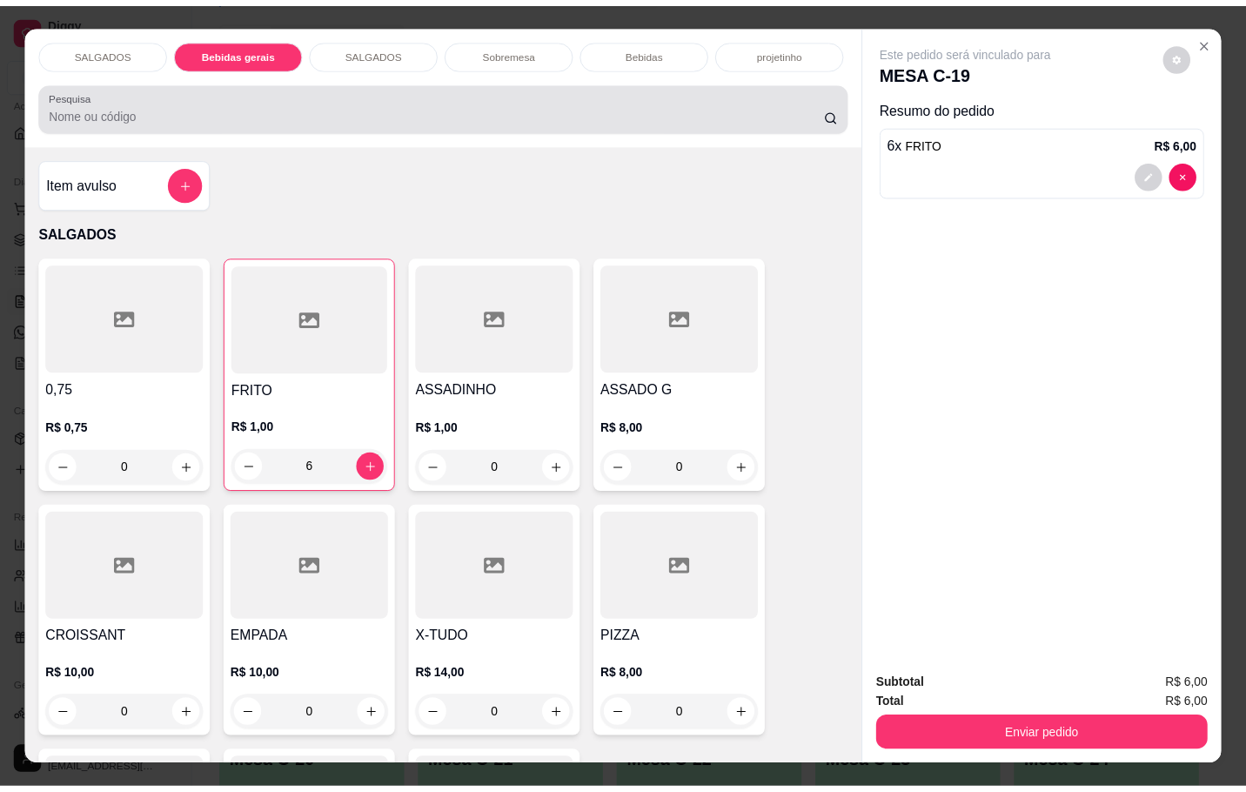
scroll to position [42, 0]
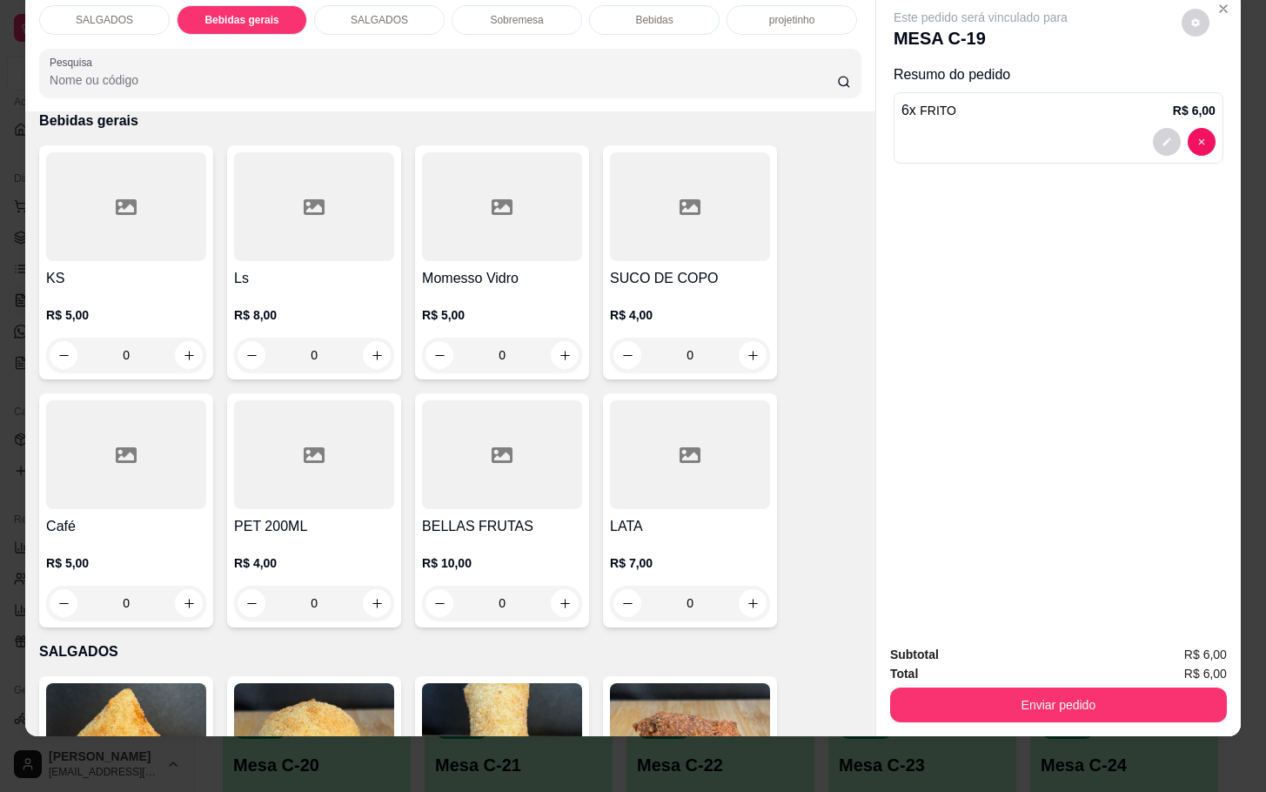
click at [457, 215] on div at bounding box center [502, 206] width 160 height 109
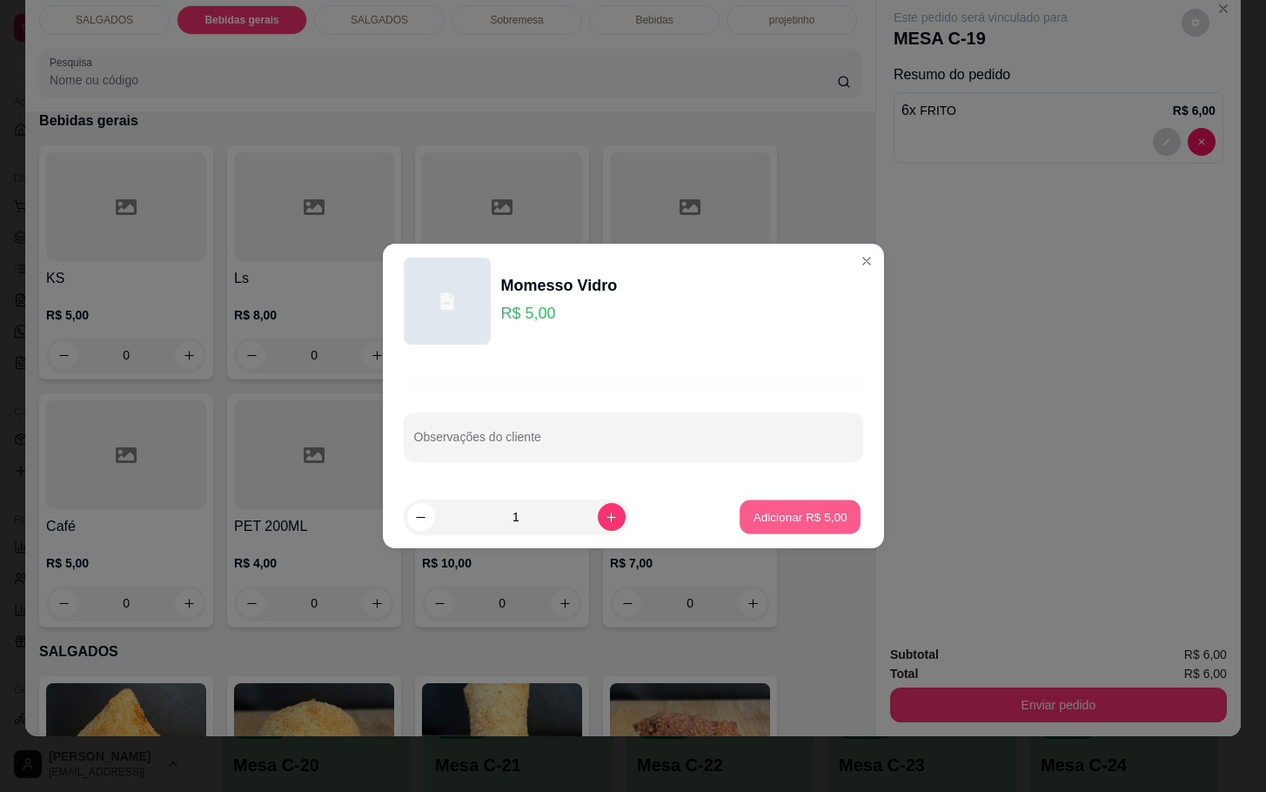
click at [802, 517] on p "Adicionar R$ 5,00" at bounding box center [801, 516] width 94 height 17
type input "1"
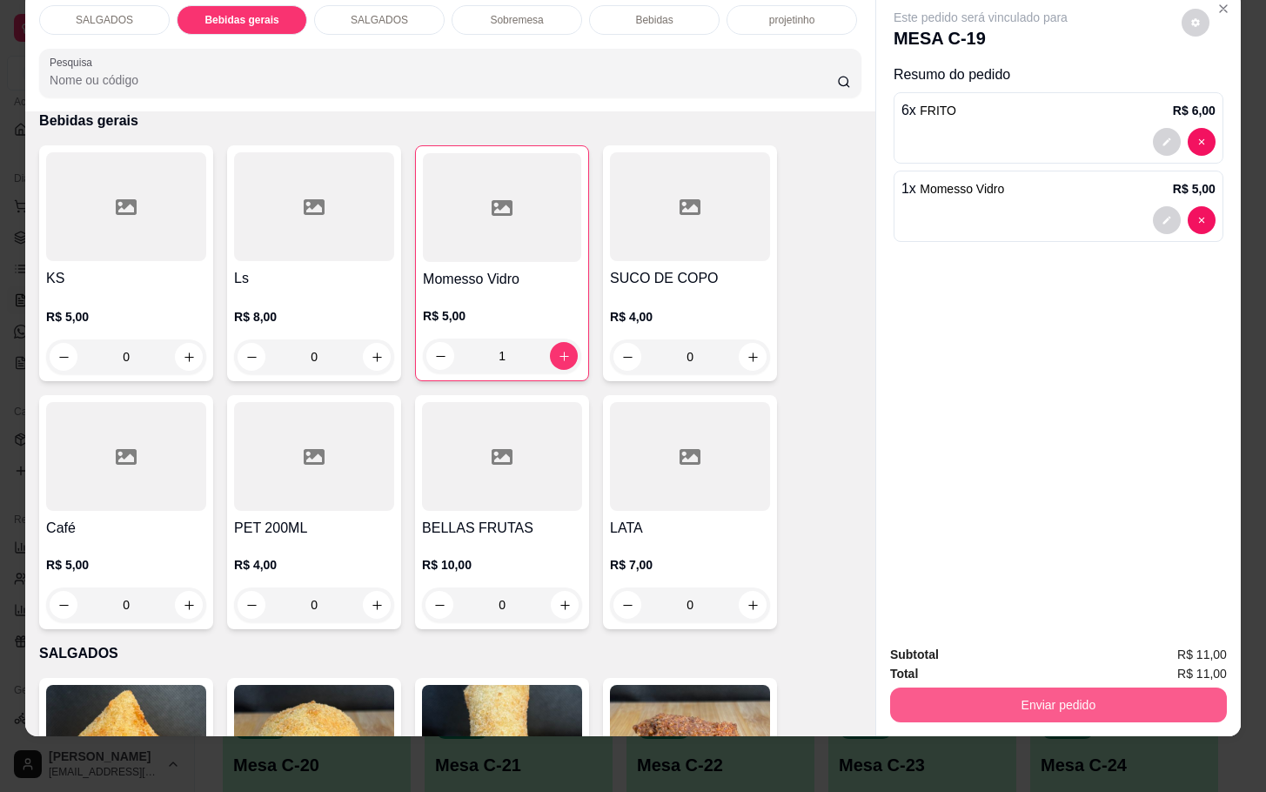
click at [1044, 697] on button "Enviar pedido" at bounding box center [1058, 705] width 337 height 35
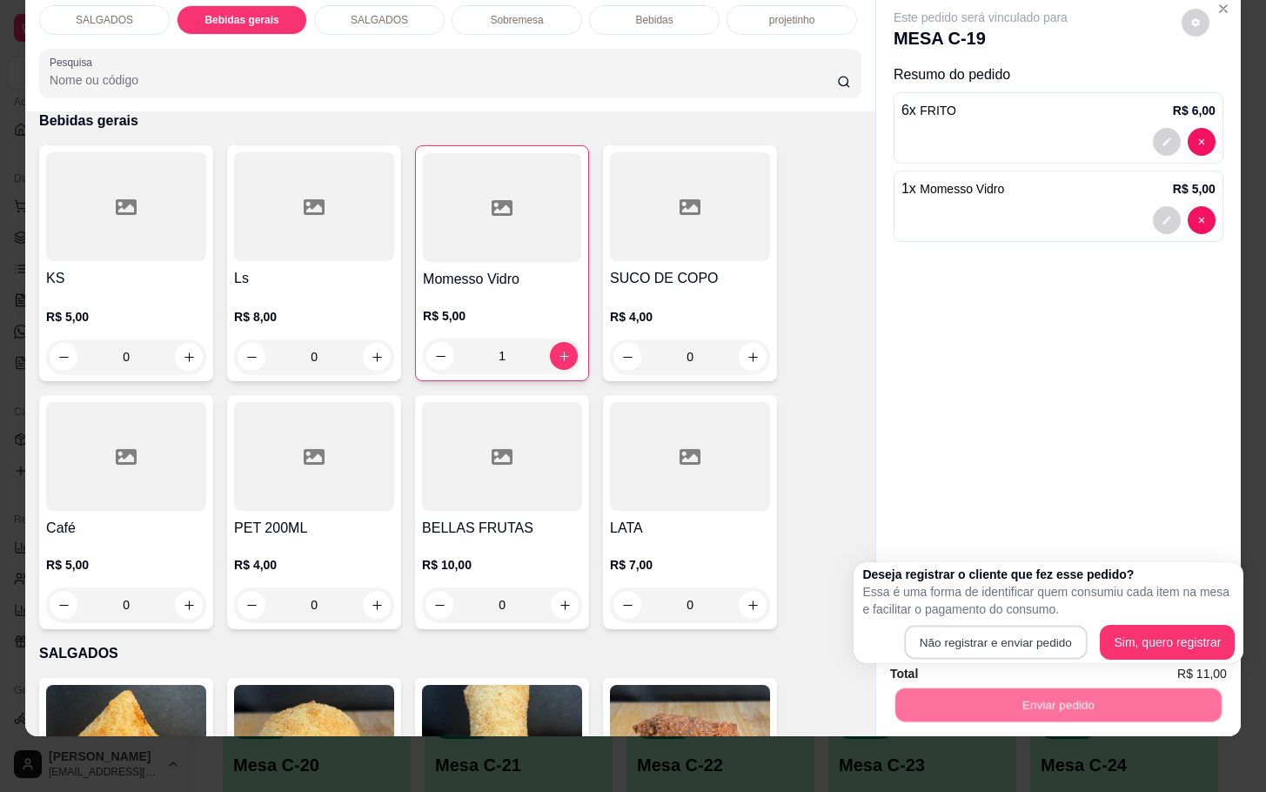
click at [1005, 645] on button "Não registrar e enviar pedido" at bounding box center [995, 643] width 183 height 34
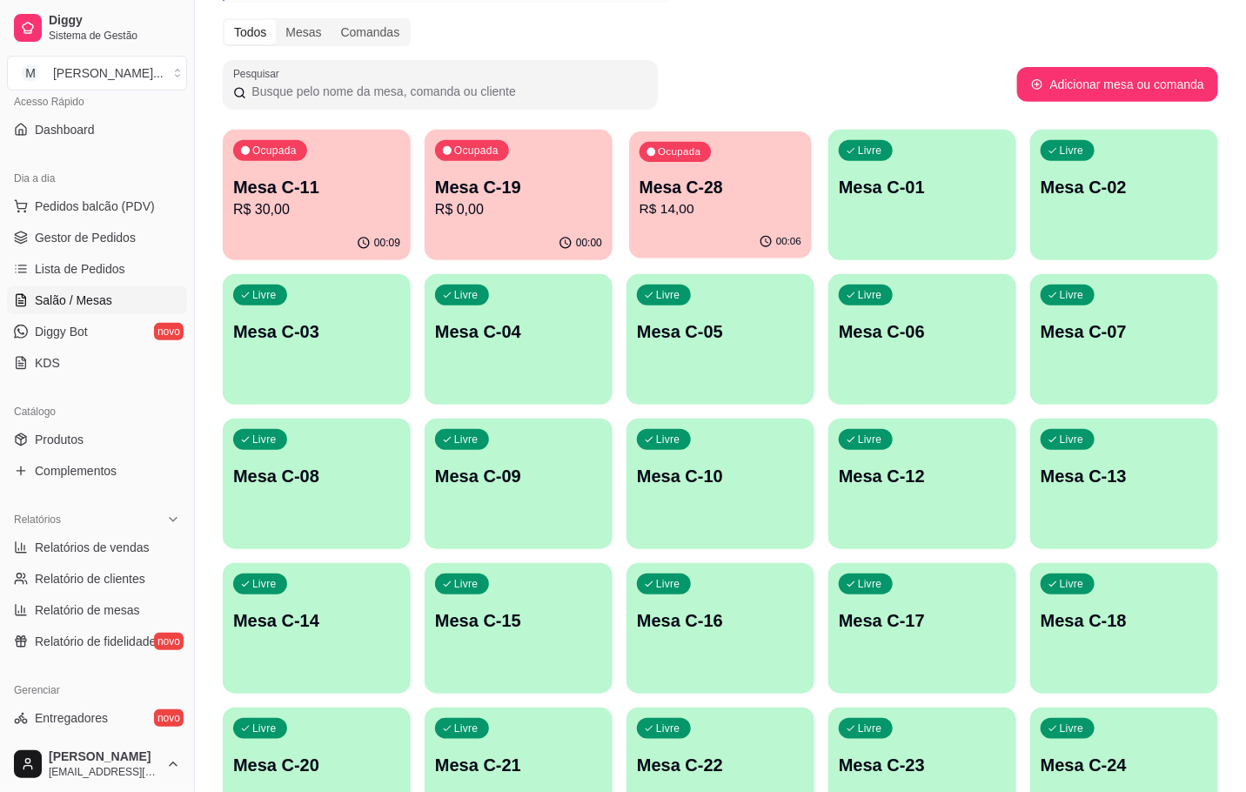
click at [674, 217] on p "R$ 14,00" at bounding box center [721, 209] width 162 height 20
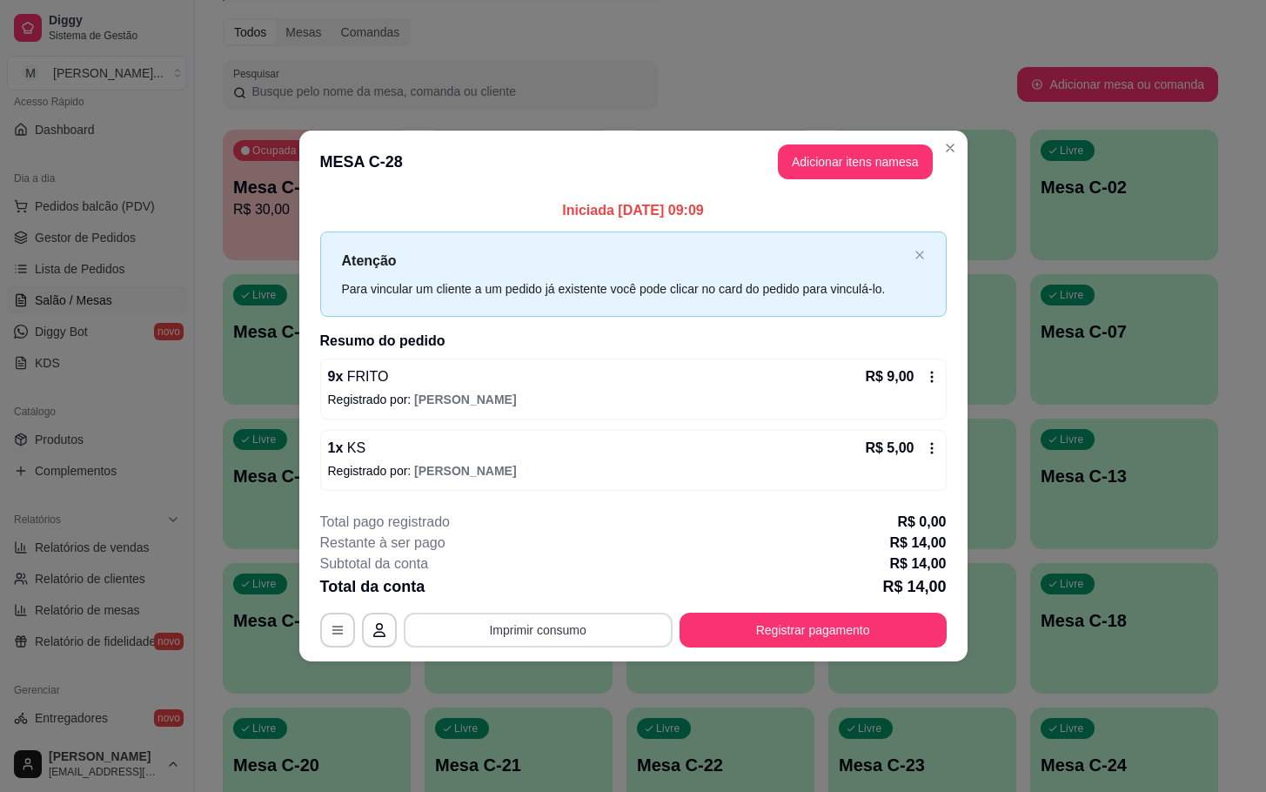
click at [455, 634] on button "Imprimir consumo" at bounding box center [538, 630] width 269 height 35
click at [518, 595] on button "IMPRESSORA" at bounding box center [543, 590] width 122 height 27
click at [782, 619] on button "Registrar pagamento" at bounding box center [813, 630] width 267 height 35
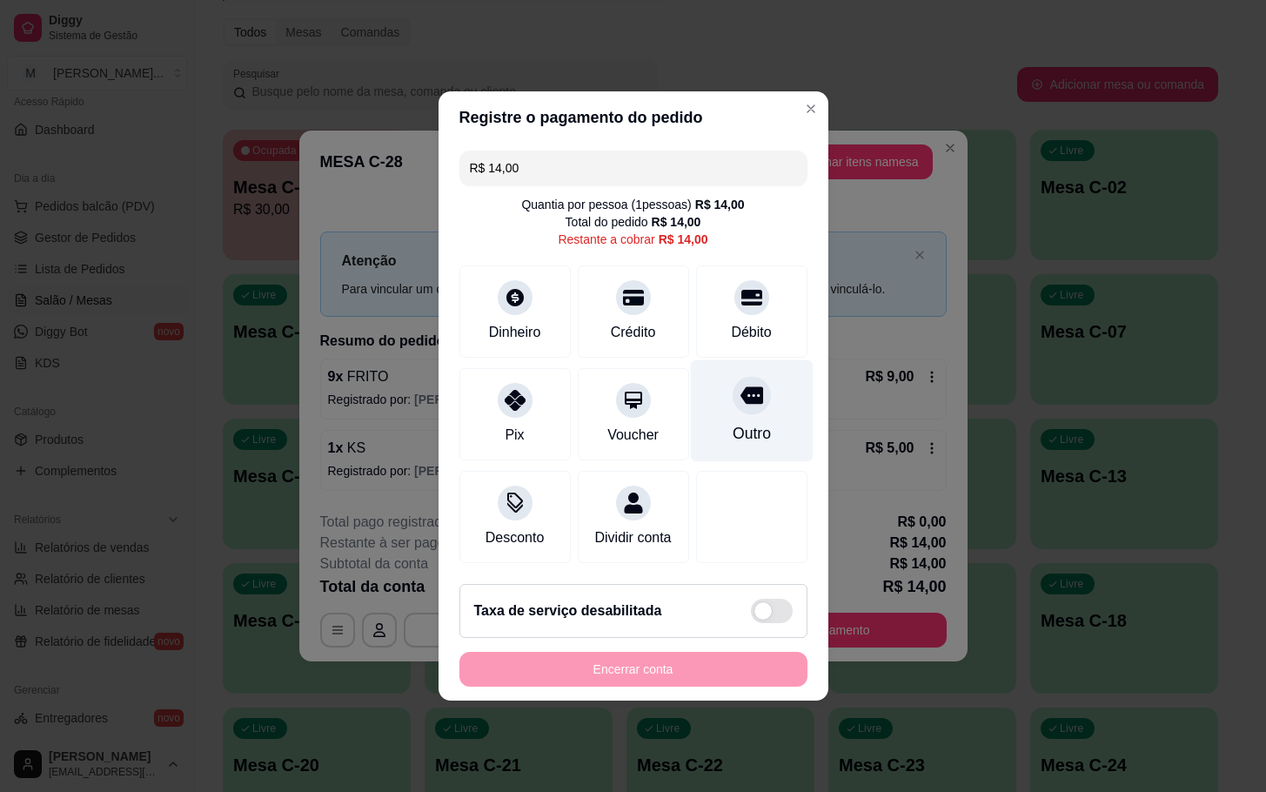
click at [718, 406] on div "Outro" at bounding box center [751, 411] width 123 height 102
type input "R$ 0,00"
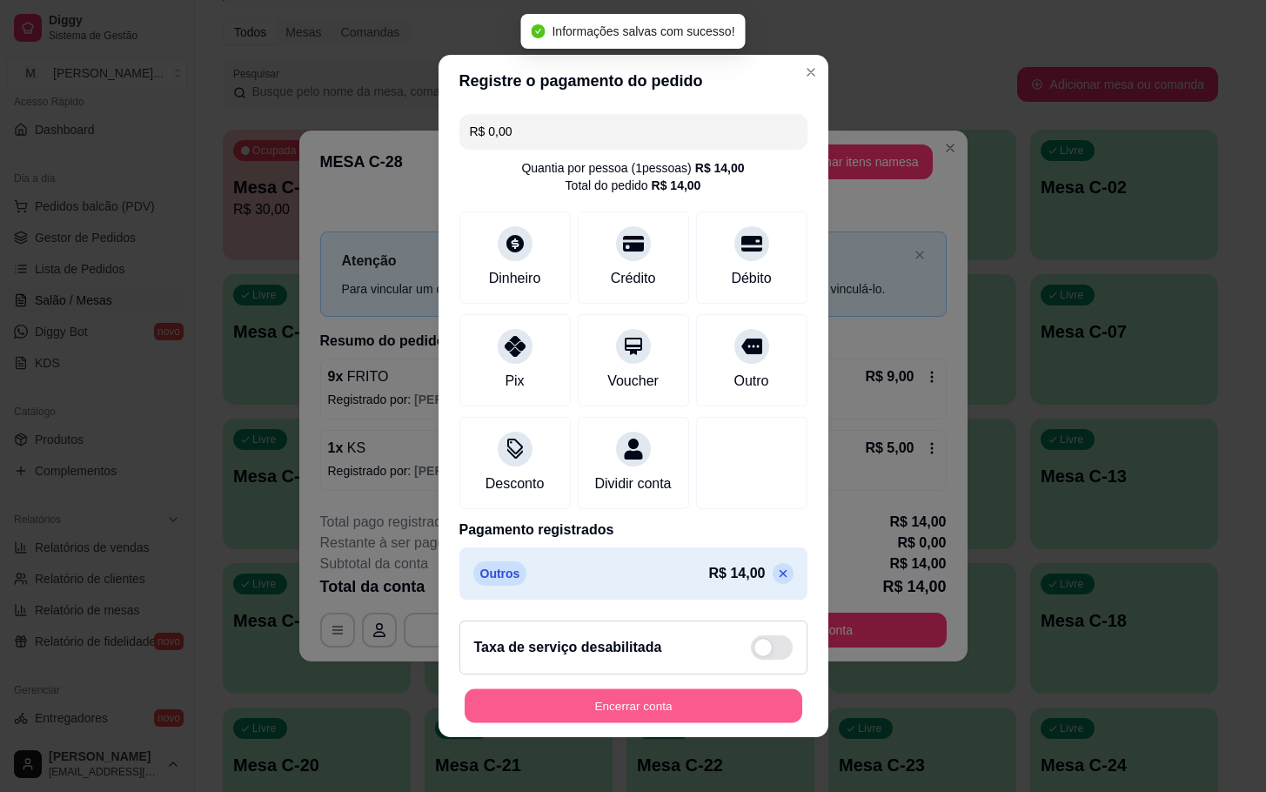
click at [713, 723] on button "Encerrar conta" at bounding box center [634, 706] width 338 height 34
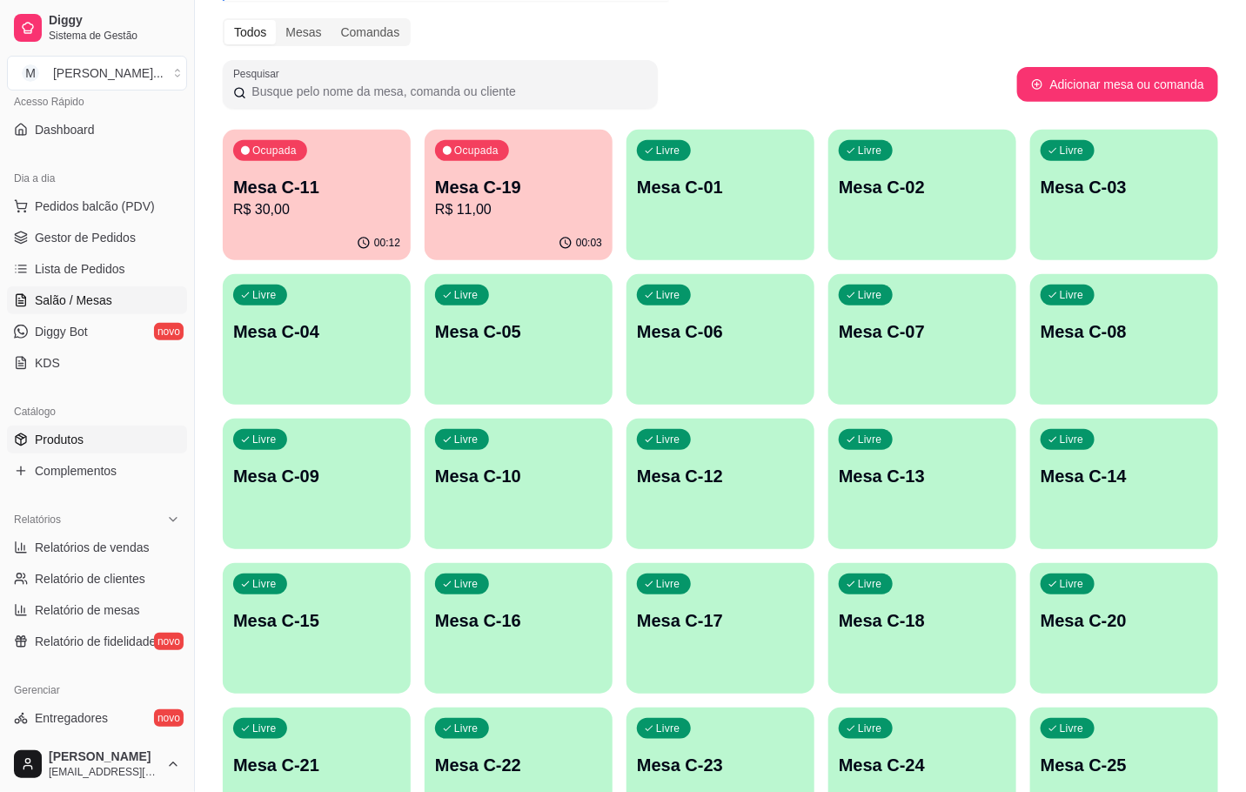
click at [50, 429] on link "Produtos" at bounding box center [97, 440] width 180 height 28
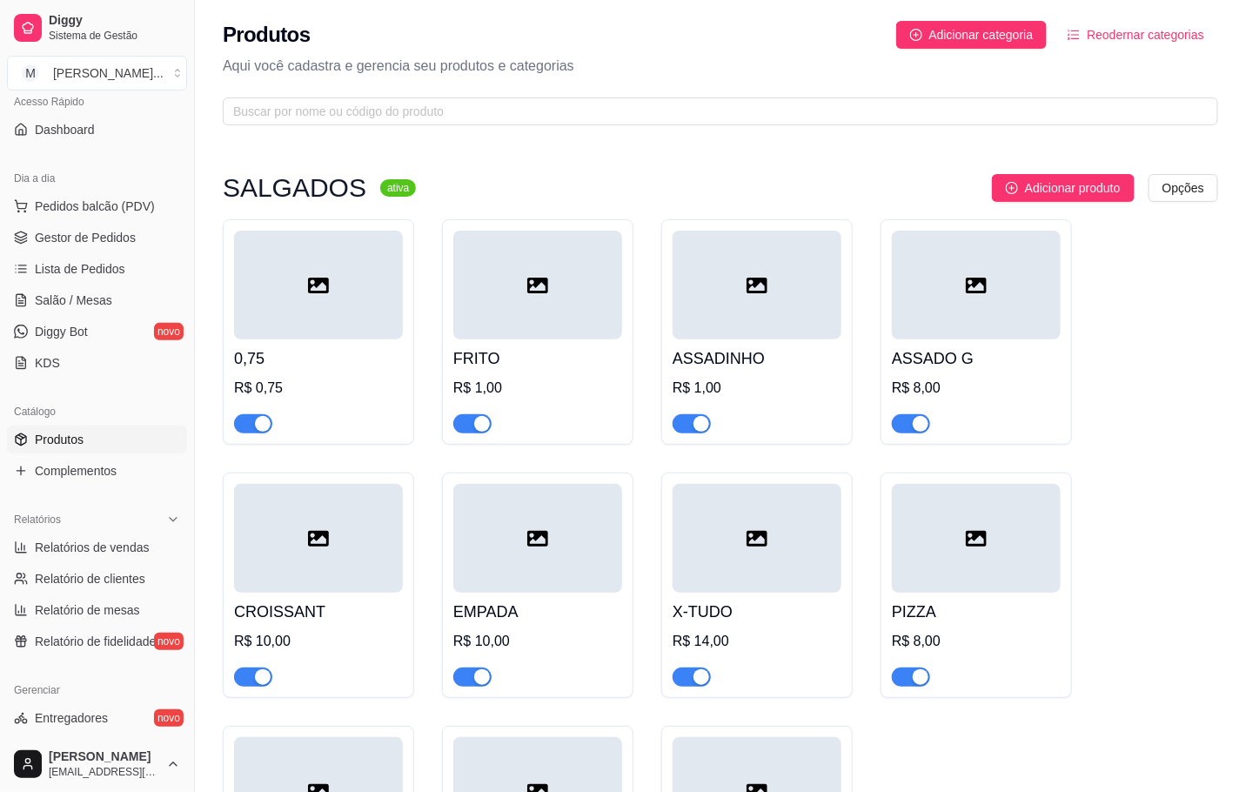
click at [489, 312] on div at bounding box center [537, 285] width 169 height 109
click at [935, 288] on div at bounding box center [976, 285] width 169 height 109
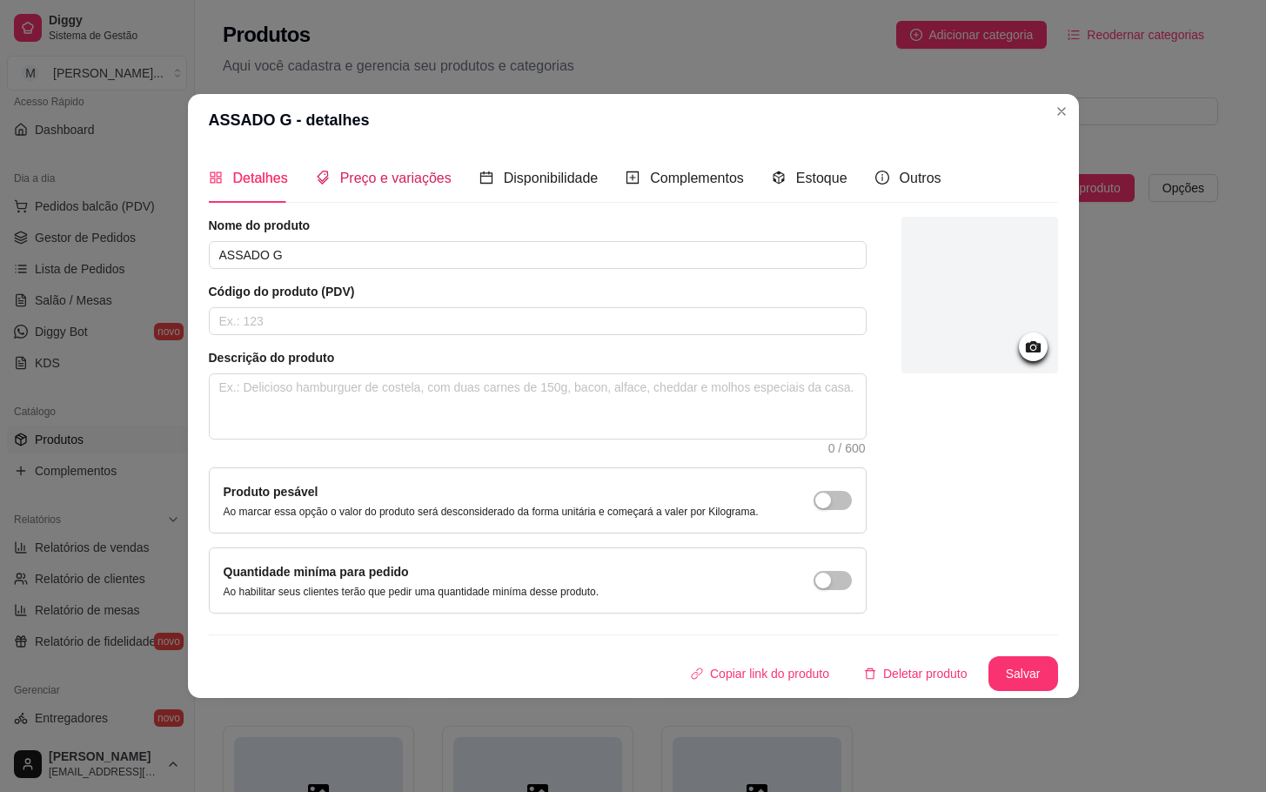
click at [407, 185] on div "Preço e variações" at bounding box center [384, 178] width 136 height 22
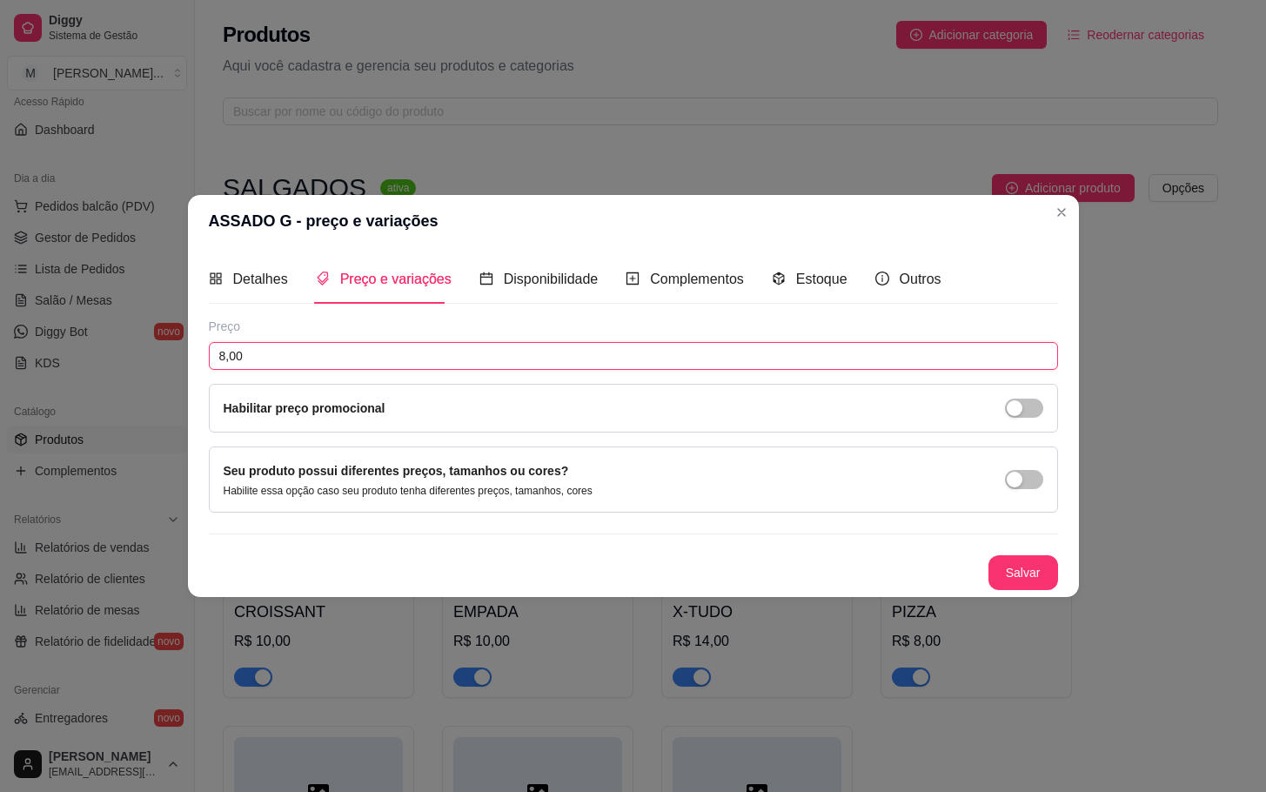
drag, startPoint x: 306, startPoint y: 352, endPoint x: -26, endPoint y: 379, distance: 333.5
click at [0, 379] on html "Diggy Sistema de Gestão M Mila Salgados ... Loja aberta Diggy Pro + 30 até 01/0…" at bounding box center [633, 396] width 1266 height 792
type input "9,00"
click at [1037, 569] on button "Salvar" at bounding box center [1024, 572] width 70 height 35
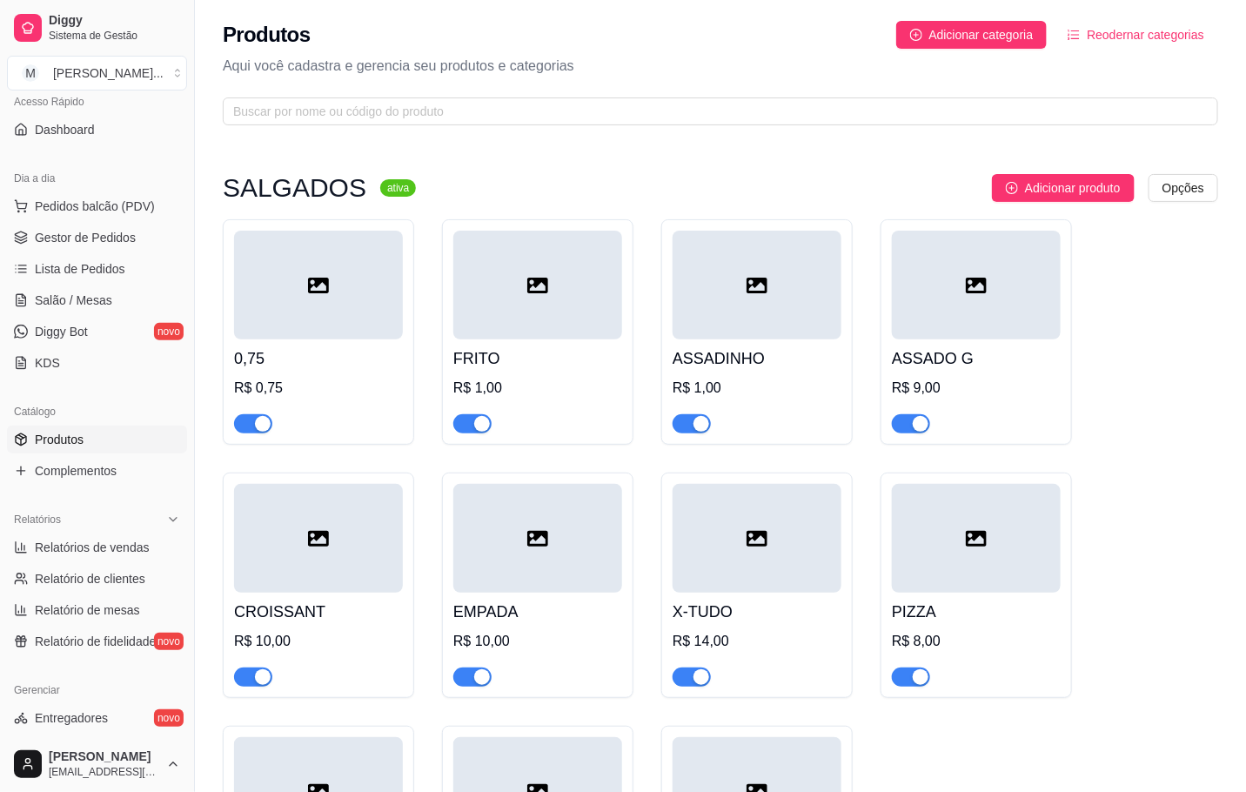
click at [762, 569] on div at bounding box center [757, 538] width 169 height 109
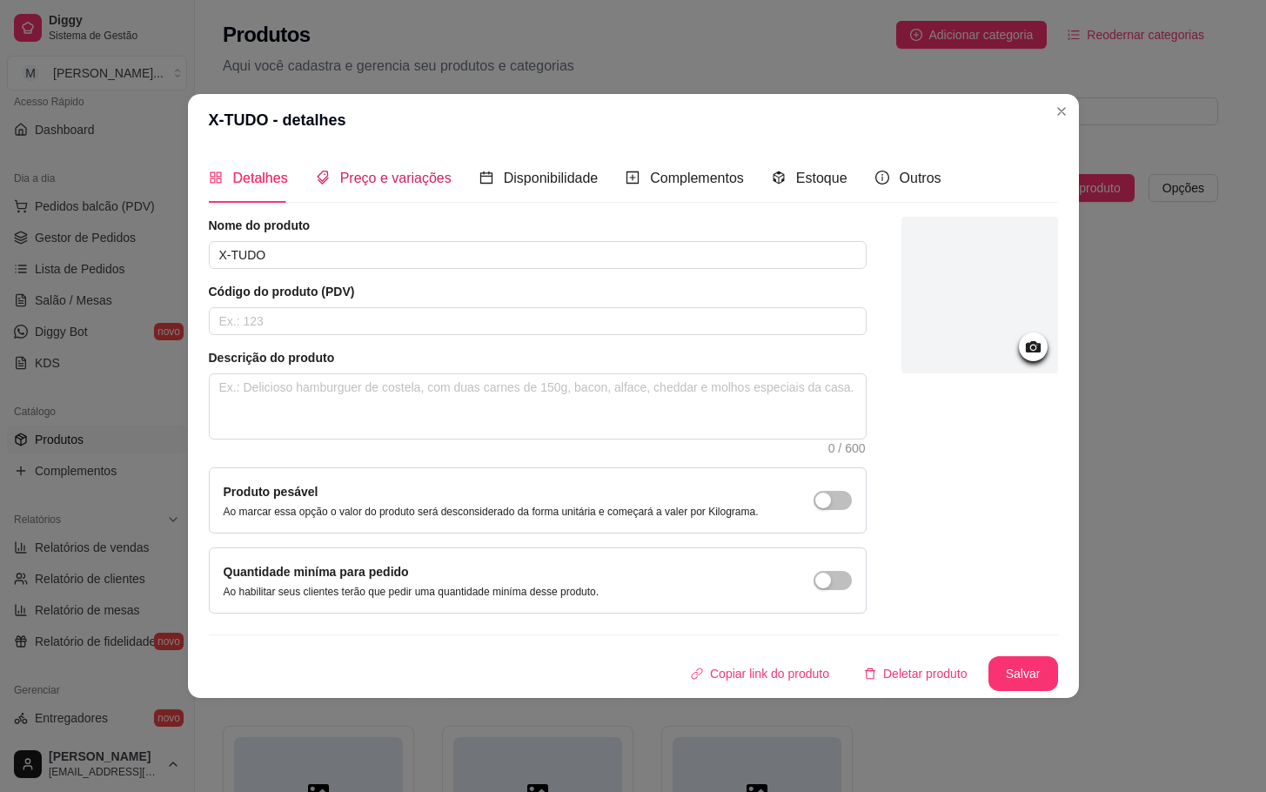
click at [372, 172] on span "Preço e variações" at bounding box center [395, 178] width 111 height 15
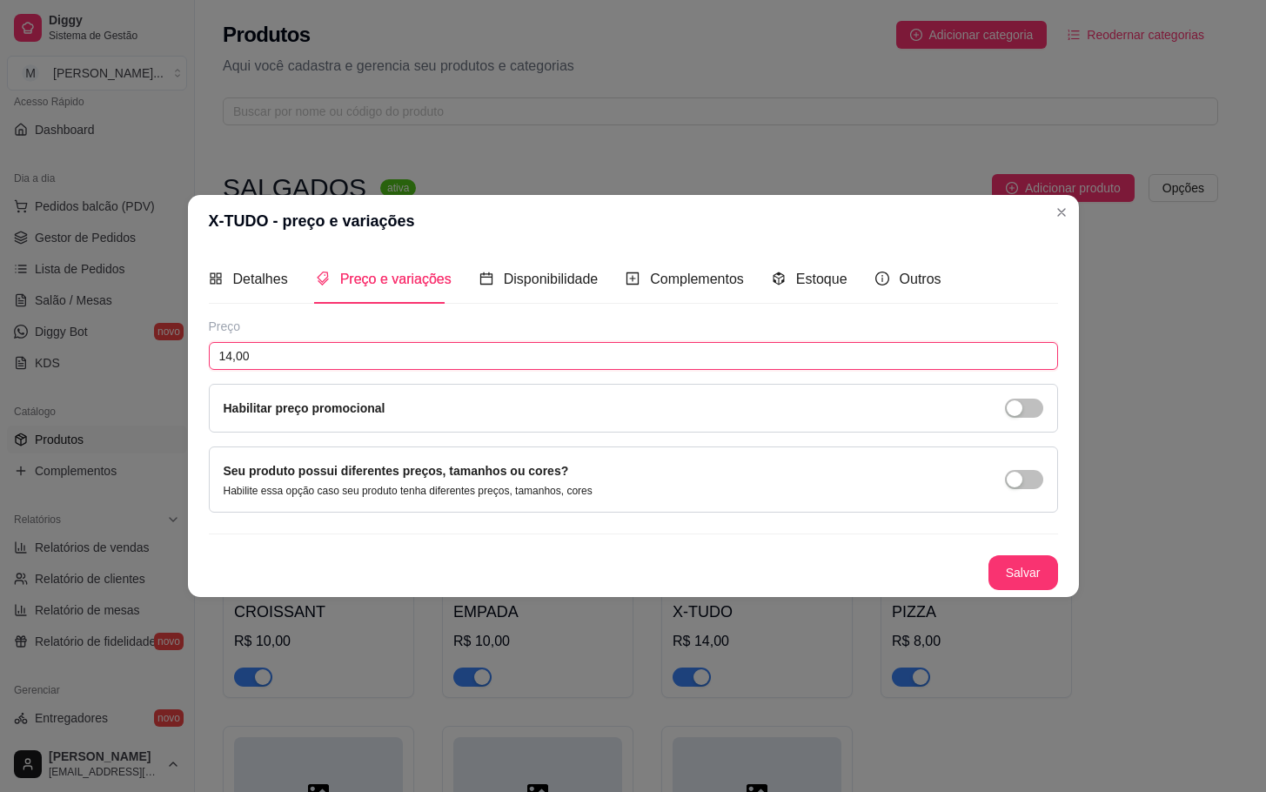
drag, startPoint x: 350, startPoint y: 361, endPoint x: 92, endPoint y: 348, distance: 257.9
click at [92, 348] on div "X-TUDO - preço e variações Detalhes Preço e variações Disponibilidade Complemen…" at bounding box center [633, 396] width 1266 height 792
type input "15,00"
click at [1039, 586] on button "Salvar" at bounding box center [1024, 573] width 68 height 34
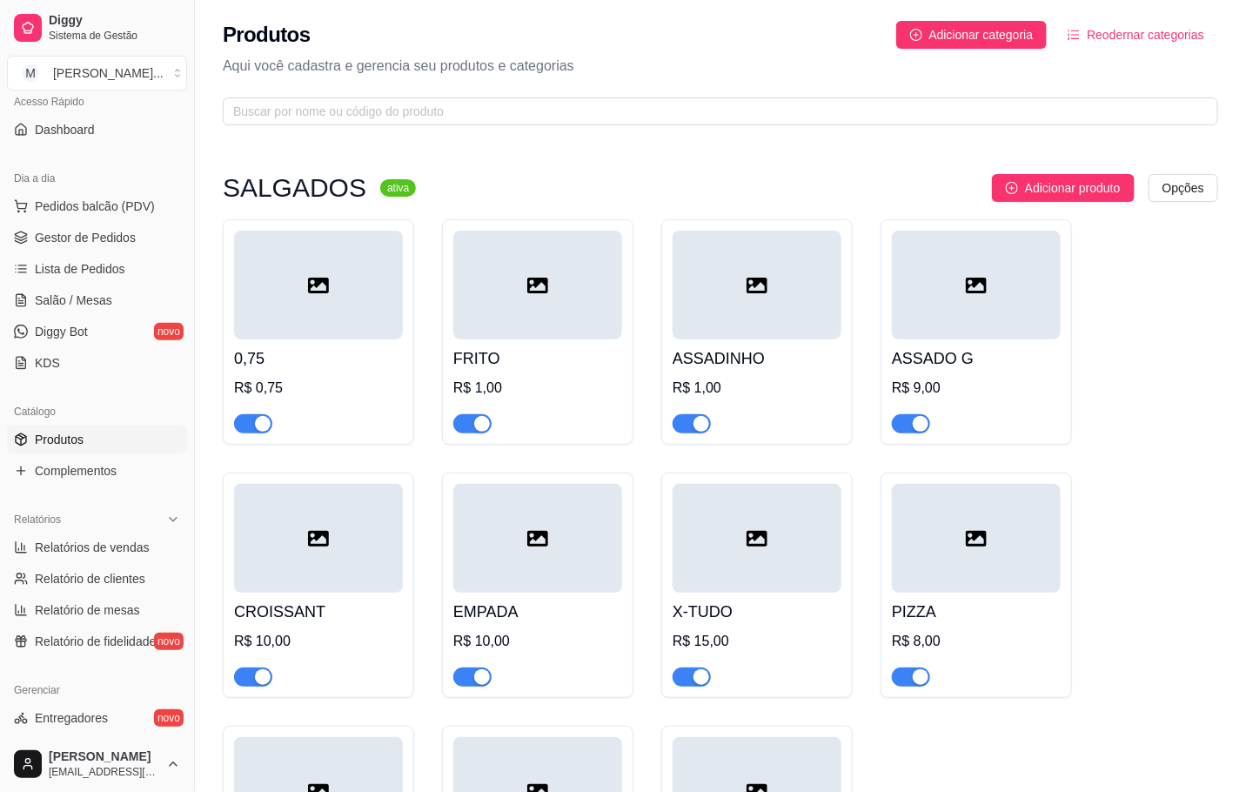
click at [961, 580] on div at bounding box center [976, 538] width 169 height 109
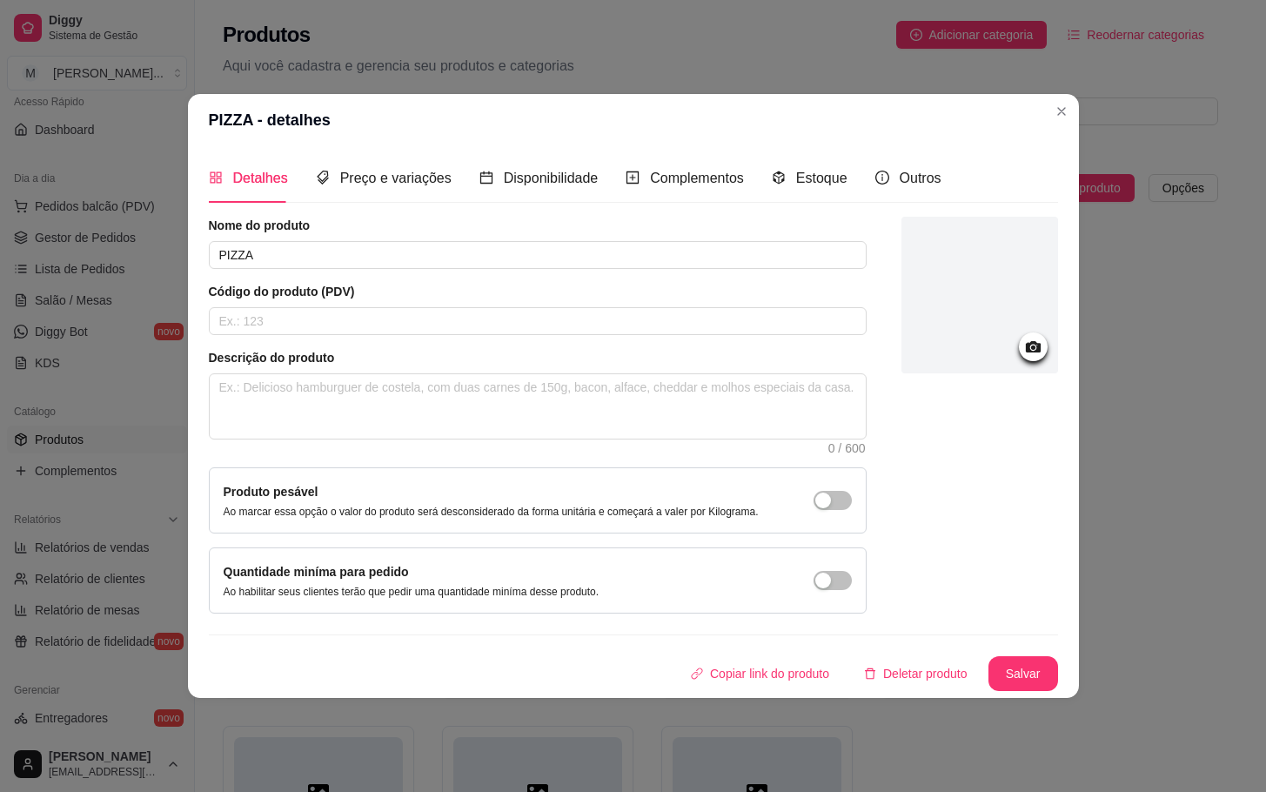
click at [360, 205] on div "Detalhes Preço e variações Disponibilidade Complementos Estoque Outros Nome do …" at bounding box center [633, 422] width 849 height 538
click at [364, 185] on div "Preço e variações" at bounding box center [384, 178] width 136 height 22
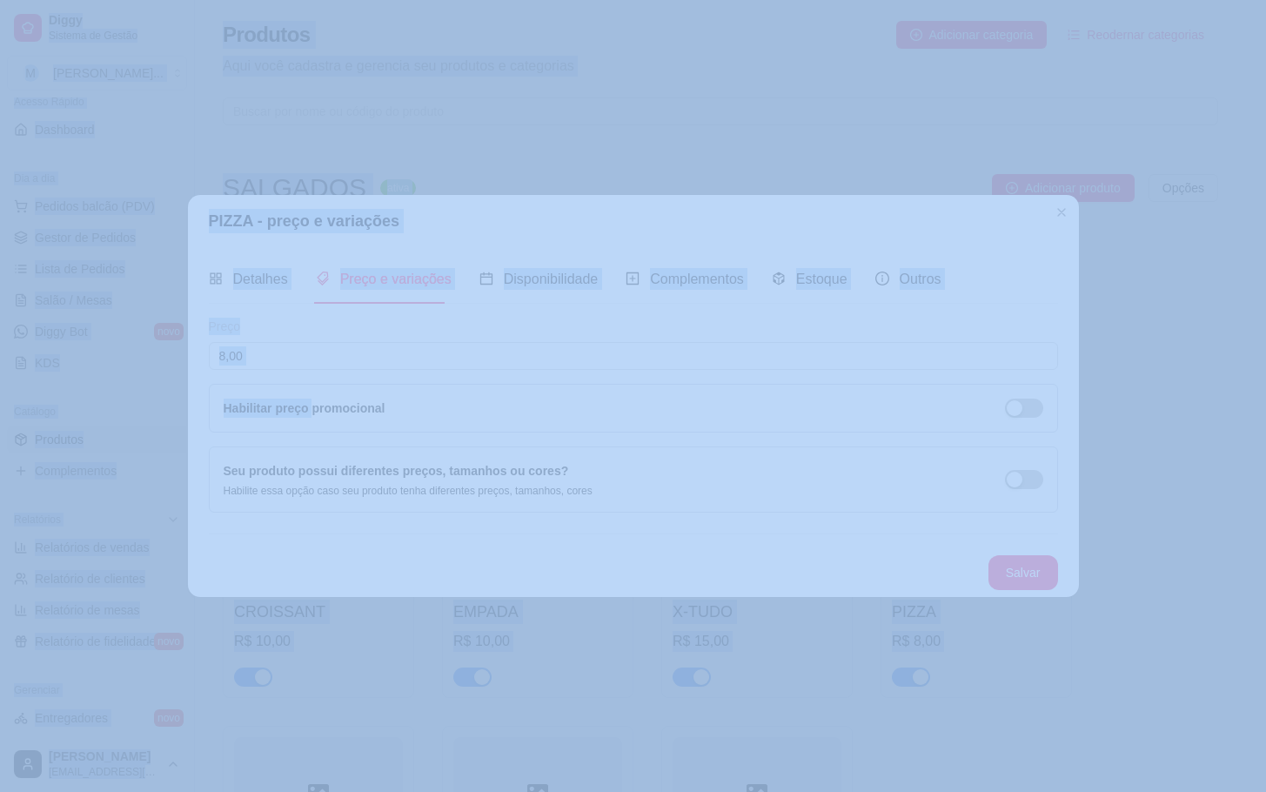
drag, startPoint x: 308, startPoint y: 372, endPoint x: -70, endPoint y: 395, distance: 378.4
click at [0, 395] on html "Diggy Sistema de Gestão M Mila Salgados ... Loja aberta Diggy Pro + 30 até 01/0…" at bounding box center [633, 396] width 1266 height 792
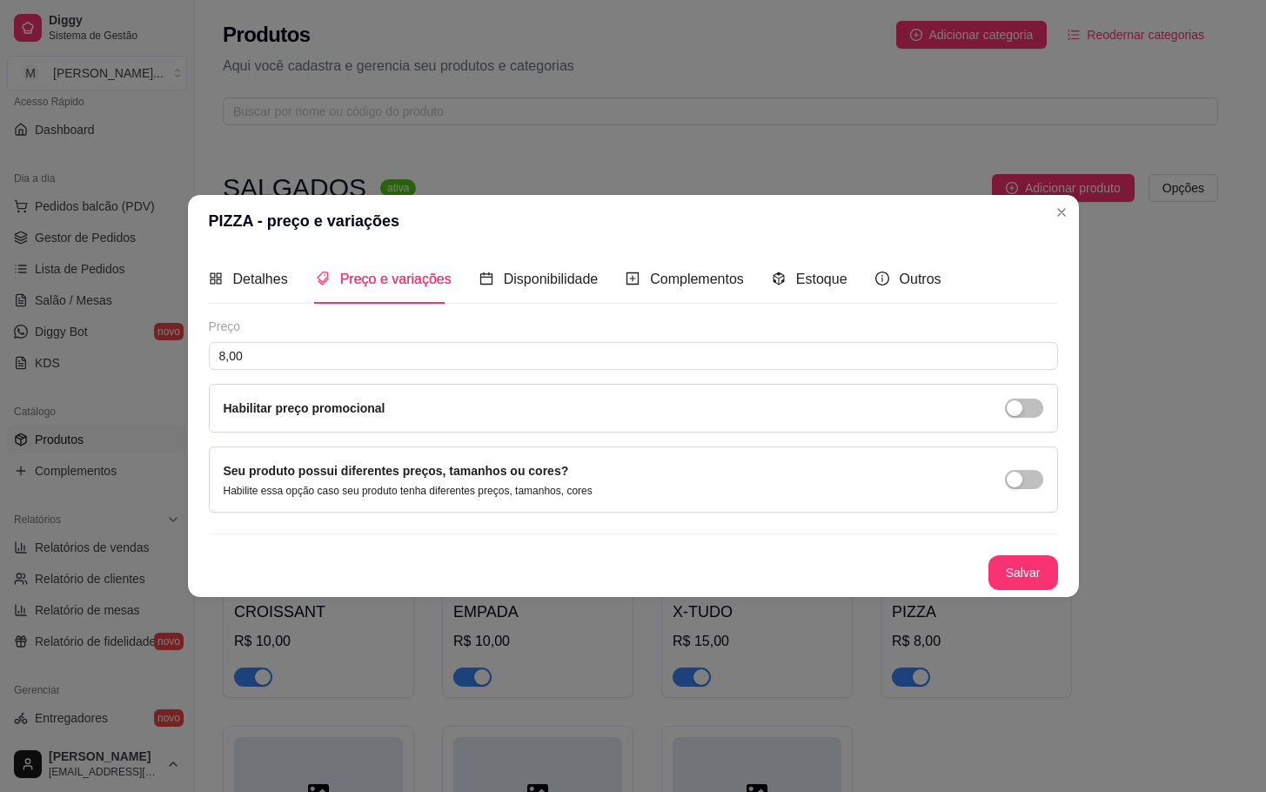
click at [337, 379] on div "Preço 8,00 Habilitar preço promocional" at bounding box center [633, 375] width 849 height 115
drag, startPoint x: 18, startPoint y: 403, endPoint x: -70, endPoint y: 416, distance: 88.9
click at [0, 416] on html "Diggy Sistema de Gestão M Mila Salgados ... Loja aberta Diggy Pro + 30 até 01/0…" at bounding box center [633, 396] width 1266 height 792
type input "9,00"
click at [1016, 577] on button "Salvar" at bounding box center [1024, 572] width 70 height 35
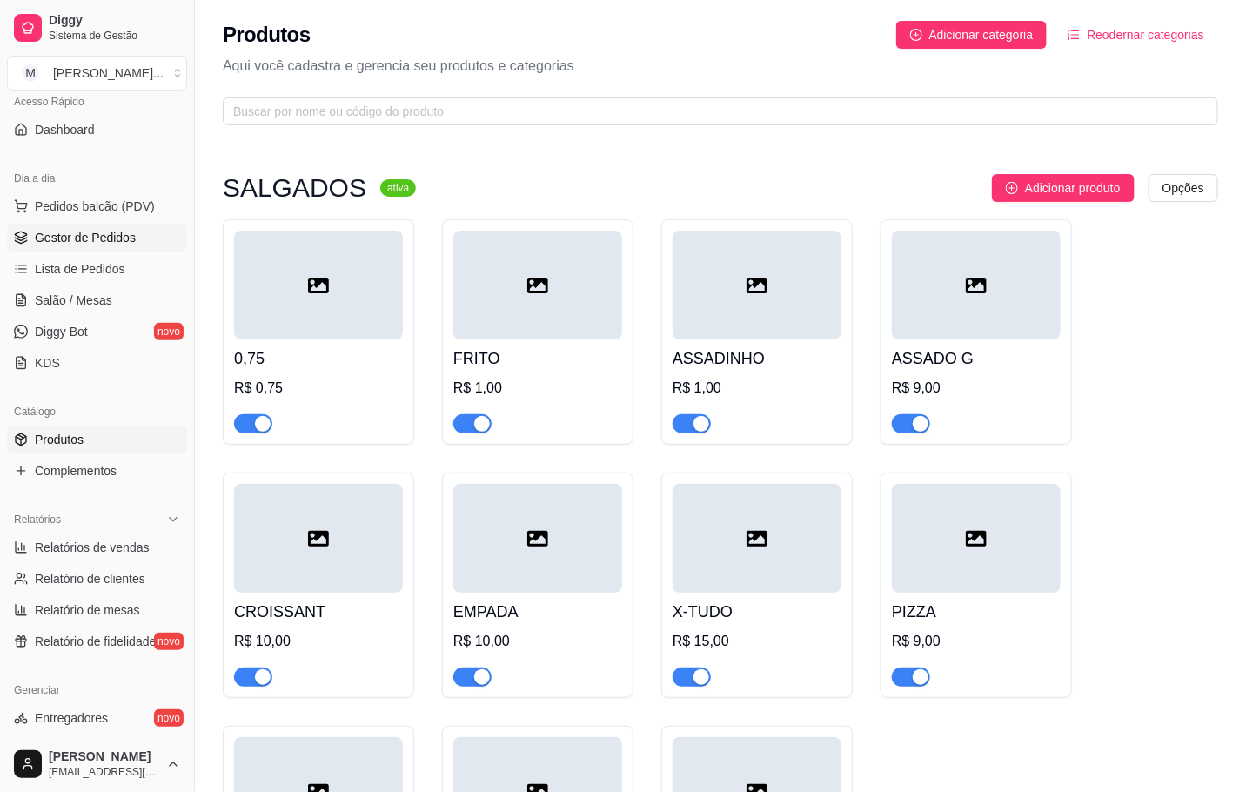
click at [37, 235] on span "Gestor de Pedidos" at bounding box center [85, 237] width 101 height 17
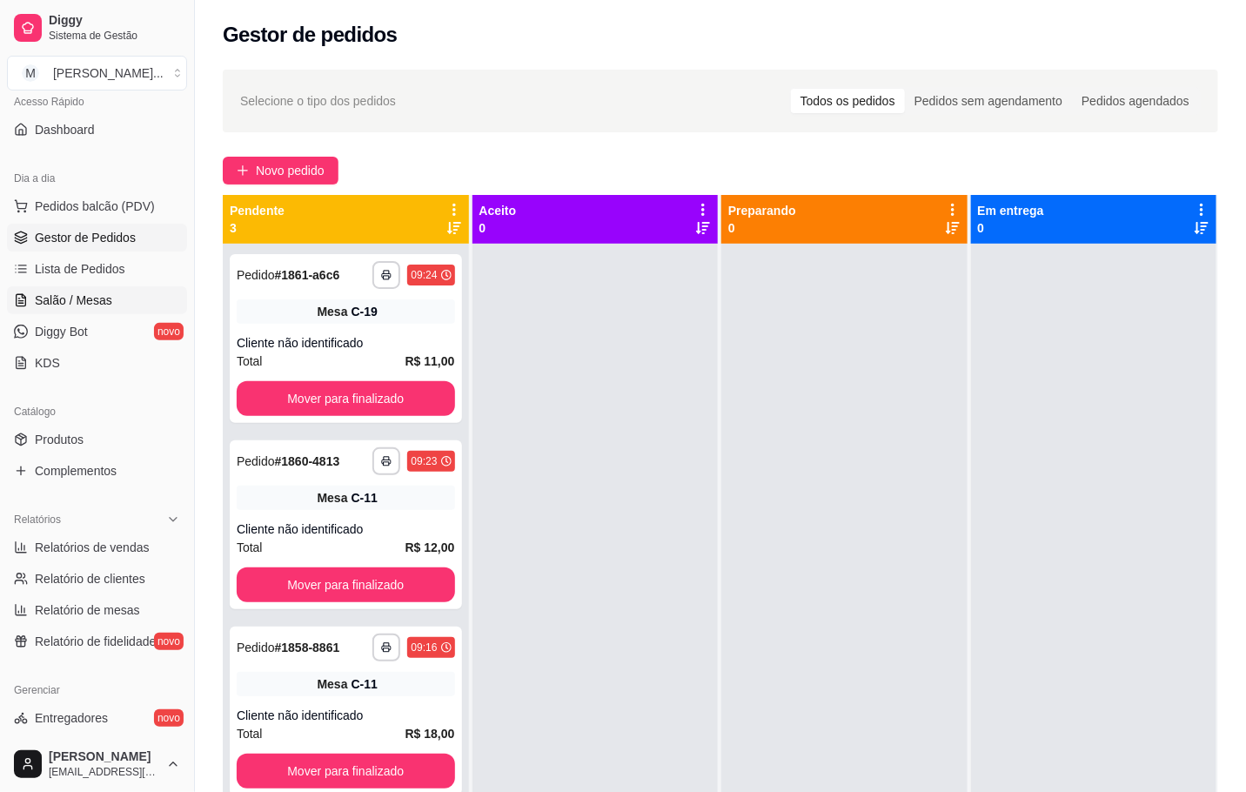
click at [57, 298] on span "Salão / Mesas" at bounding box center [73, 300] width 77 height 17
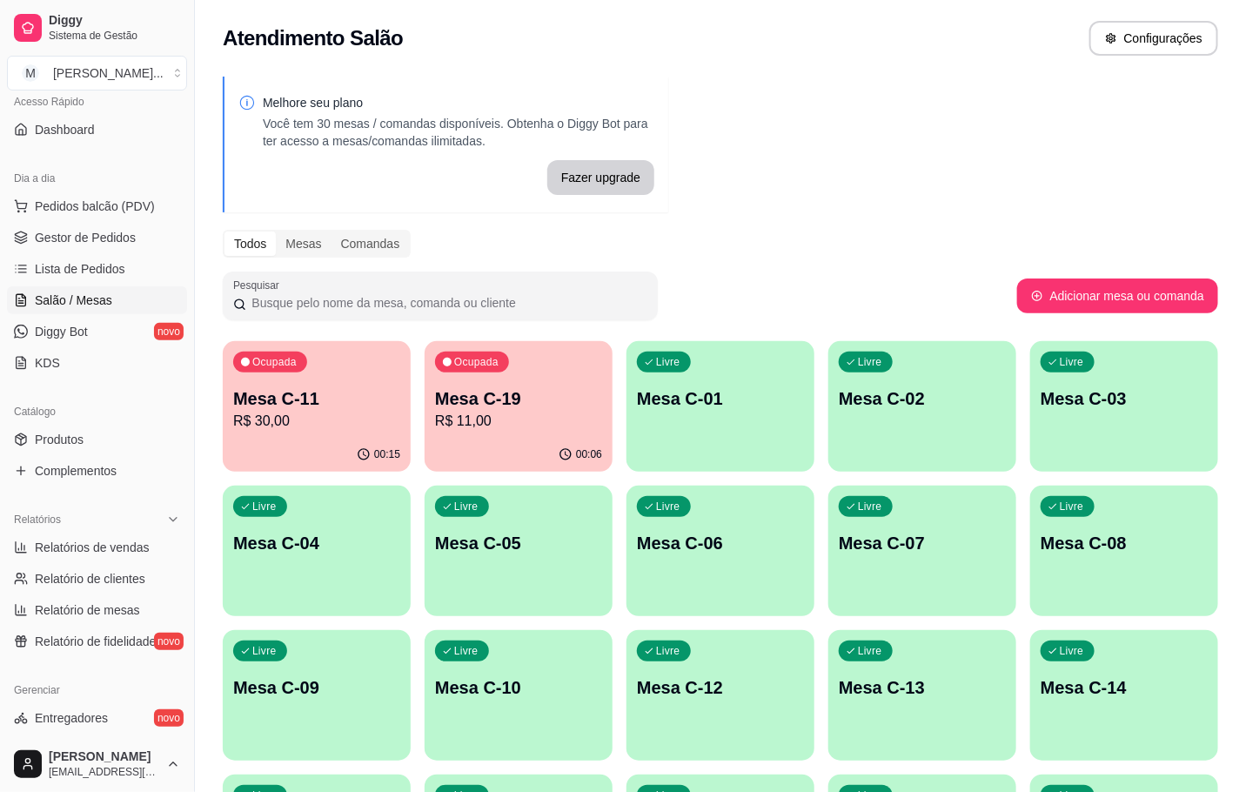
click at [492, 442] on div "00:06" at bounding box center [519, 455] width 188 height 34
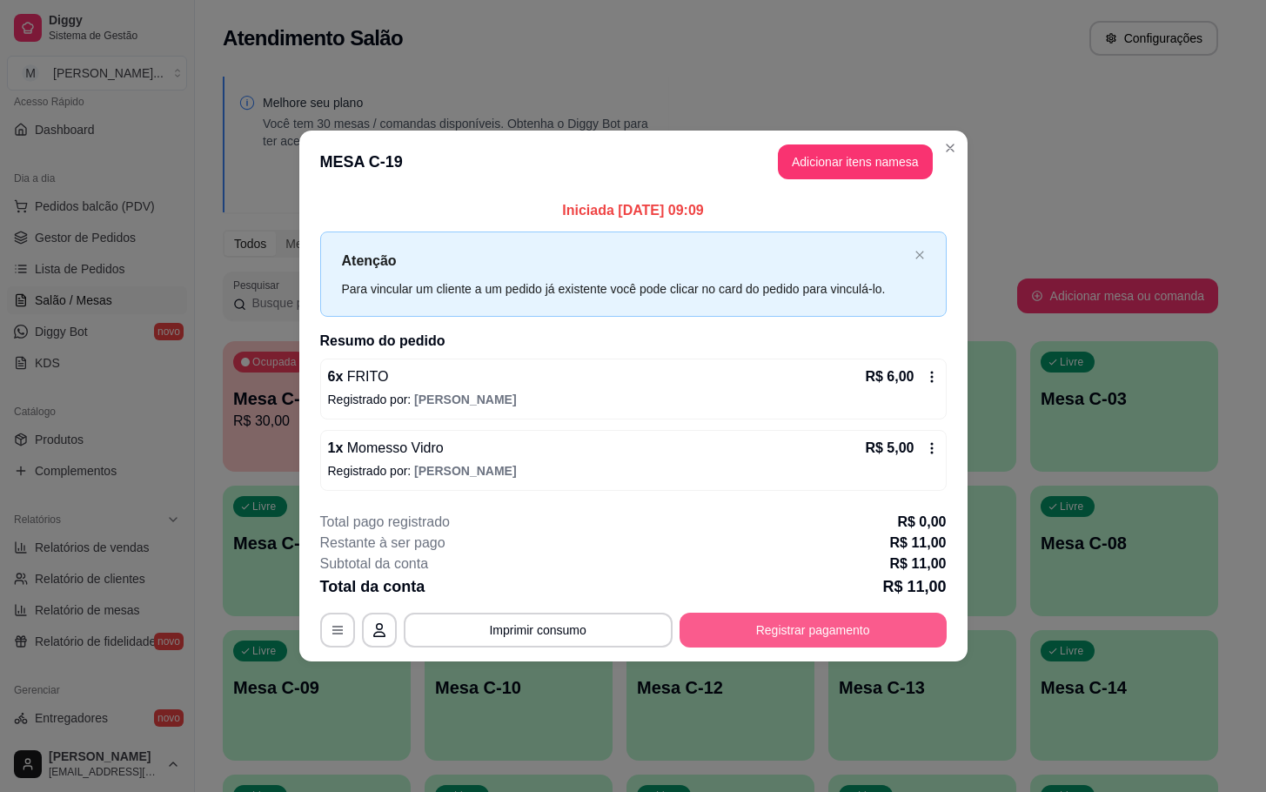
click at [788, 635] on button "Registrar pagamento" at bounding box center [813, 630] width 267 height 35
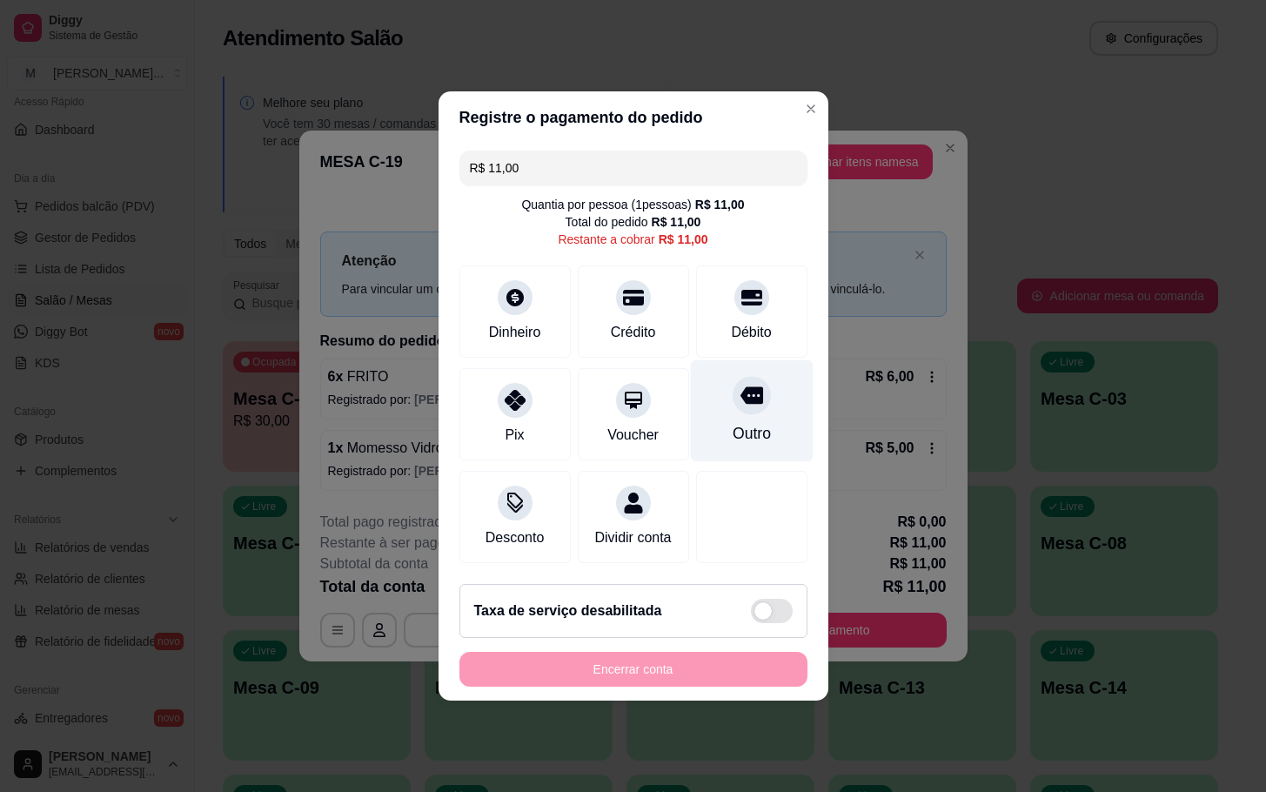
click at [698, 399] on div "Outro" at bounding box center [751, 411] width 123 height 102
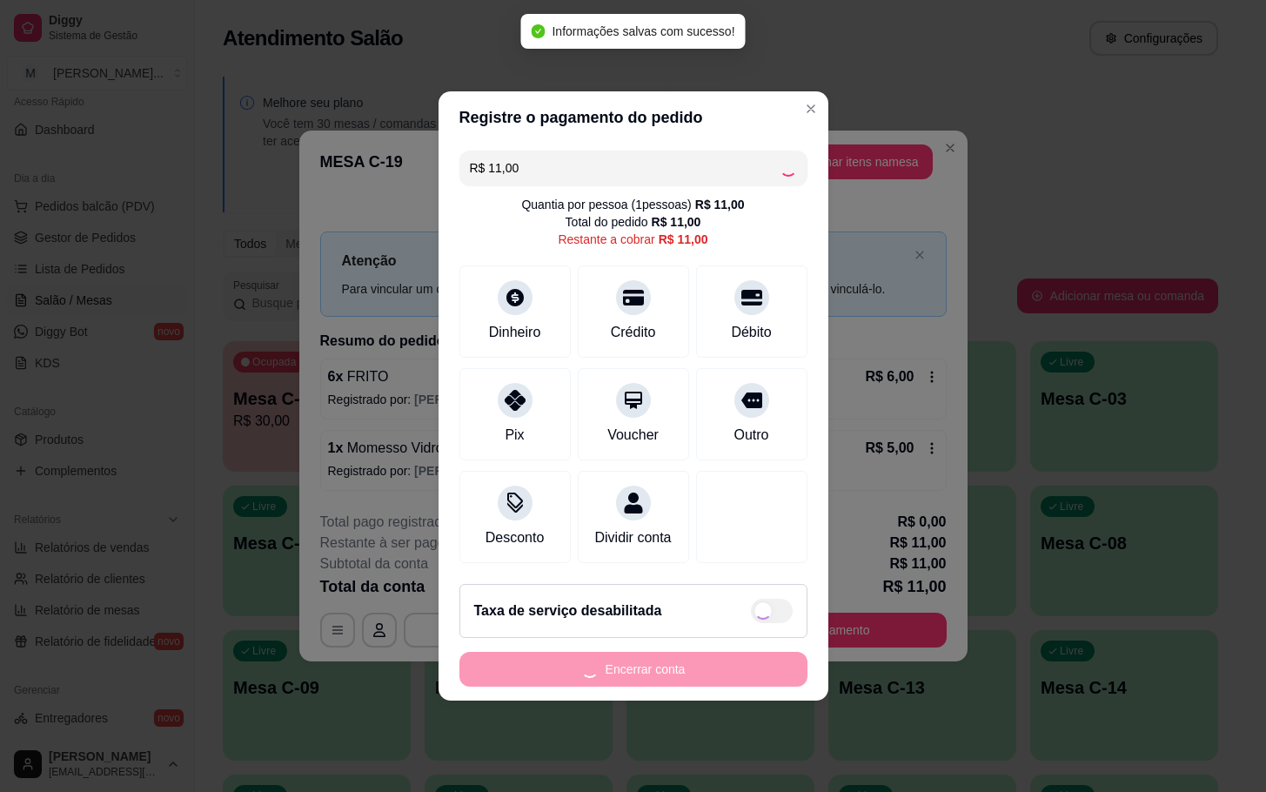
type input "R$ 0,00"
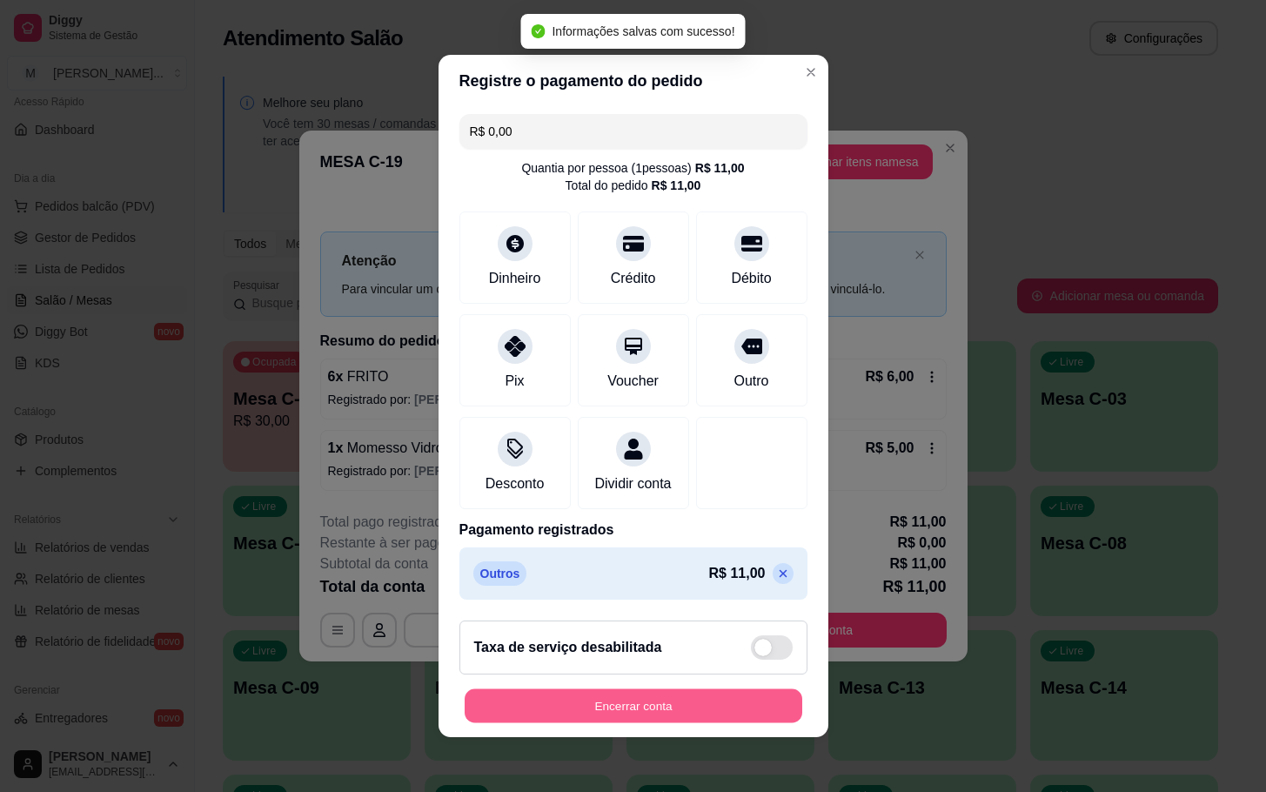
click at [557, 723] on button "Encerrar conta" at bounding box center [634, 706] width 338 height 34
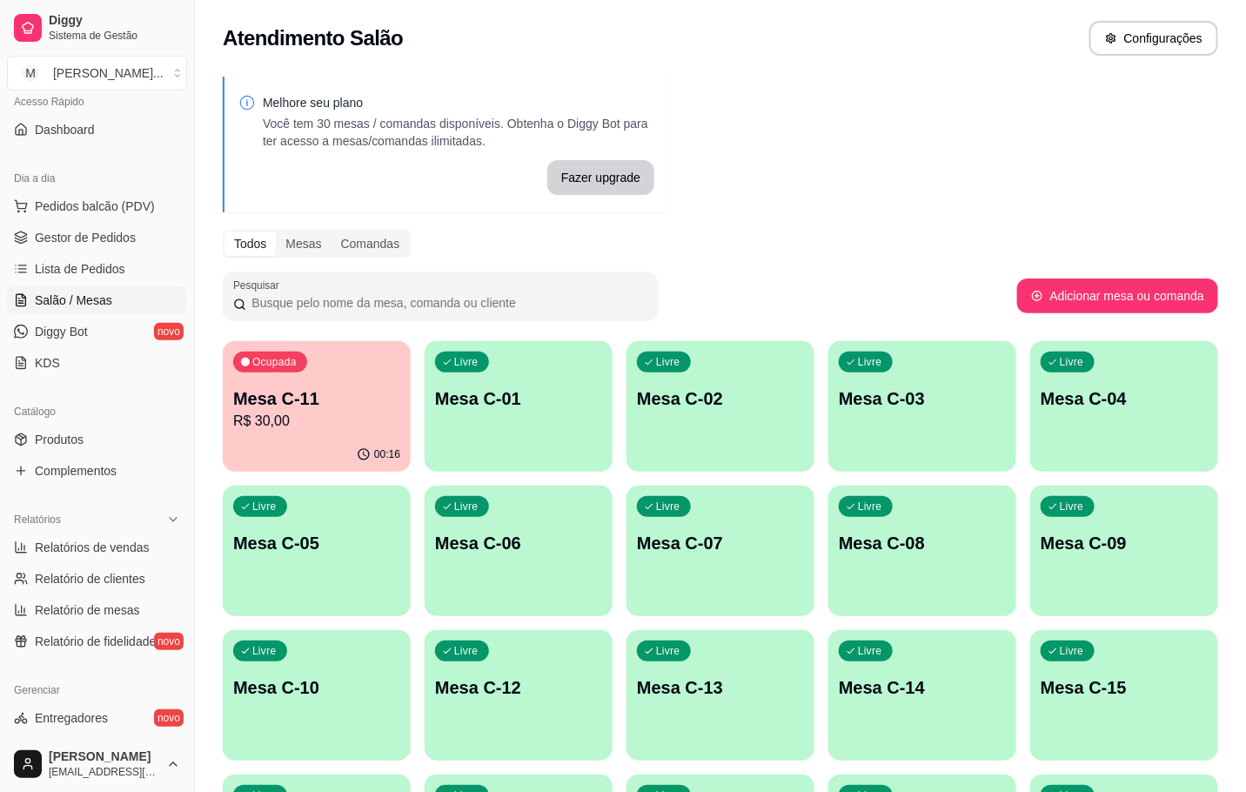
click at [306, 416] on p "R$ 30,00" at bounding box center [316, 421] width 167 height 21
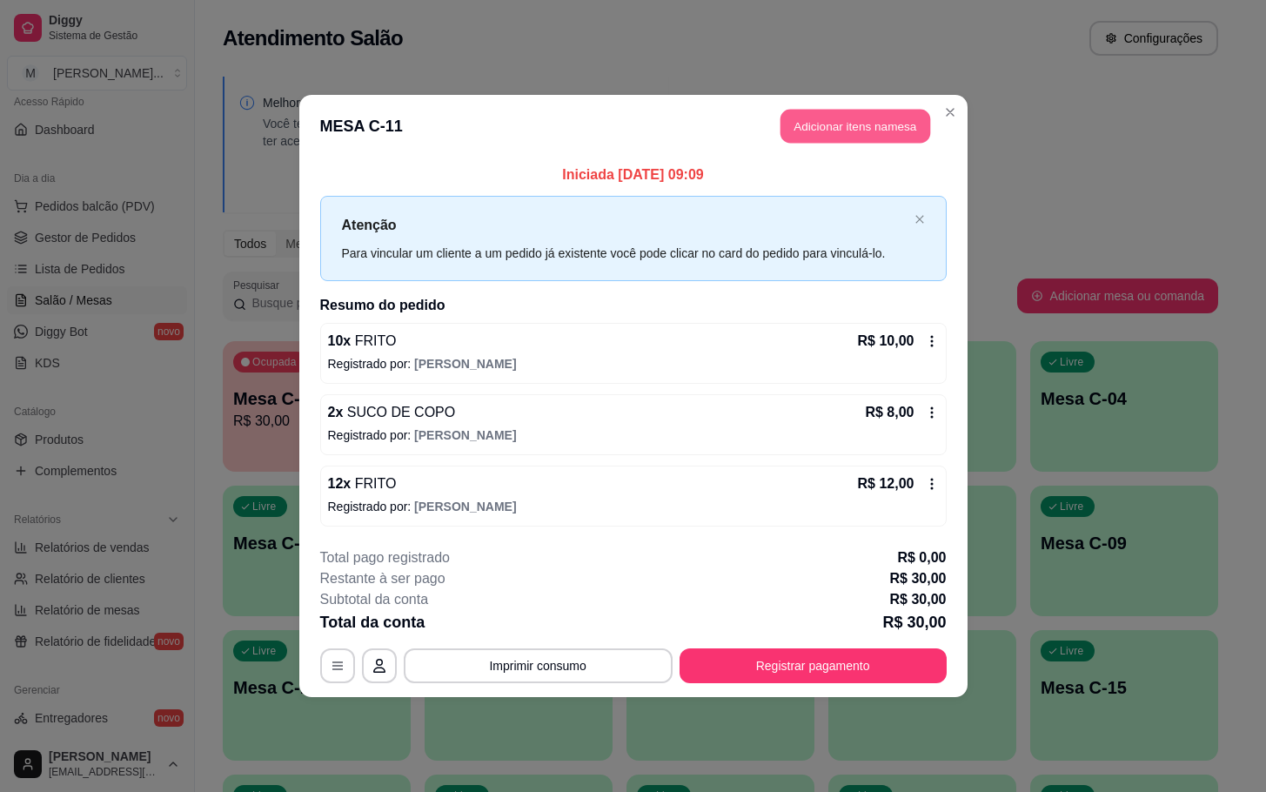
click at [859, 124] on button "Adicionar itens na mesa" at bounding box center [856, 127] width 150 height 34
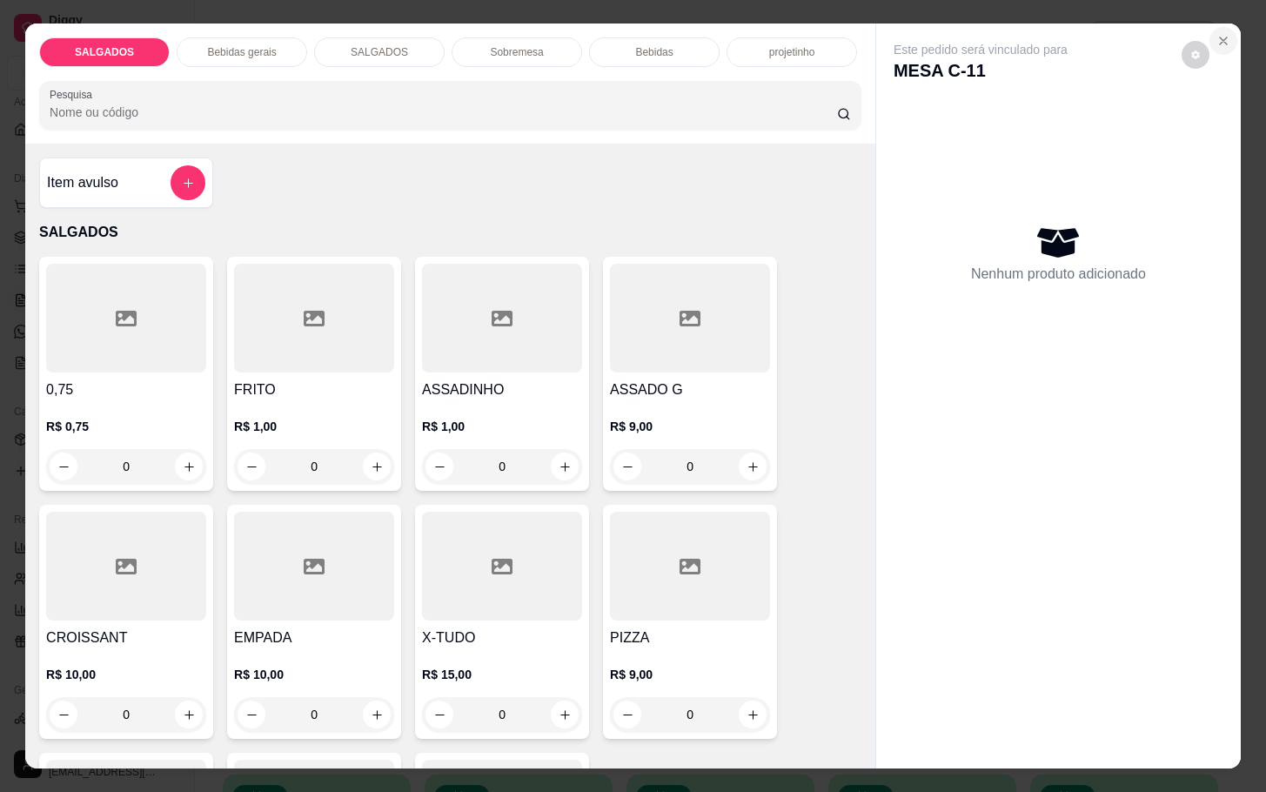
click at [1210, 34] on button "Close" at bounding box center [1224, 41] width 28 height 28
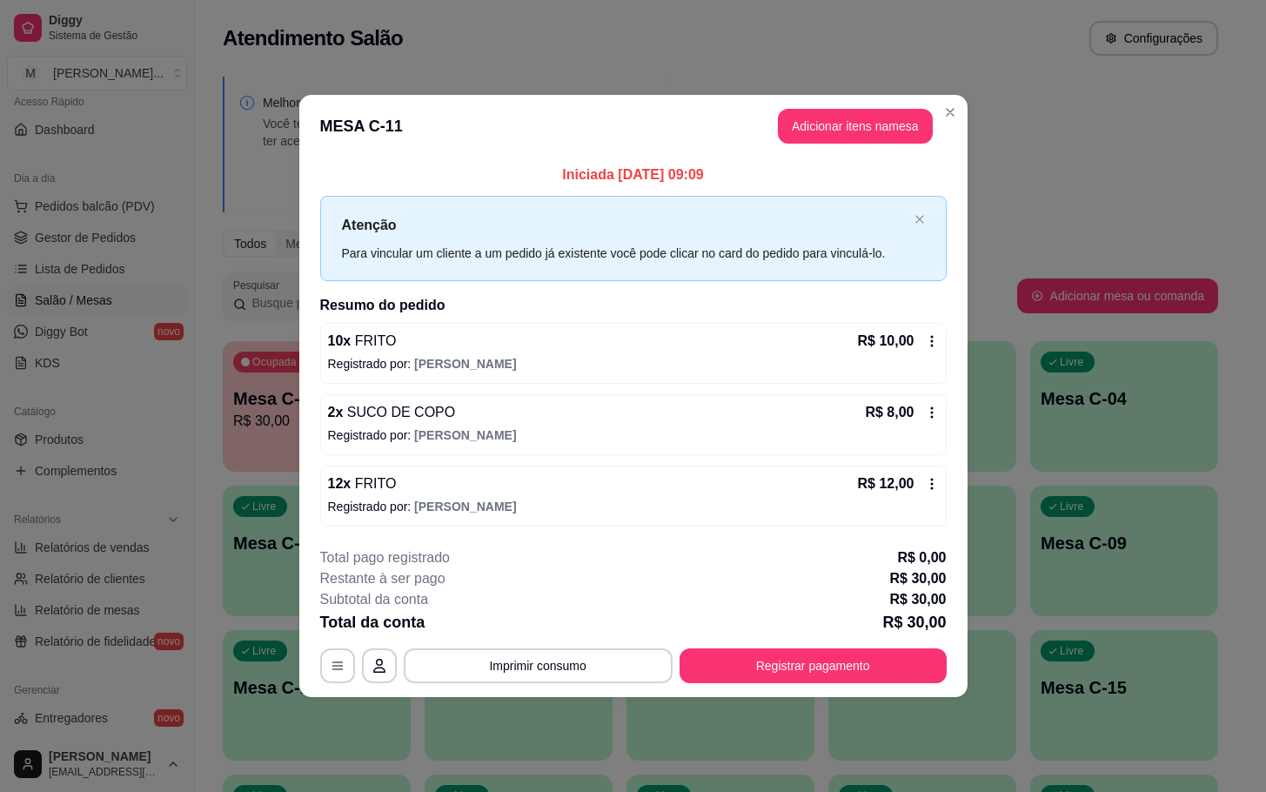
click at [847, 676] on button "Registrar pagamento" at bounding box center [813, 665] width 267 height 35
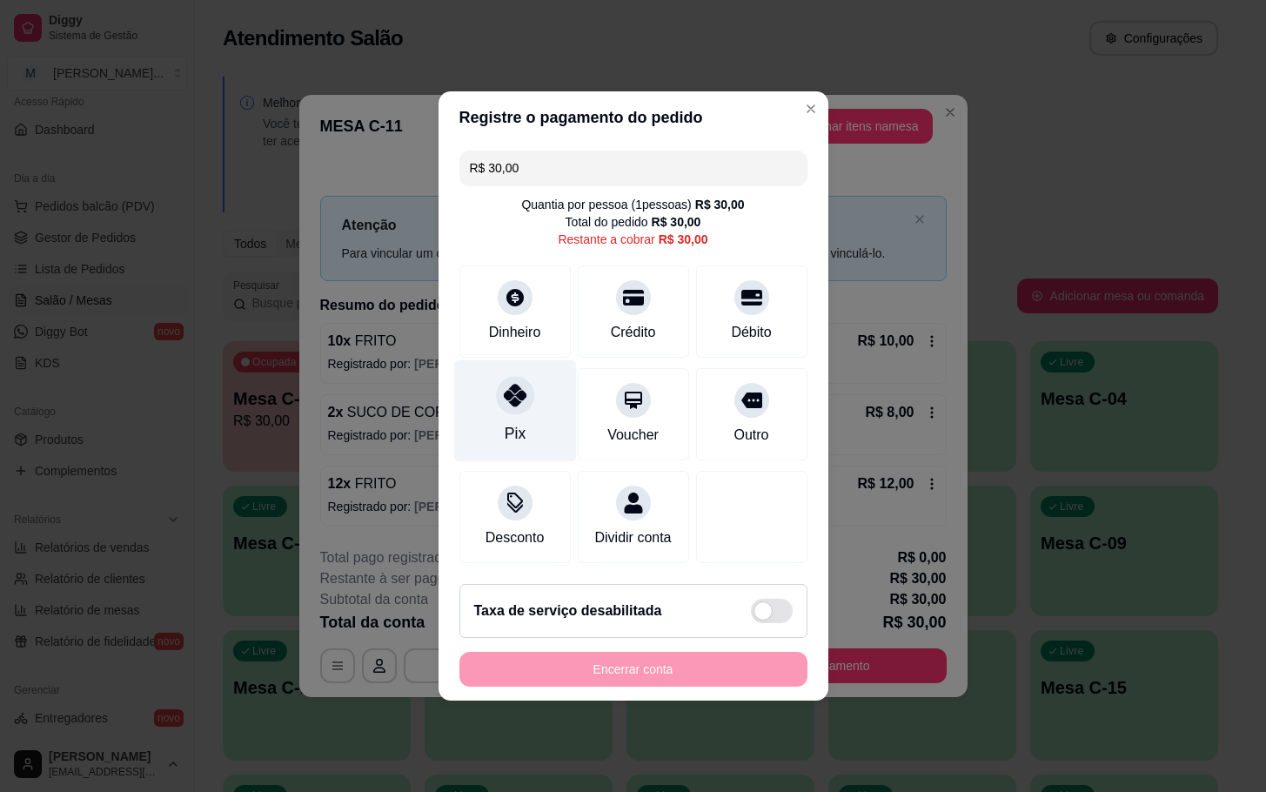
click at [536, 389] on div "Pix" at bounding box center [514, 411] width 123 height 102
type input "R$ 0,00"
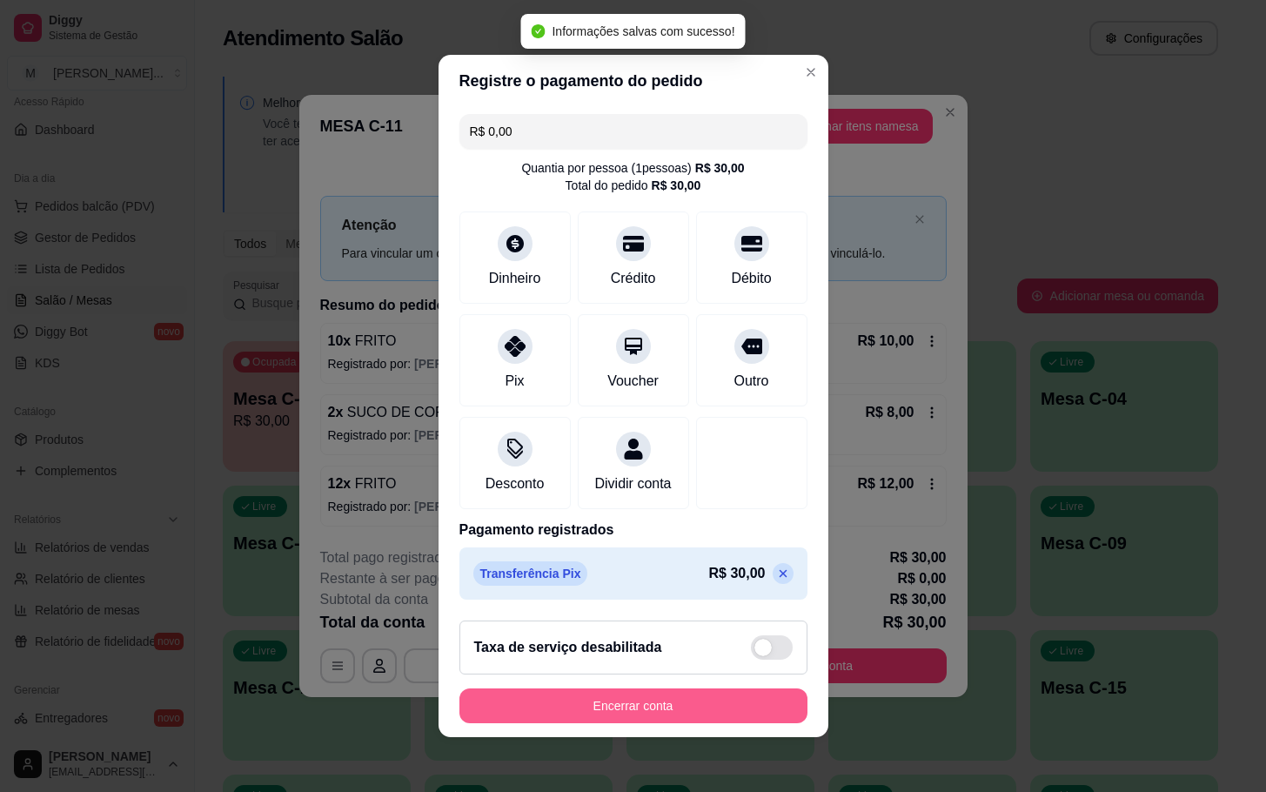
click at [706, 721] on button "Encerrar conta" at bounding box center [634, 705] width 348 height 35
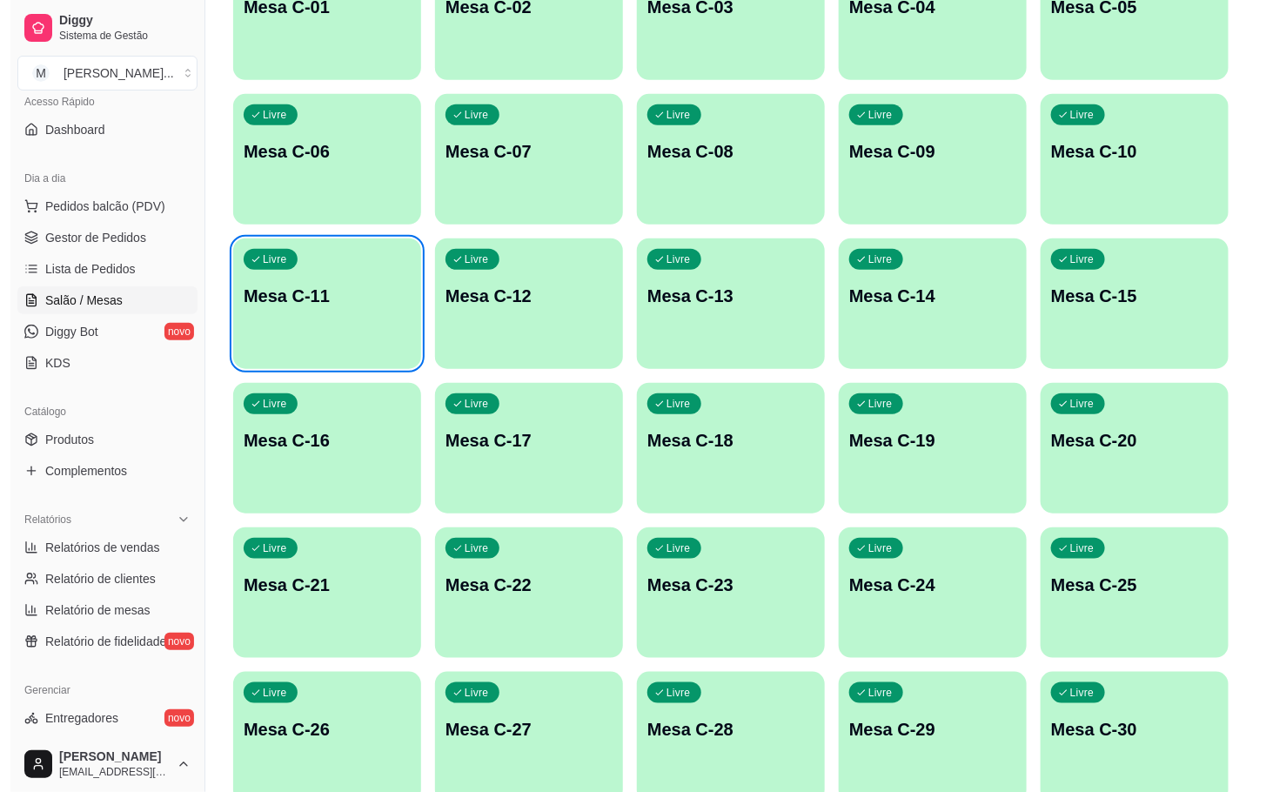
scroll to position [473, 0]
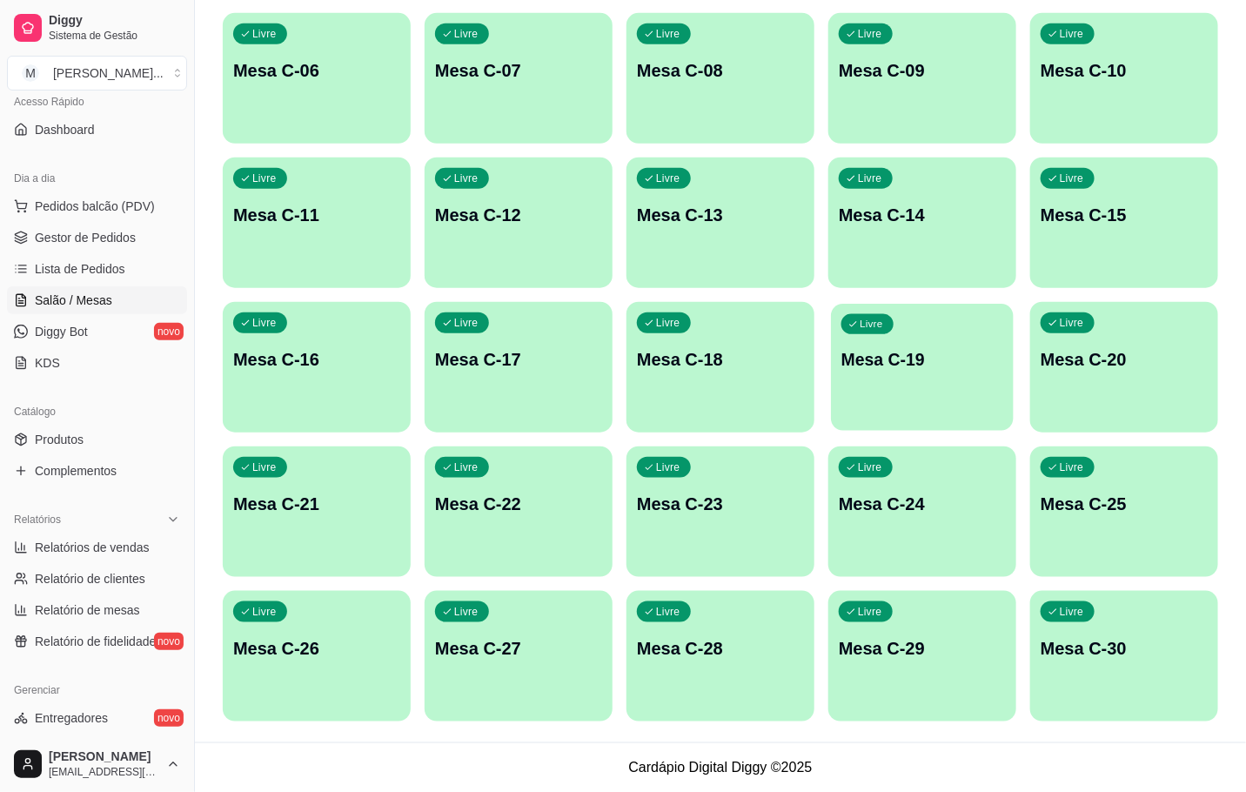
click at [890, 379] on div "Livre Mesa C-19" at bounding box center [922, 357] width 183 height 106
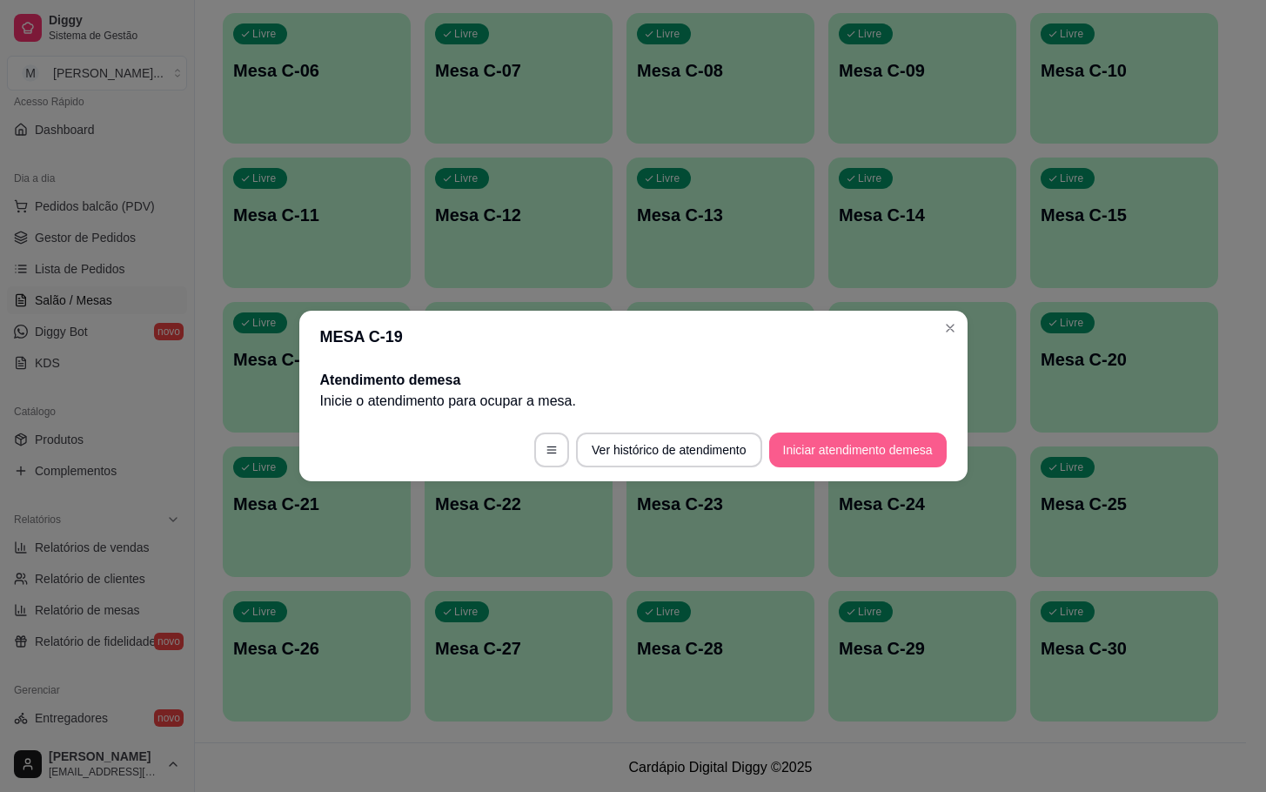
click at [899, 465] on button "Iniciar atendimento de mesa" at bounding box center [858, 450] width 178 height 35
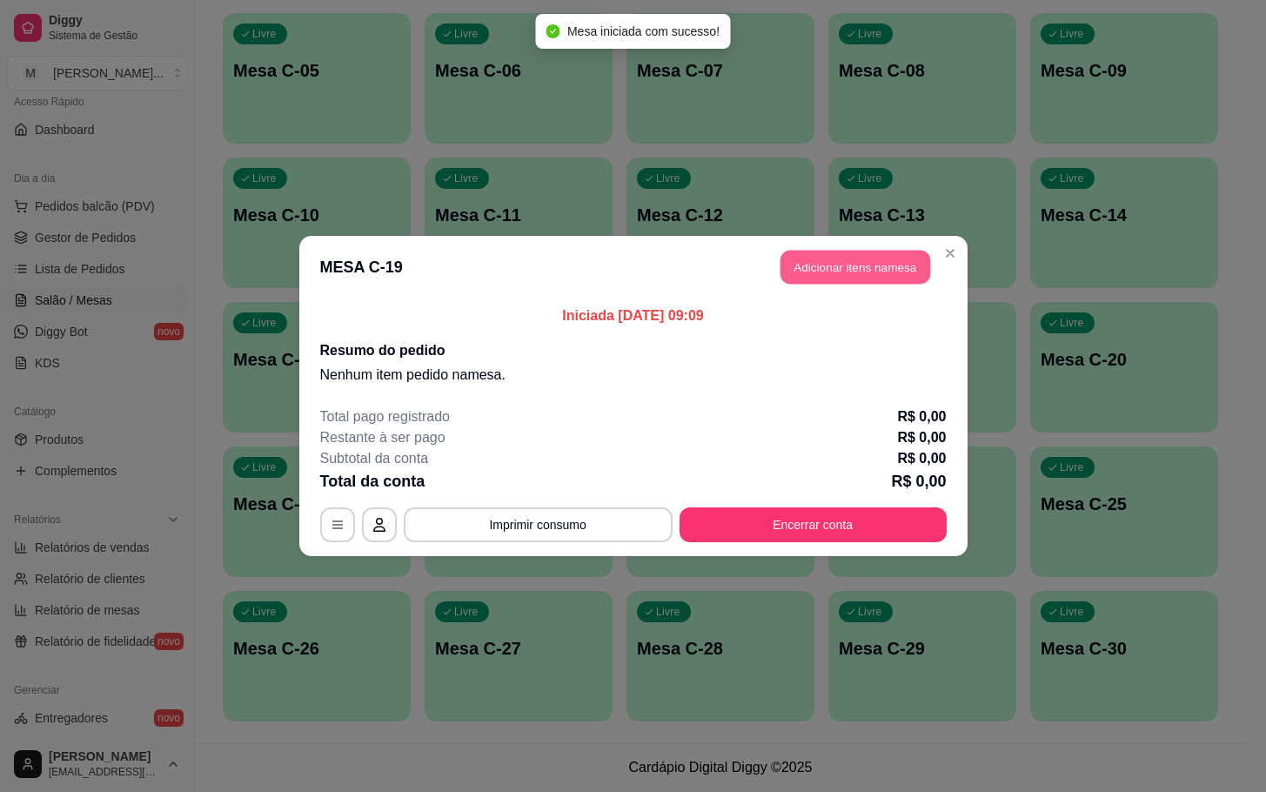
click at [916, 258] on button "Adicionar itens na mesa" at bounding box center [856, 268] width 150 height 34
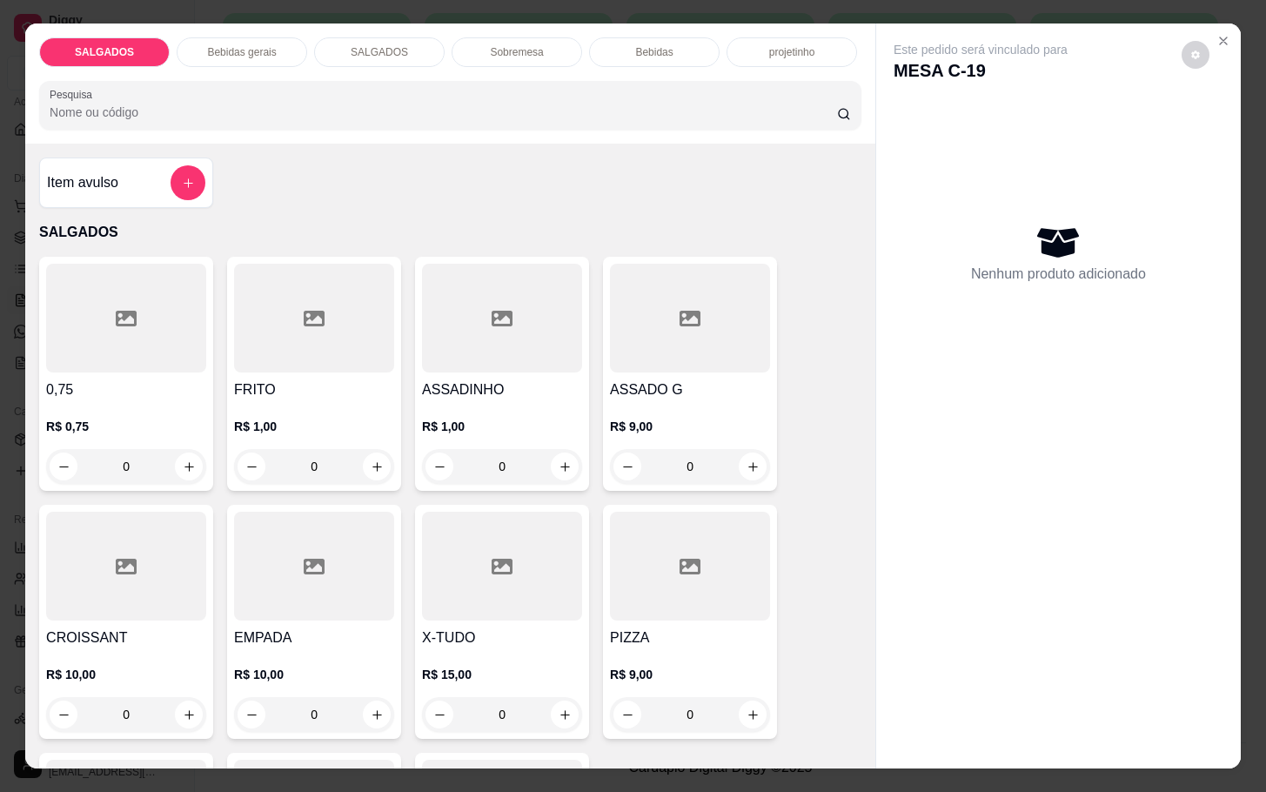
click at [345, 322] on div at bounding box center [314, 318] width 160 height 109
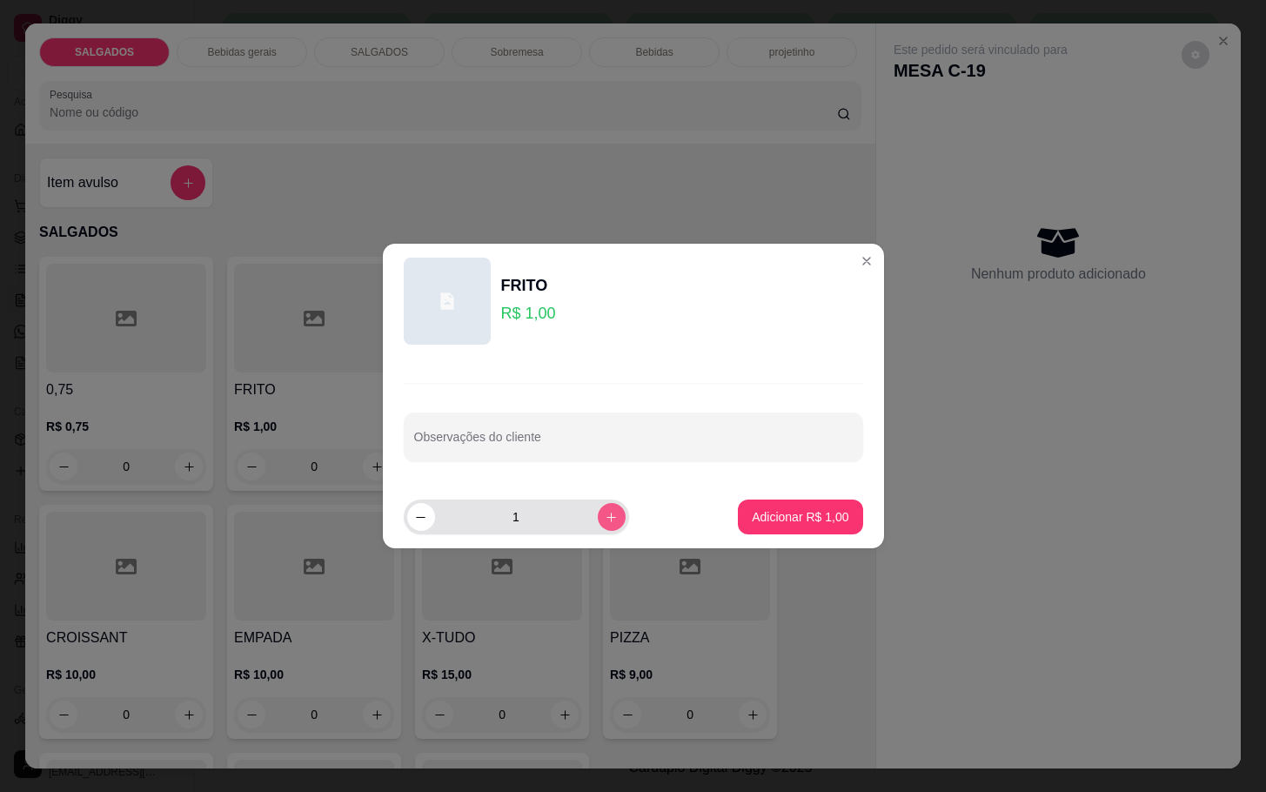
click at [605, 511] on icon "increase-product-quantity" at bounding box center [611, 517] width 13 height 13
type input "4"
click at [754, 510] on p "Adicionar R$ 4,00" at bounding box center [801, 516] width 94 height 17
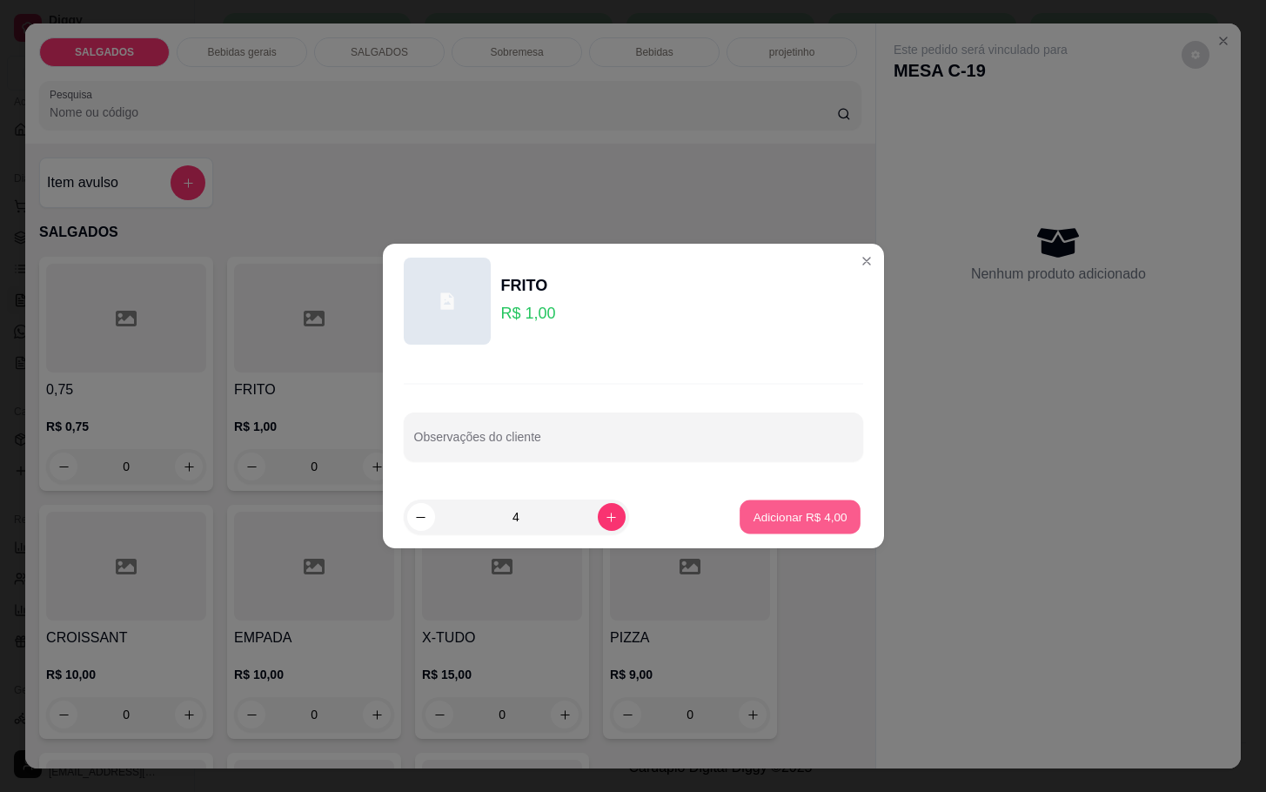
type input "4"
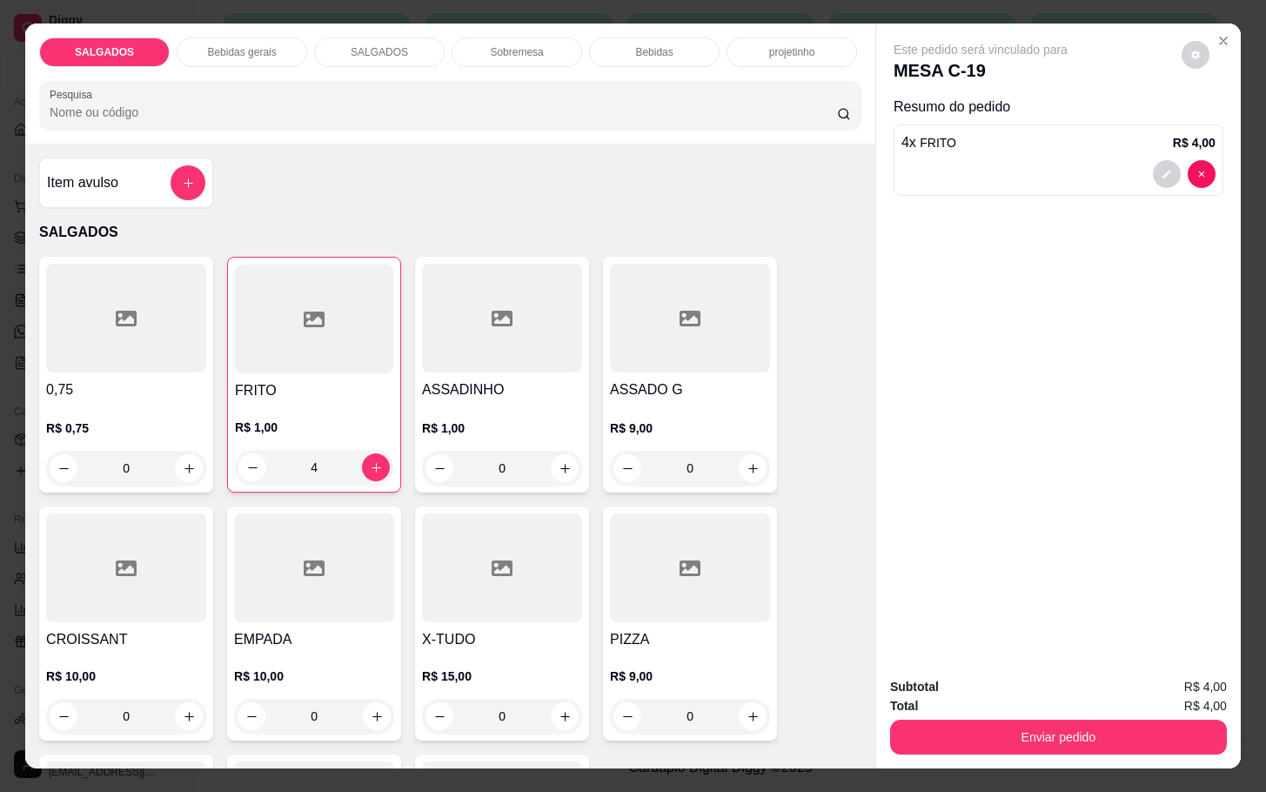
click at [272, 50] on div "Bebidas gerais" at bounding box center [242, 52] width 131 height 30
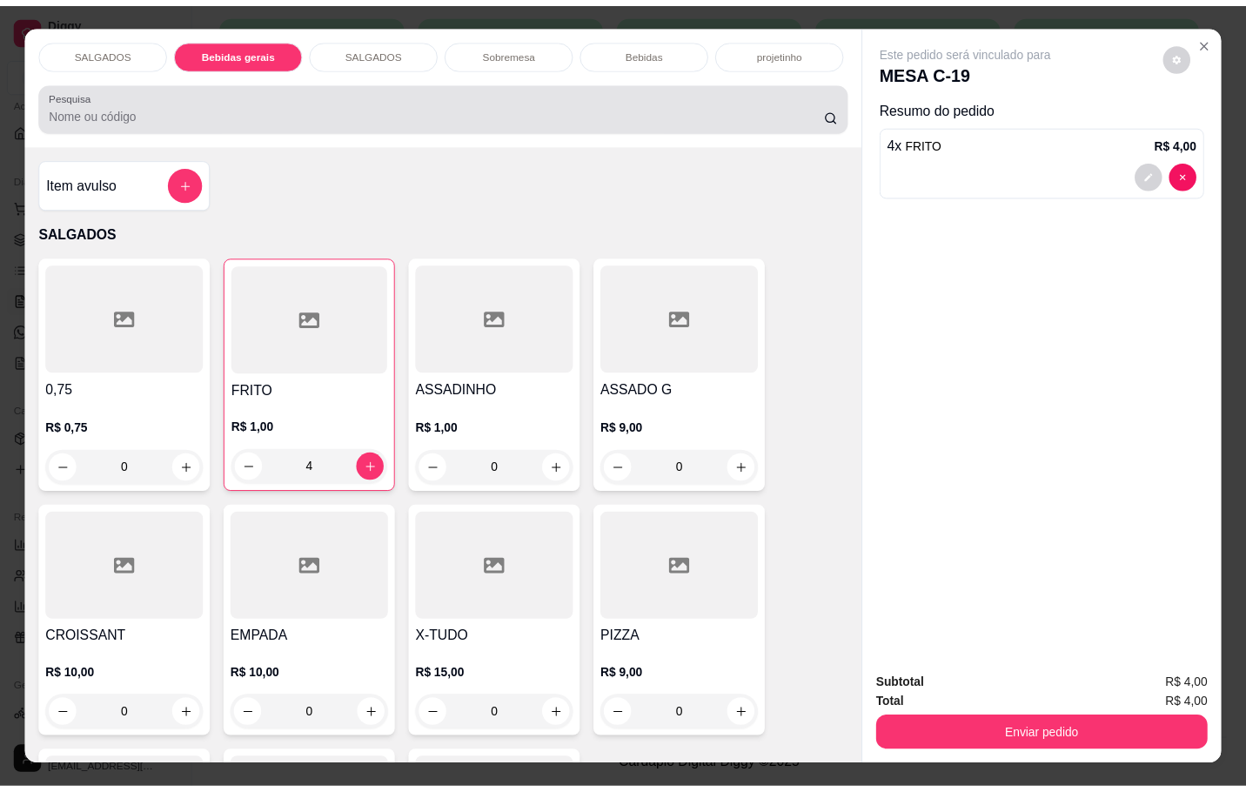
scroll to position [42, 0]
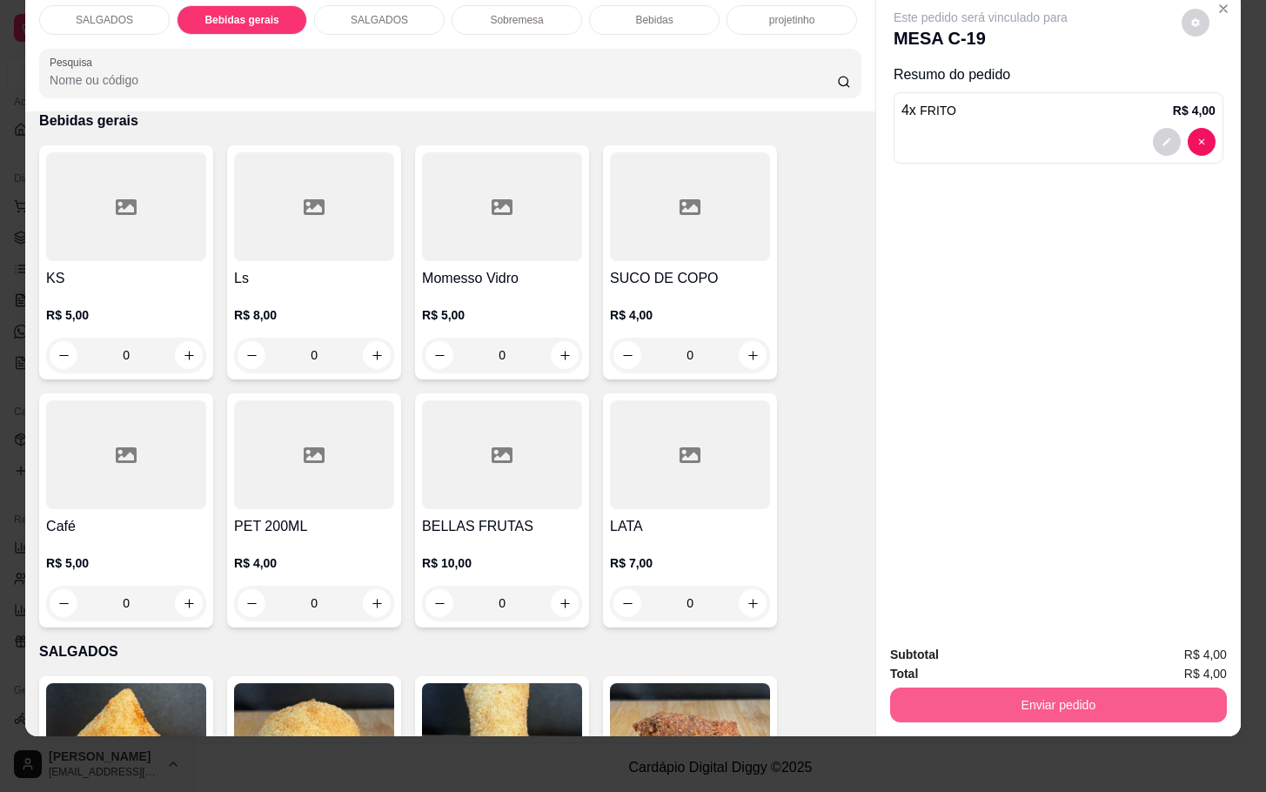
click at [1090, 695] on button "Enviar pedido" at bounding box center [1058, 705] width 337 height 35
click at [993, 648] on button "Não registrar e enviar pedido" at bounding box center [998, 643] width 181 height 33
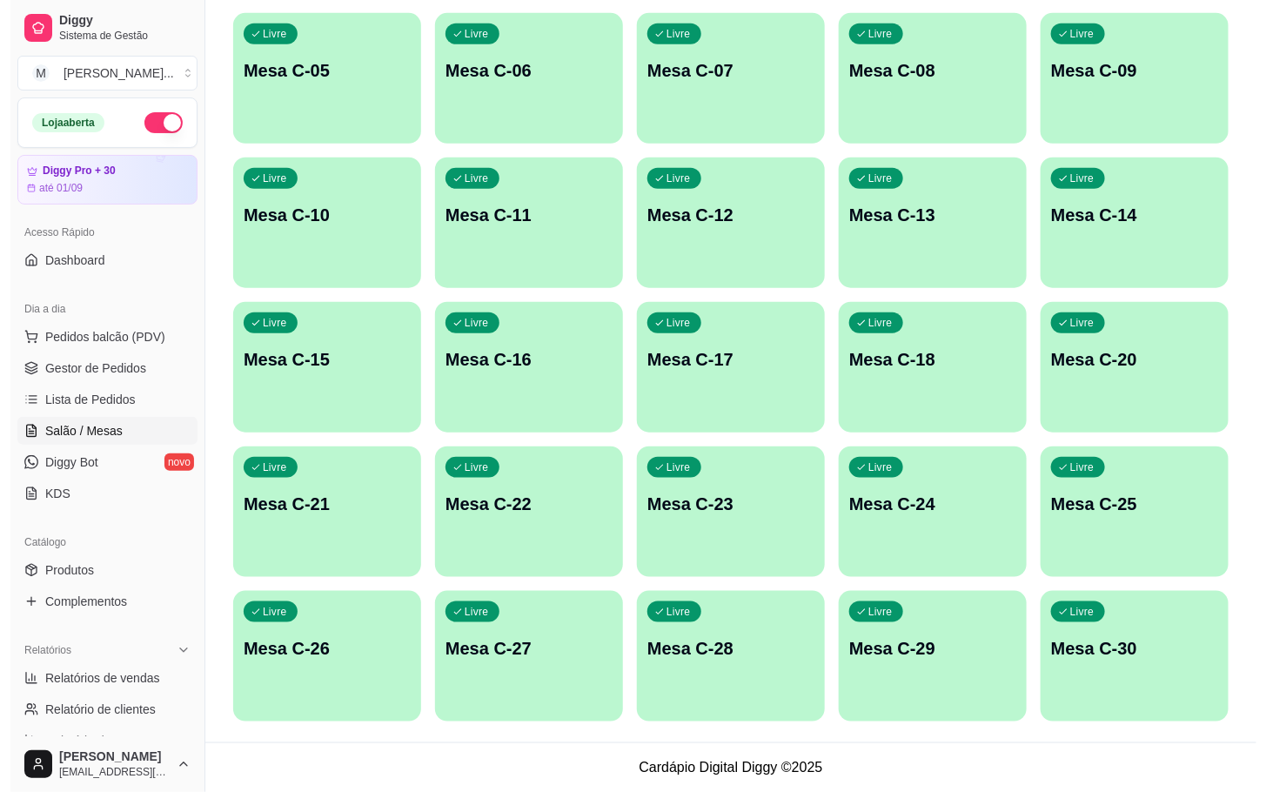
scroll to position [0, 0]
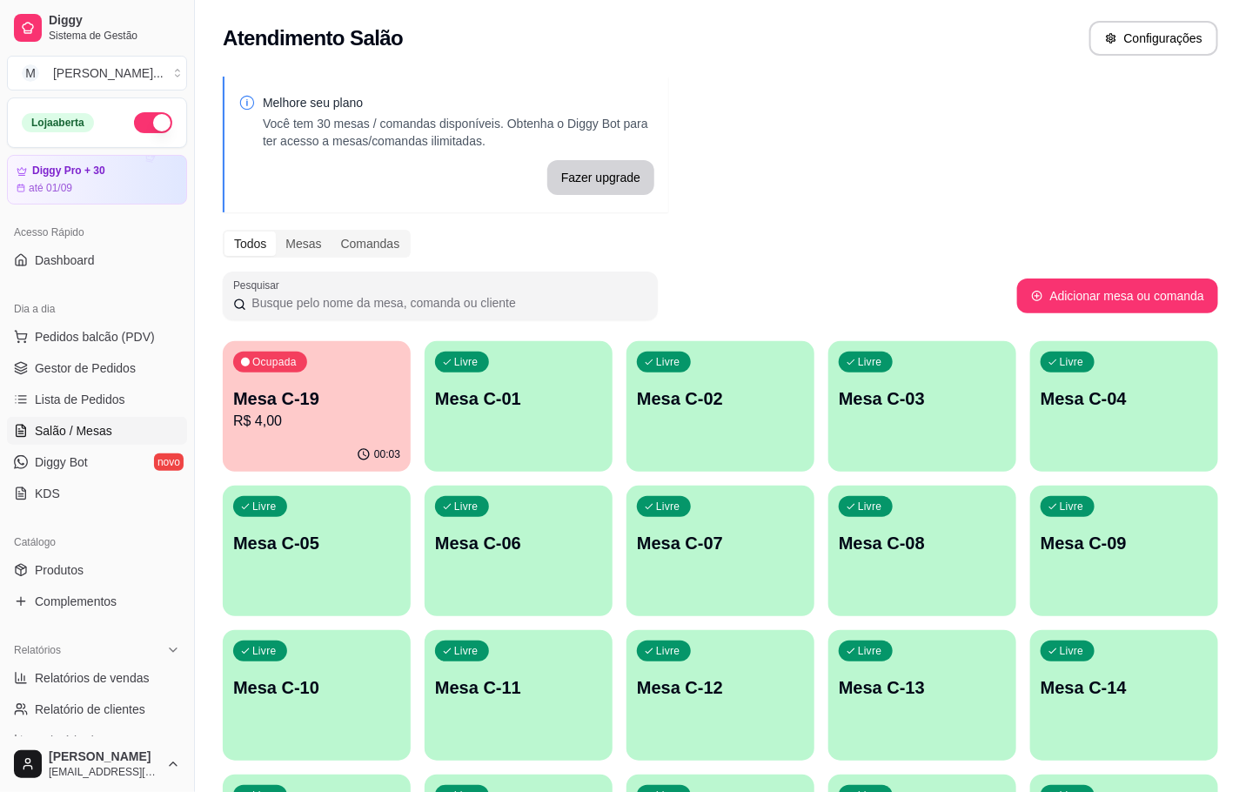
click at [285, 452] on div "00:03" at bounding box center [317, 455] width 188 height 34
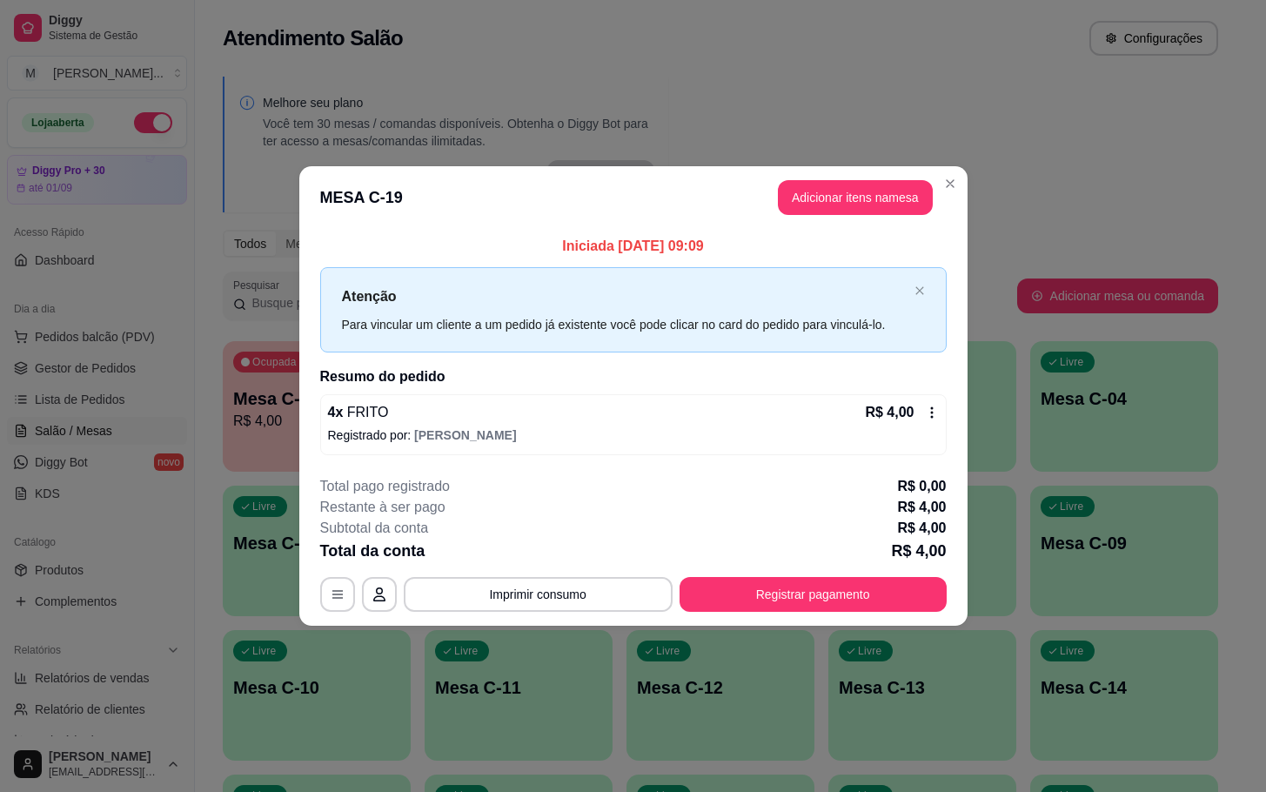
drag, startPoint x: 826, startPoint y: 238, endPoint x: 815, endPoint y: 215, distance: 25.3
click at [825, 238] on p "Iniciada [DATE] 09:09" at bounding box center [633, 246] width 627 height 21
click at [813, 214] on button "Adicionar itens na mesa" at bounding box center [856, 198] width 150 height 34
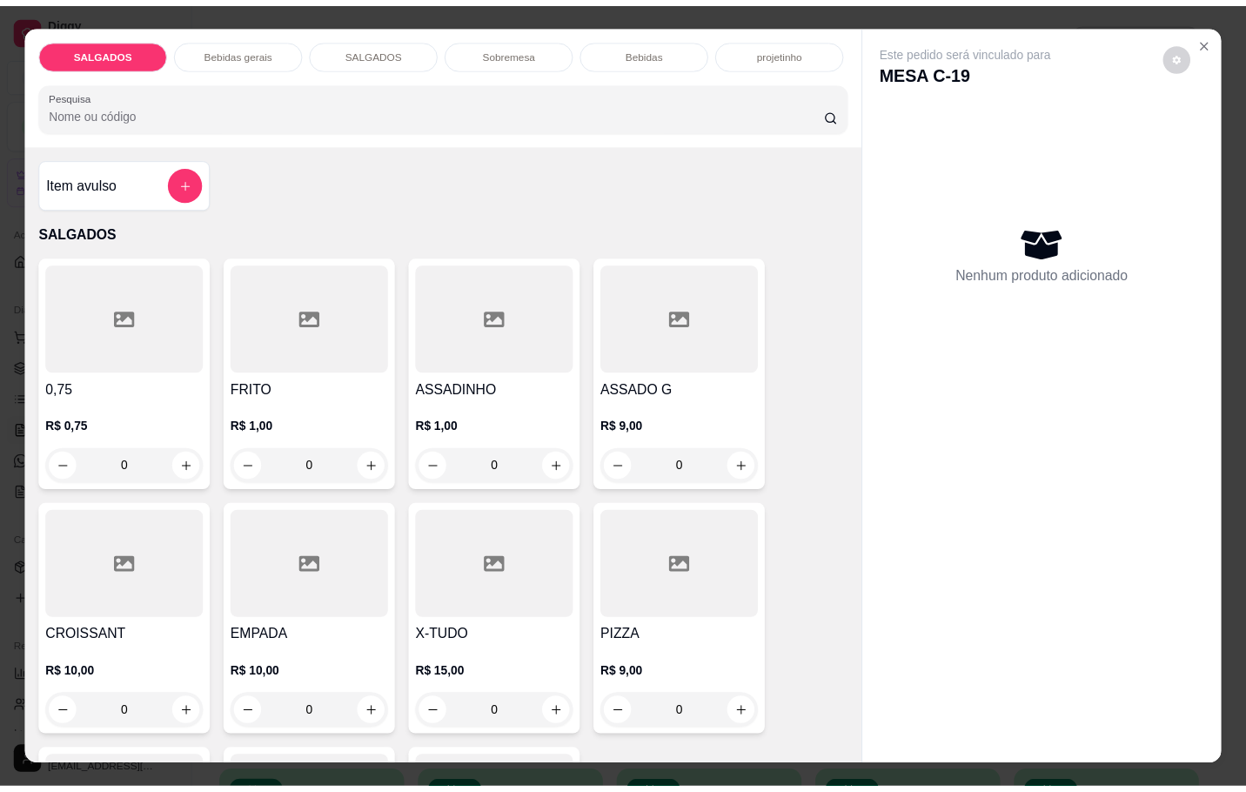
scroll to position [131, 0]
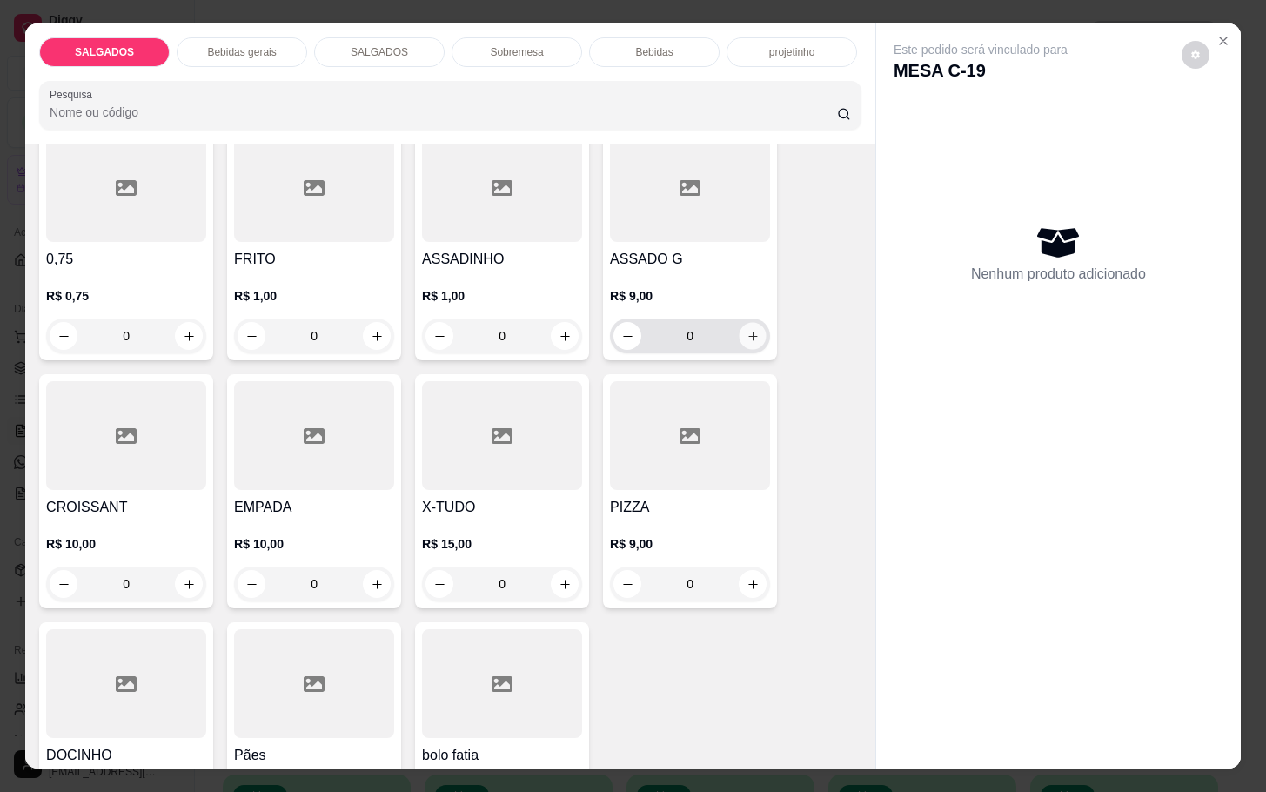
click at [749, 330] on icon "increase-product-quantity" at bounding box center [753, 336] width 13 height 13
type input "1"
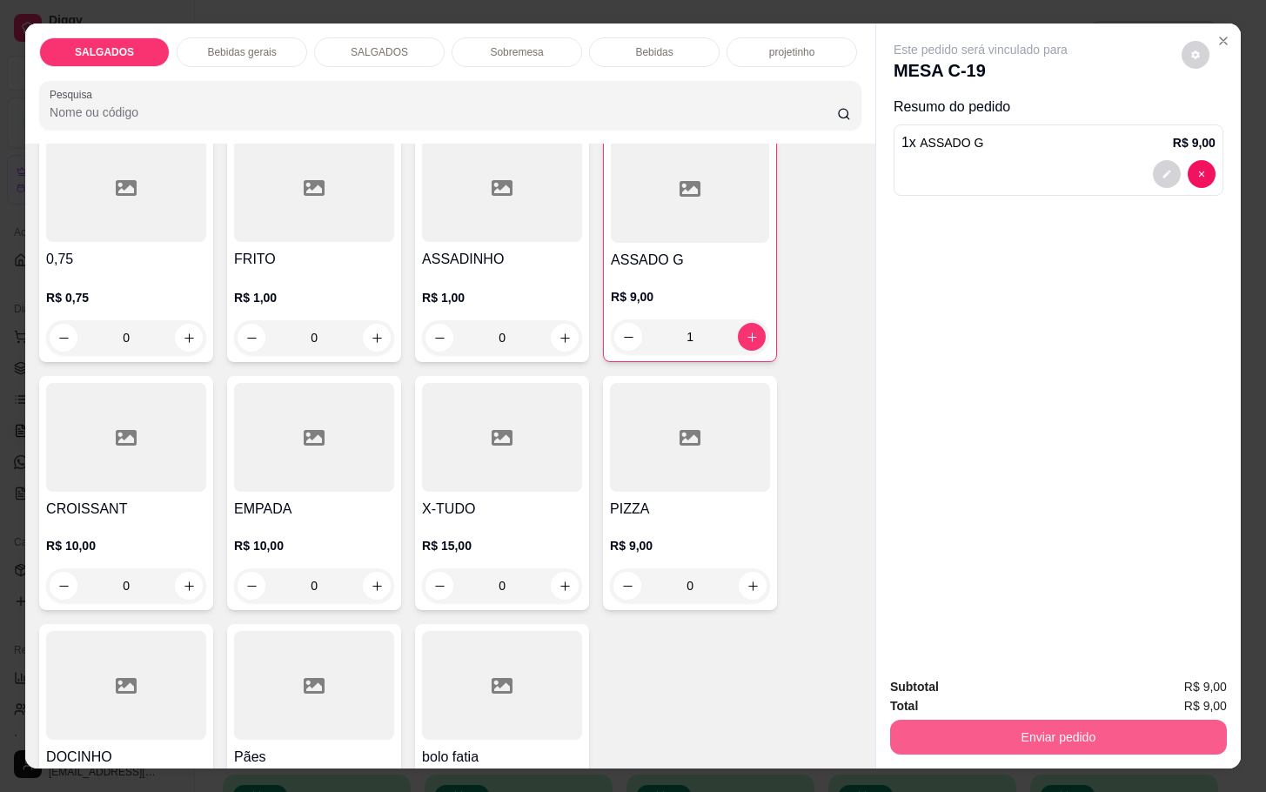
click at [946, 720] on button "Enviar pedido" at bounding box center [1058, 737] width 337 height 35
click at [966, 721] on button "Enviar pedido" at bounding box center [1058, 737] width 337 height 35
click at [972, 681] on button "Não registrar e enviar pedido" at bounding box center [998, 684] width 176 height 32
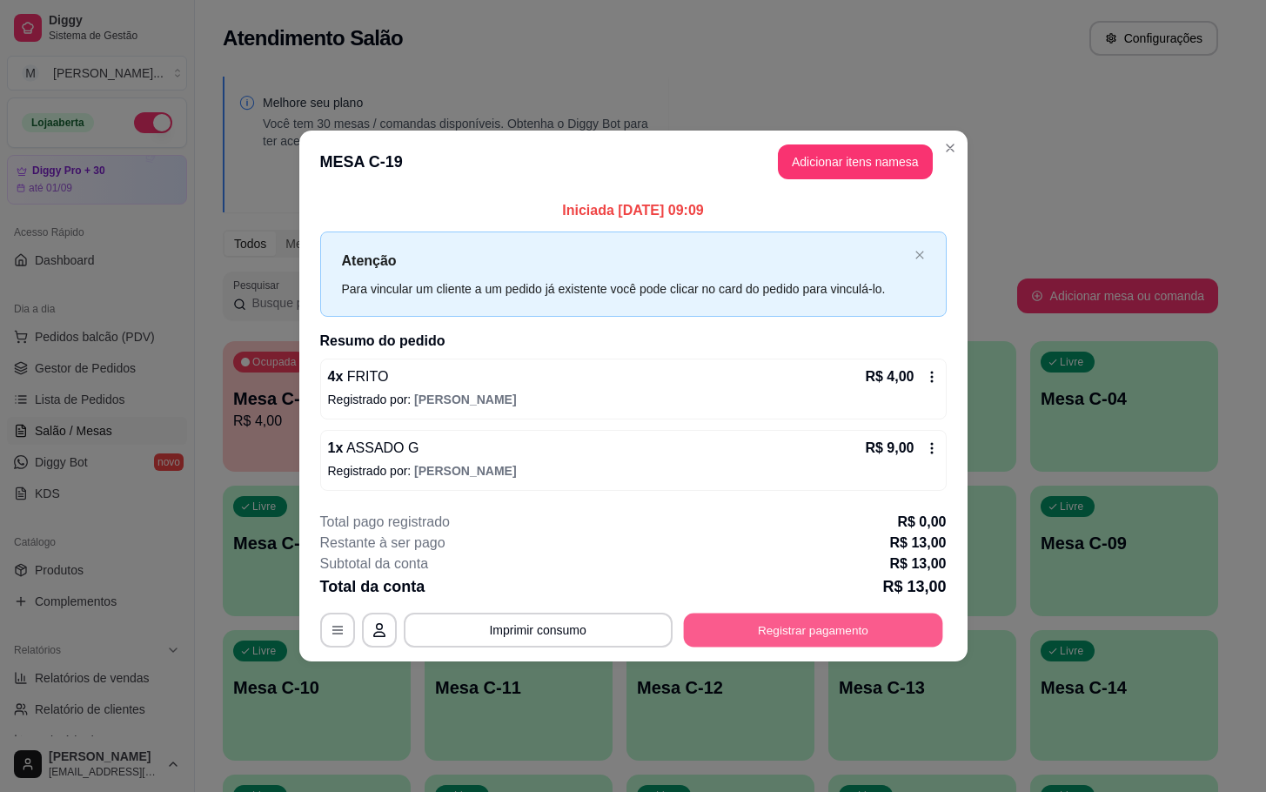
click at [888, 629] on button "Registrar pagamento" at bounding box center [812, 630] width 259 height 34
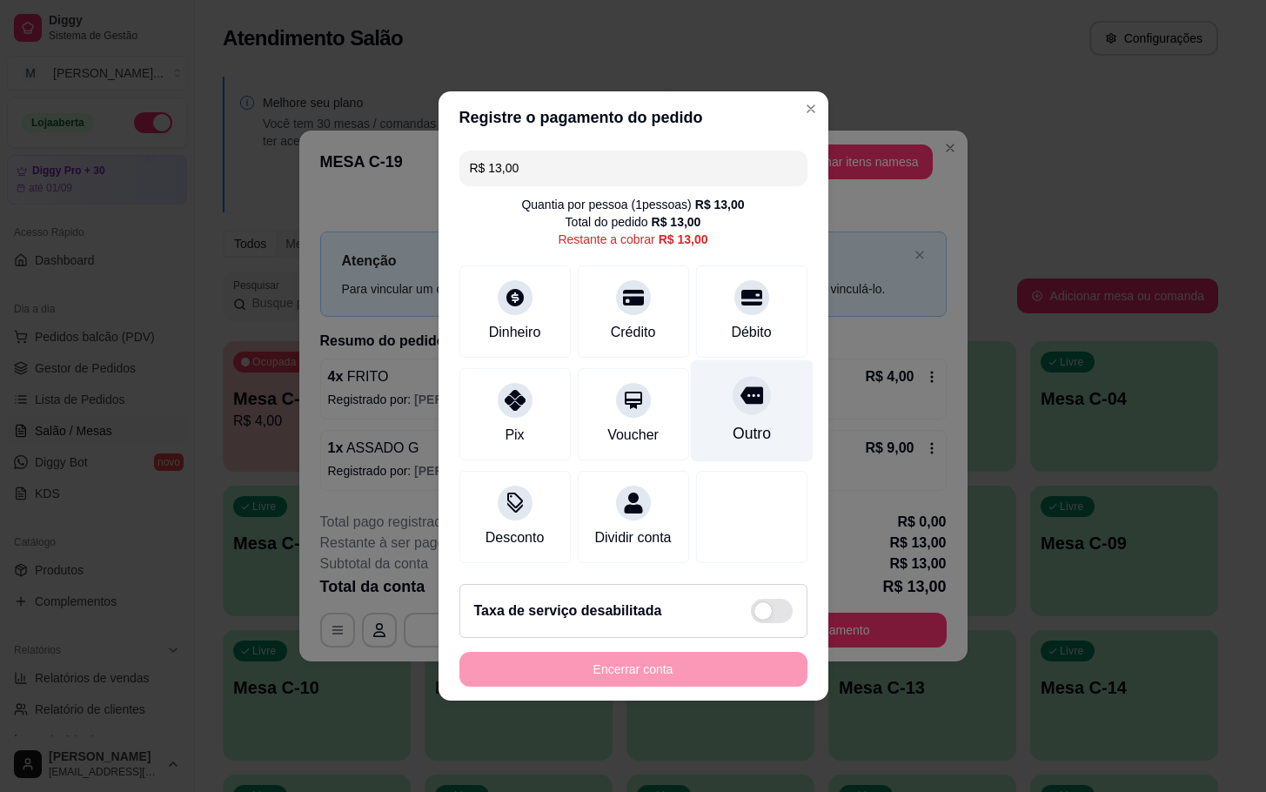
click at [715, 384] on div "Outro" at bounding box center [751, 411] width 123 height 102
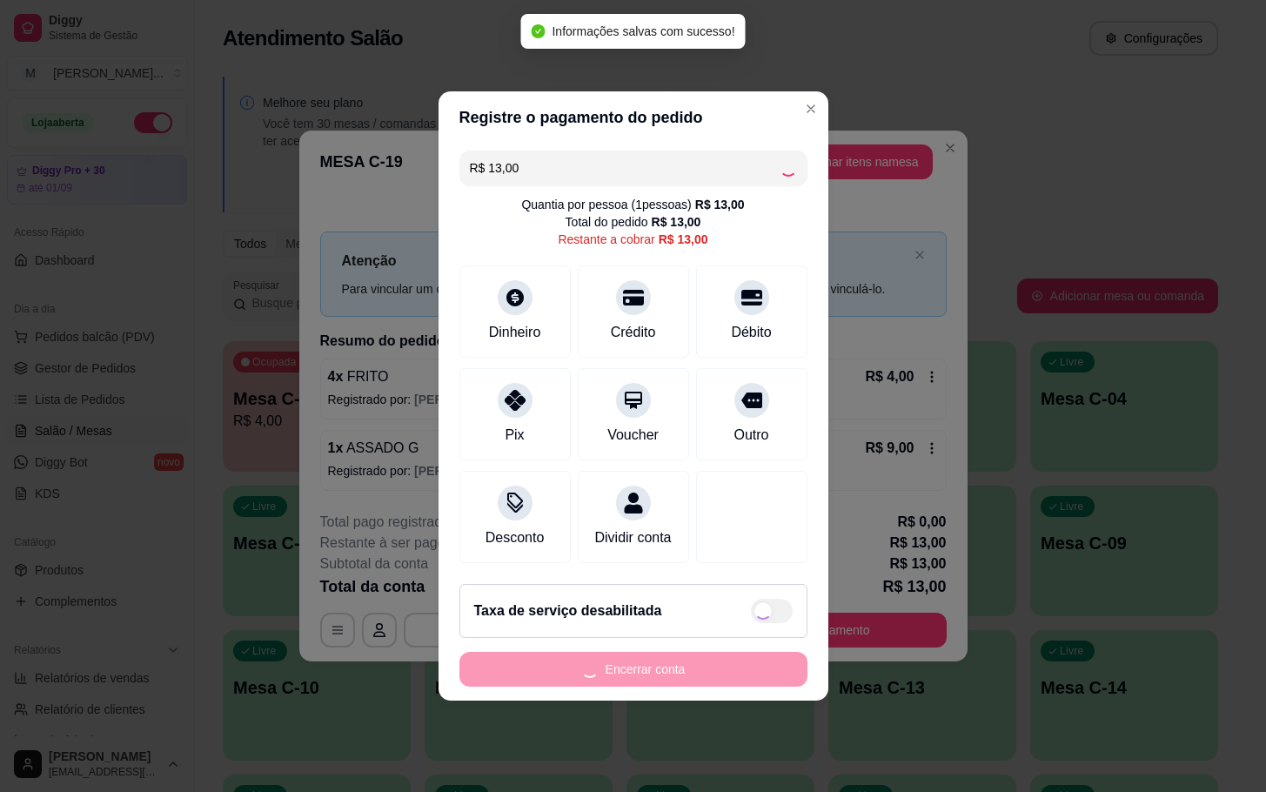
type input "R$ 0,00"
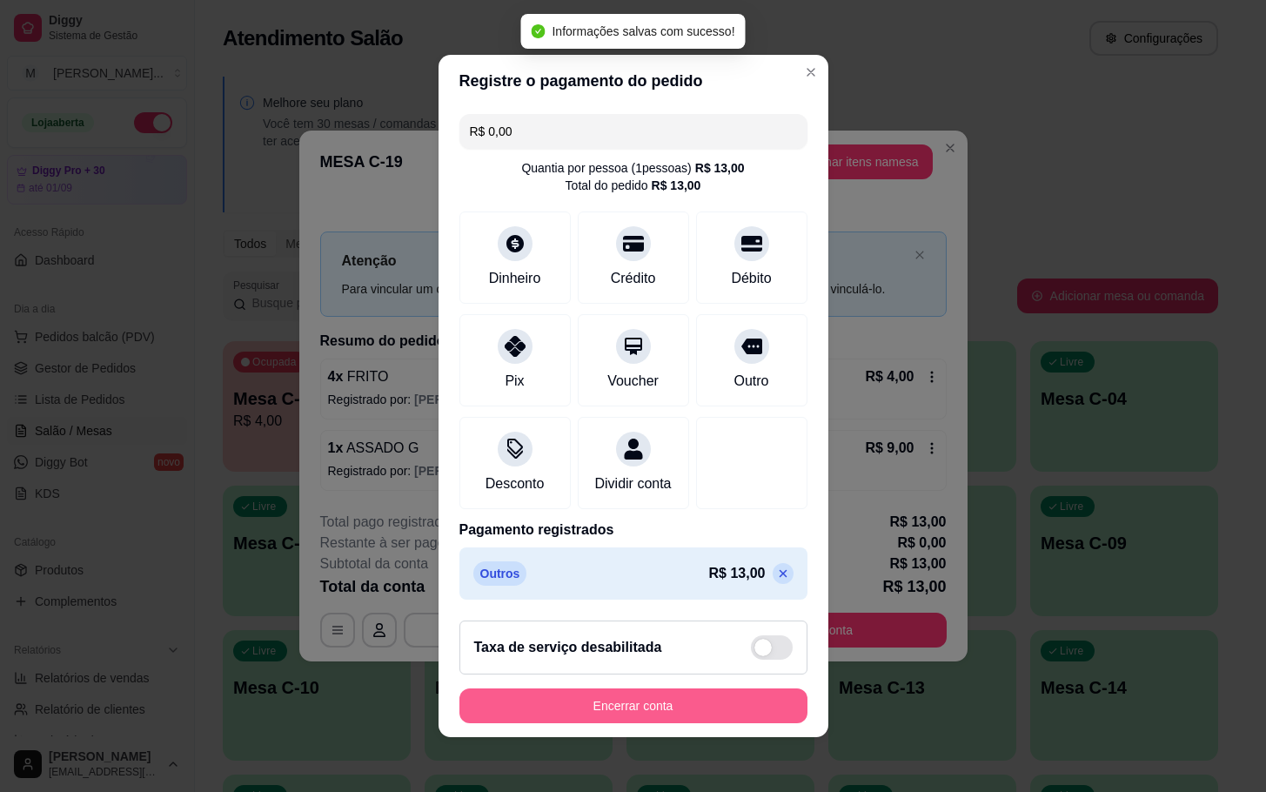
click at [655, 716] on button "Encerrar conta" at bounding box center [634, 705] width 348 height 35
